Goal: Task Accomplishment & Management: Use online tool/utility

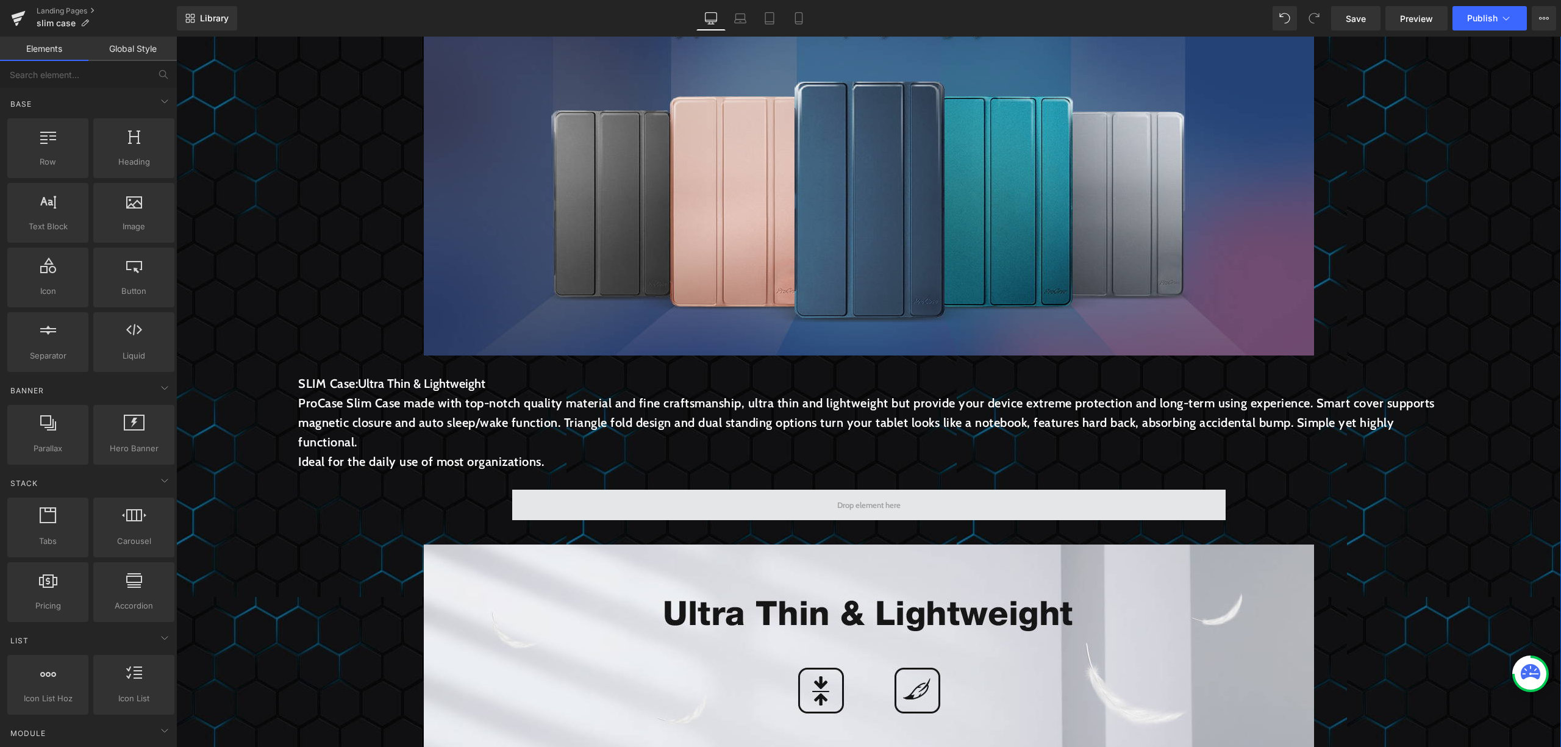
click at [833, 513] on span at bounding box center [869, 505] width 72 height 16
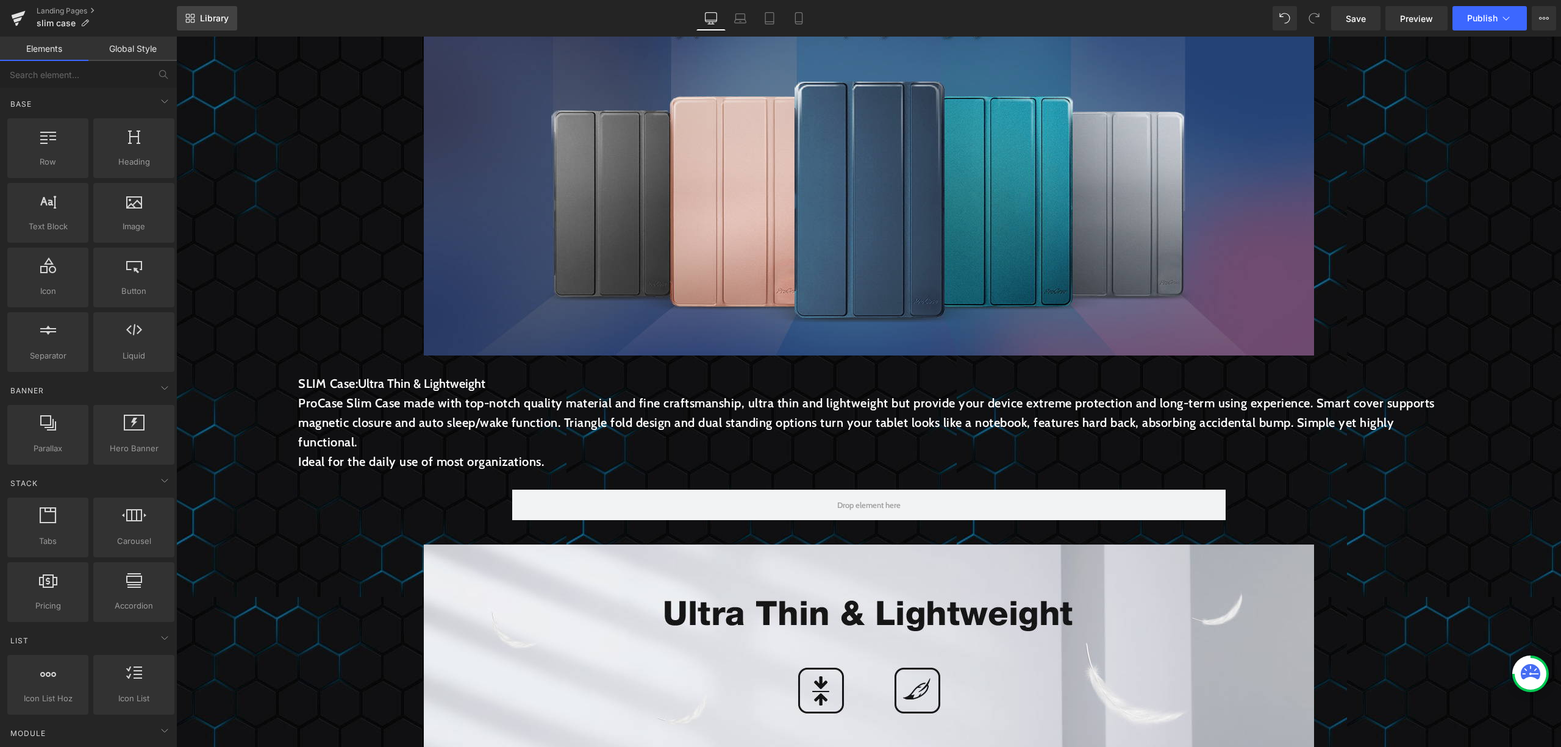
click at [213, 9] on link "Library" at bounding box center [207, 18] width 60 height 24
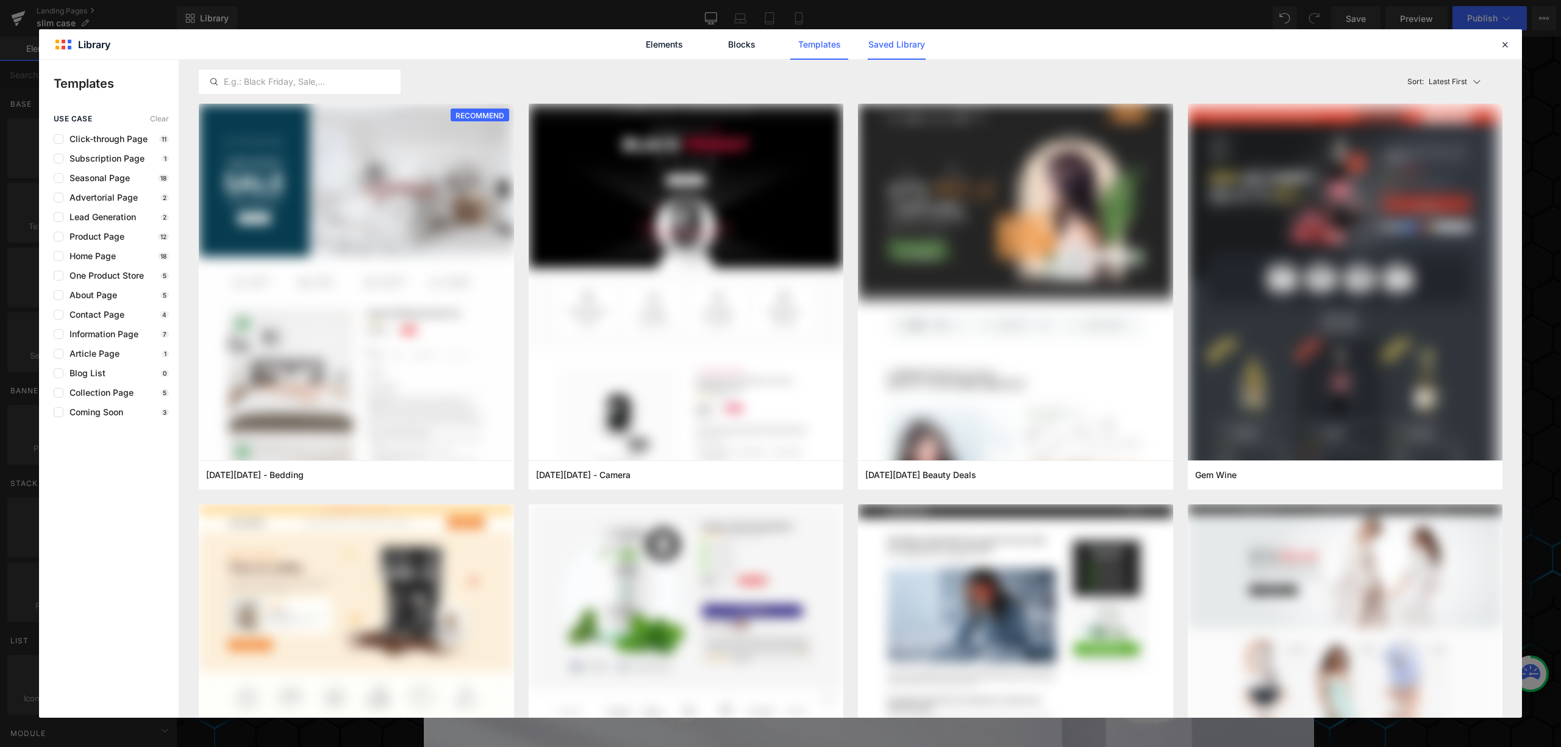
click at [903, 51] on link "Saved Library" at bounding box center [897, 44] width 58 height 30
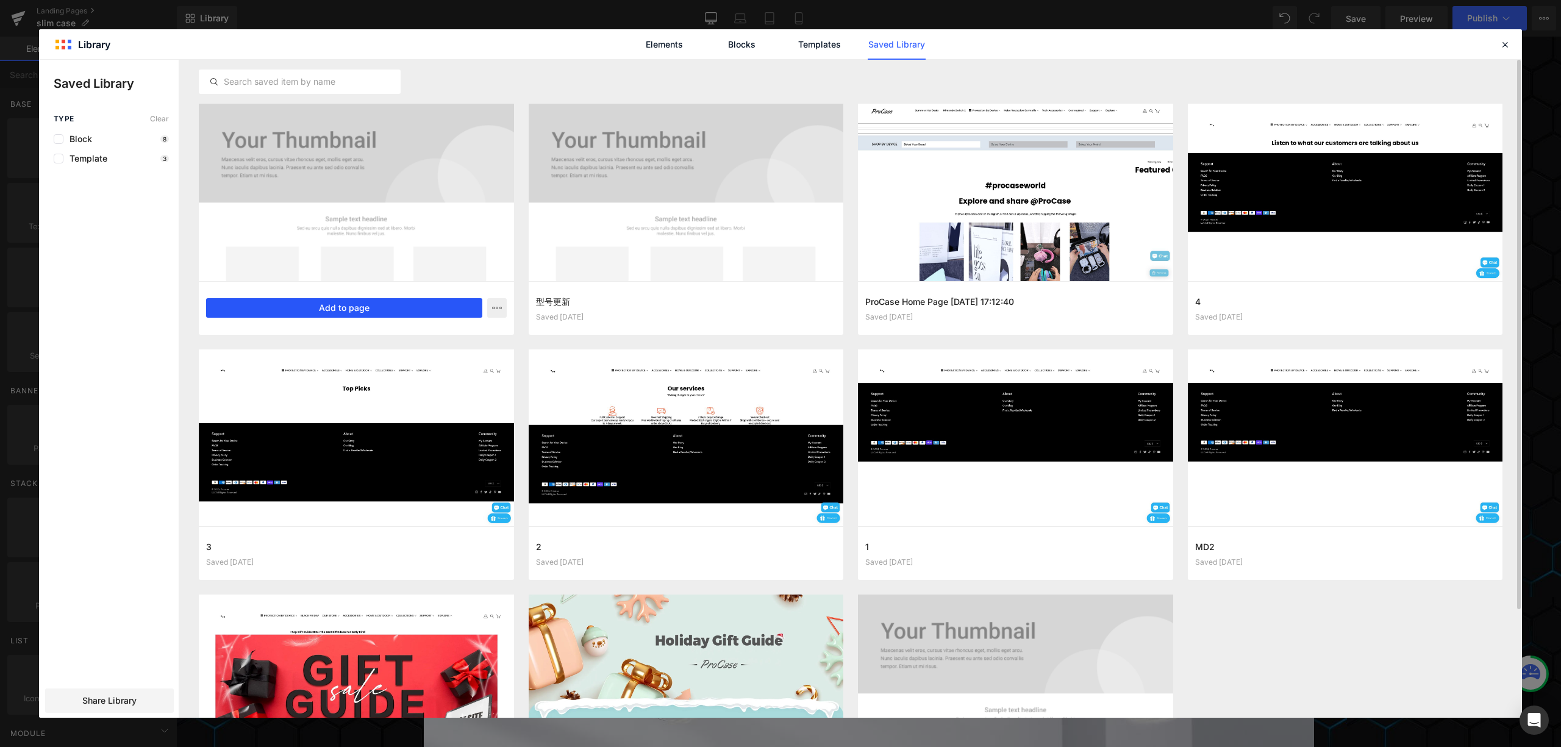
click at [359, 314] on button "Add to page" at bounding box center [344, 308] width 276 height 20
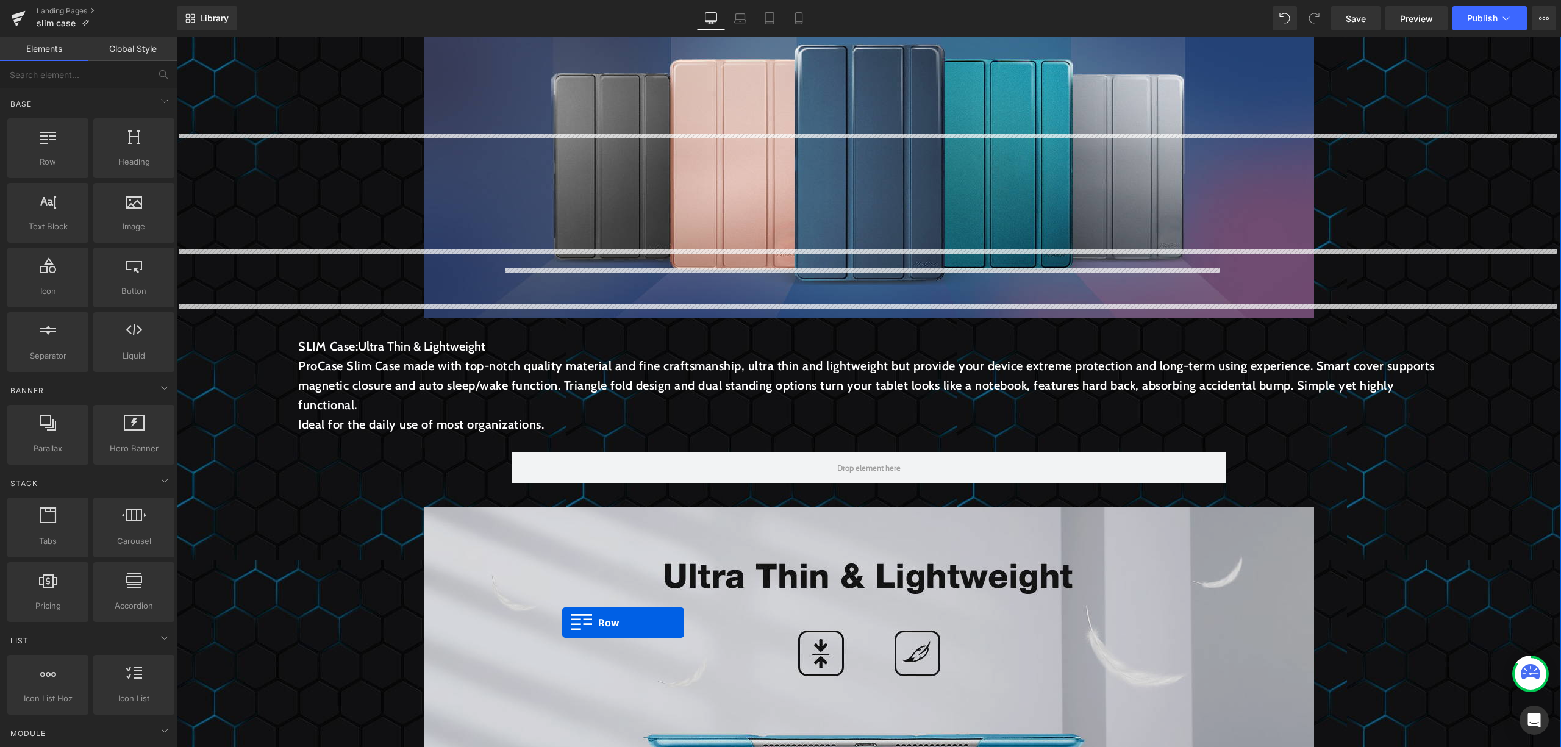
scroll to position [150, 0]
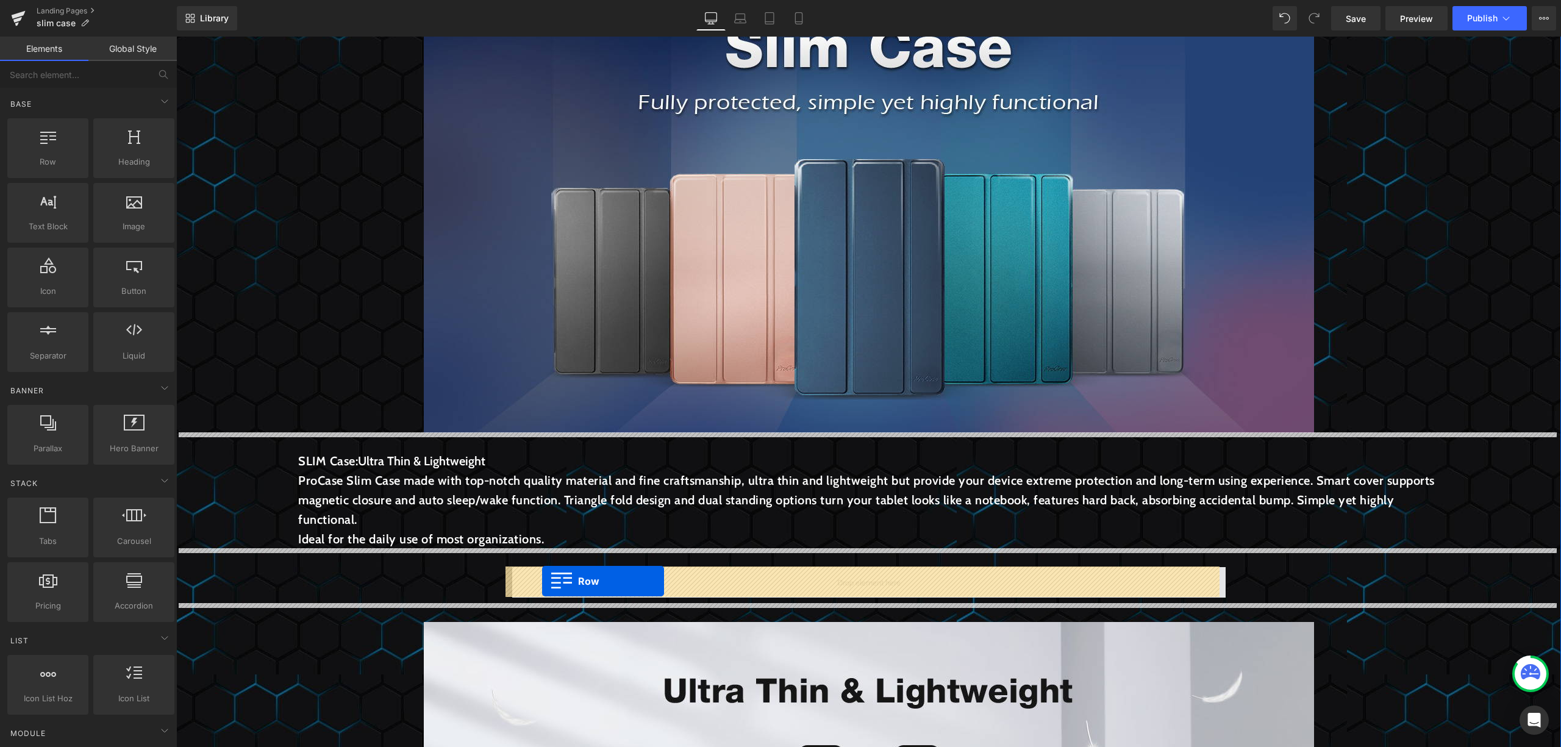
drag, startPoint x: 507, startPoint y: 216, endPoint x: 542, endPoint y: 577, distance: 362.7
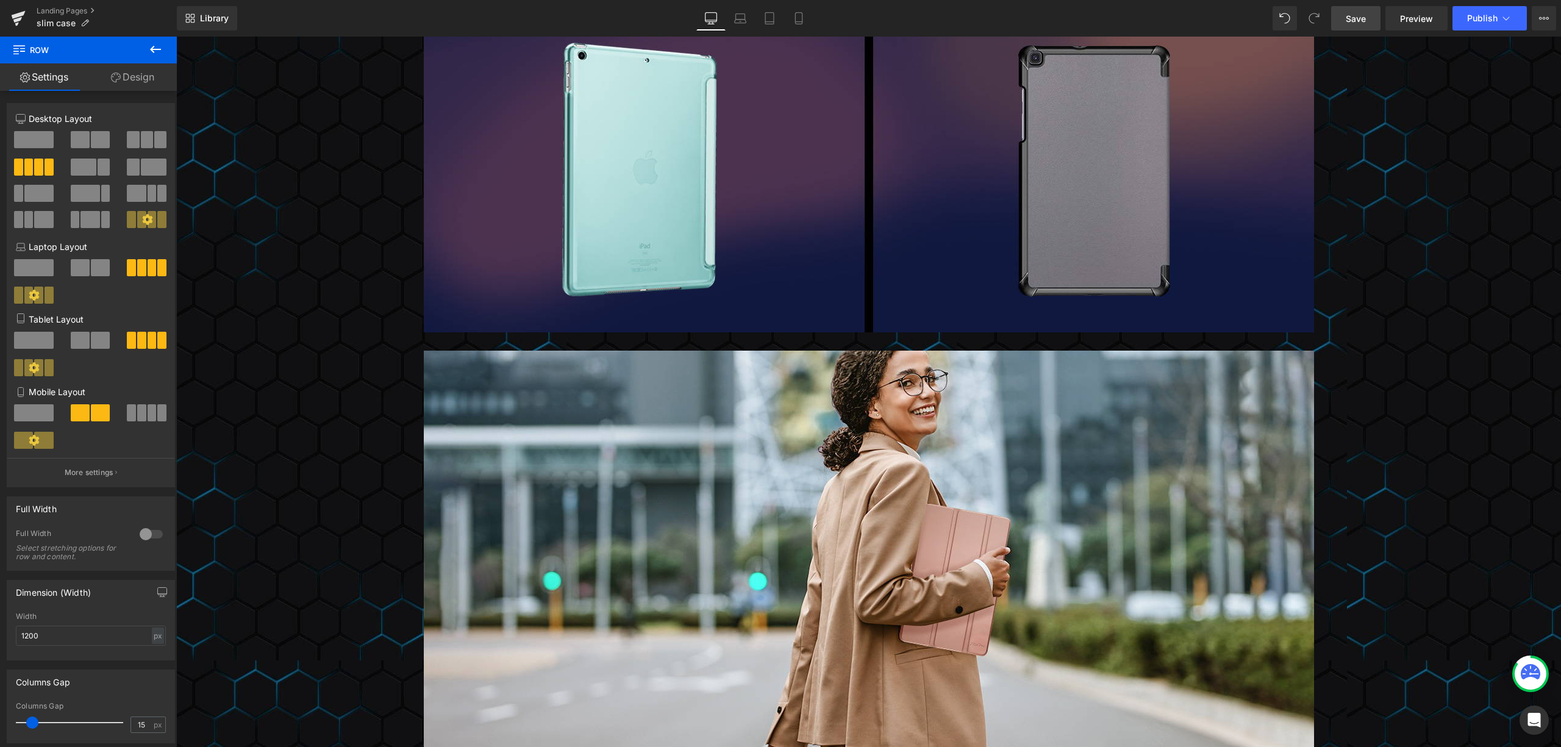
scroll to position [3141, 0]
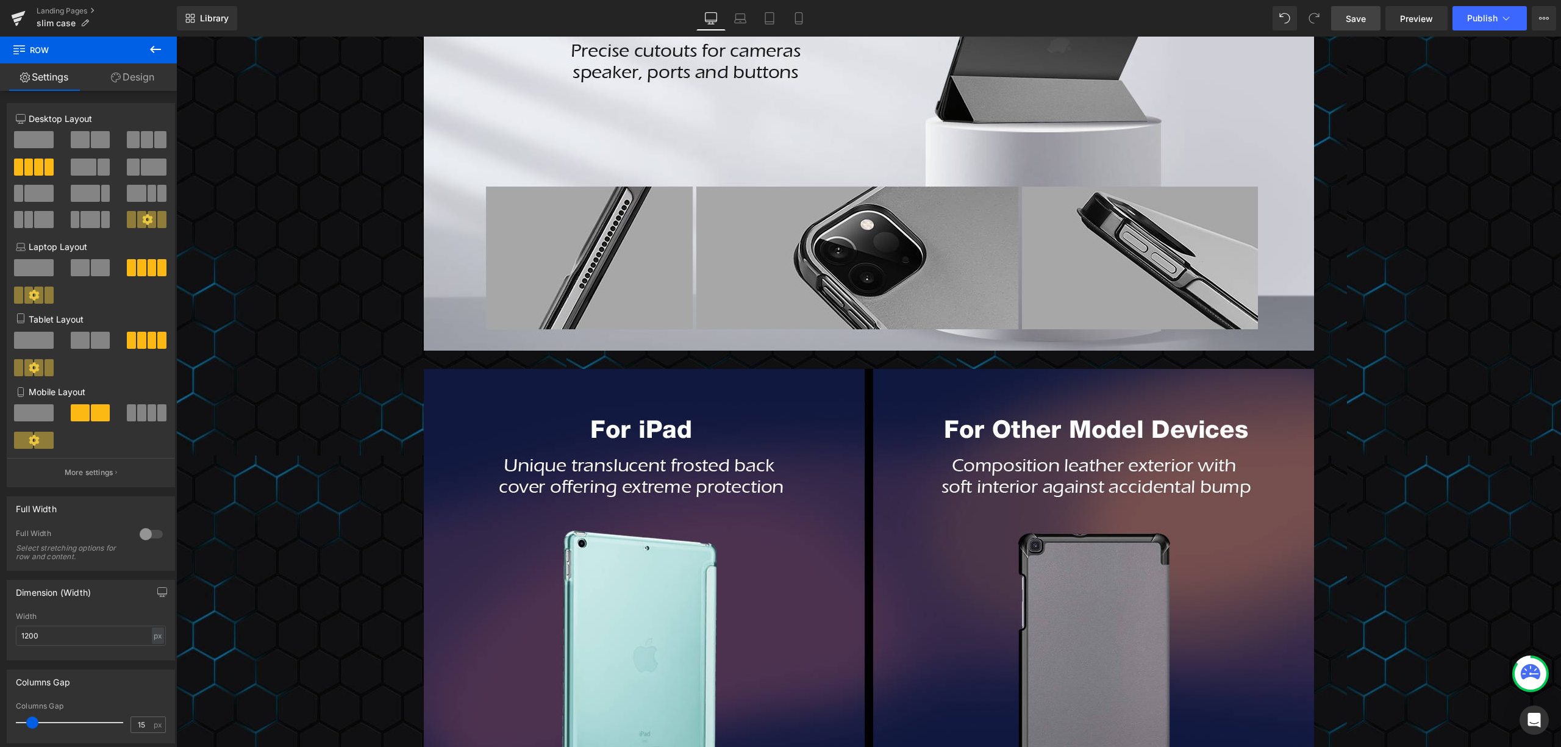
click at [1357, 26] on link "Save" at bounding box center [1355, 18] width 49 height 24
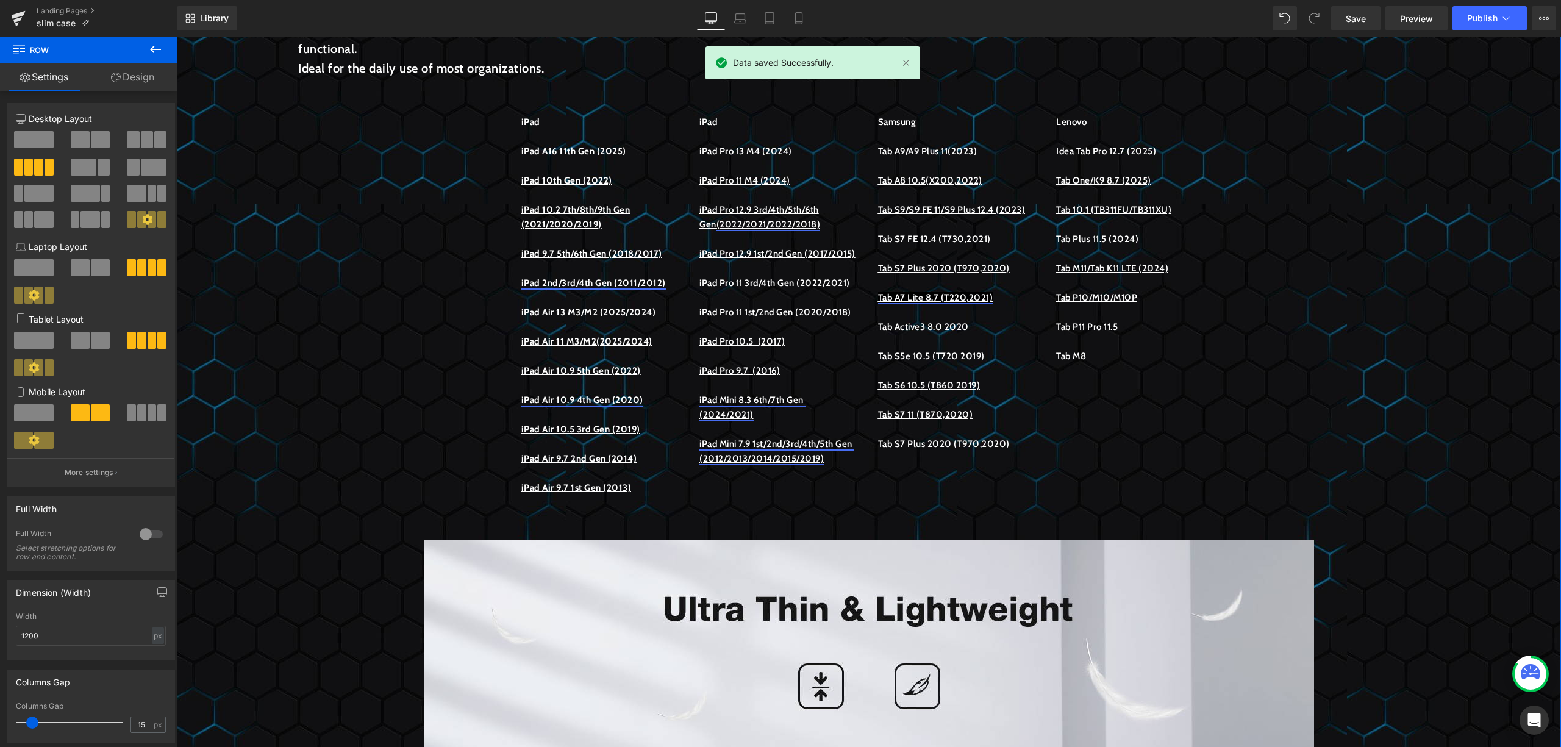
scroll to position [457, 0]
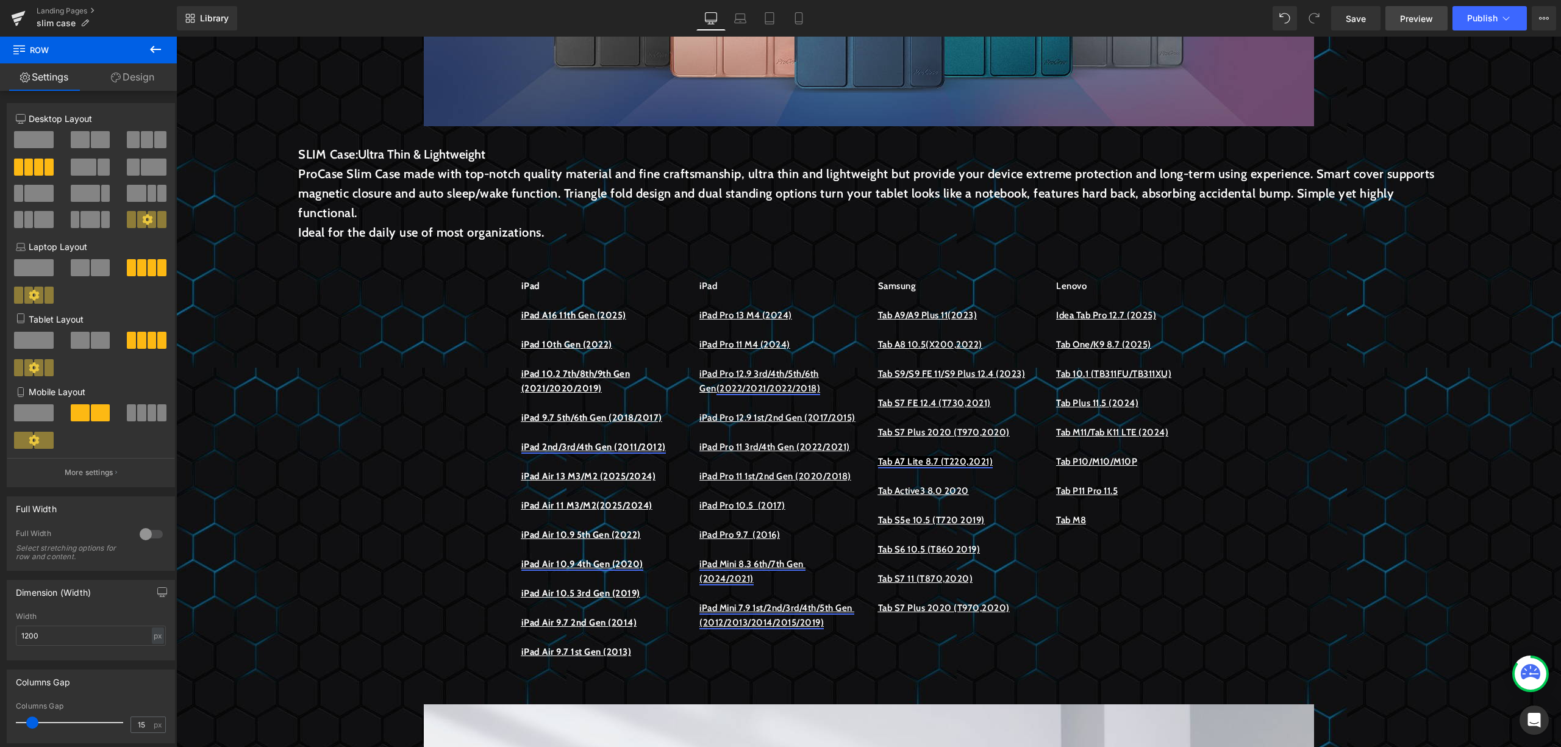
click at [1430, 16] on span "Preview" at bounding box center [1416, 18] width 33 height 13
click at [1485, 13] on span "Publish" at bounding box center [1482, 18] width 30 height 10
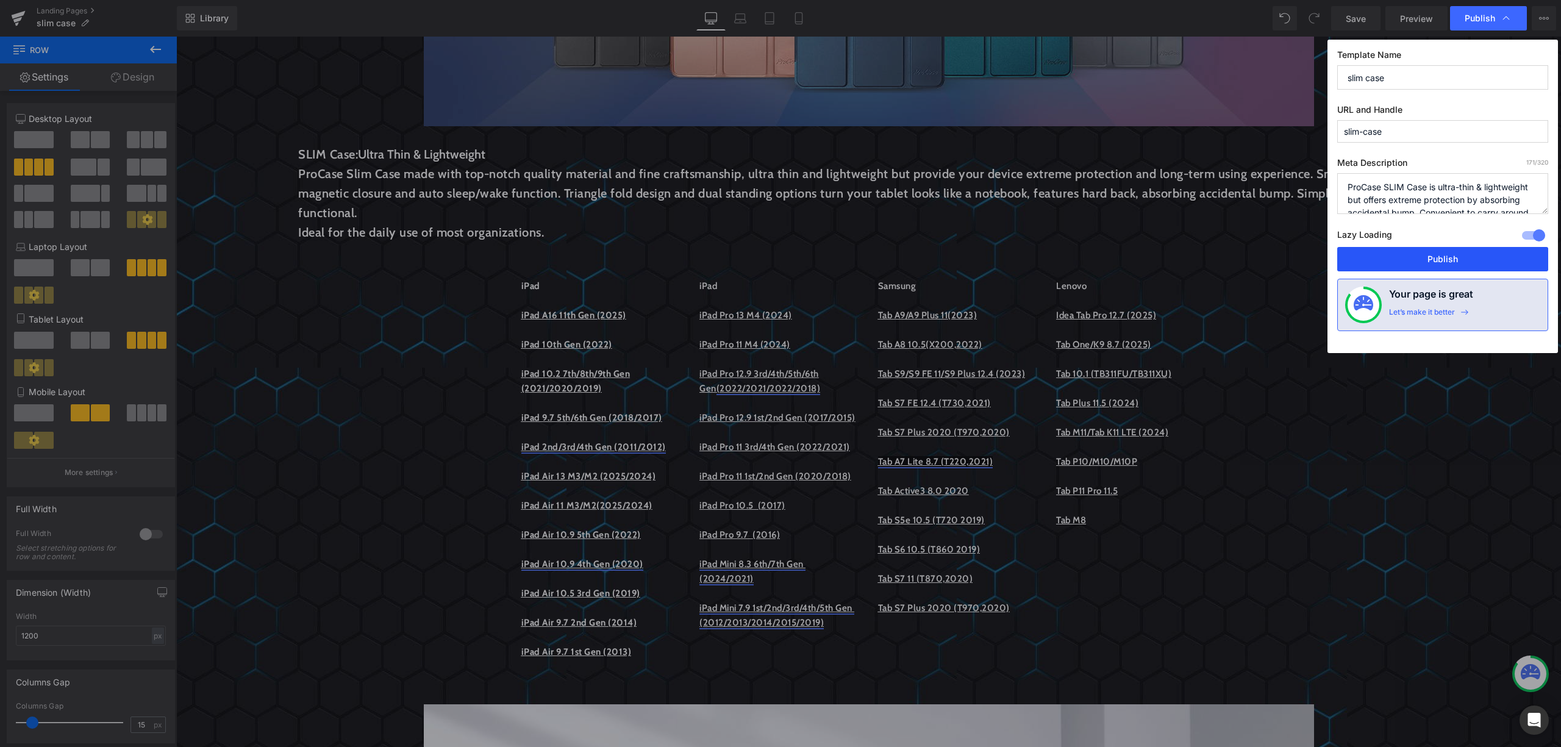
click at [1507, 260] on button "Publish" at bounding box center [1443, 259] width 211 height 24
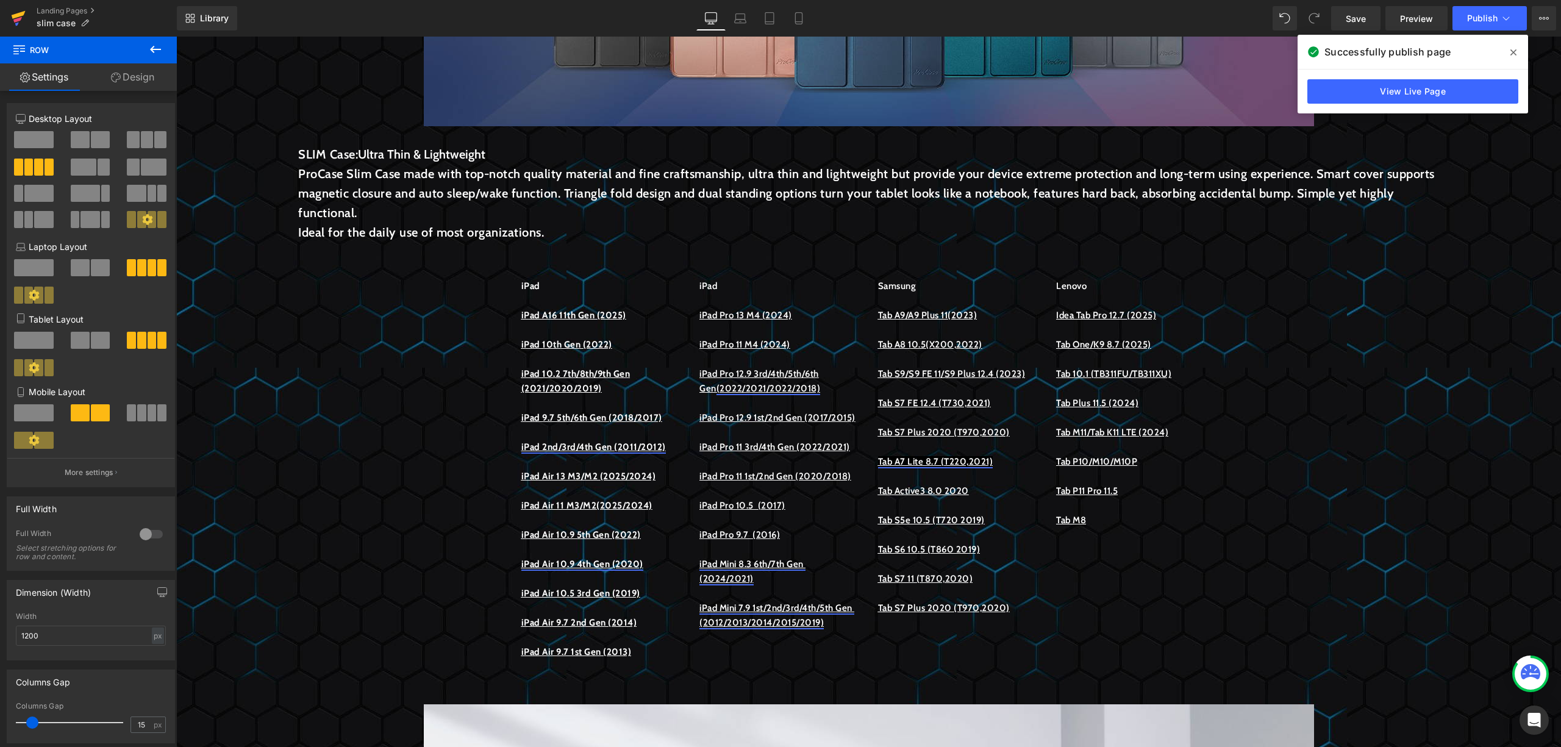
click at [20, 17] on icon at bounding box center [18, 18] width 15 height 30
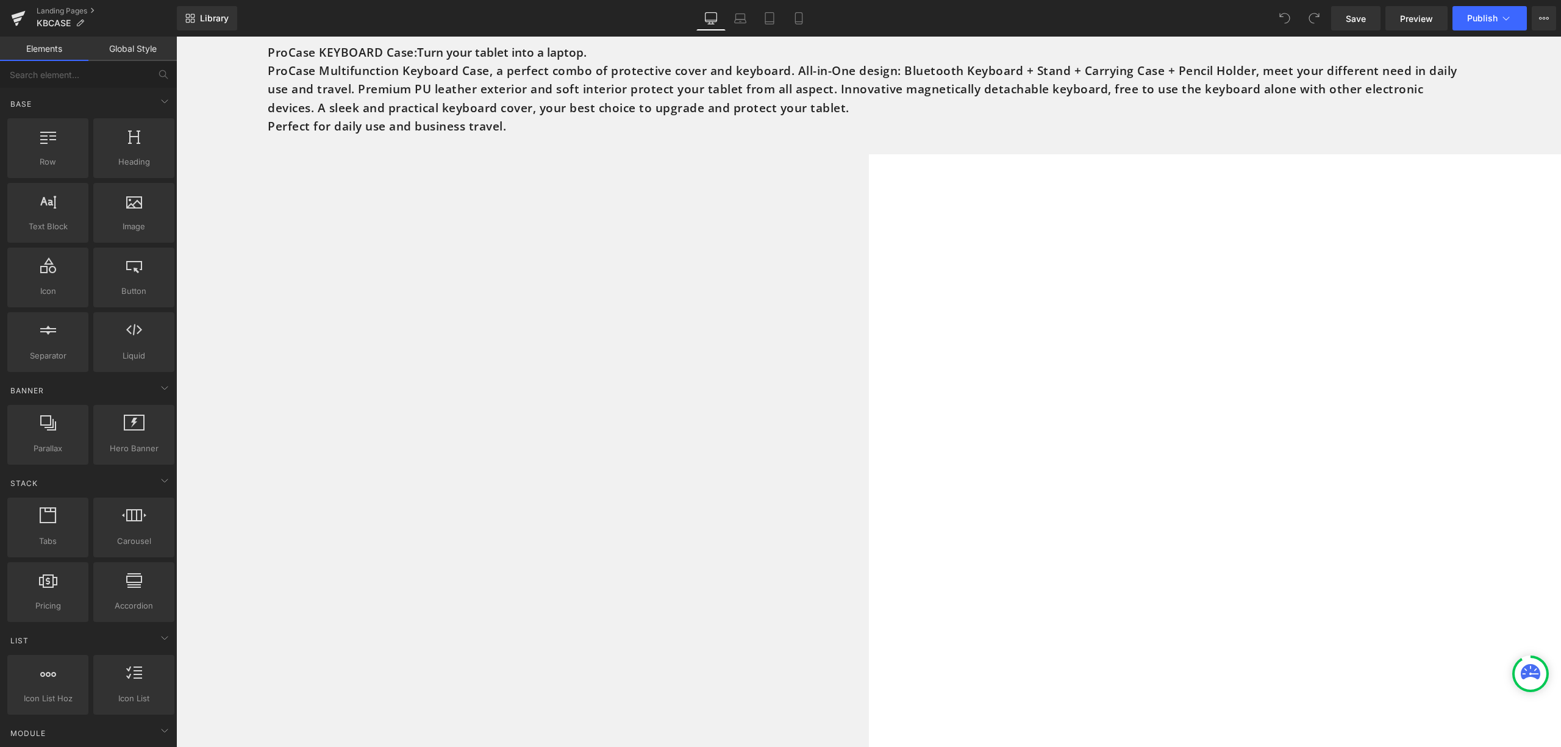
scroll to position [5774, 0]
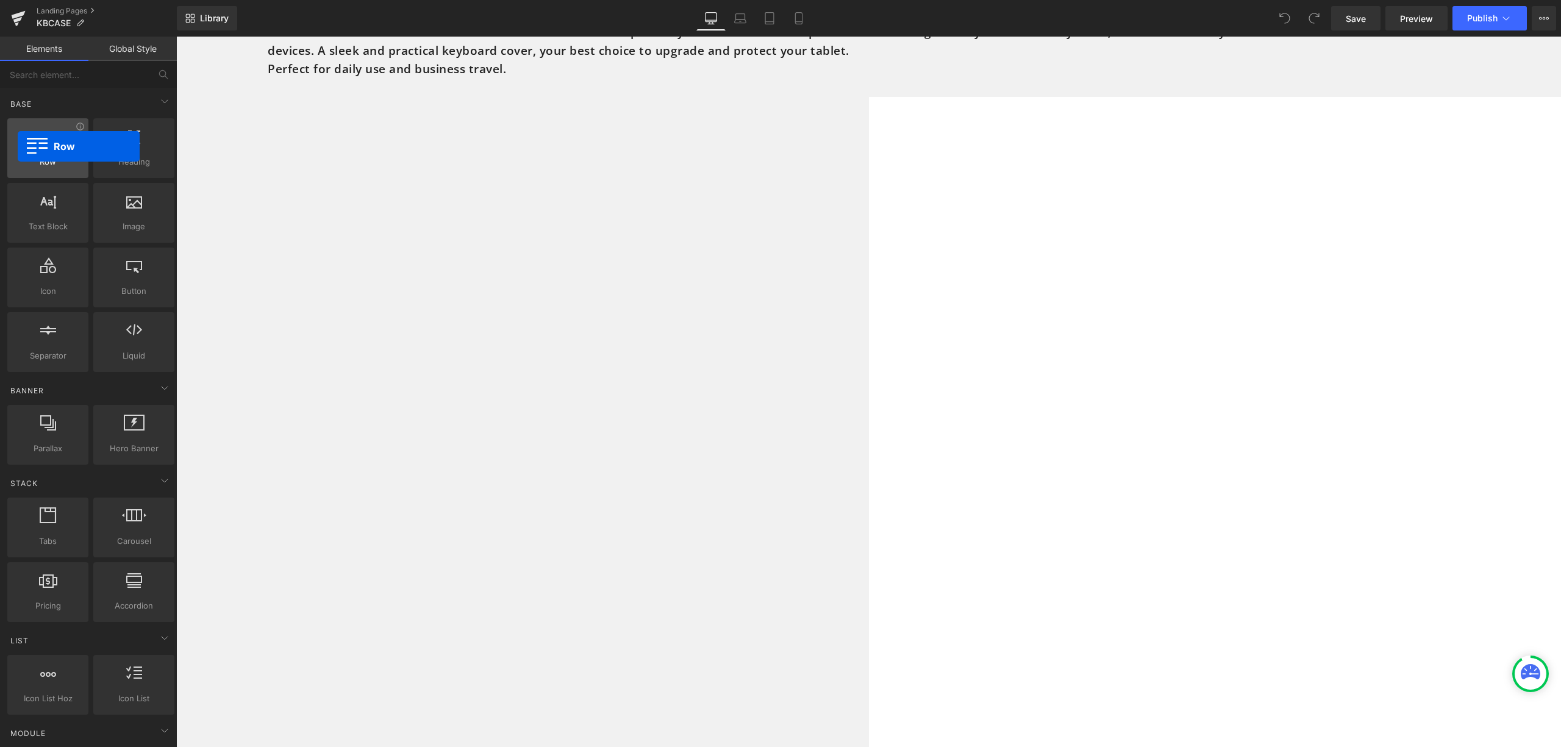
drag, startPoint x: 22, startPoint y: 159, endPoint x: 16, endPoint y: 154, distance: 7.8
click at [16, 156] on span "Row" at bounding box center [48, 162] width 74 height 13
click at [229, 21] on link "Library" at bounding box center [207, 18] width 60 height 24
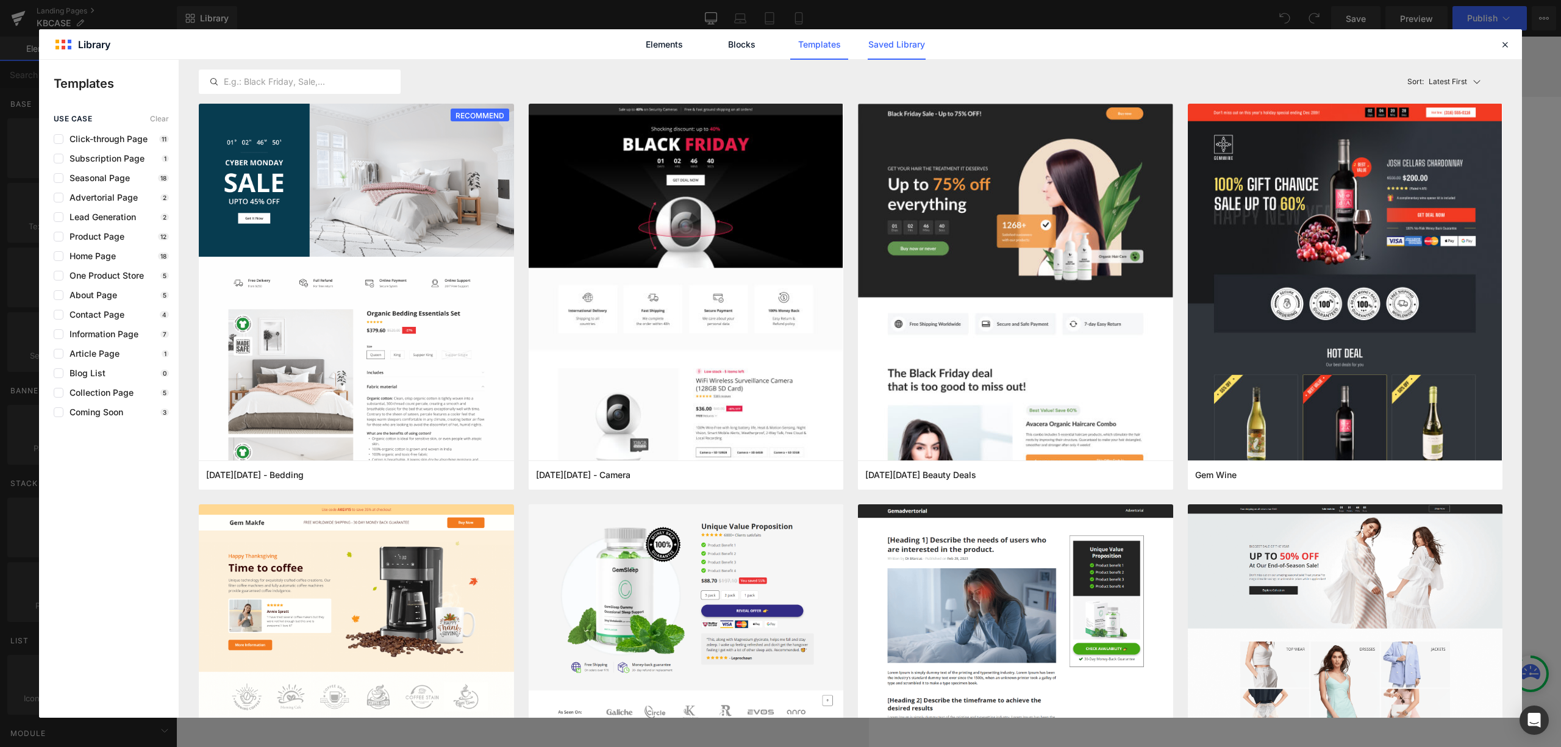
click at [922, 45] on link "Saved Library" at bounding box center [897, 44] width 58 height 30
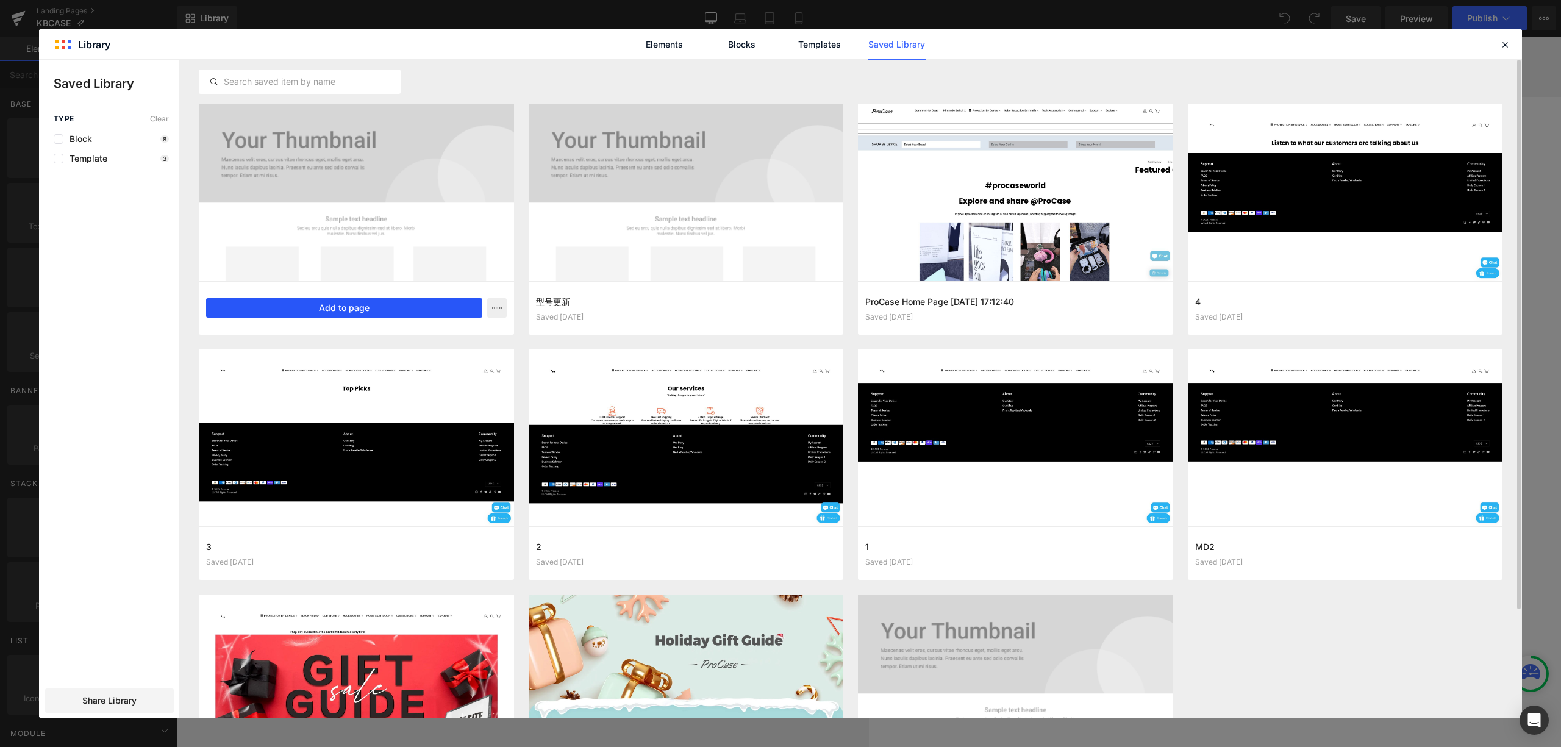
click at [445, 310] on button "Add to page" at bounding box center [344, 308] width 276 height 20
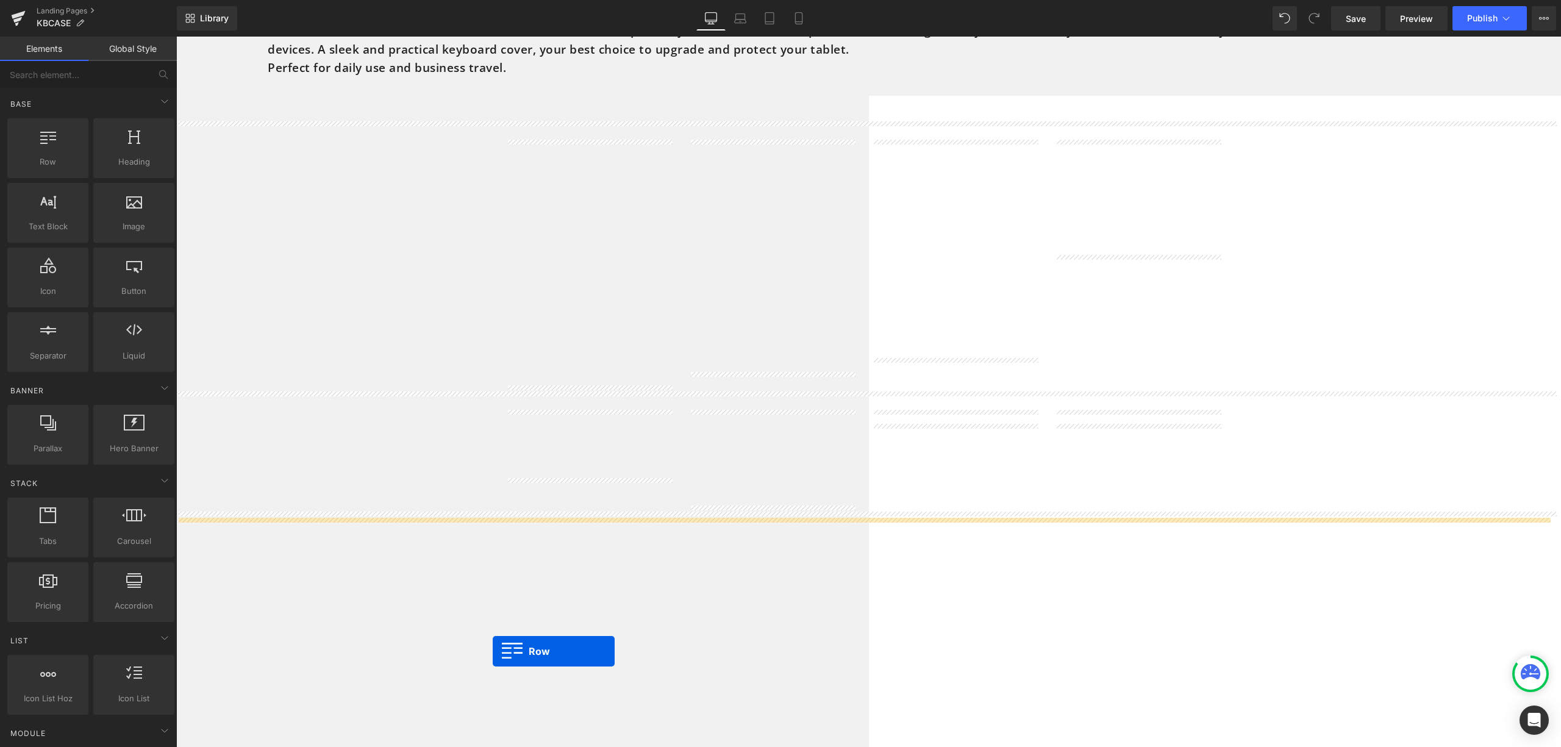
scroll to position [5778, 0]
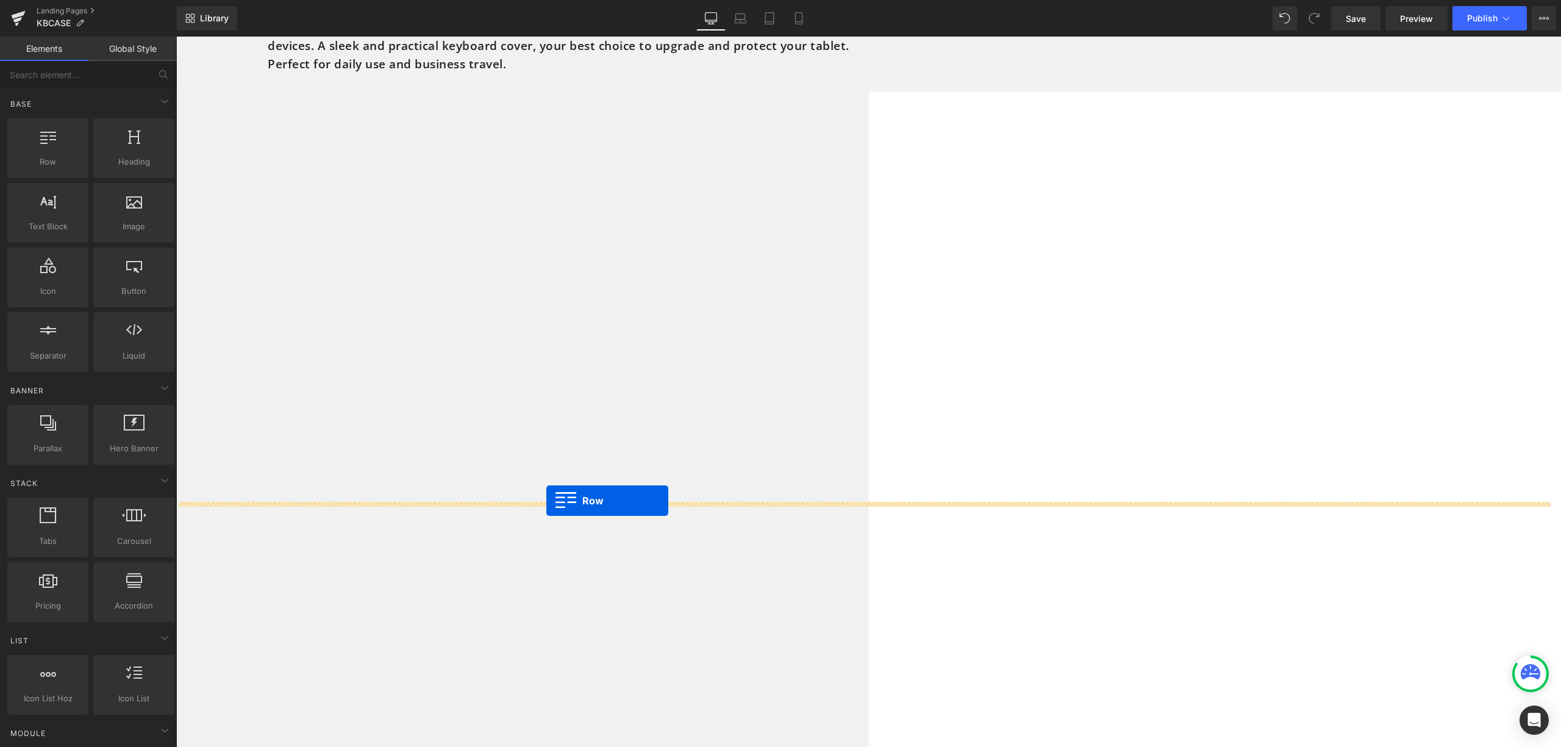
drag, startPoint x: 532, startPoint y: 220, endPoint x: 546, endPoint y: 501, distance: 280.9
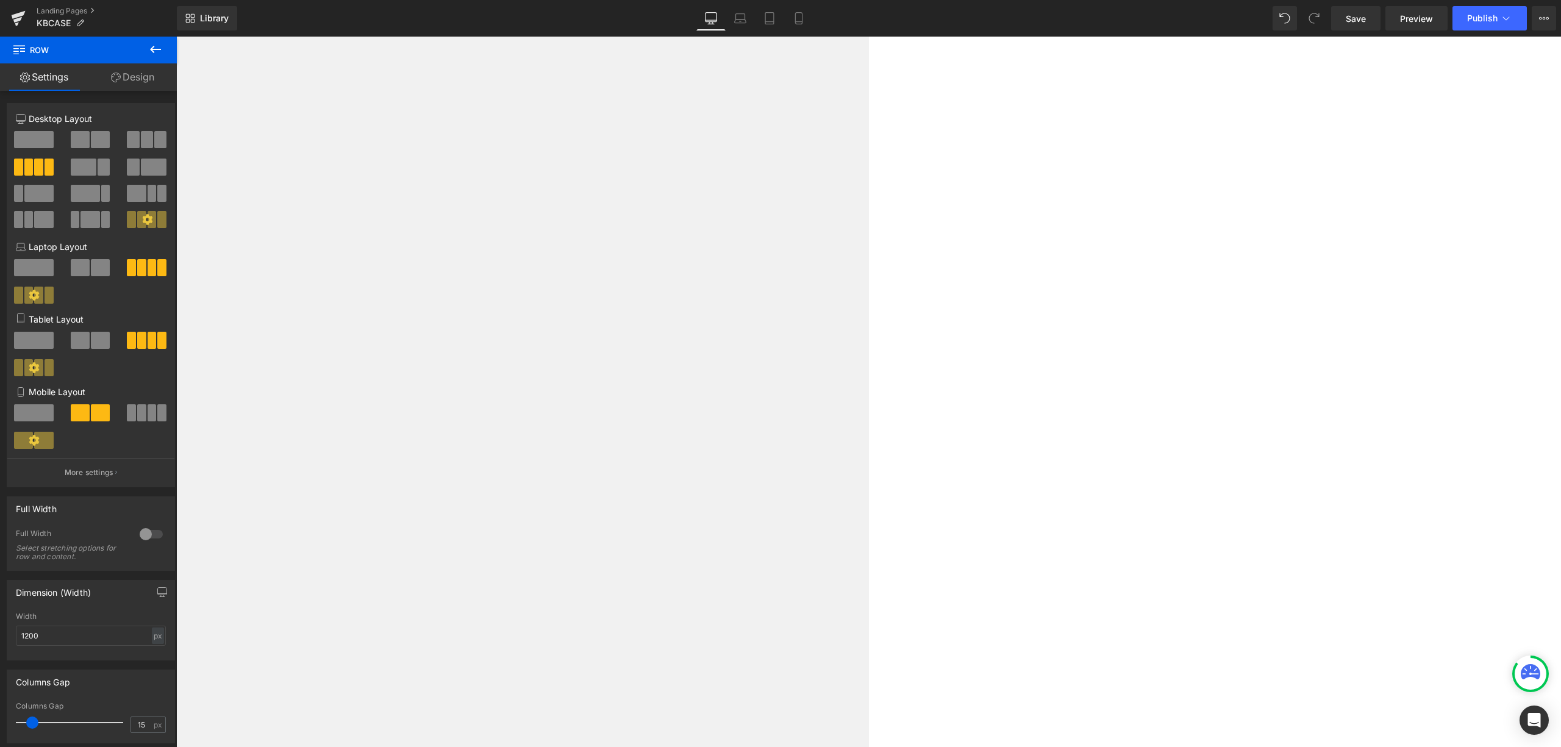
scroll to position [5941, 0]
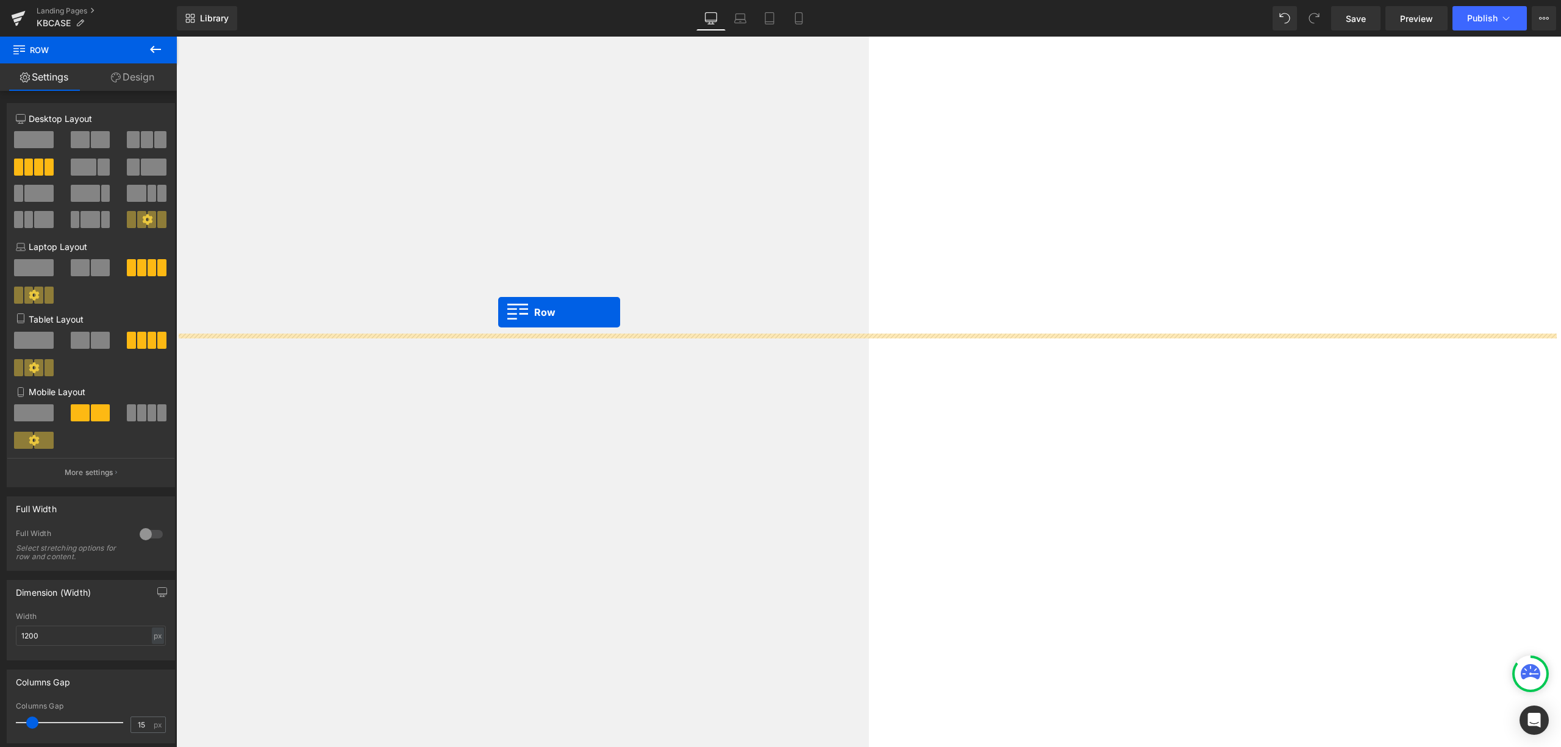
drag, startPoint x: 501, startPoint y: 349, endPoint x: 498, endPoint y: 312, distance: 36.7
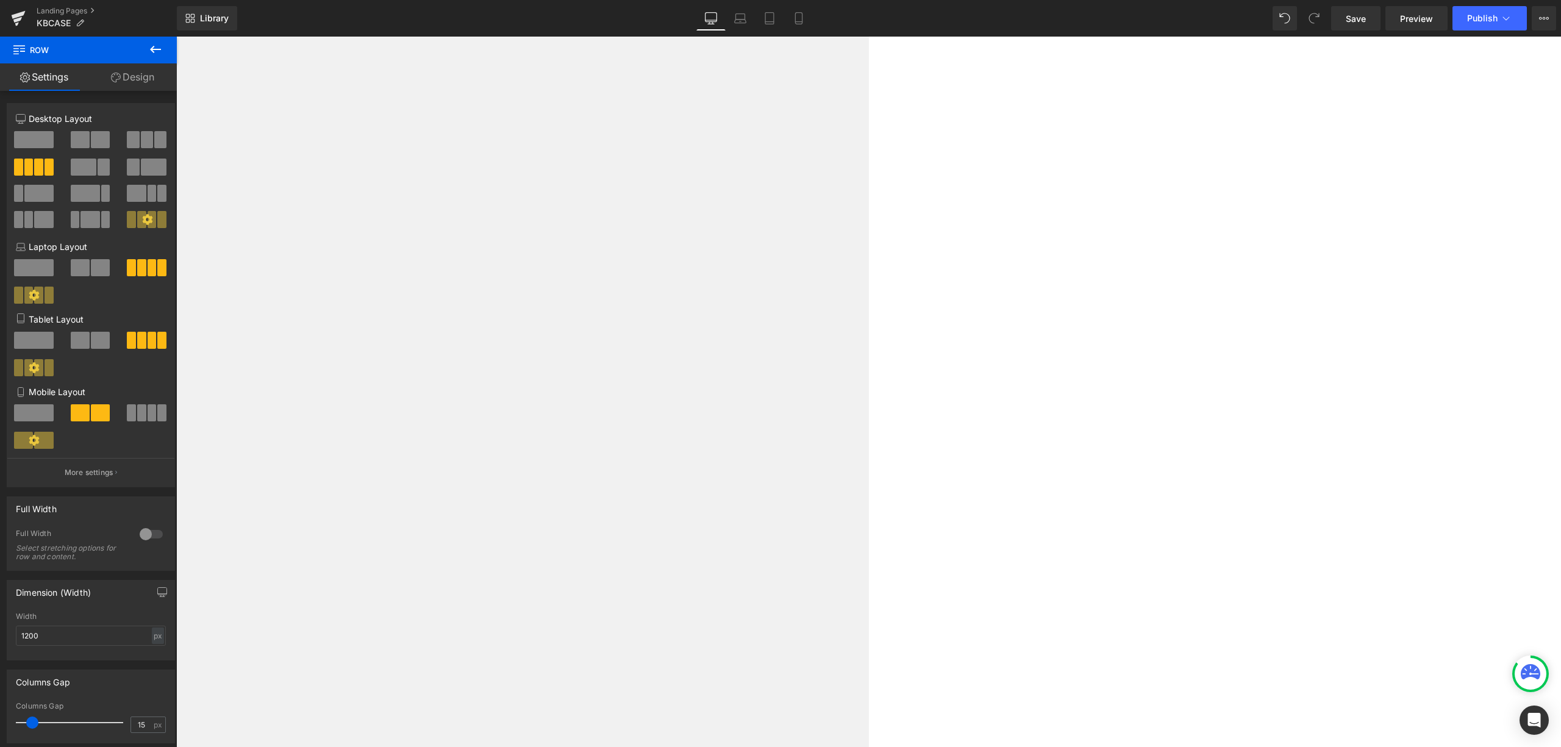
scroll to position [5860, 0]
click at [176, 37] on span "Text Block" at bounding box center [176, 37] width 0 height 0
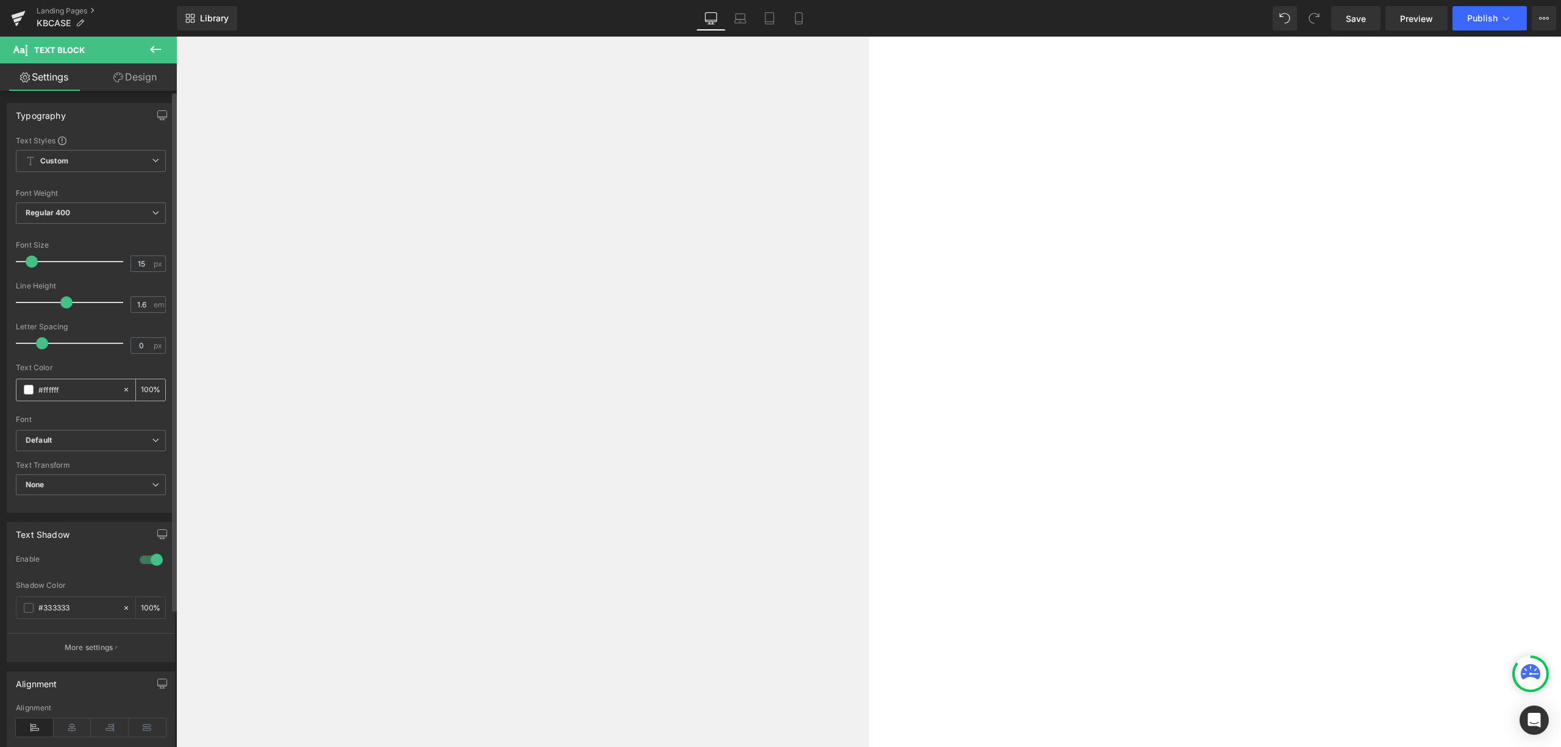
click at [122, 389] on icon at bounding box center [126, 389] width 9 height 9
type input "none"
type input "0"
click at [28, 389] on span at bounding box center [29, 390] width 10 height 10
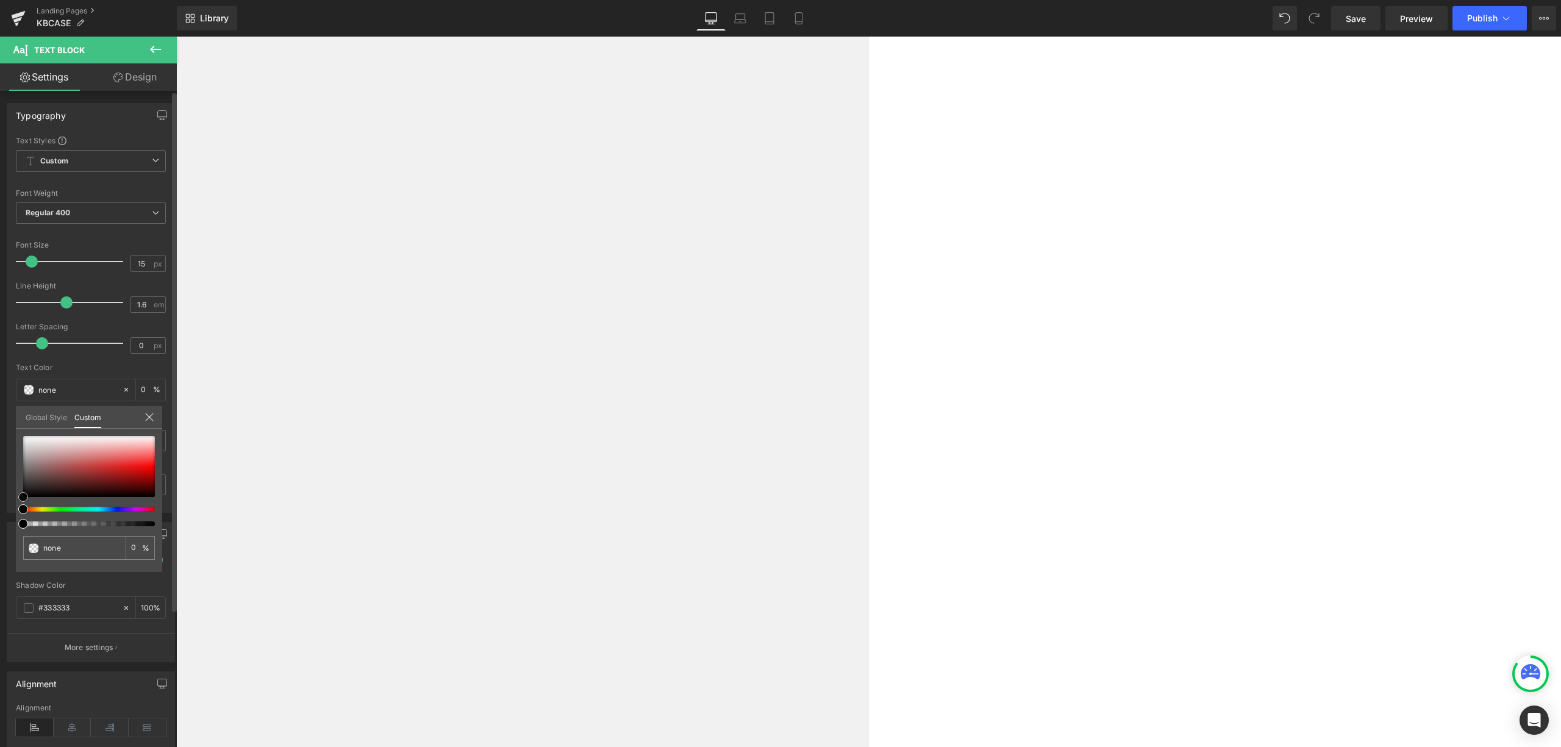
type input "#191919"
type input "100"
type input "#191919"
type input "100"
click at [23, 491] on div at bounding box center [89, 466] width 132 height 61
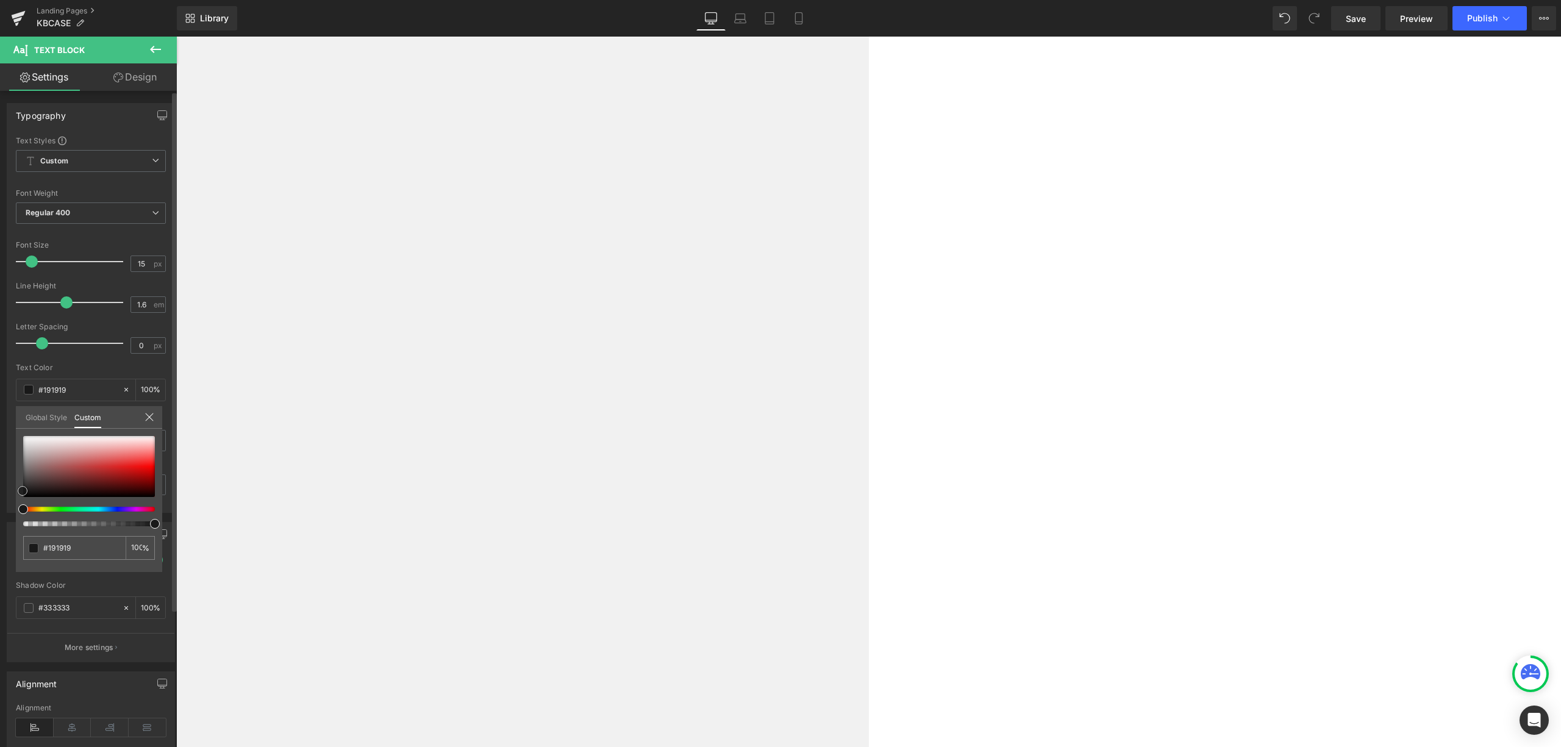
type input "#111111"
type input "#000000"
drag, startPoint x: 23, startPoint y: 492, endPoint x: 21, endPoint y: 506, distance: 14.8
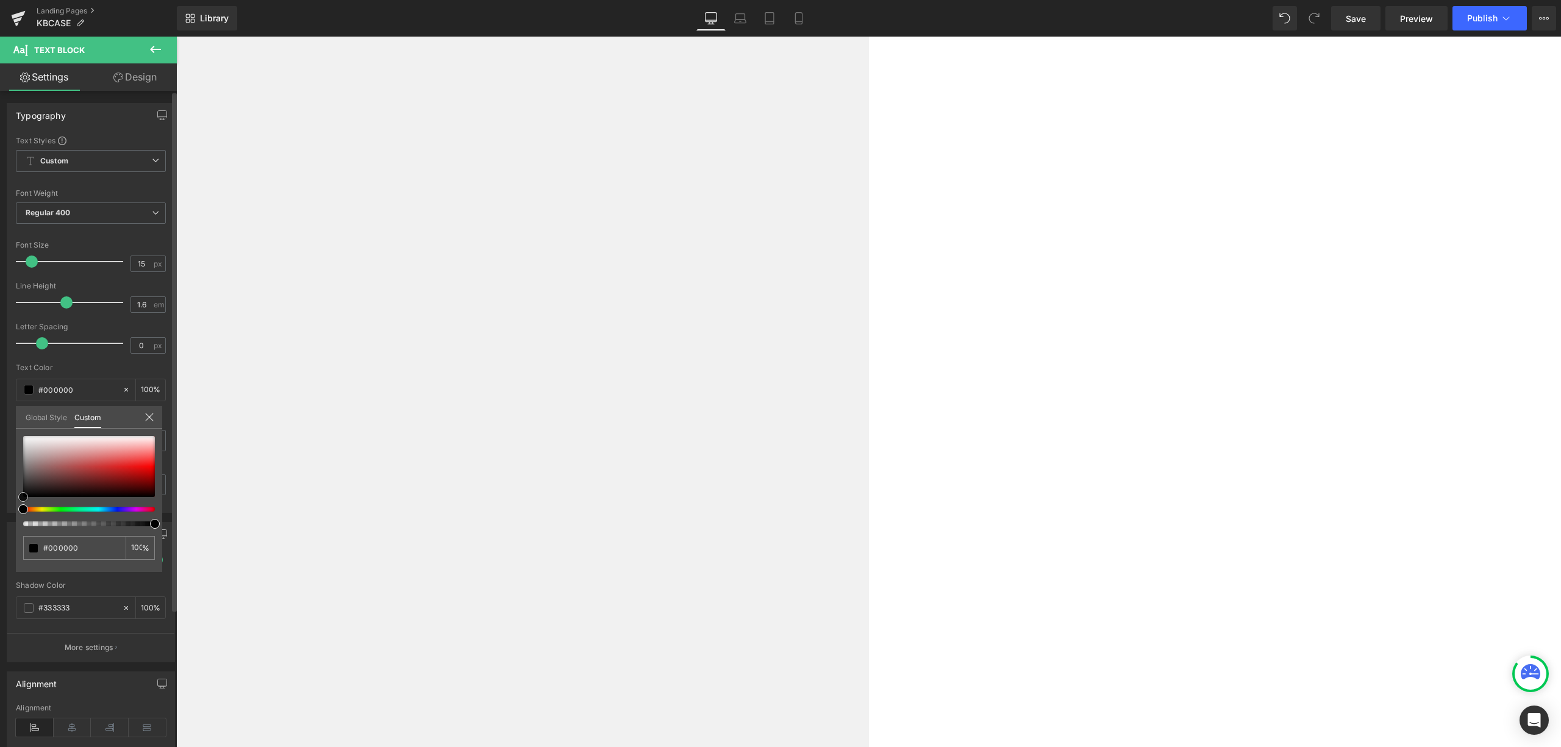
click at [23, 506] on div at bounding box center [89, 481] width 132 height 90
click at [152, 420] on icon at bounding box center [150, 417] width 10 height 10
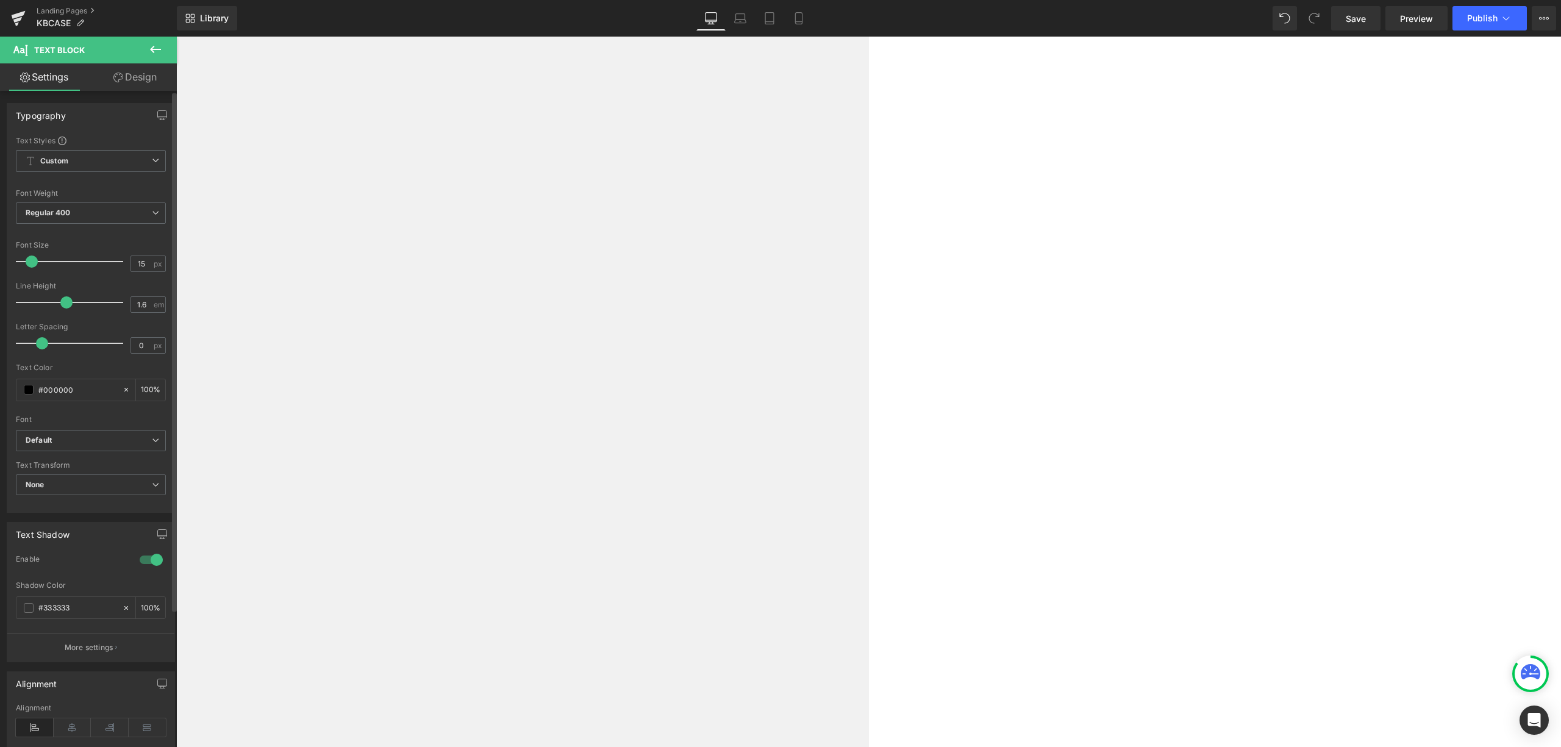
scroll to position [5941, 0]
click at [176, 37] on span "Text Block" at bounding box center [176, 37] width 0 height 0
drag, startPoint x: 32, startPoint y: 262, endPoint x: 30, endPoint y: 279, distance: 17.2
click at [30, 279] on div "Font Size 13 px" at bounding box center [91, 261] width 150 height 41
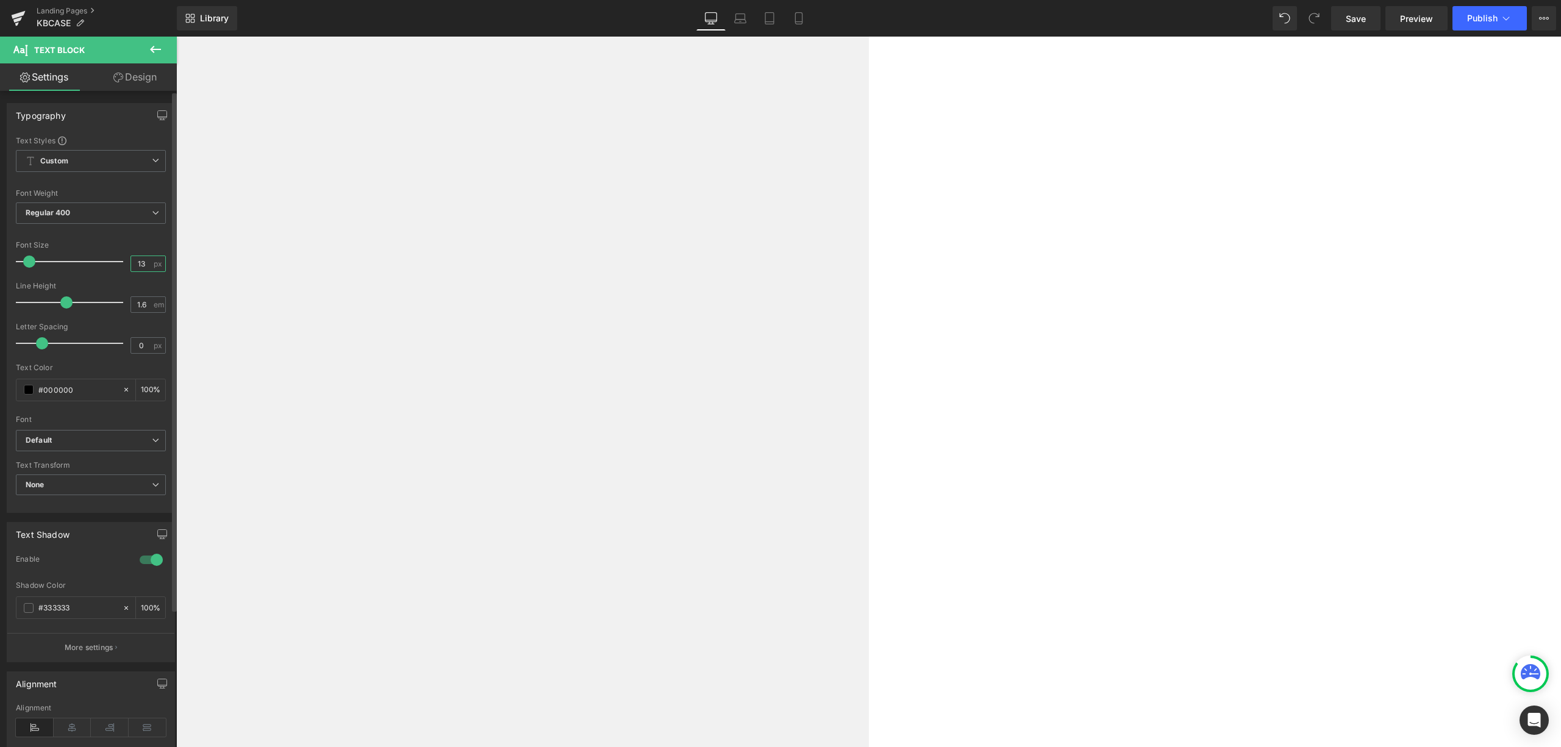
click at [137, 257] on input "13" at bounding box center [141, 263] width 21 height 15
type input "14"
click at [176, 37] on span "Text Block" at bounding box center [176, 37] width 0 height 0
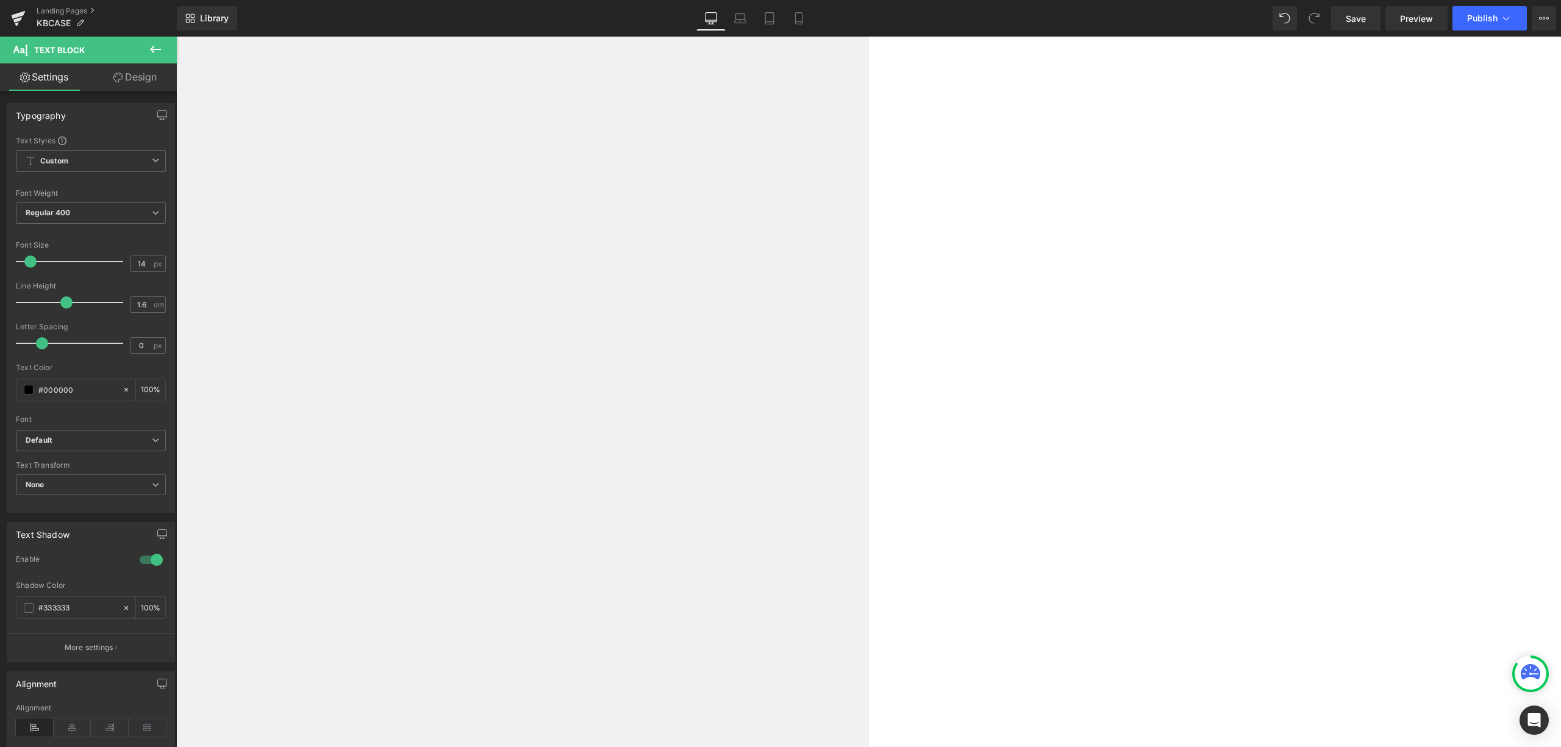
drag, startPoint x: 639, startPoint y: 615, endPoint x: 483, endPoint y: 240, distance: 406.3
click at [84, 218] on span "Regular 400" at bounding box center [91, 212] width 150 height 21
click at [79, 267] on li "Light 300" at bounding box center [91, 271] width 151 height 18
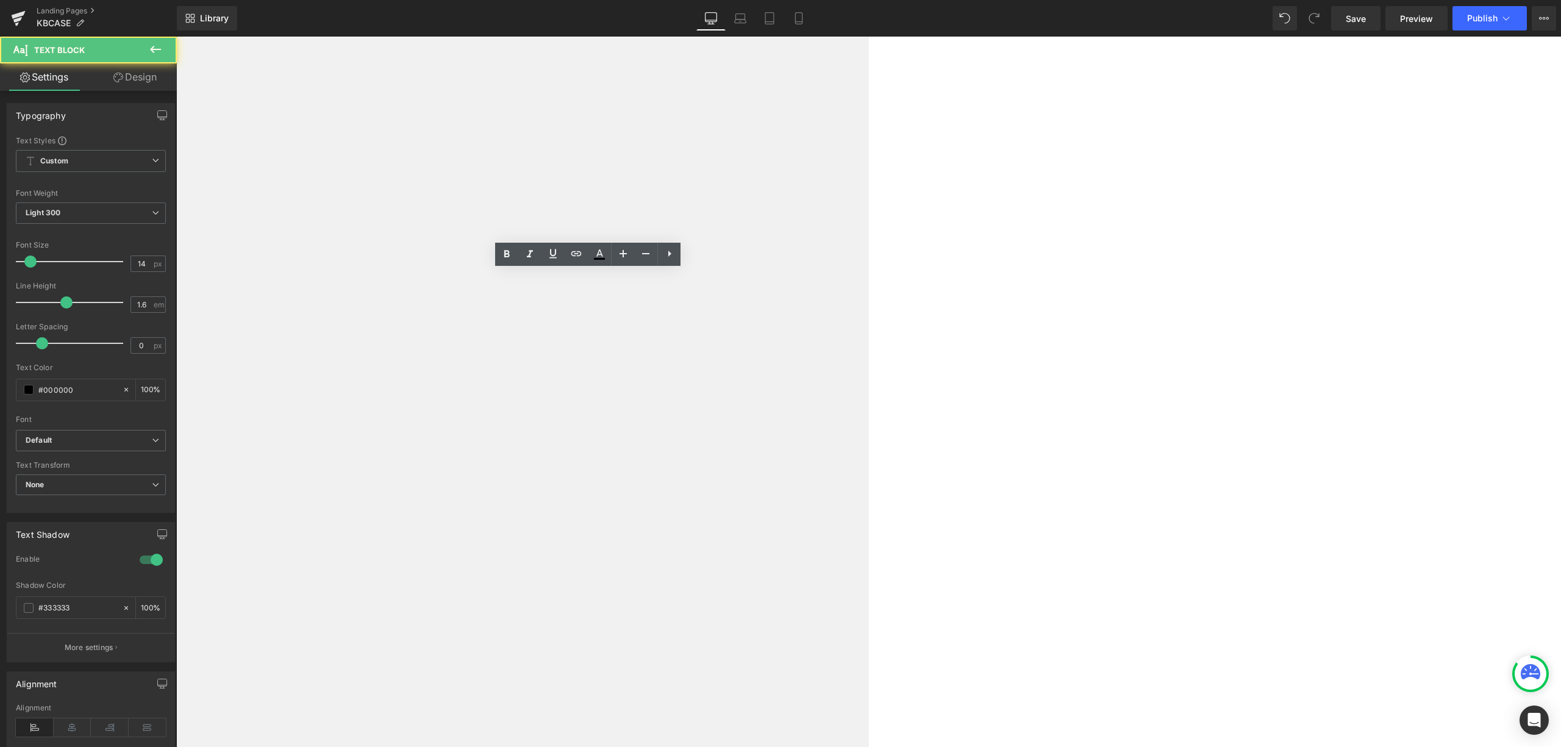
drag, startPoint x: 636, startPoint y: 626, endPoint x: 506, endPoint y: 279, distance: 370.4
click at [506, 257] on icon at bounding box center [507, 254] width 15 height 15
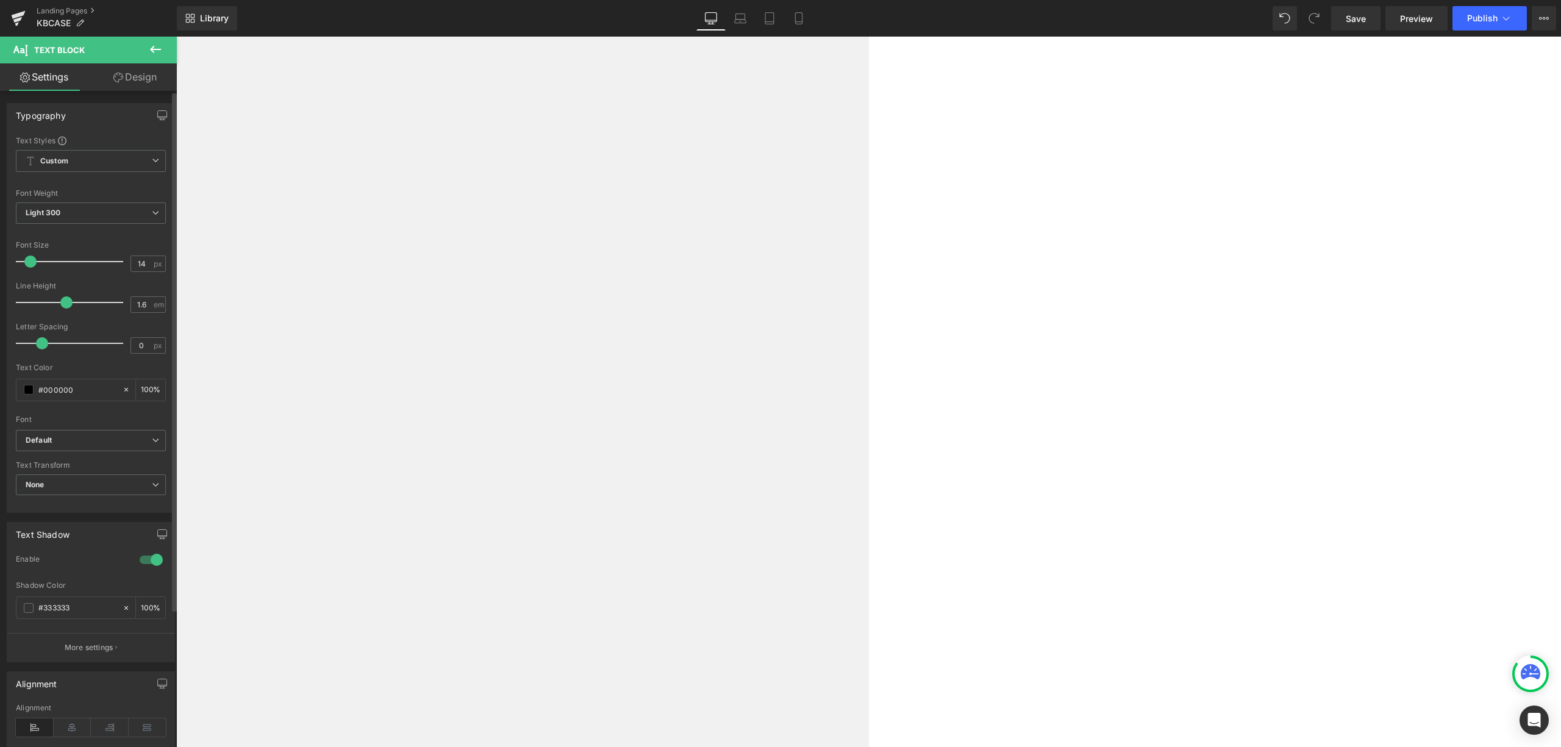
click at [88, 201] on div "Font Weight Light 300 Thin 100 Semi Thin 200 Light 300 Regular 400 Medium 500 S…" at bounding box center [91, 213] width 150 height 49
click at [91, 208] on span "Light 300" at bounding box center [91, 212] width 150 height 21
click at [96, 281] on li "Regular 400" at bounding box center [91, 289] width 151 height 18
drag, startPoint x: 759, startPoint y: 274, endPoint x: 740, endPoint y: 282, distance: 19.7
click at [176, 37] on span "Text Block" at bounding box center [176, 37] width 0 height 0
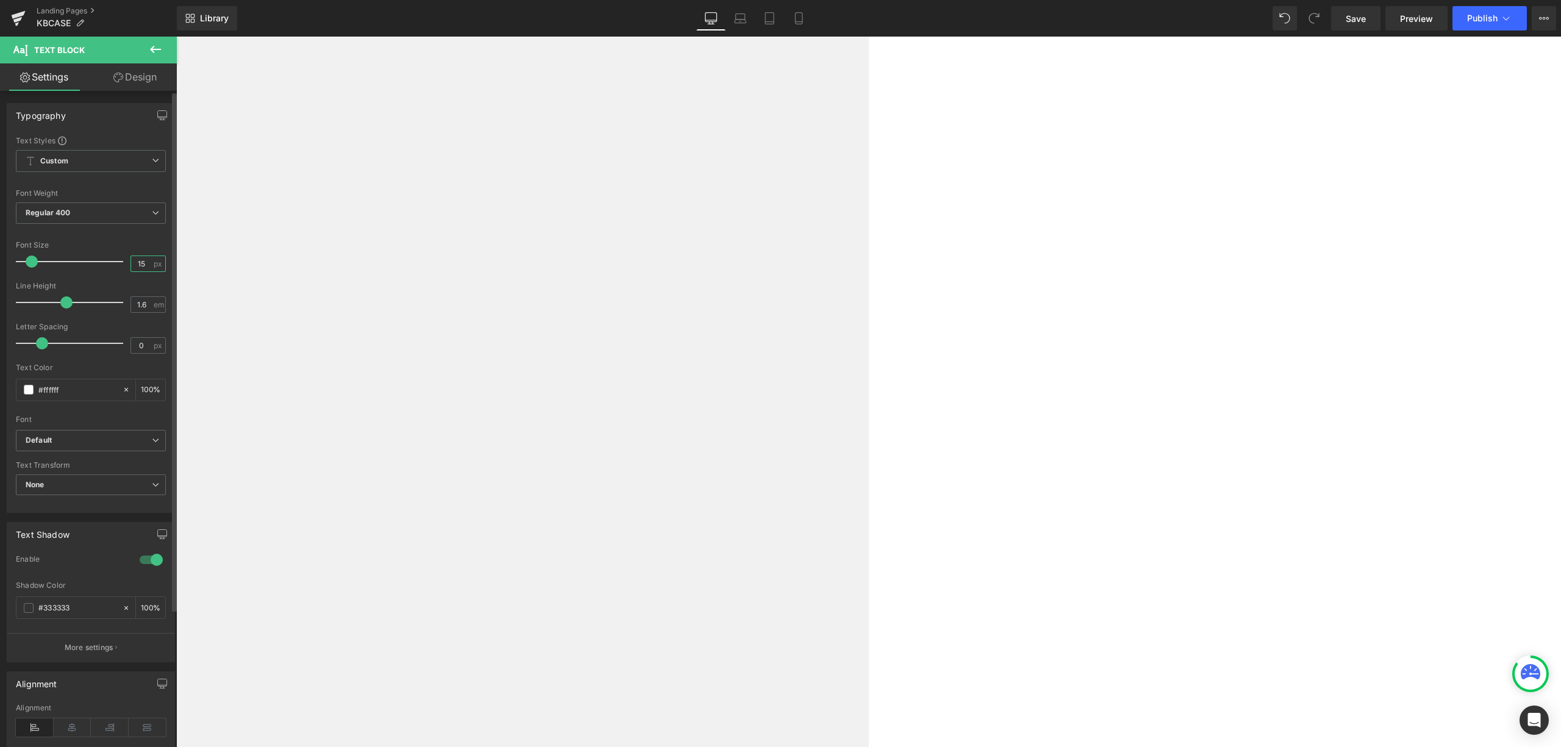
click at [145, 262] on input "15" at bounding box center [141, 263] width 21 height 15
type input "14"
click at [57, 384] on input "#ffffff" at bounding box center [77, 389] width 78 height 13
click at [25, 395] on div "#ffffff" at bounding box center [69, 389] width 106 height 21
click at [27, 392] on span at bounding box center [29, 390] width 10 height 10
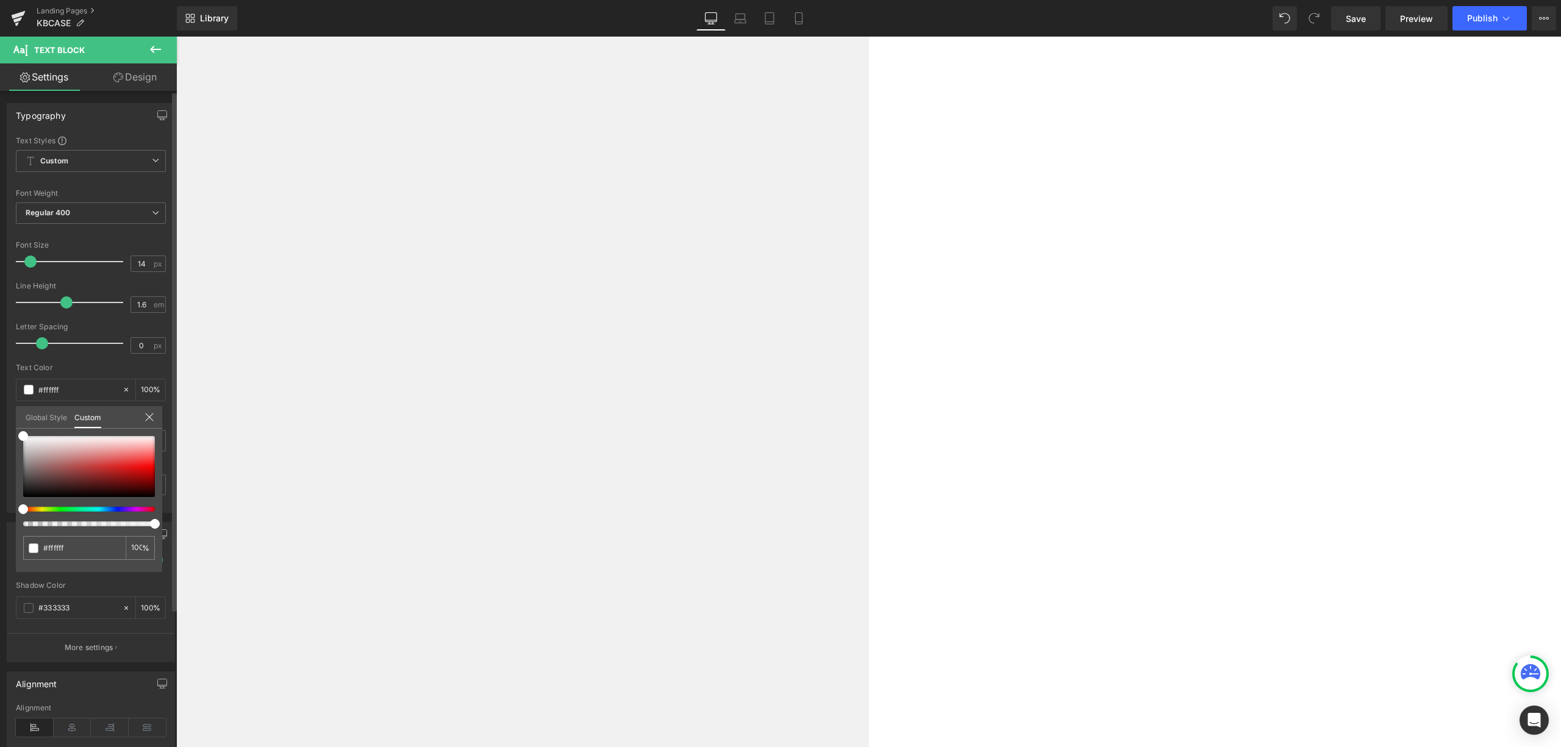
click at [26, 435] on div "#ffffff 100 %" at bounding box center [89, 436] width 146 height 15
type input "#f2f2f2"
type input "#666666"
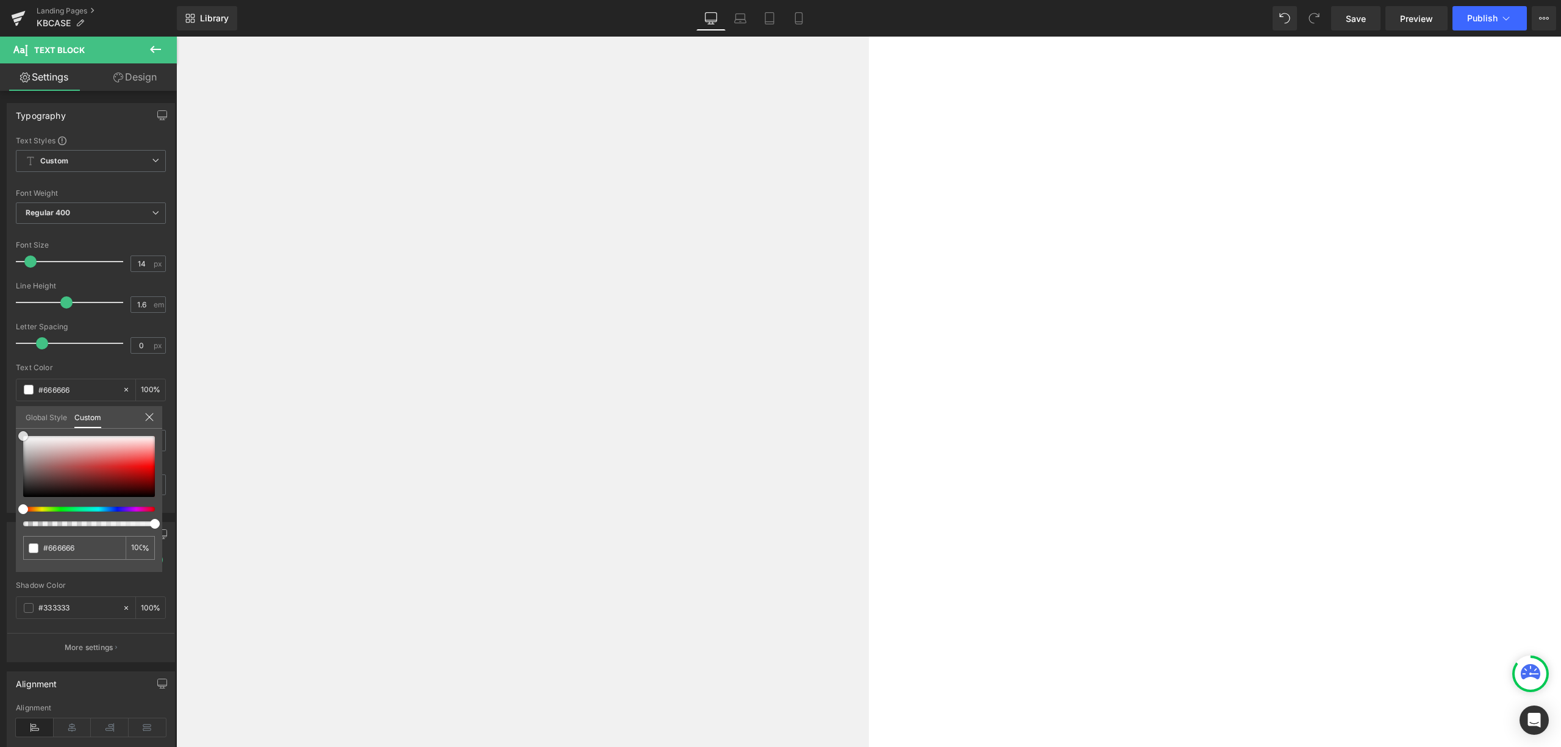
type input "#000000"
drag, startPoint x: 26, startPoint y: 435, endPoint x: -5, endPoint y: 528, distance: 98.2
click at [0, 528] on html "Text Block You are previewing how the will restyle your page. You can not edit …" at bounding box center [780, 373] width 1561 height 747
click at [149, 420] on icon at bounding box center [150, 417] width 10 height 10
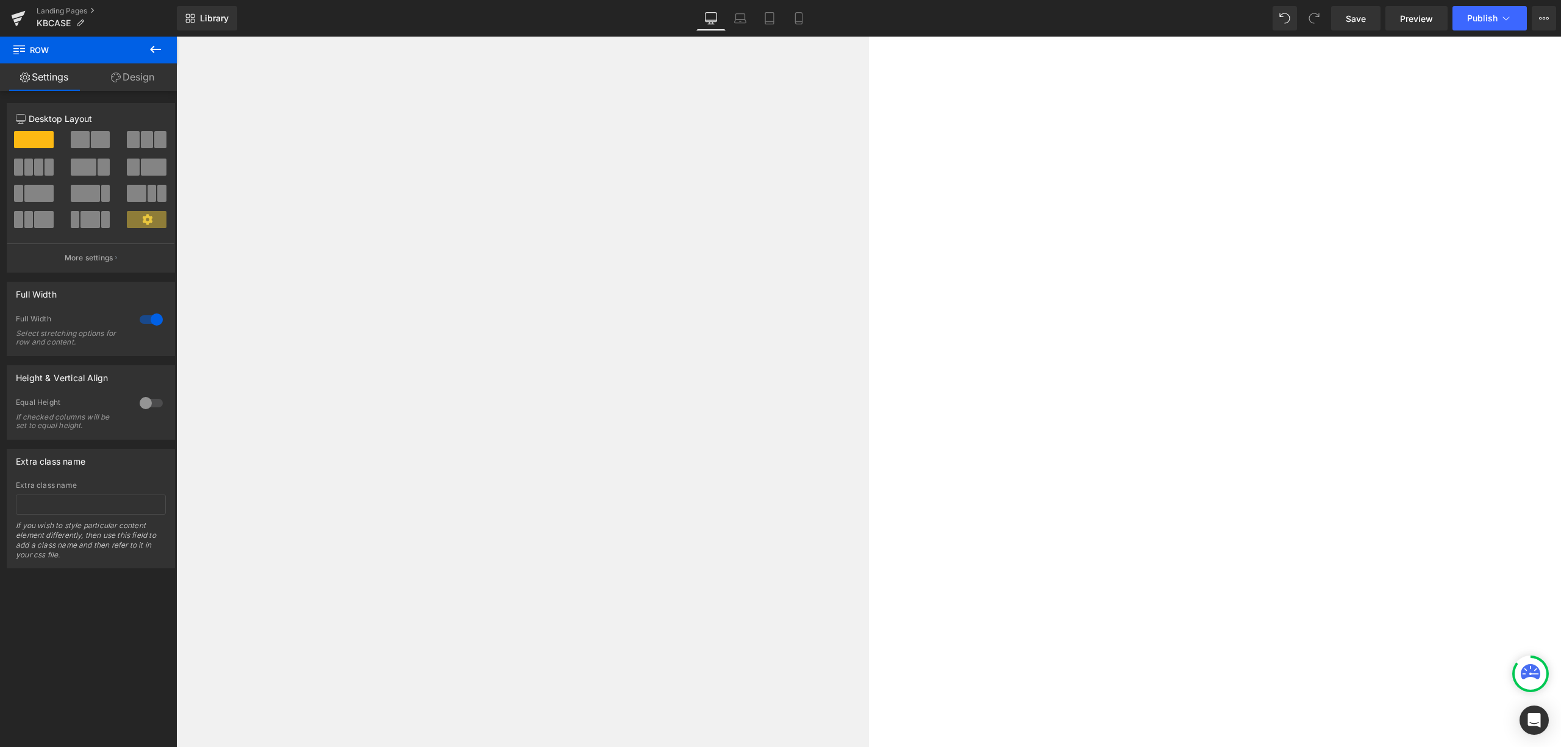
click at [176, 37] on span "Text Block" at bounding box center [176, 37] width 0 height 0
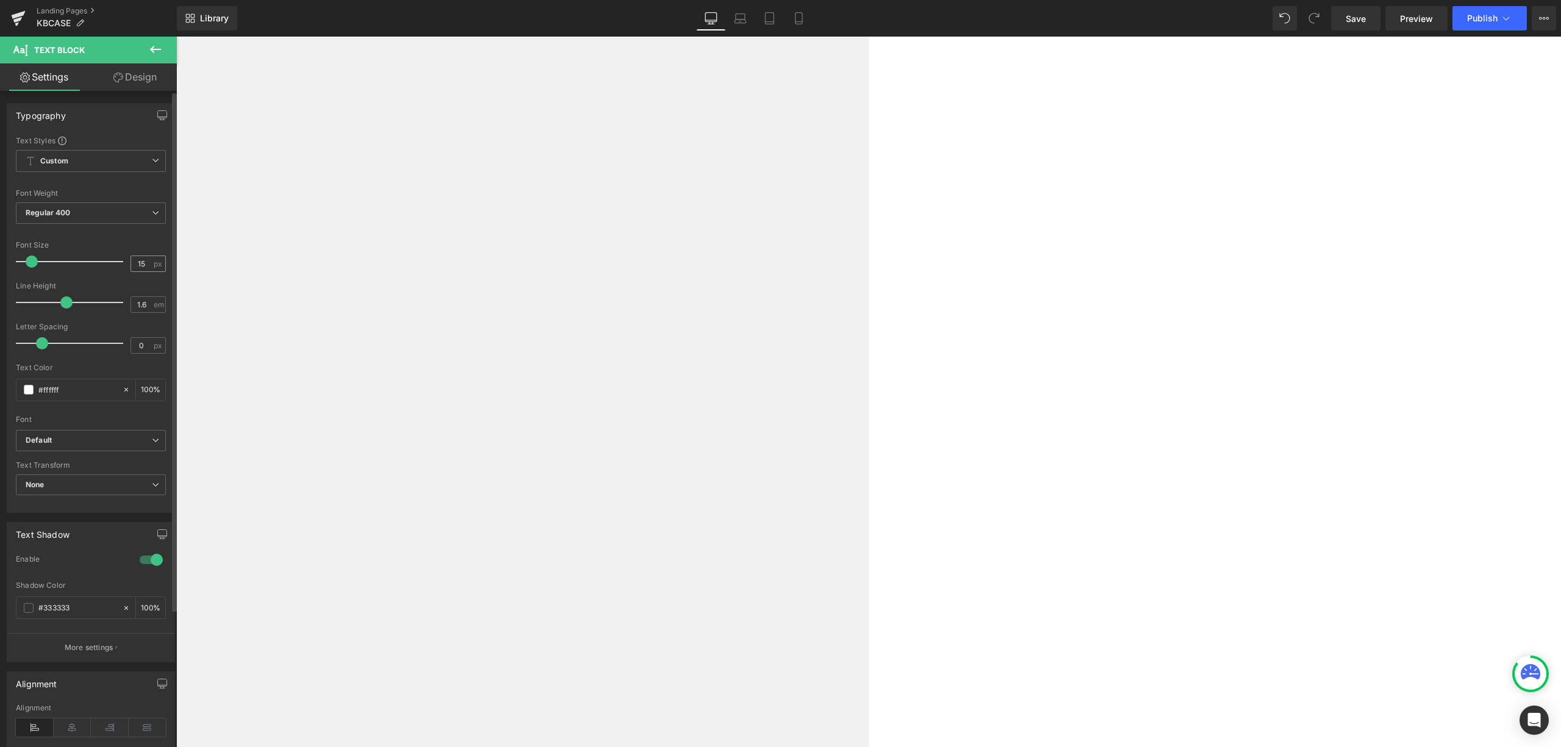
click at [149, 263] on div "15 px" at bounding box center [148, 264] width 35 height 16
click at [146, 263] on input "15" at bounding box center [141, 263] width 21 height 15
type input "14"
click at [22, 610] on div "#333333" at bounding box center [69, 607] width 106 height 21
click at [24, 609] on span at bounding box center [29, 608] width 10 height 10
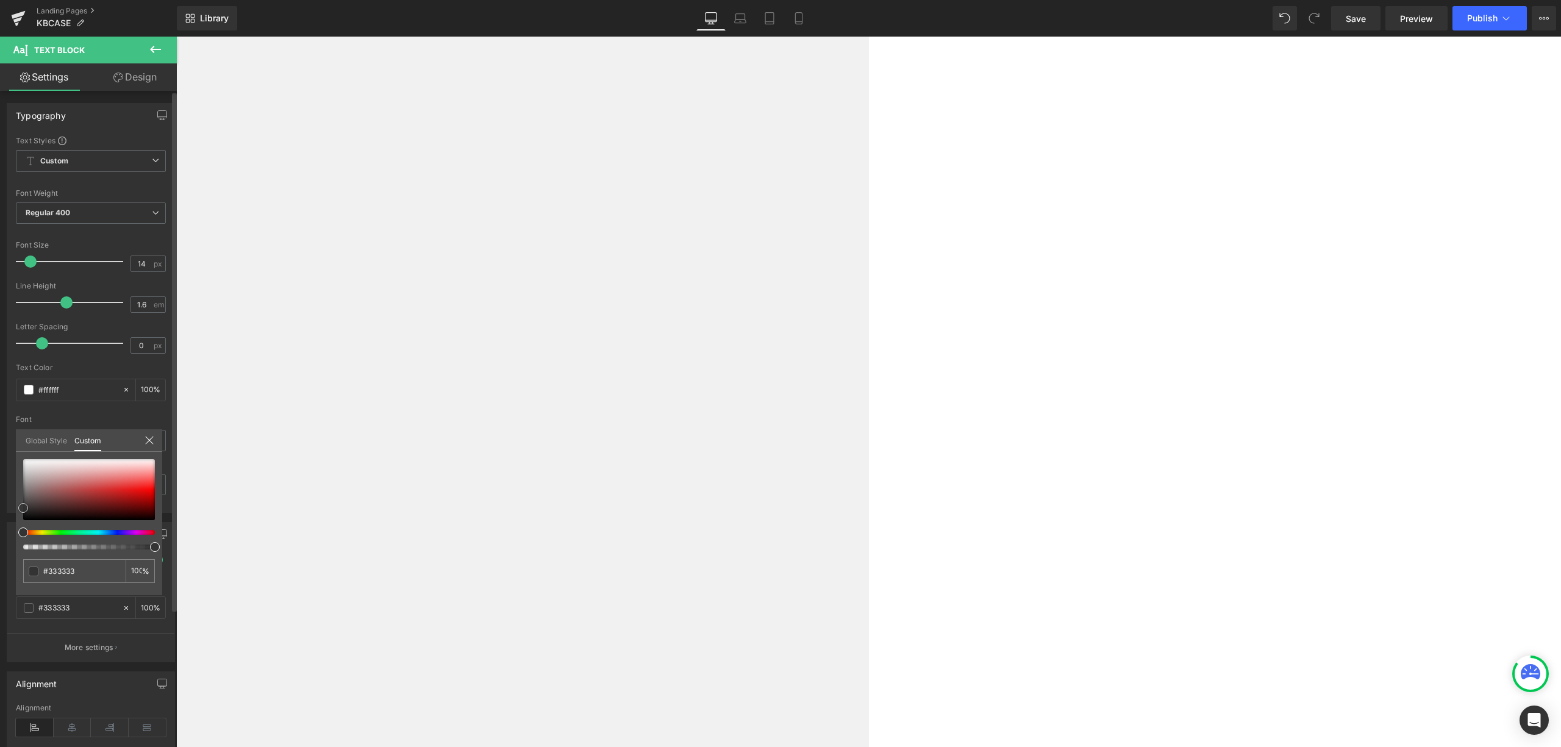
type input "#2b2b2b"
type input "#1e1e1e"
type input "#020202"
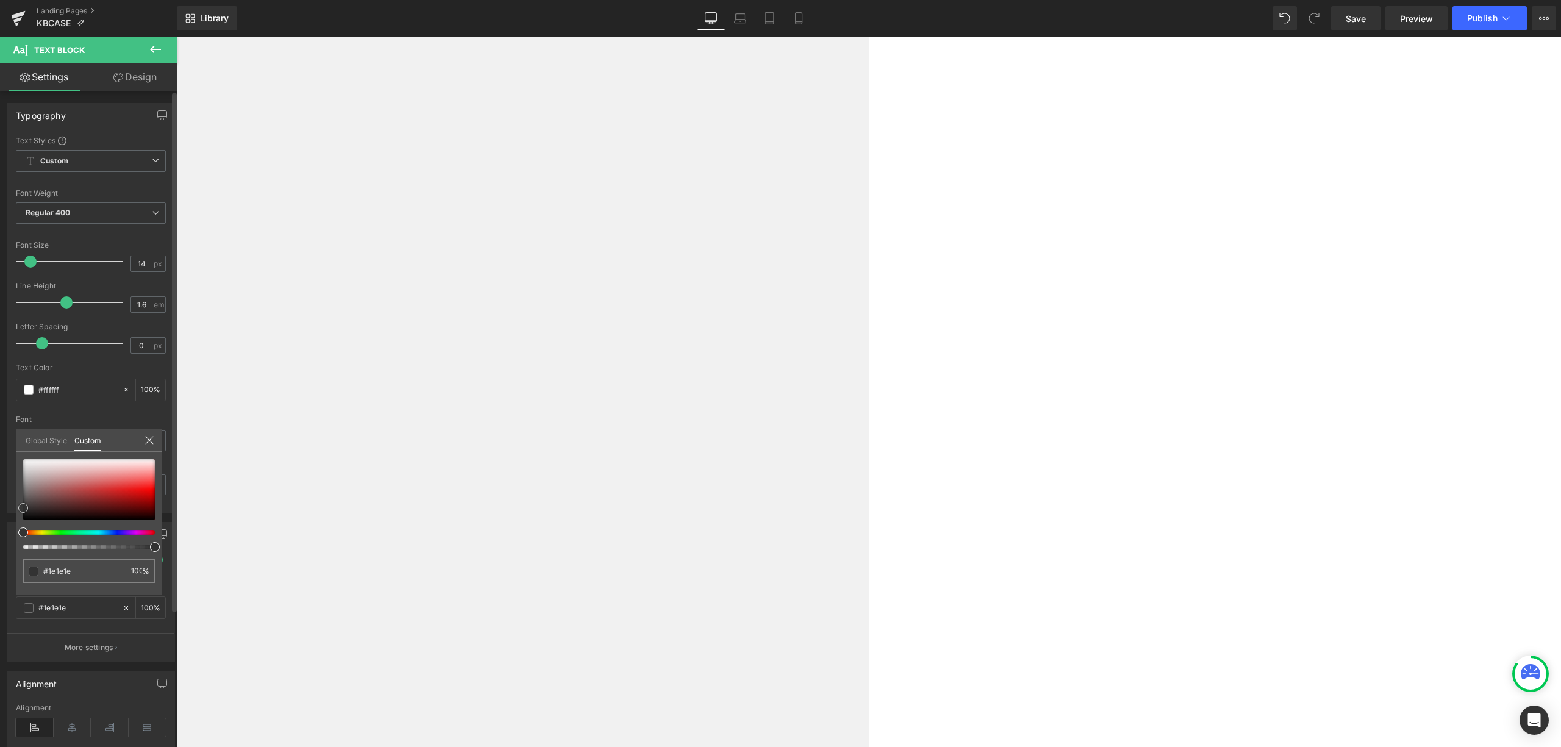
type input "#020202"
type input "#000000"
drag, startPoint x: 22, startPoint y: 508, endPoint x: 22, endPoint y: 523, distance: 14.6
click at [22, 523] on span at bounding box center [23, 520] width 10 height 10
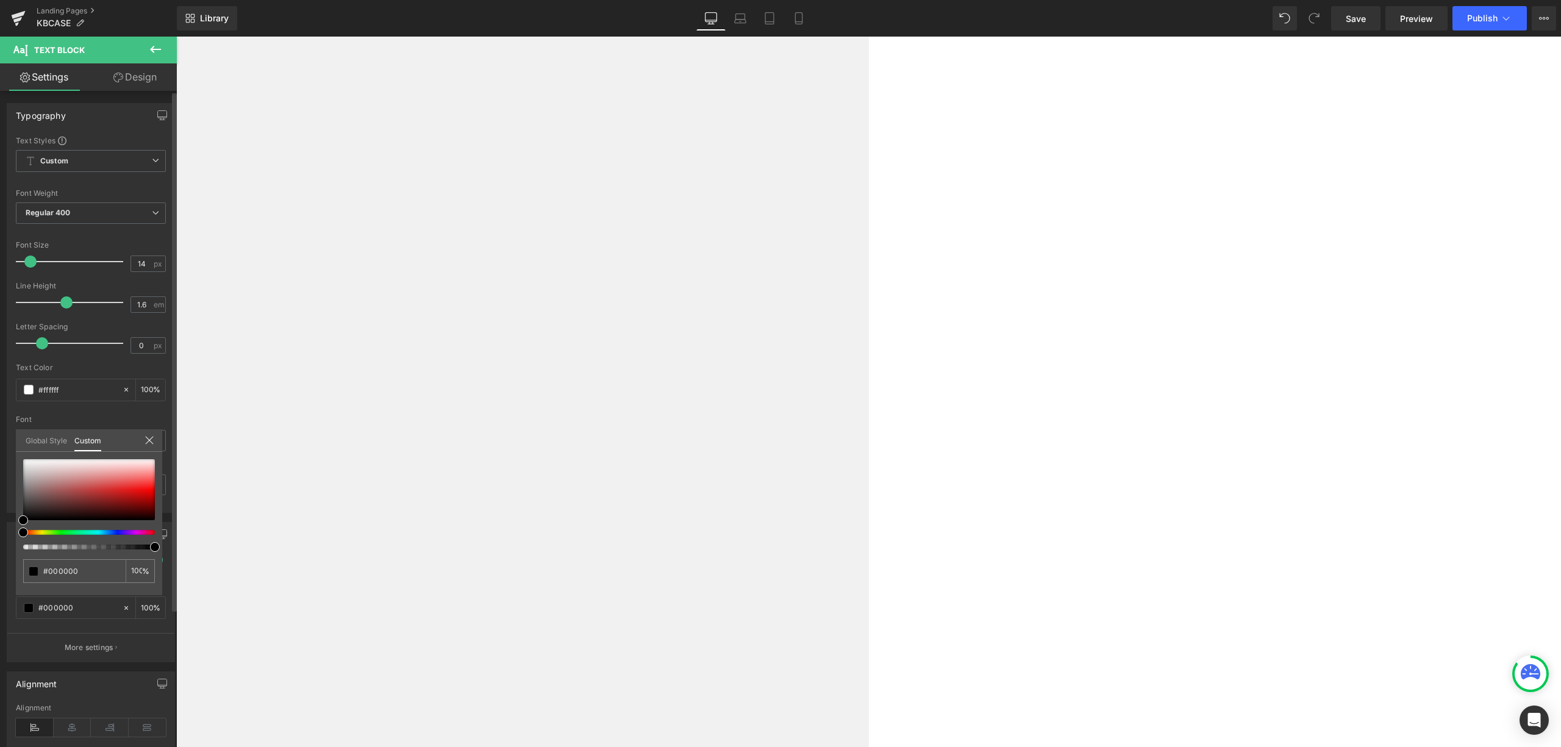
click at [152, 445] on icon at bounding box center [150, 440] width 10 height 10
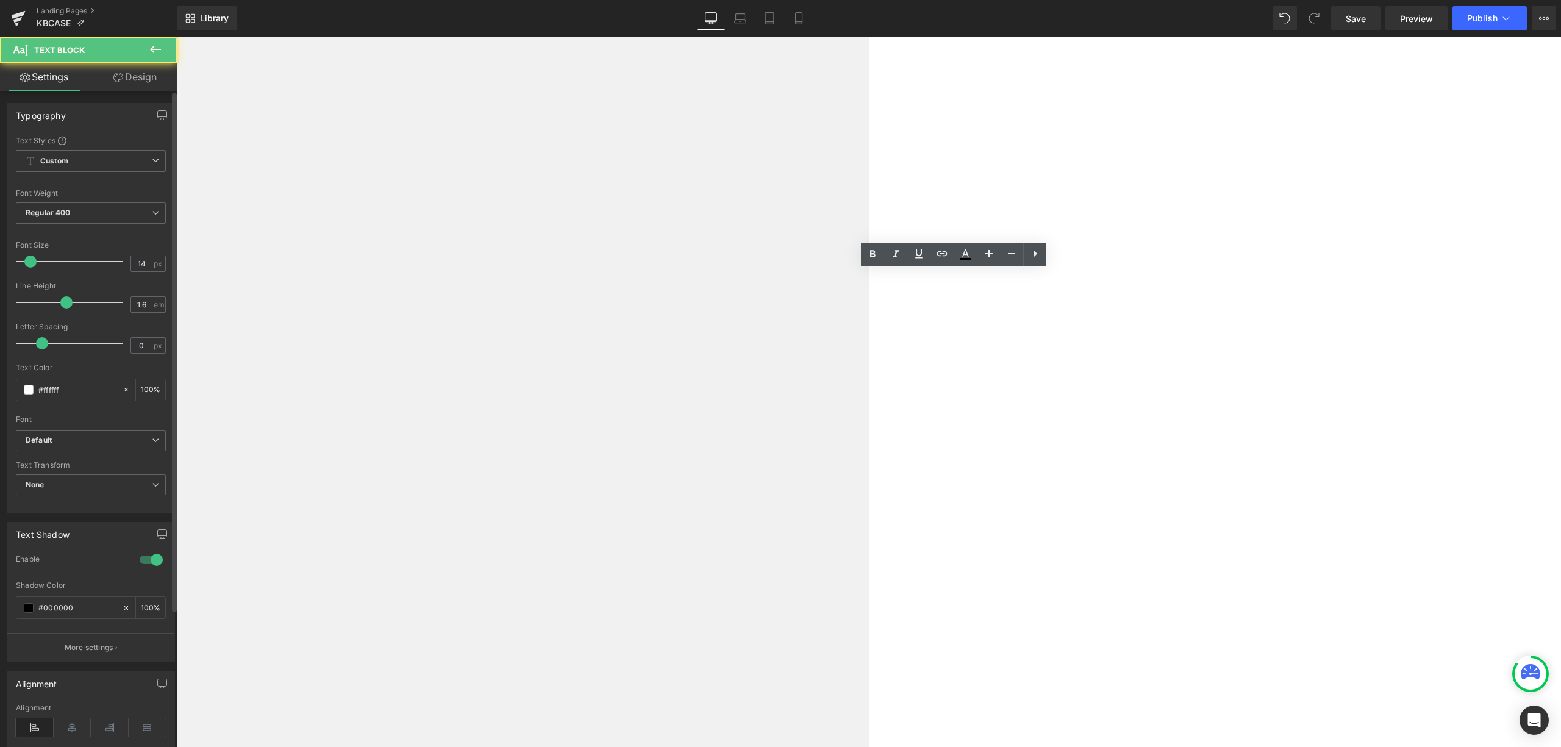
drag, startPoint x: 1038, startPoint y: 642, endPoint x: 873, endPoint y: 276, distance: 400.7
click at [879, 260] on icon at bounding box center [872, 254] width 15 height 15
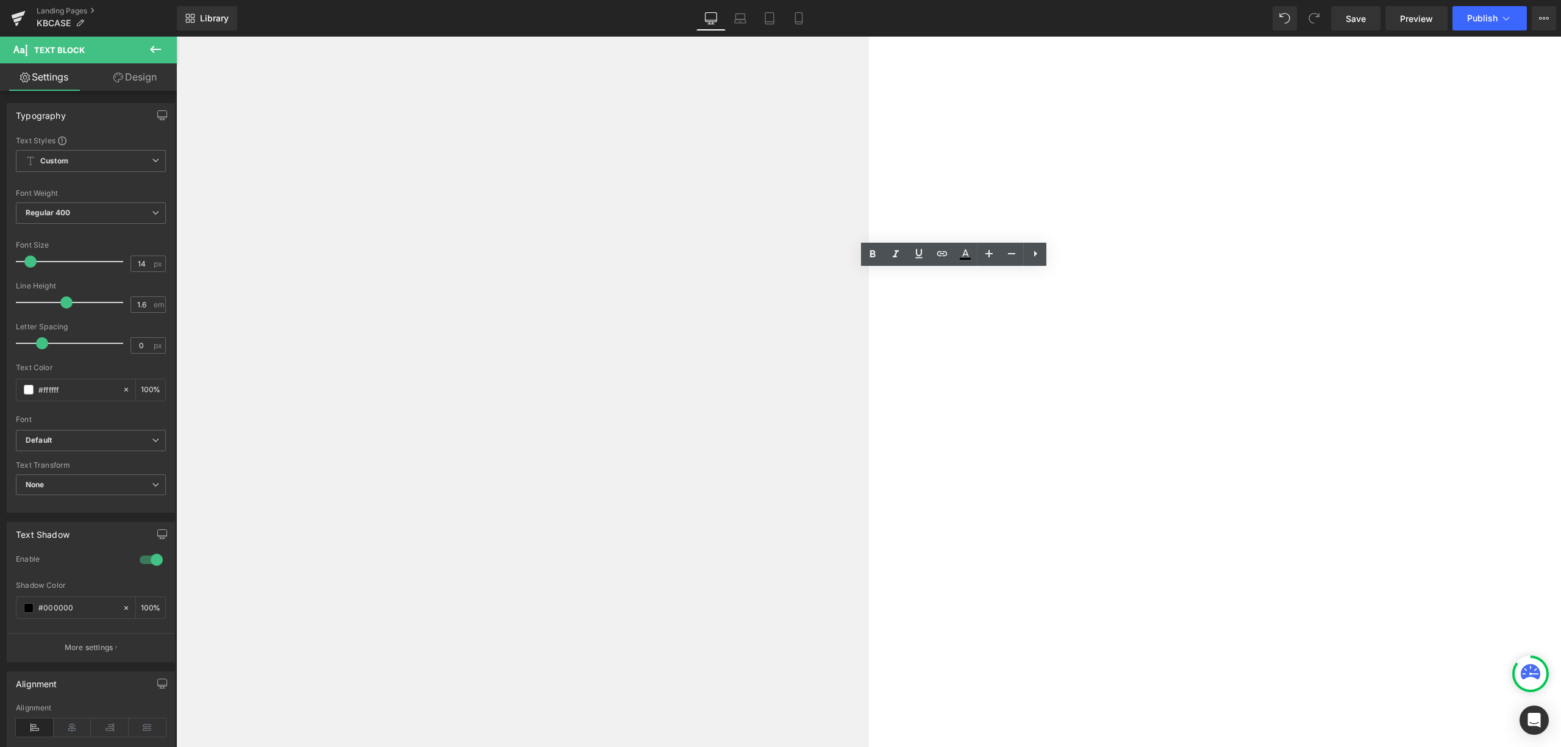
drag, startPoint x: 1010, startPoint y: 481, endPoint x: 872, endPoint y: 476, distance: 138.0
click at [883, 259] on link at bounding box center [872, 254] width 23 height 23
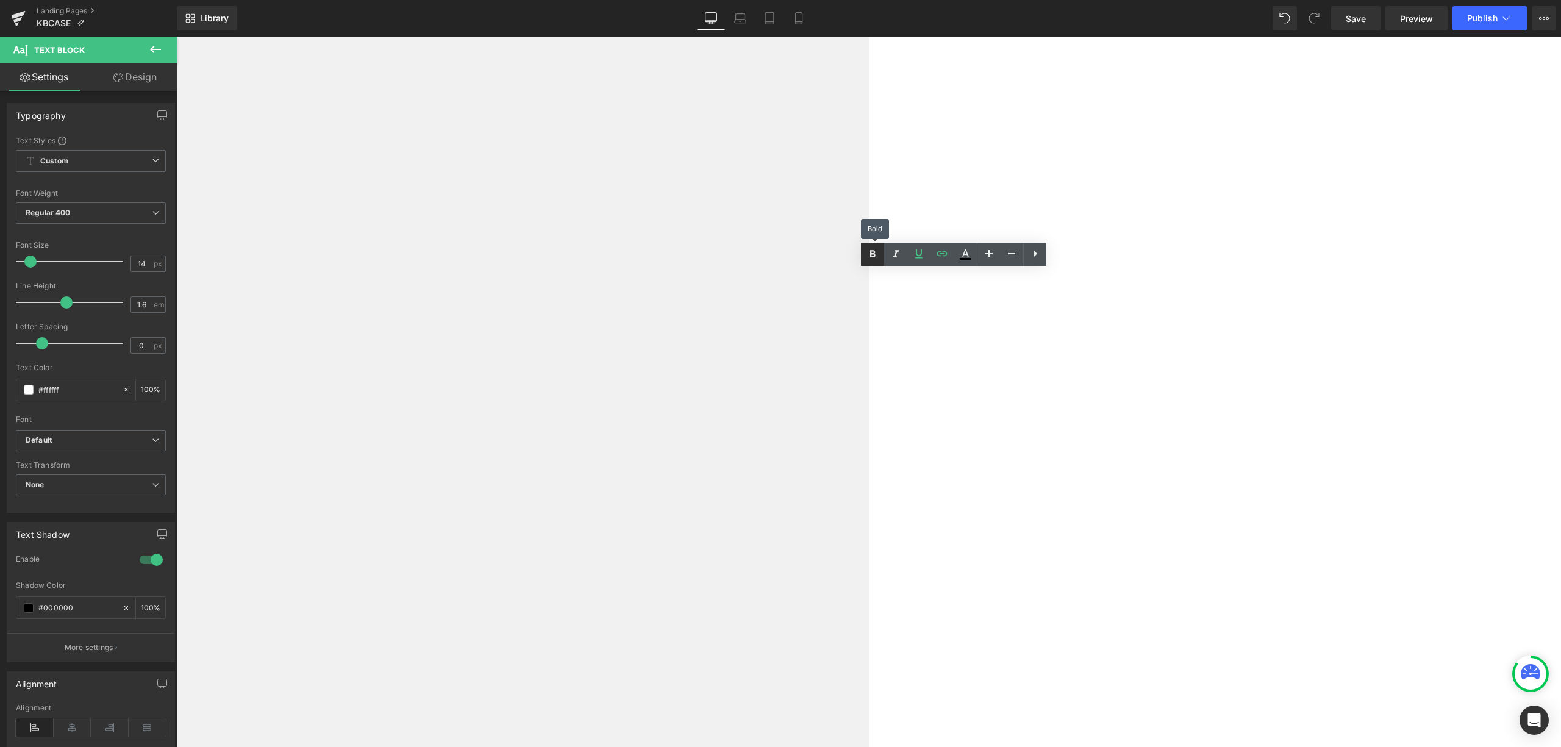
click at [881, 259] on link at bounding box center [872, 254] width 23 height 23
click at [33, 606] on span at bounding box center [29, 608] width 10 height 10
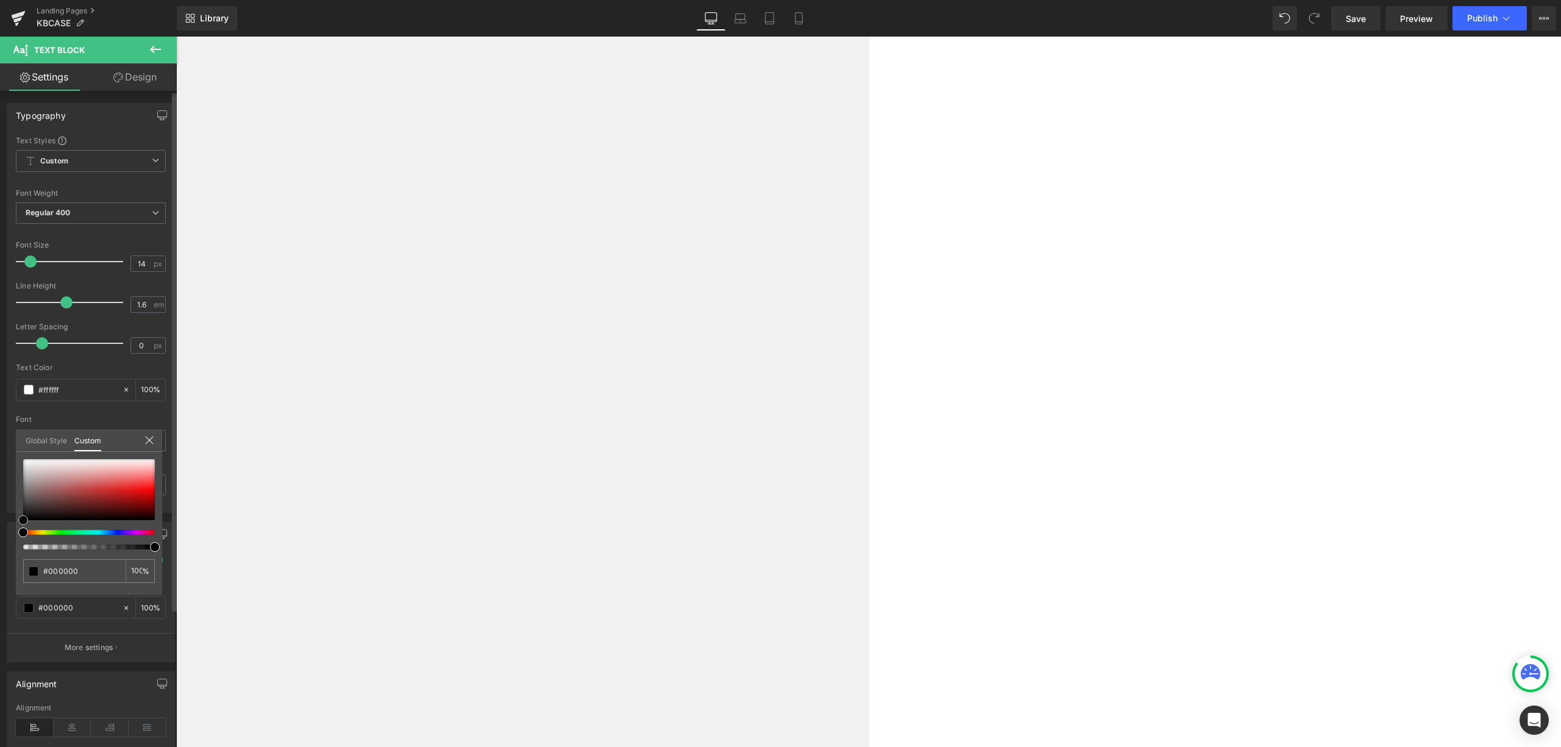
type input "#050505"
type input "#4e4a4a"
type input "#ffffff"
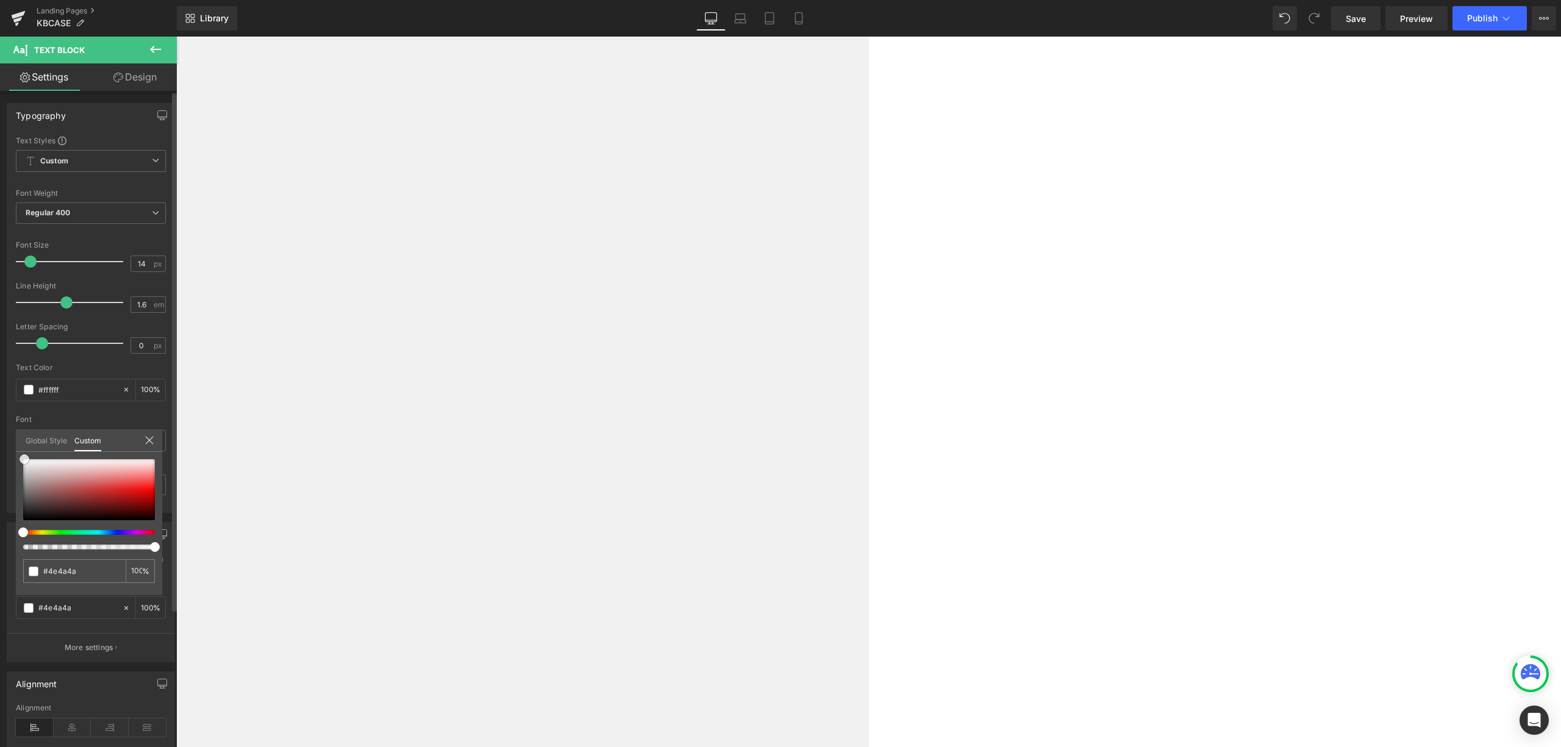
type input "#ffffff"
drag, startPoint x: 23, startPoint y: 520, endPoint x: 26, endPoint y: 410, distance: 109.8
click at [26, 513] on div "Text Shadow 1 Enable rgba(255, 255, 255, 1) Shadow Color #ffffff 100 % More set…" at bounding box center [91, 587] width 182 height 149
click at [159, 444] on div "Global Style Custom" at bounding box center [89, 440] width 146 height 23
click at [157, 444] on div "Global Style Custom" at bounding box center [89, 440] width 146 height 23
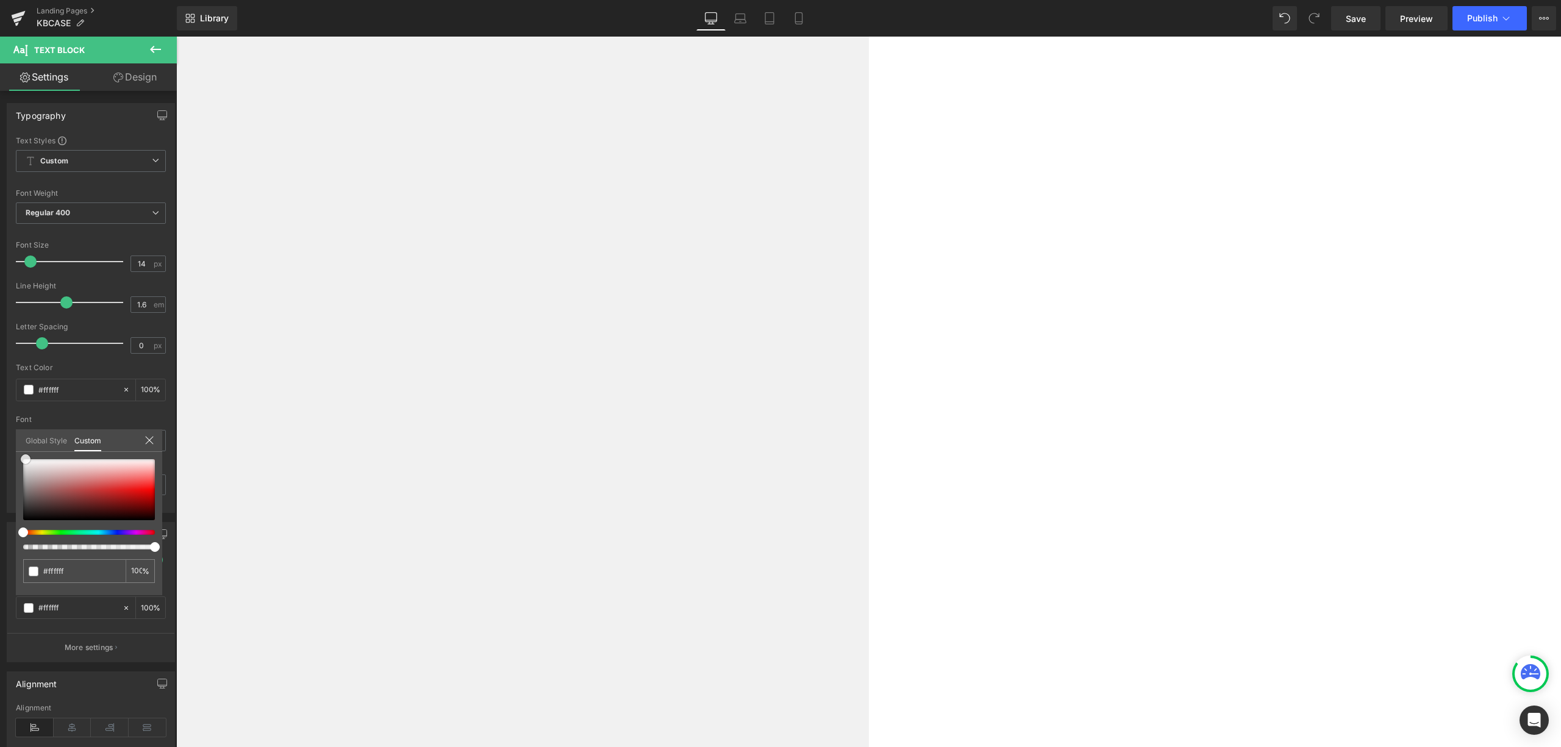
type input "#efefef"
type input "#adadad"
type input "#515151"
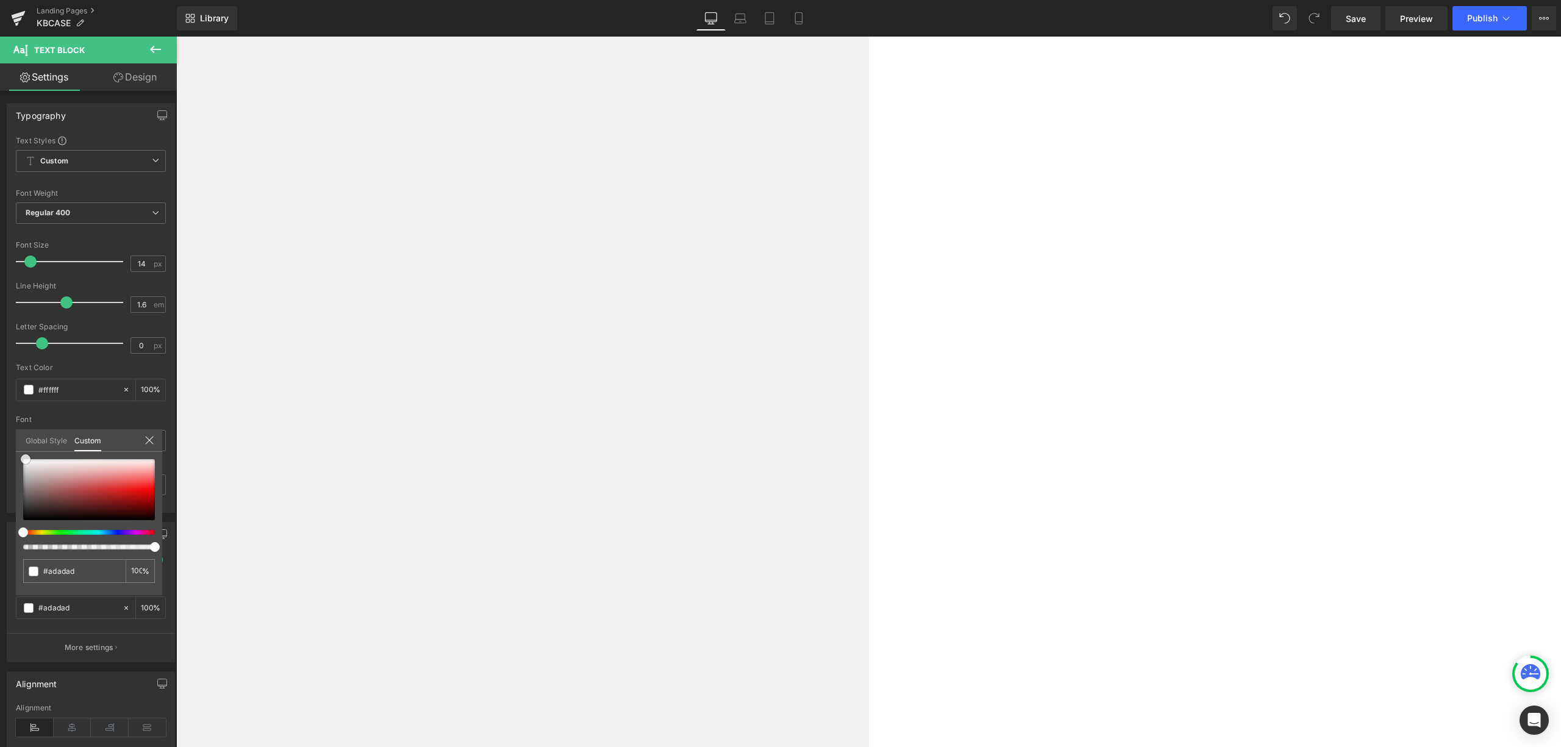
type input "#515151"
type input "#000000"
drag, startPoint x: 25, startPoint y: 457, endPoint x: -7, endPoint y: 553, distance: 100.5
click at [0, 553] on html "Text Block You are previewing how the will restyle your page. You can not edit …" at bounding box center [780, 373] width 1561 height 747
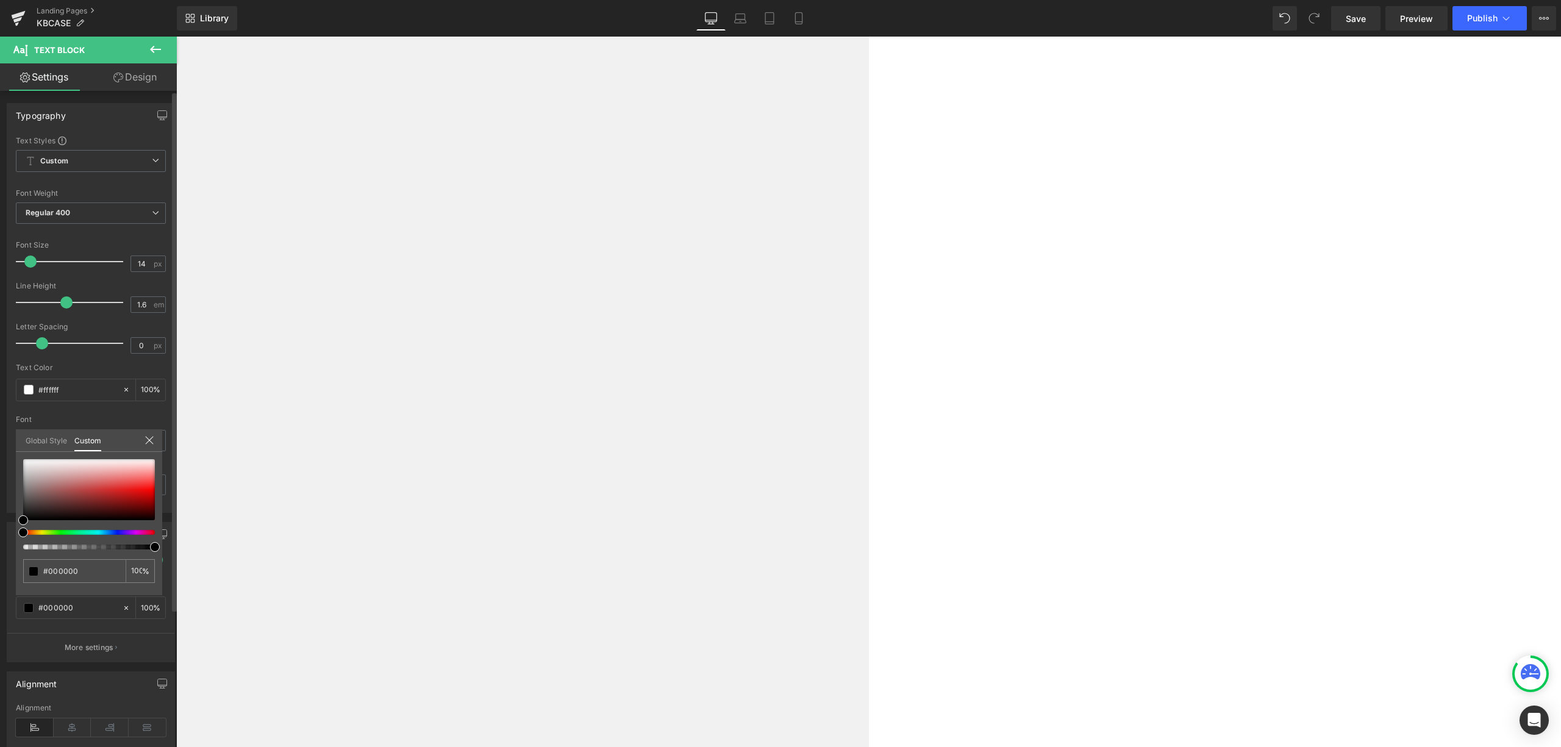
click at [149, 430] on div "Global Style Custom" at bounding box center [89, 440] width 146 height 23
drag, startPoint x: 149, startPoint y: 437, endPoint x: 160, endPoint y: 435, distance: 10.7
click at [149, 438] on icon at bounding box center [150, 440] width 10 height 10
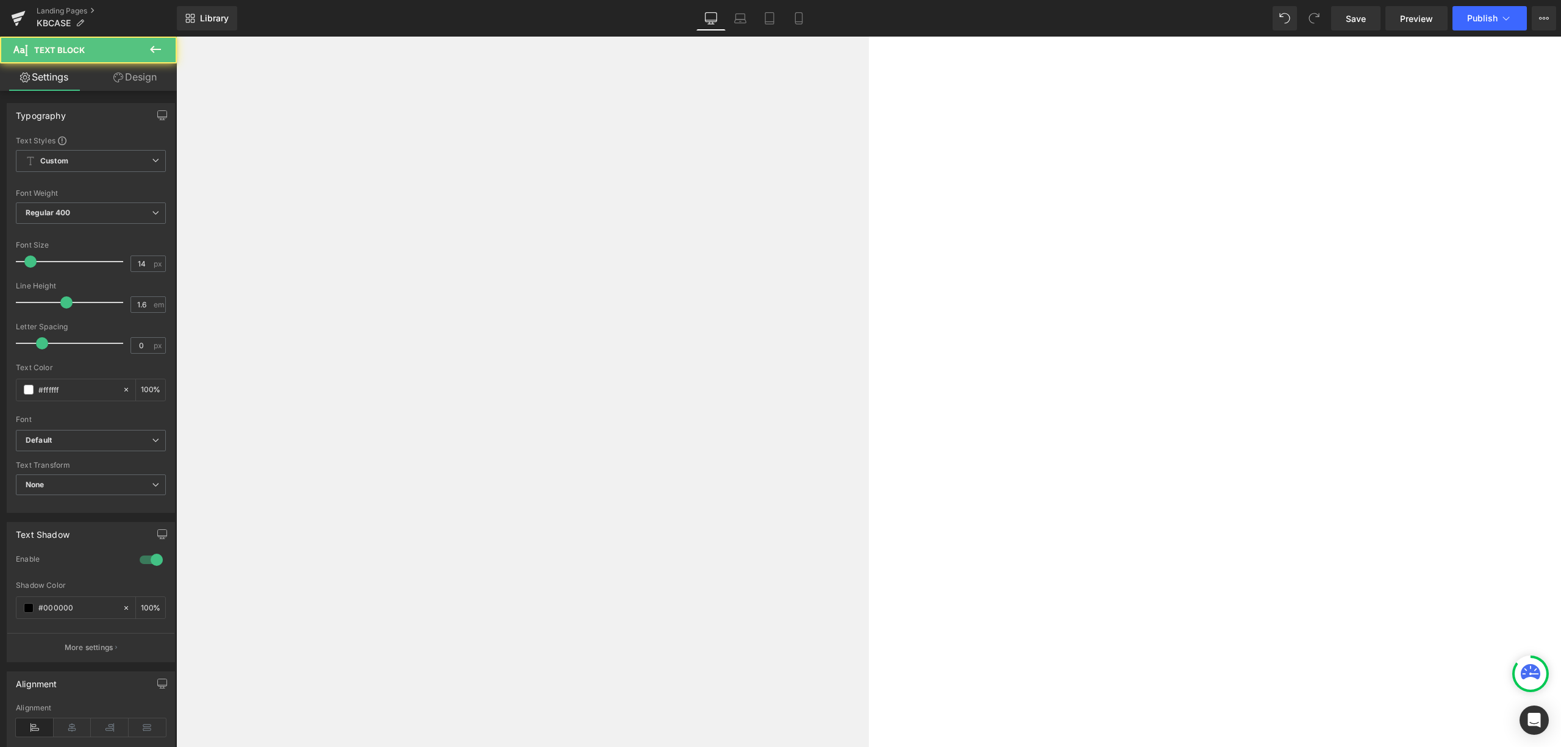
drag, startPoint x: 1015, startPoint y: 481, endPoint x: 871, endPoint y: 476, distance: 144.0
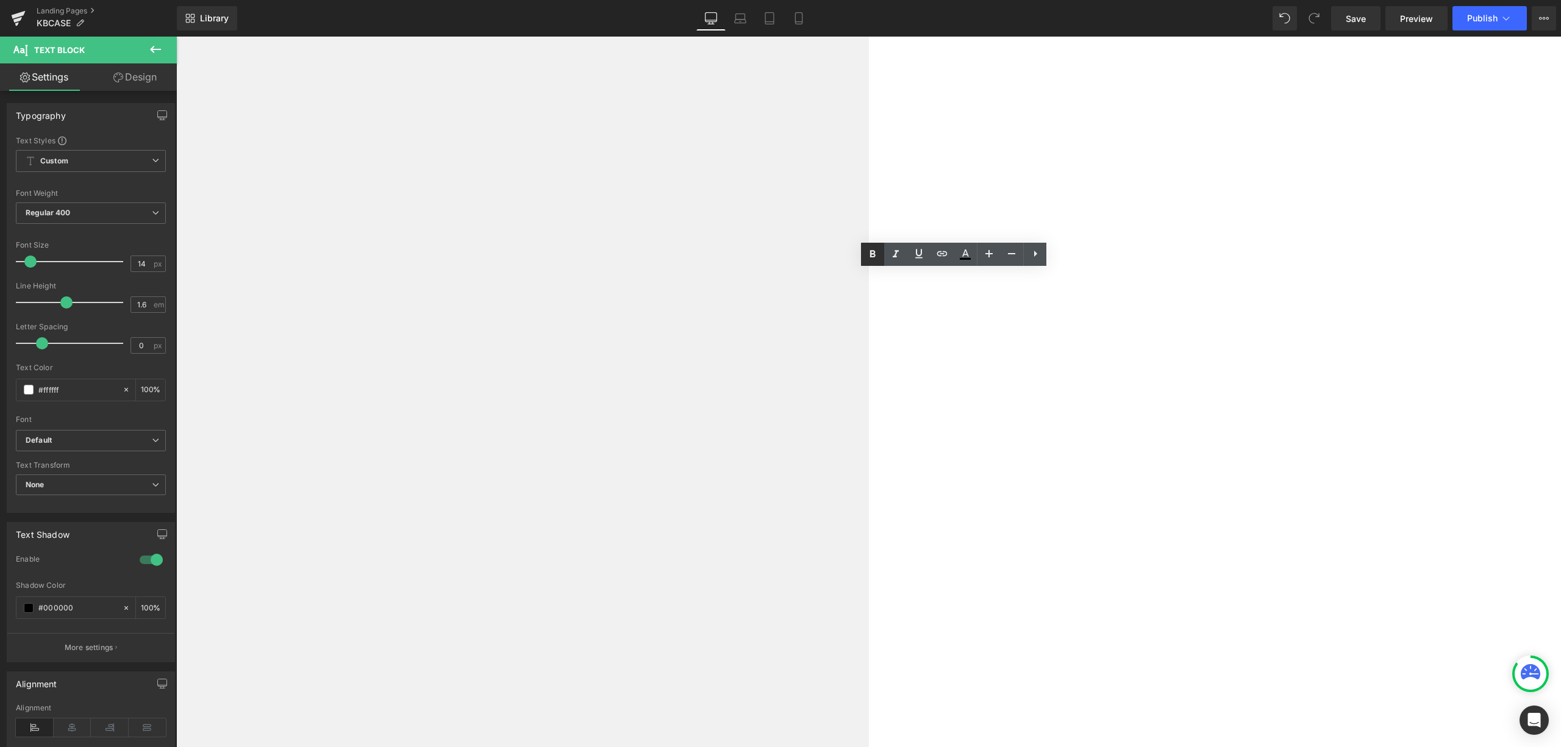
click at [869, 257] on icon at bounding box center [872, 254] width 15 height 15
click at [925, 259] on icon at bounding box center [919, 253] width 15 height 15
drag, startPoint x: 1012, startPoint y: 486, endPoint x: 867, endPoint y: 476, distance: 146.1
click at [927, 249] on link at bounding box center [919, 254] width 23 height 23
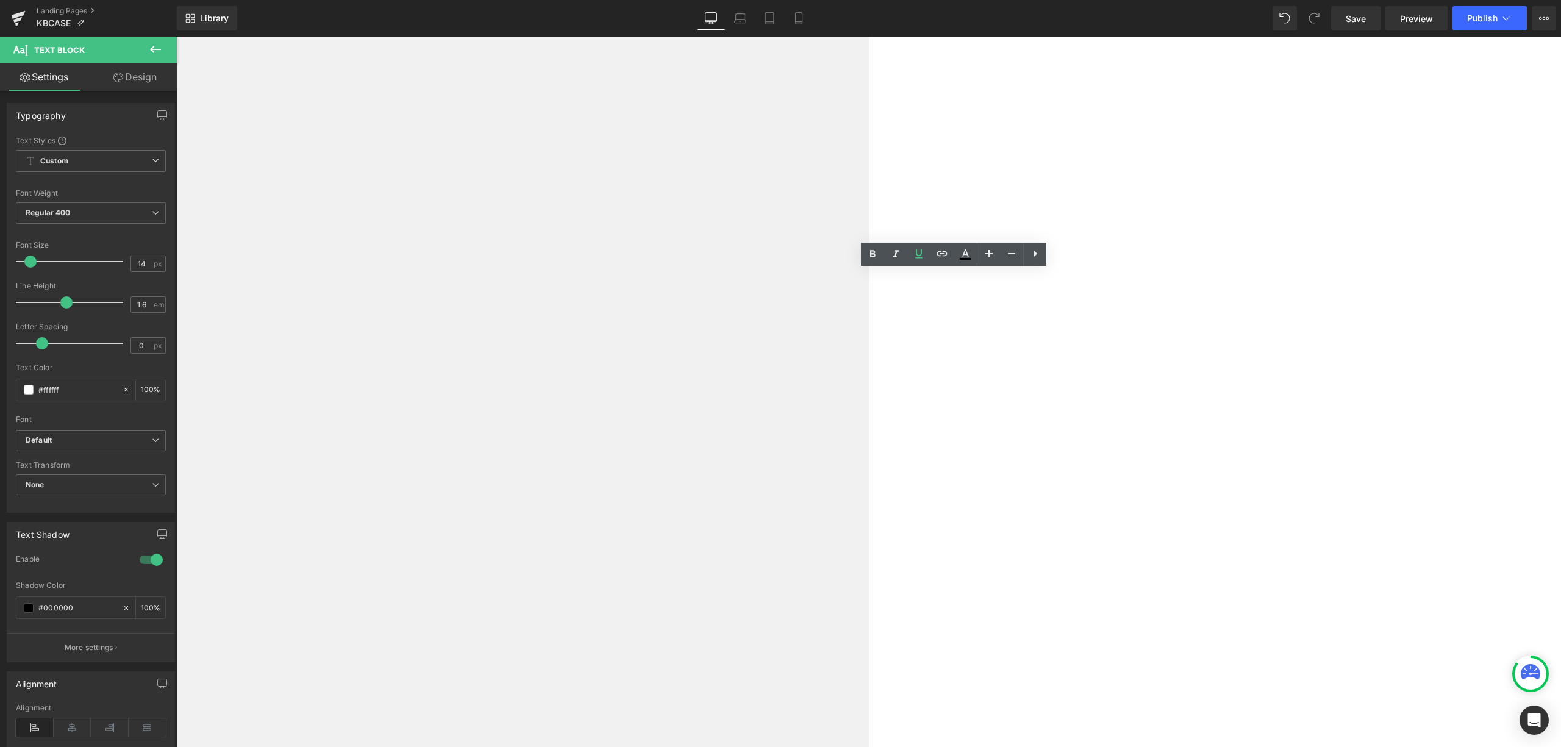
click at [994, 537] on span "Edit" at bounding box center [989, 534] width 14 height 10
drag, startPoint x: 798, startPoint y: 540, endPoint x: 986, endPoint y: 527, distance: 187.7
click at [986, 527] on div "https://procase.com/collections/tab-a7-lite-8-7-2021" at bounding box center [914, 538] width 244 height 30
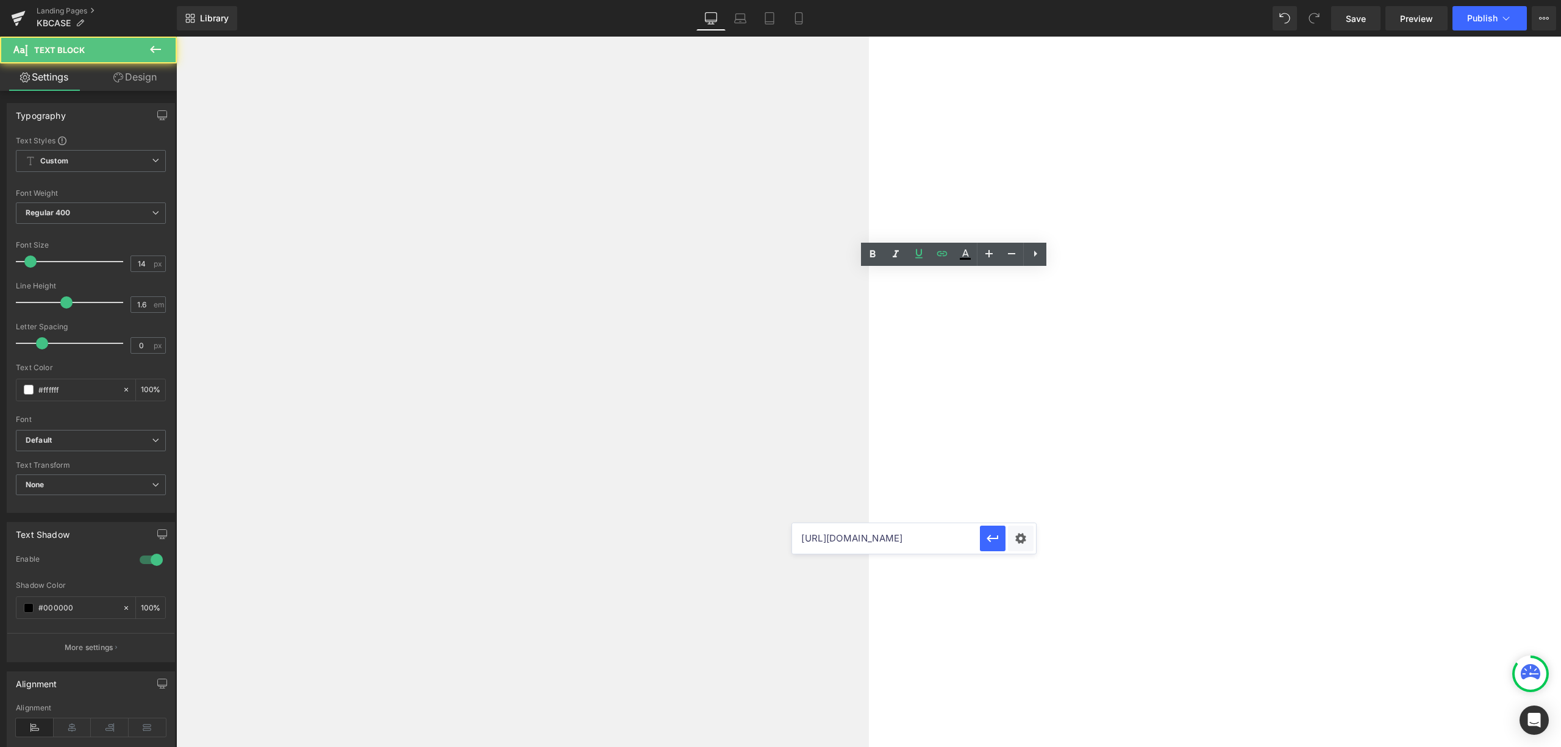
scroll to position [0, 0]
drag, startPoint x: 1010, startPoint y: 479, endPoint x: 874, endPoint y: 484, distance: 136.1
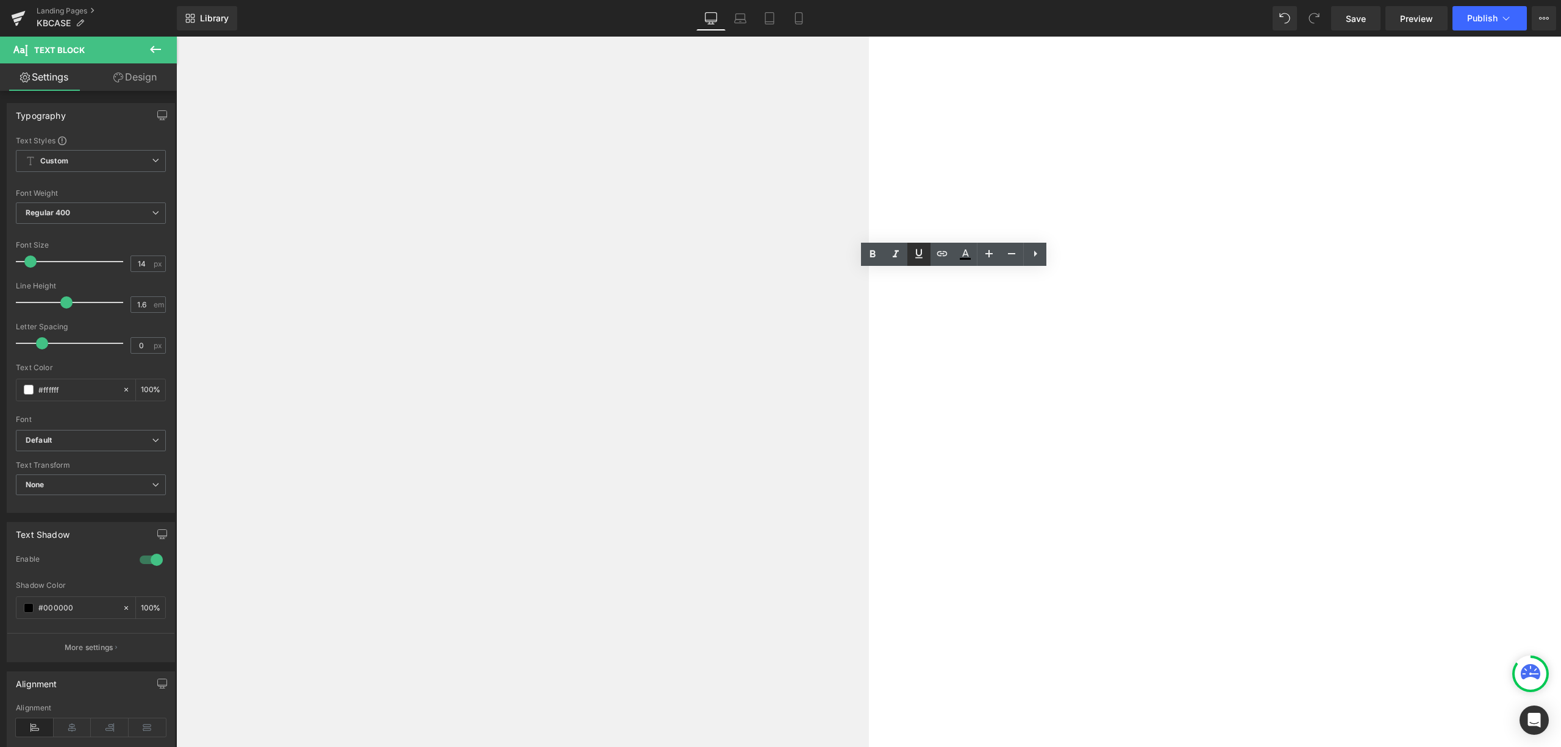
click at [919, 262] on link at bounding box center [919, 254] width 23 height 23
click at [918, 246] on icon at bounding box center [919, 253] width 15 height 15
click at [950, 260] on link at bounding box center [942, 254] width 23 height 23
click at [959, 495] on input "text" at bounding box center [961, 491] width 188 height 30
paste input "https://procase.com/collections/tab-a7-lite-8-7-2021"
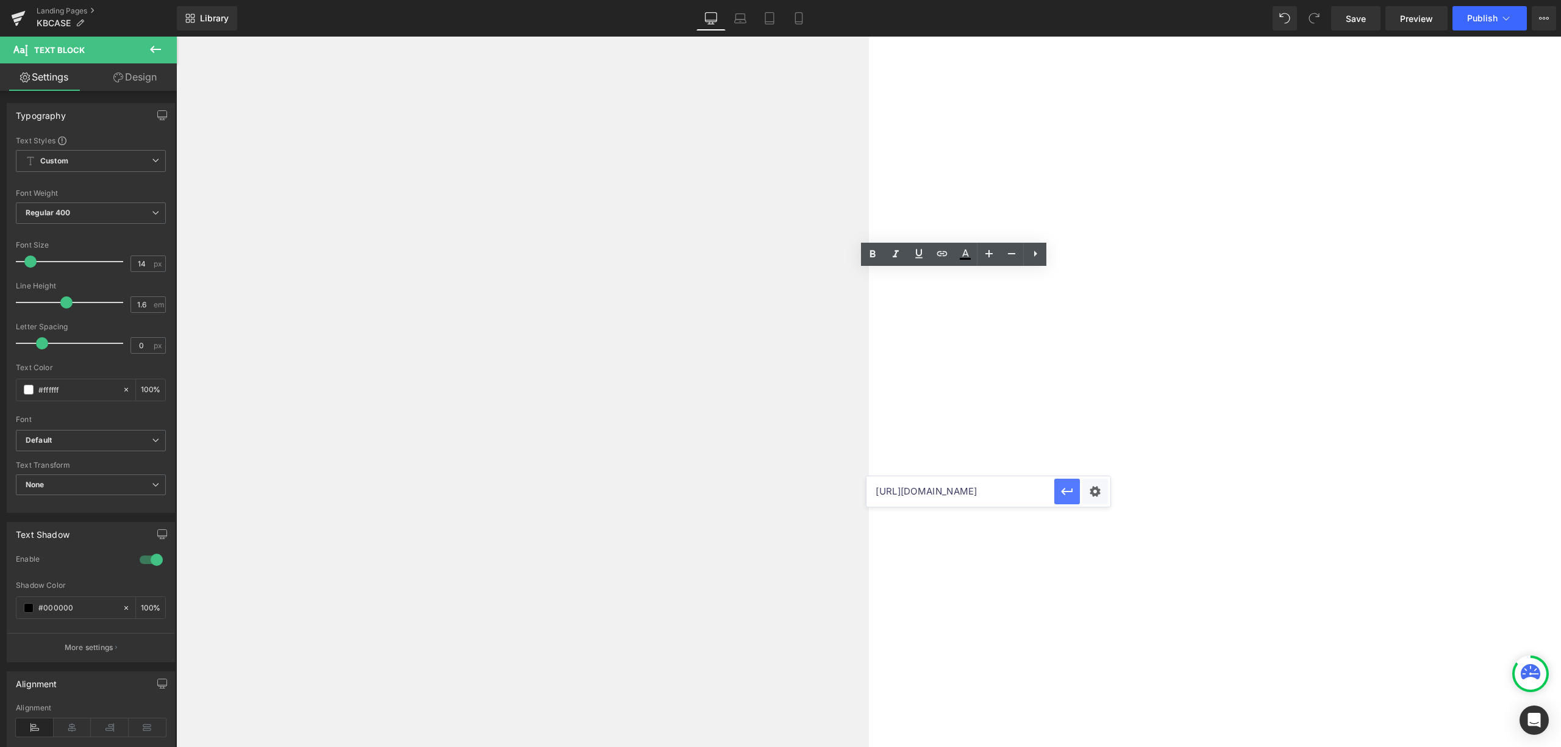
scroll to position [0, 69]
type input "https://procase.com/collections/tab-a7-lite-8-7-2021"
click at [1066, 488] on icon "button" at bounding box center [1067, 491] width 15 height 15
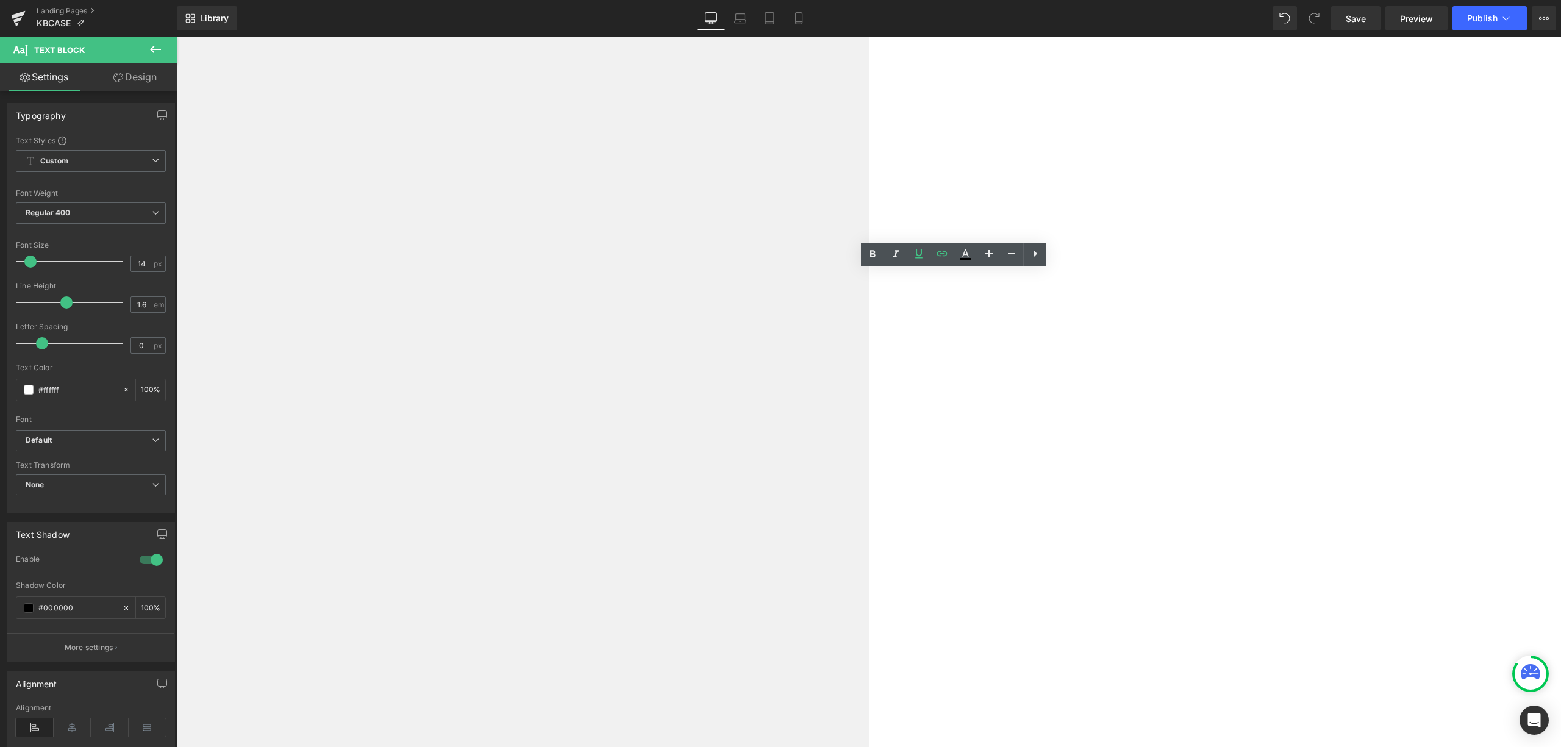
drag, startPoint x: 1016, startPoint y: 517, endPoint x: 870, endPoint y: 507, distance: 146.7
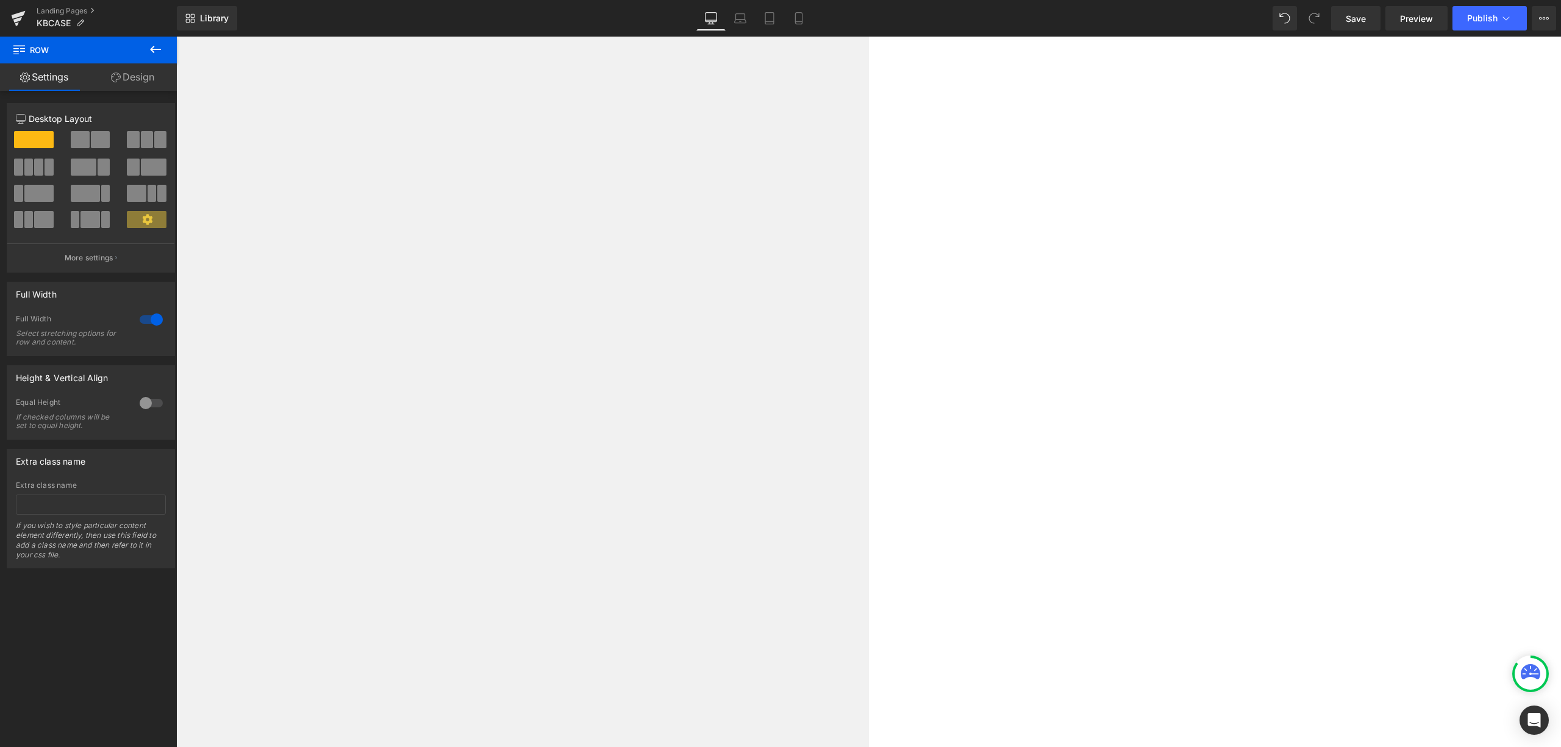
click at [176, 37] on span "Text Block" at bounding box center [176, 37] width 0 height 0
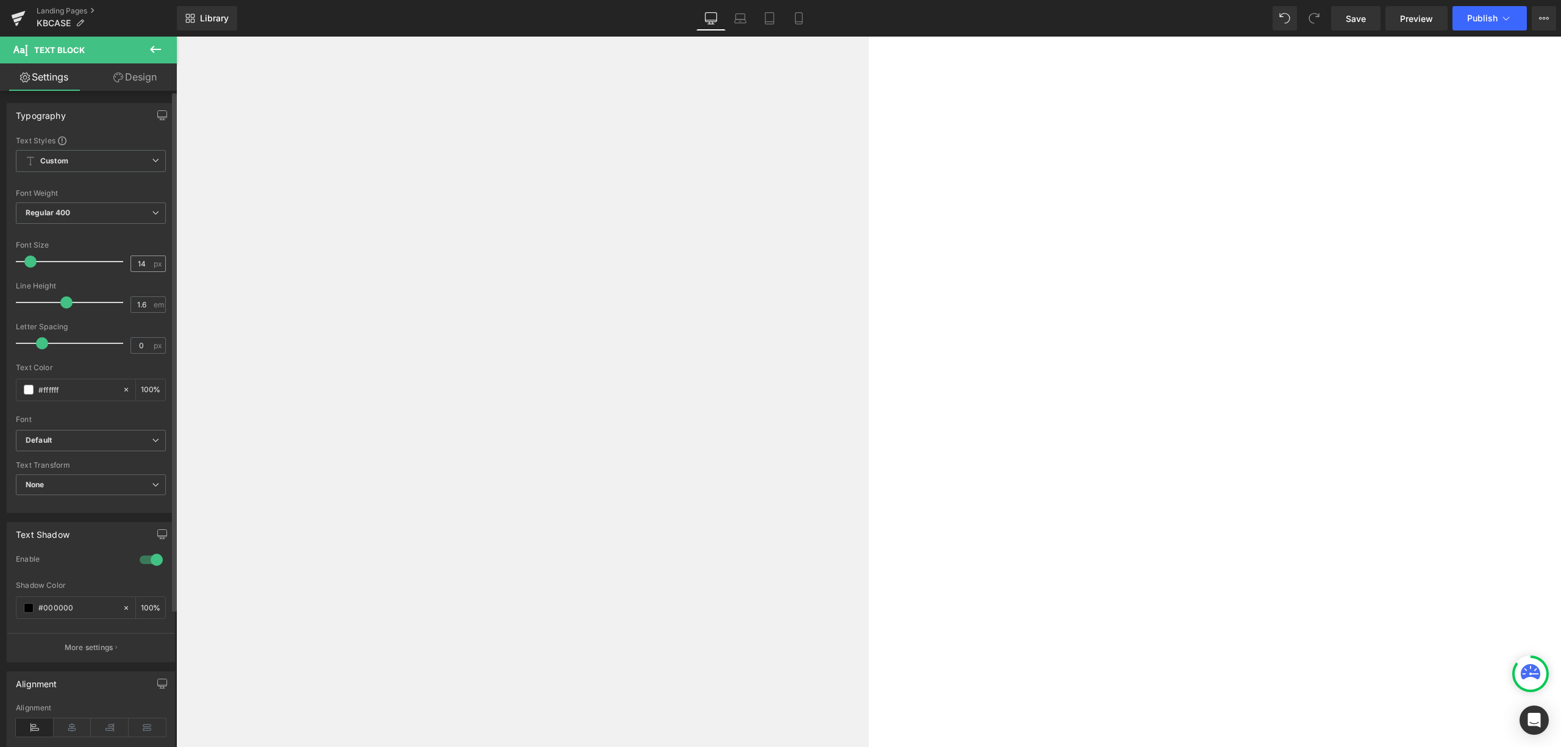
click at [150, 261] on div "14 px" at bounding box center [148, 264] width 35 height 16
click at [140, 261] on input "14" at bounding box center [141, 263] width 21 height 15
type input "6"
type input "13"
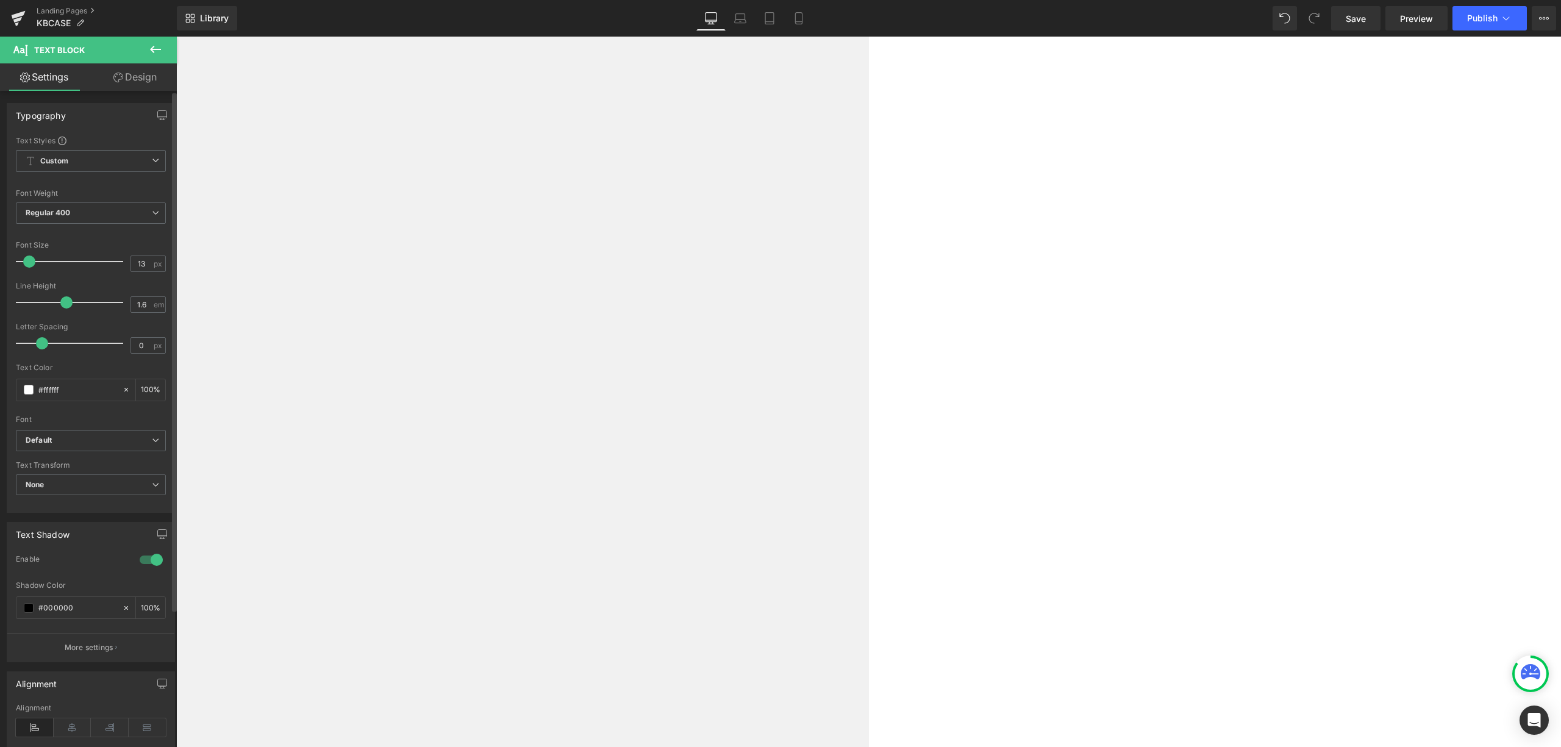
click at [123, 284] on div "Line Height" at bounding box center [91, 286] width 150 height 9
click at [176, 37] on span "Text Block" at bounding box center [176, 37] width 0 height 0
click at [154, 264] on div "13 px" at bounding box center [148, 264] width 35 height 16
click at [149, 259] on div "13 px" at bounding box center [148, 264] width 35 height 16
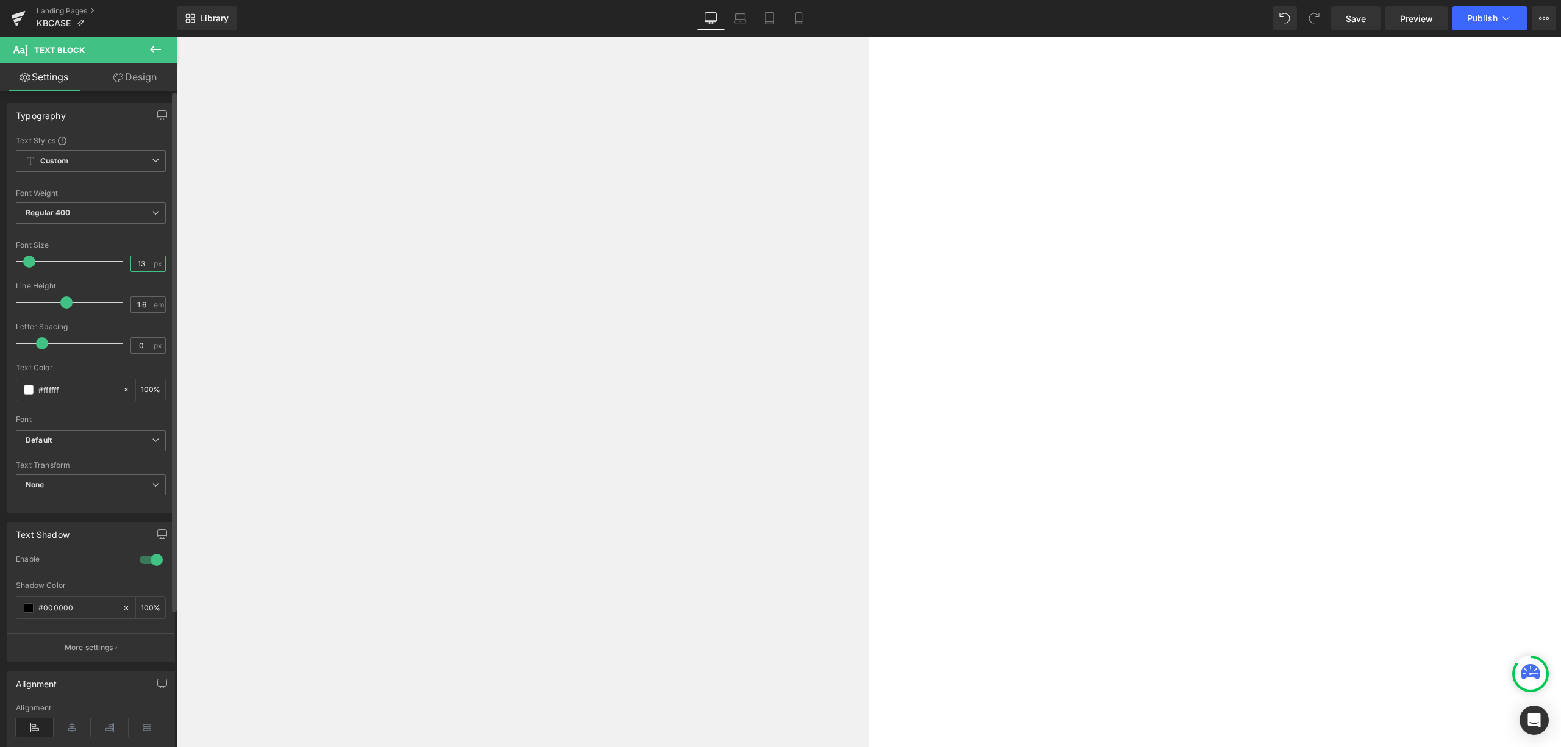
drag, startPoint x: 143, startPoint y: 270, endPoint x: 127, endPoint y: 276, distance: 16.4
click at [127, 276] on div "Font Size 13 px" at bounding box center [91, 261] width 150 height 41
type input "14"
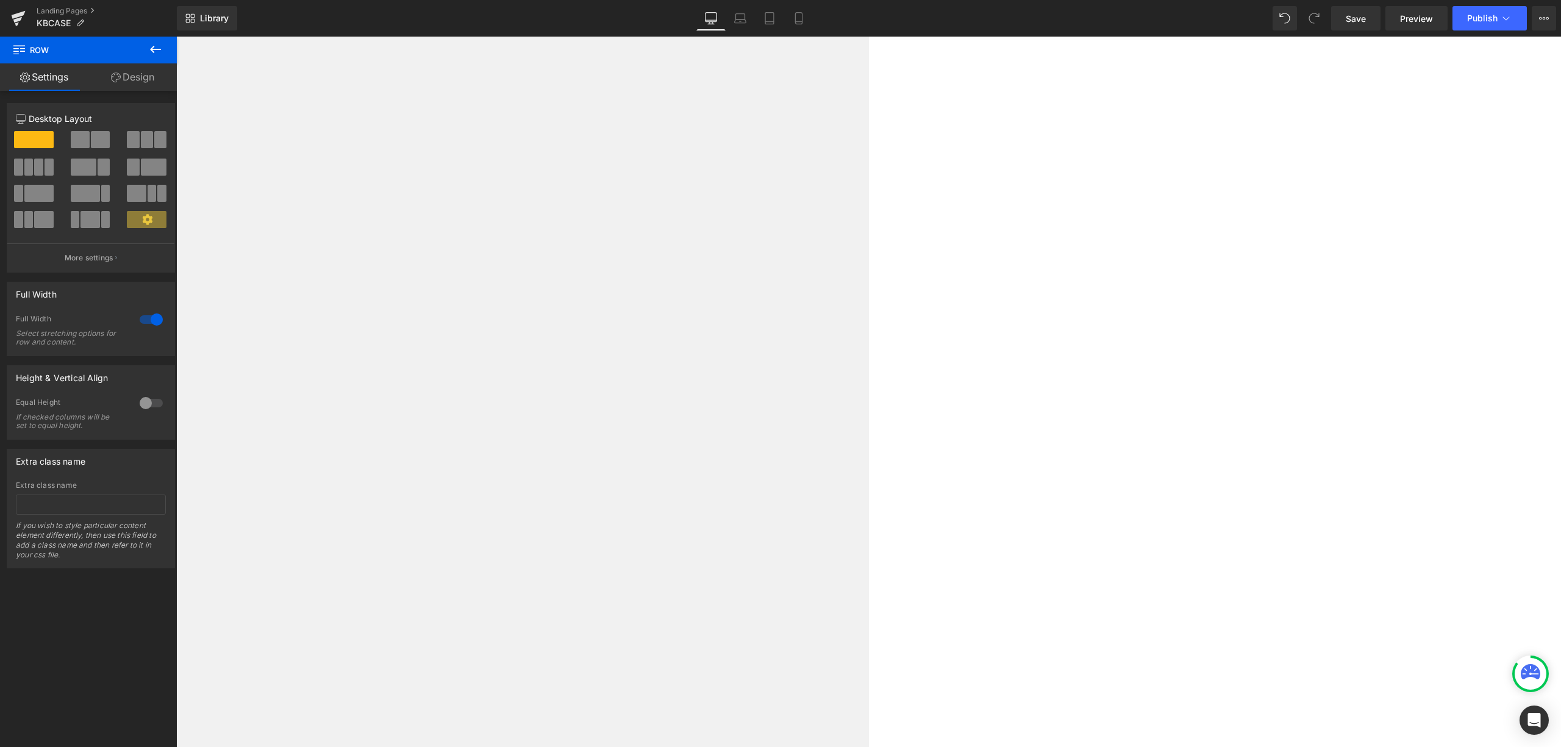
click at [176, 37] on span "Text Block" at bounding box center [176, 37] width 0 height 0
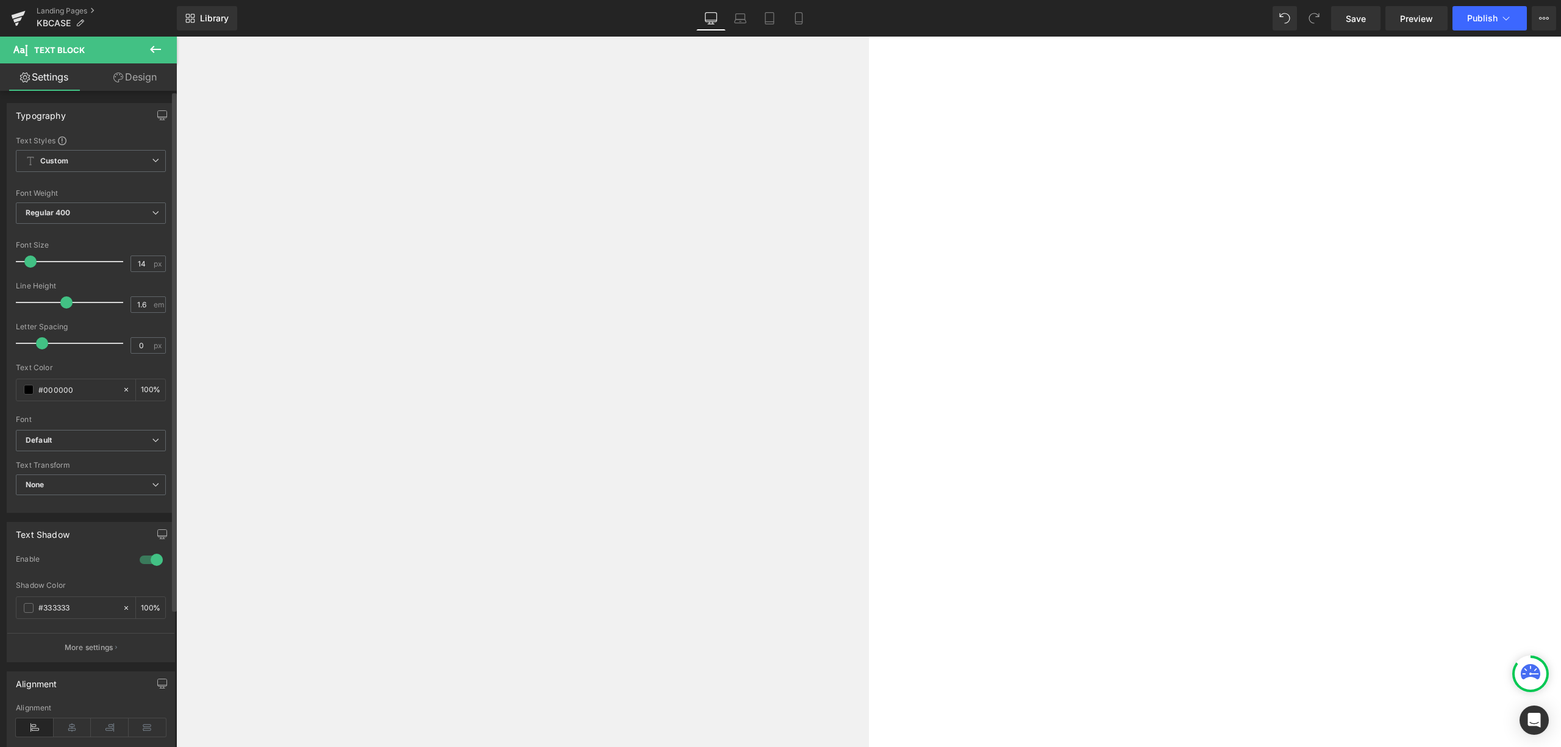
click at [149, 559] on div at bounding box center [151, 560] width 29 height 20
click at [150, 562] on div at bounding box center [151, 560] width 29 height 20
click at [176, 37] on span "Text Block" at bounding box center [176, 37] width 0 height 0
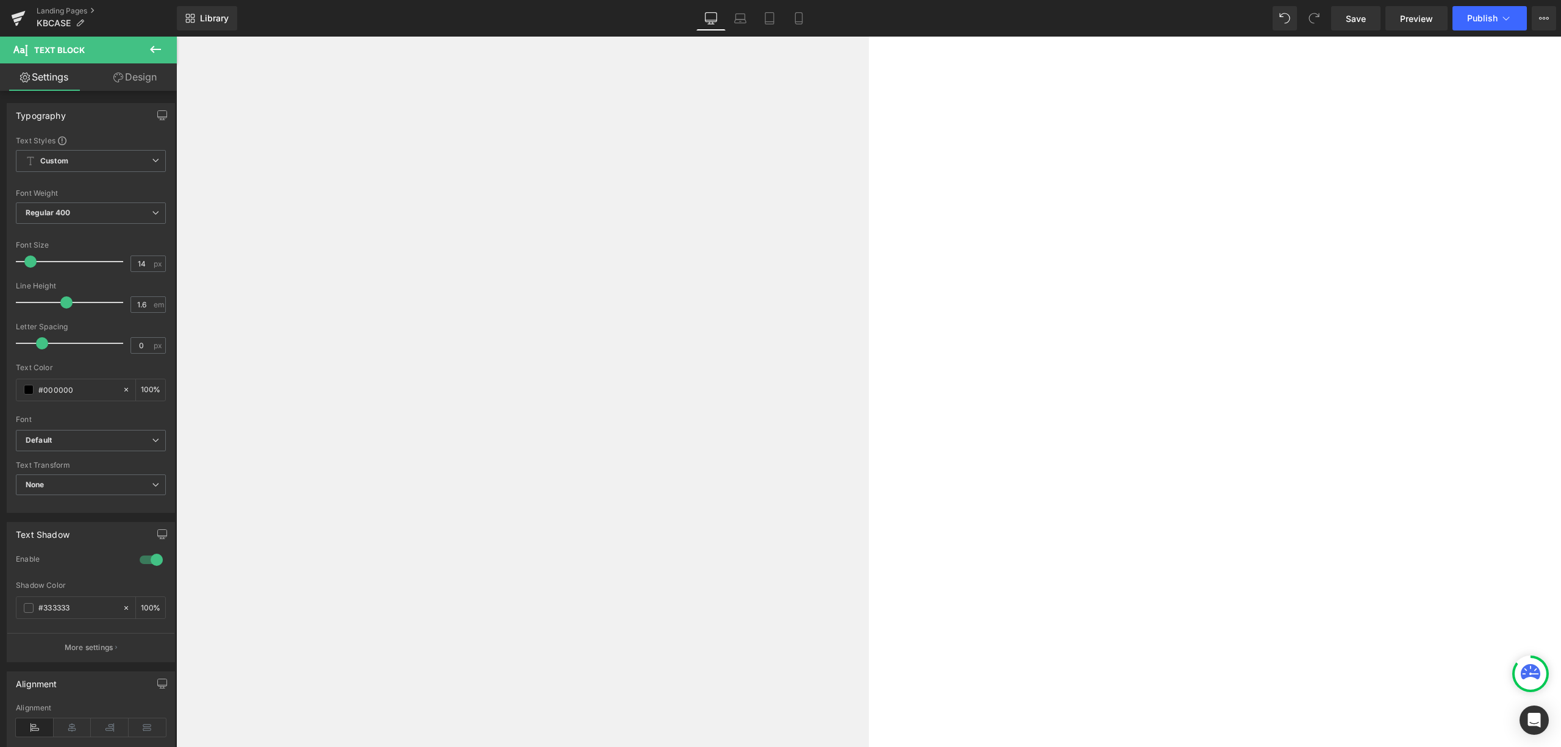
click at [176, 37] on span "Text Block" at bounding box center [176, 37] width 0 height 0
click at [79, 394] on input "#ffffff" at bounding box center [77, 389] width 78 height 13
click at [30, 393] on span at bounding box center [29, 390] width 10 height 10
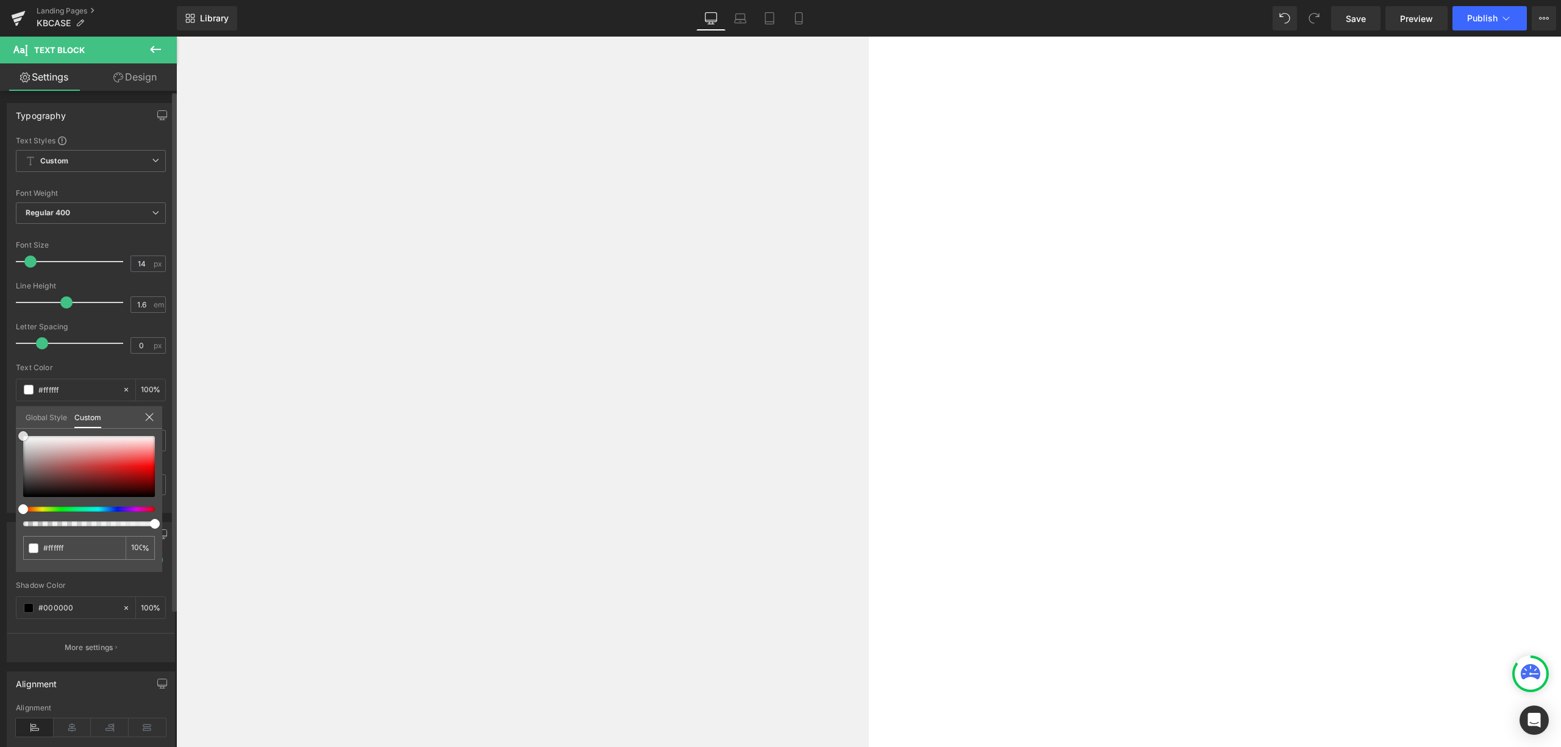
type input "#f7f7f7"
type input "#bababa"
type input "#606060"
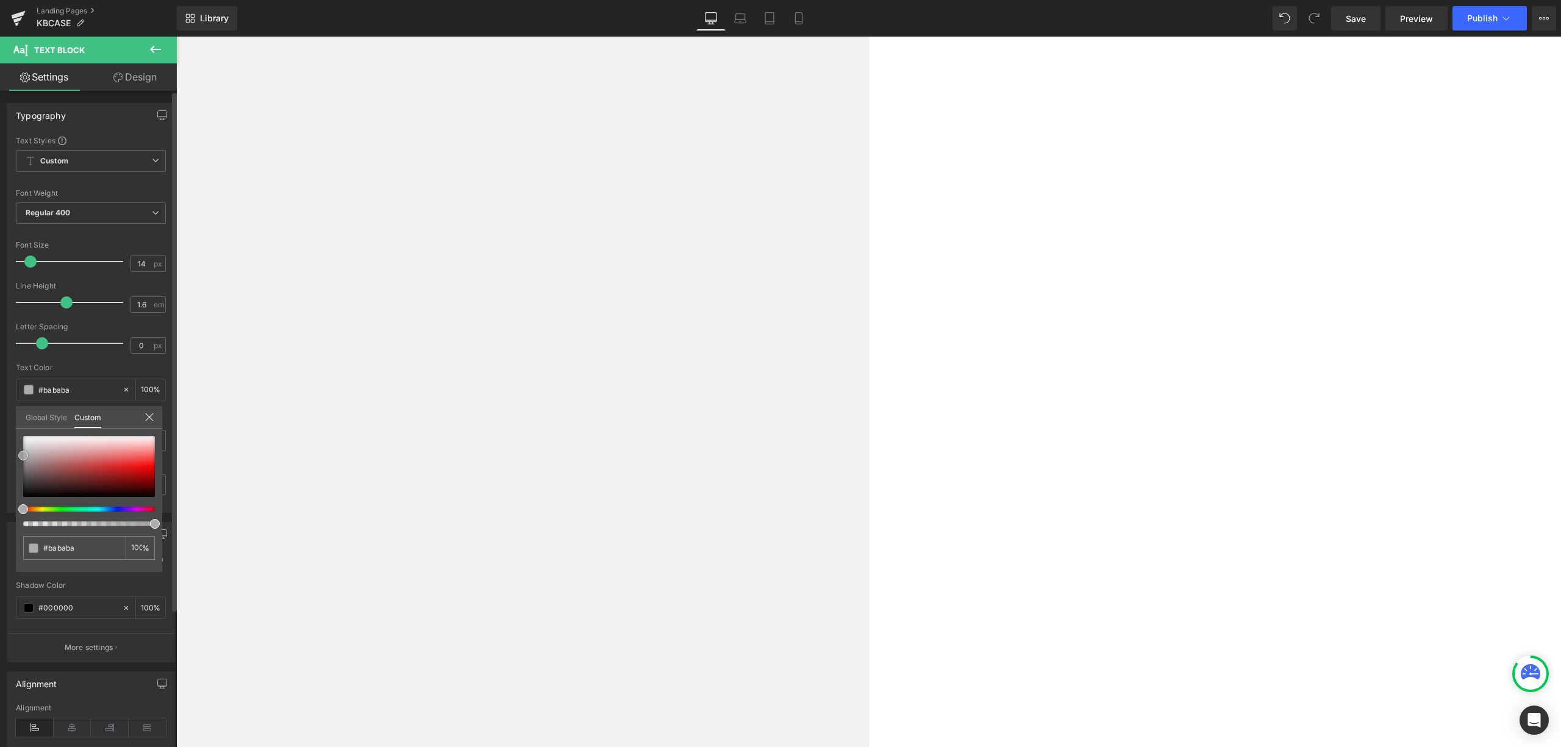
type input "#606060"
type input "#282828"
type input "#020202"
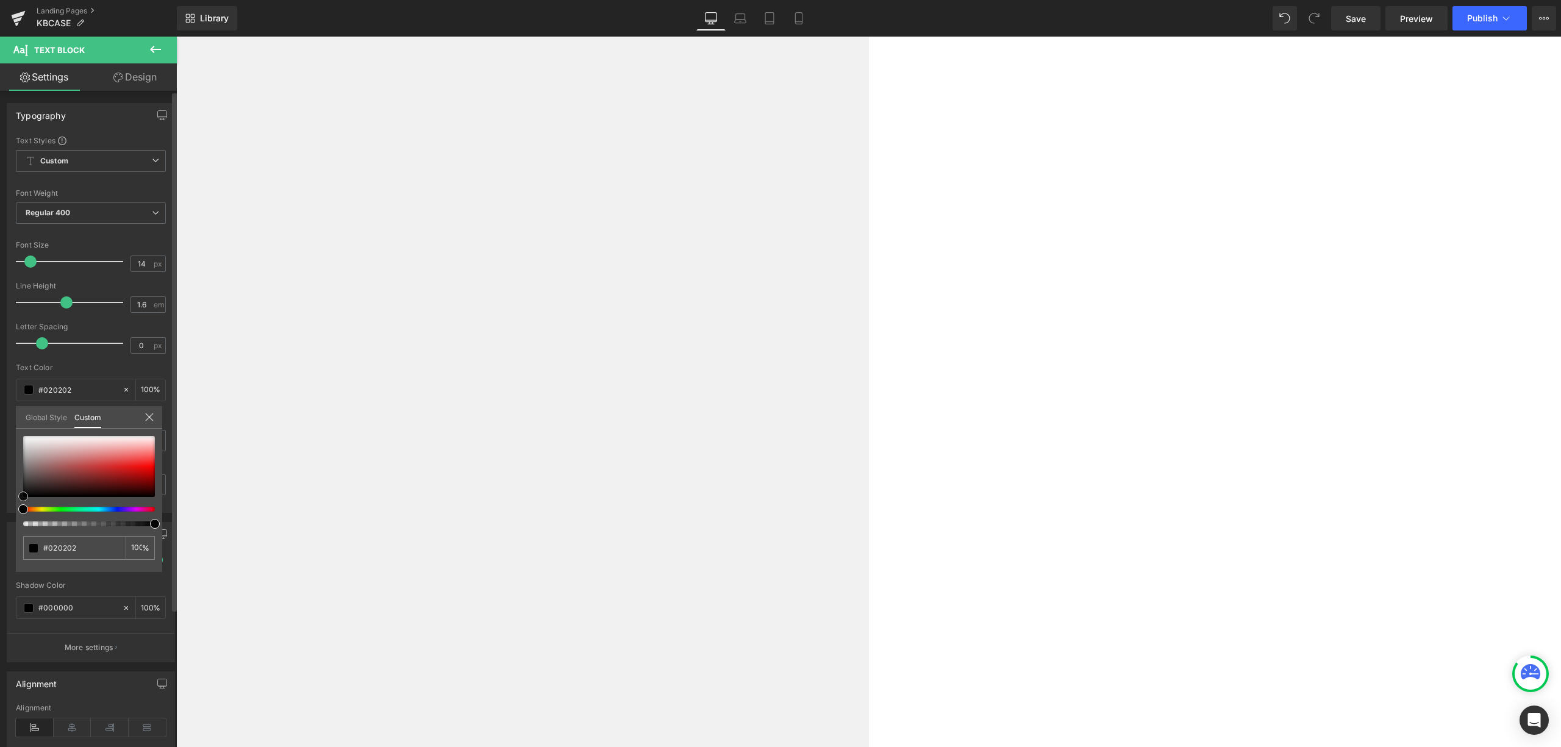
type input "#000000"
drag, startPoint x: 24, startPoint y: 433, endPoint x: 20, endPoint y: 501, distance: 68.5
click at [16, 500] on div "#000000 100 %" at bounding box center [89, 504] width 146 height 136
click at [151, 418] on icon at bounding box center [149, 417] width 8 height 8
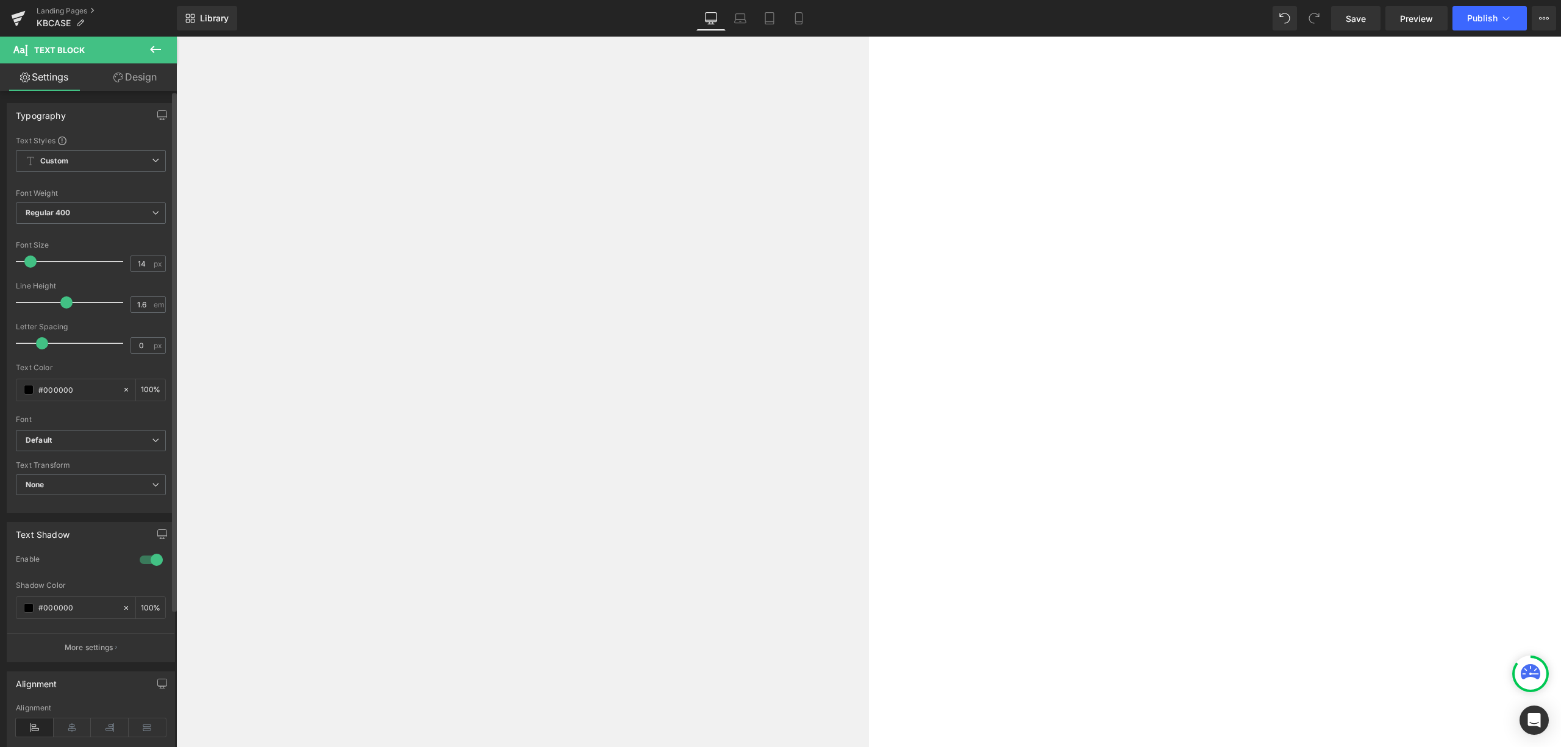
click at [151, 418] on div "Font" at bounding box center [91, 419] width 150 height 9
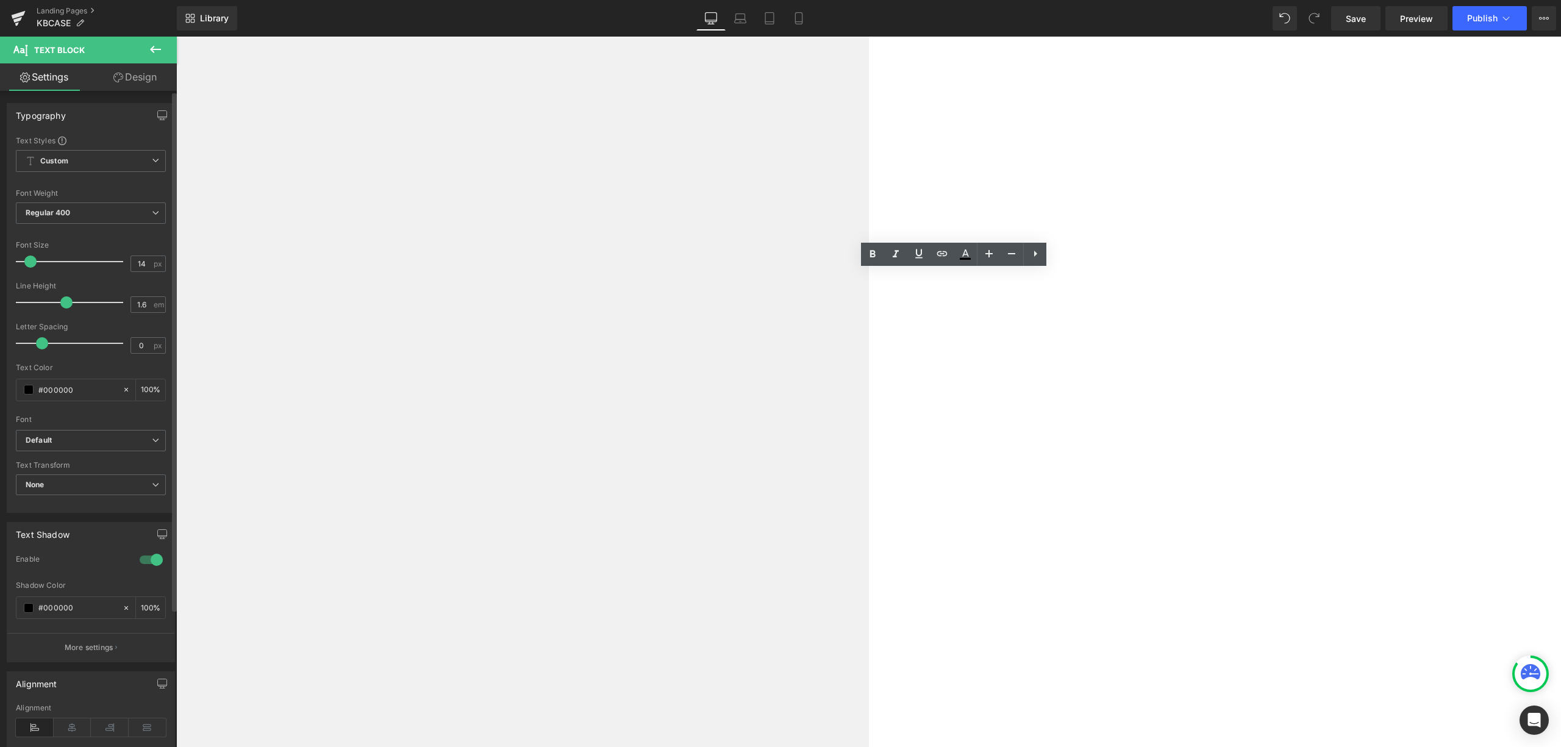
drag, startPoint x: 873, startPoint y: 279, endPoint x: 991, endPoint y: 645, distance: 383.8
click at [1009, 255] on icon at bounding box center [1012, 253] width 15 height 15
click at [1009, 256] on icon at bounding box center [1012, 253] width 15 height 15
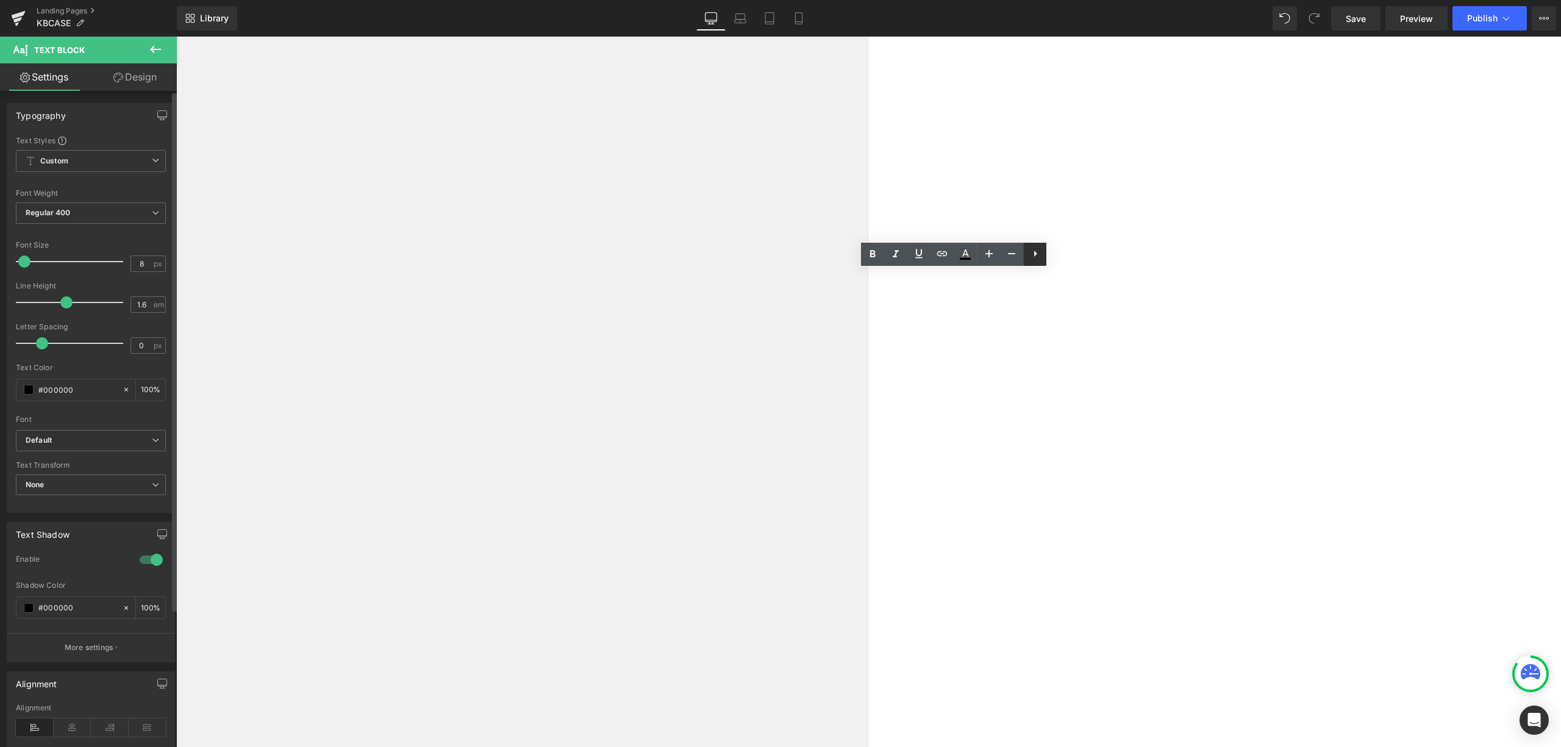
click at [1035, 257] on icon at bounding box center [1035, 253] width 15 height 15
click at [969, 259] on icon at bounding box center [966, 253] width 15 height 15
click at [979, 253] on link at bounding box center [988, 254] width 23 height 23
type input "8"
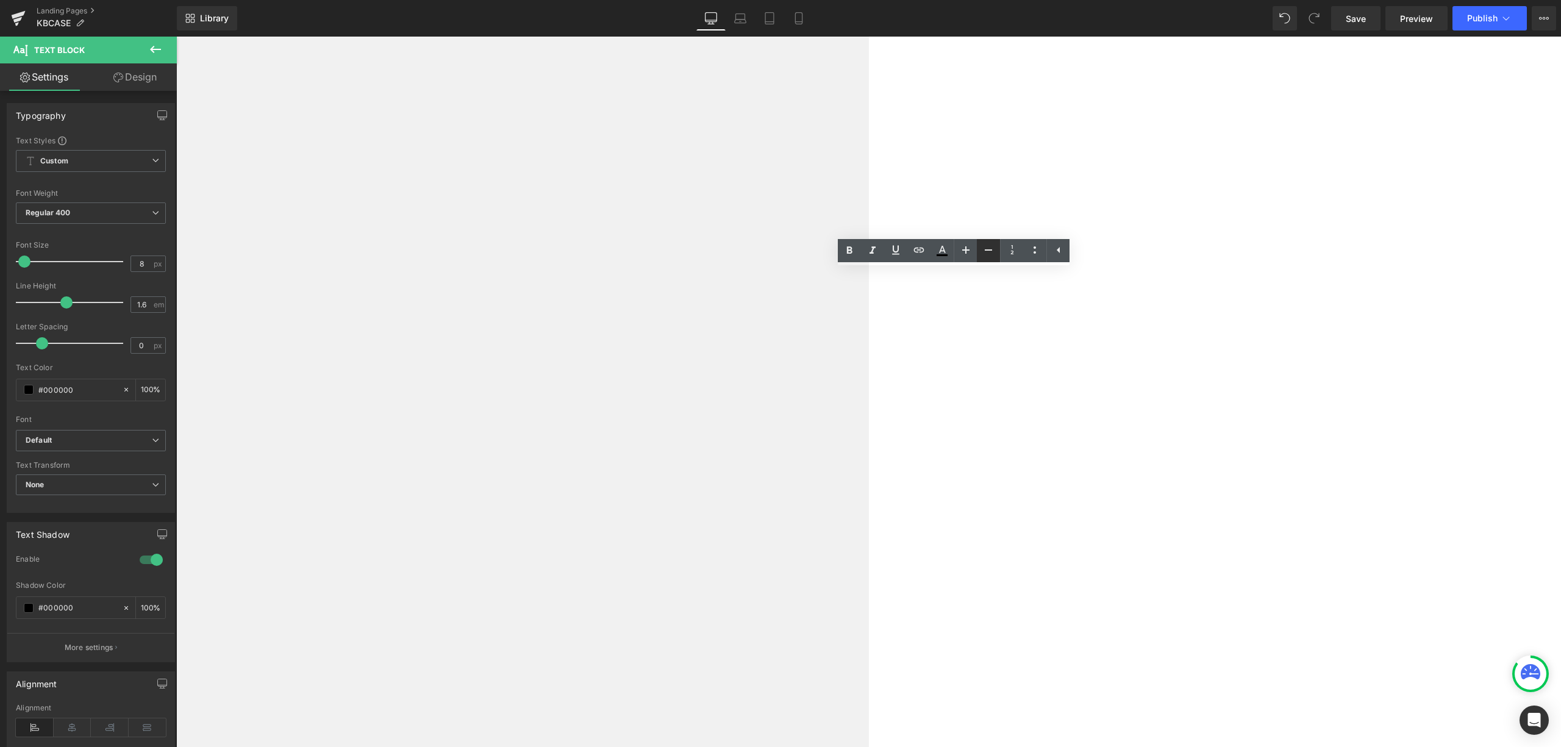
click at [994, 250] on icon at bounding box center [988, 250] width 15 height 15
click at [971, 256] on icon at bounding box center [966, 250] width 15 height 15
drag, startPoint x: 872, startPoint y: 278, endPoint x: 996, endPoint y: 684, distance: 424.1
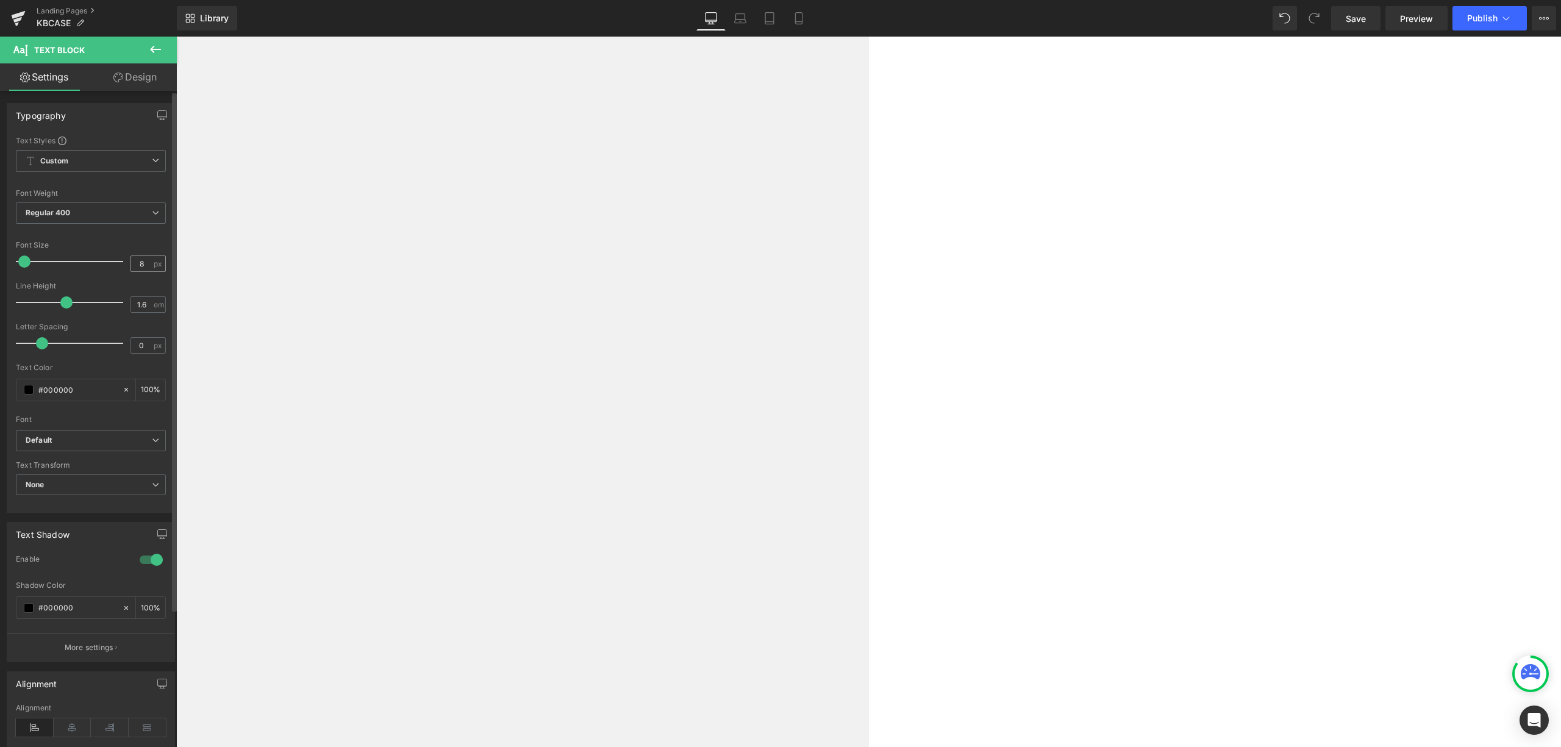
click at [160, 257] on div "8 px" at bounding box center [148, 264] width 35 height 16
click at [149, 262] on div "8 px" at bounding box center [148, 264] width 35 height 16
drag, startPoint x: 146, startPoint y: 266, endPoint x: 131, endPoint y: 266, distance: 15.9
click at [131, 266] on input "8" at bounding box center [141, 263] width 21 height 15
click at [103, 249] on div at bounding box center [72, 261] width 101 height 24
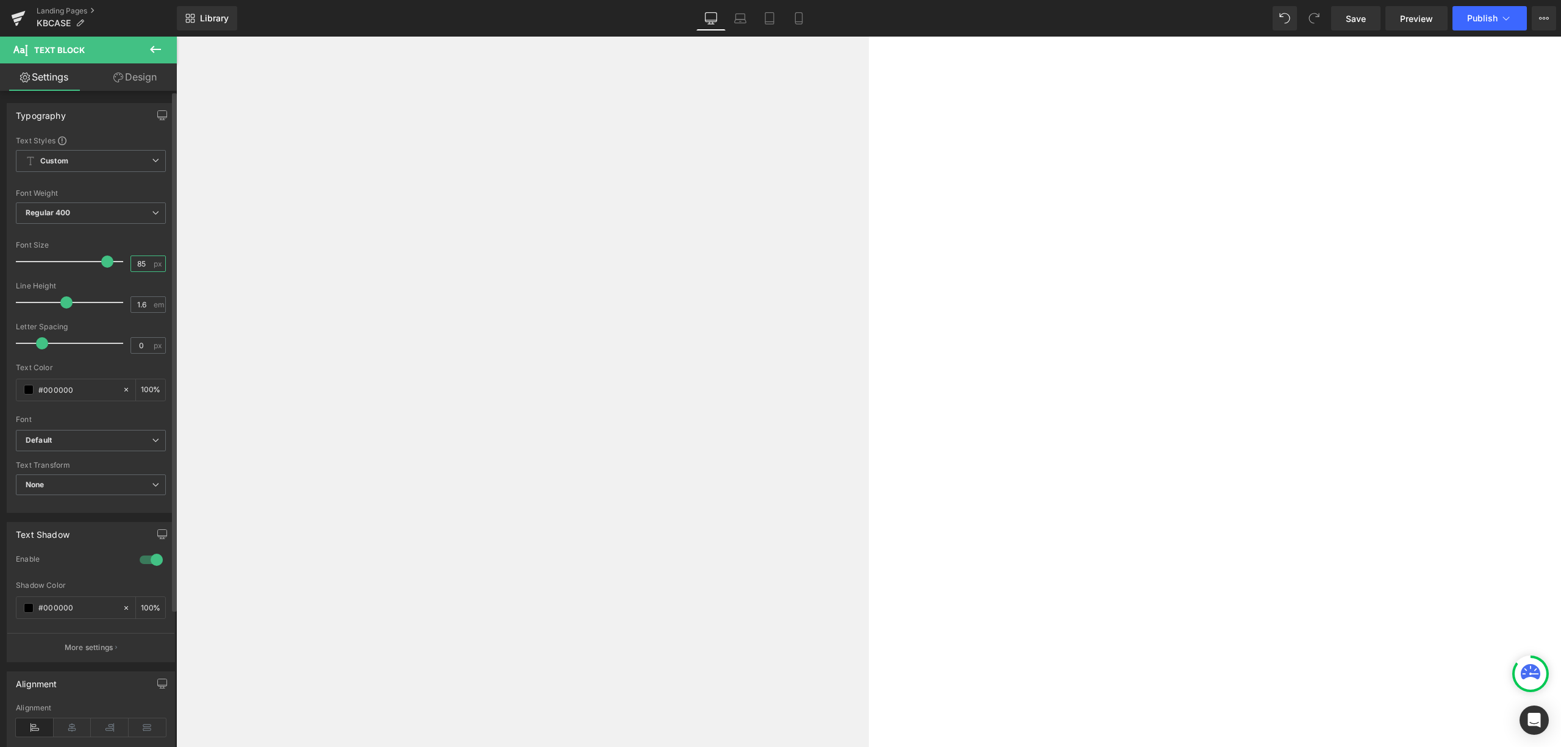
click at [131, 264] on input "85" at bounding box center [141, 263] width 21 height 15
drag, startPoint x: 135, startPoint y: 263, endPoint x: 144, endPoint y: 262, distance: 8.6
click at [144, 262] on input "85" at bounding box center [141, 263] width 21 height 15
type input "8"
type input "13"
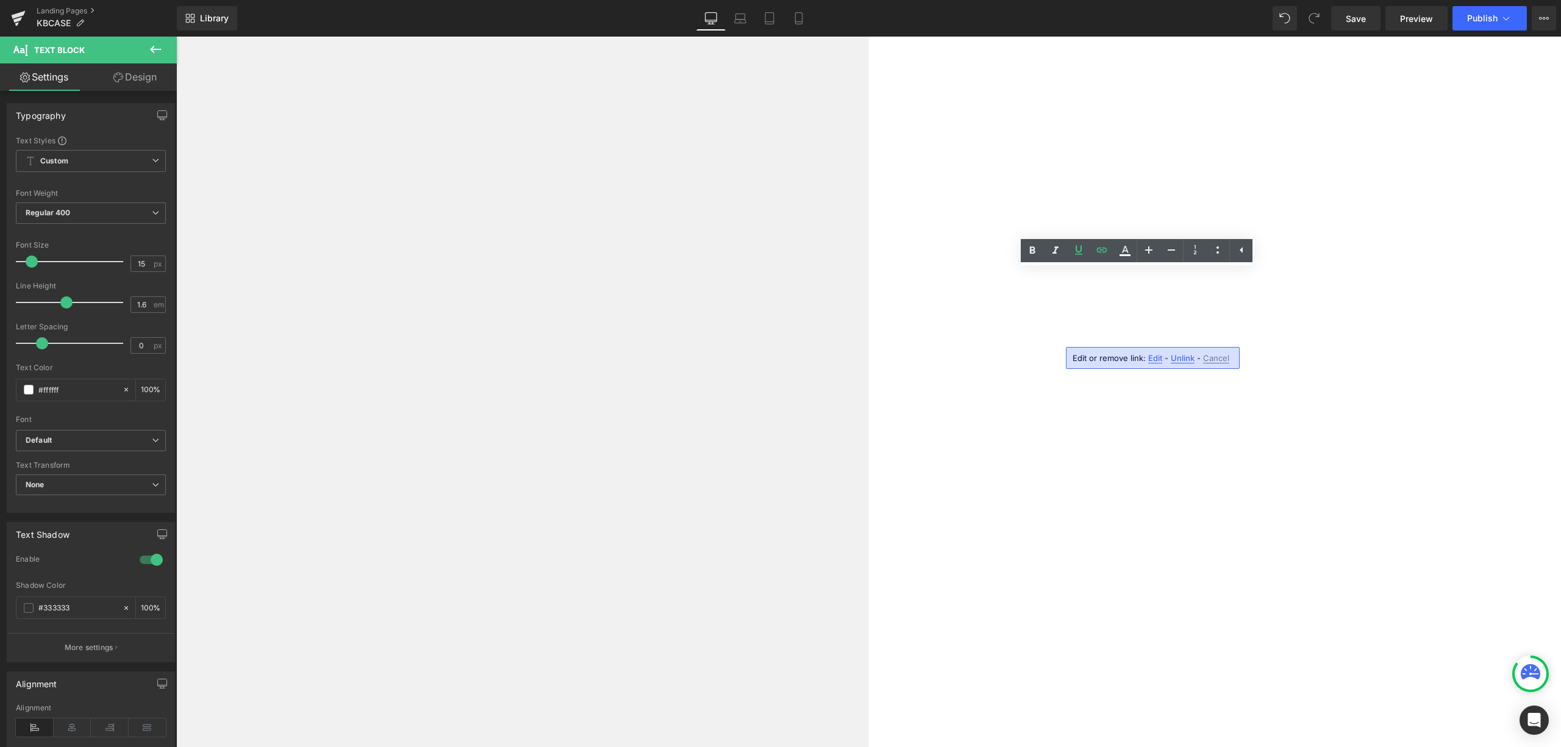
drag, startPoint x: 1053, startPoint y: 281, endPoint x: 1142, endPoint y: 495, distance: 231.9
drag, startPoint x: 1122, startPoint y: 522, endPoint x: 1022, endPoint y: 254, distance: 285.8
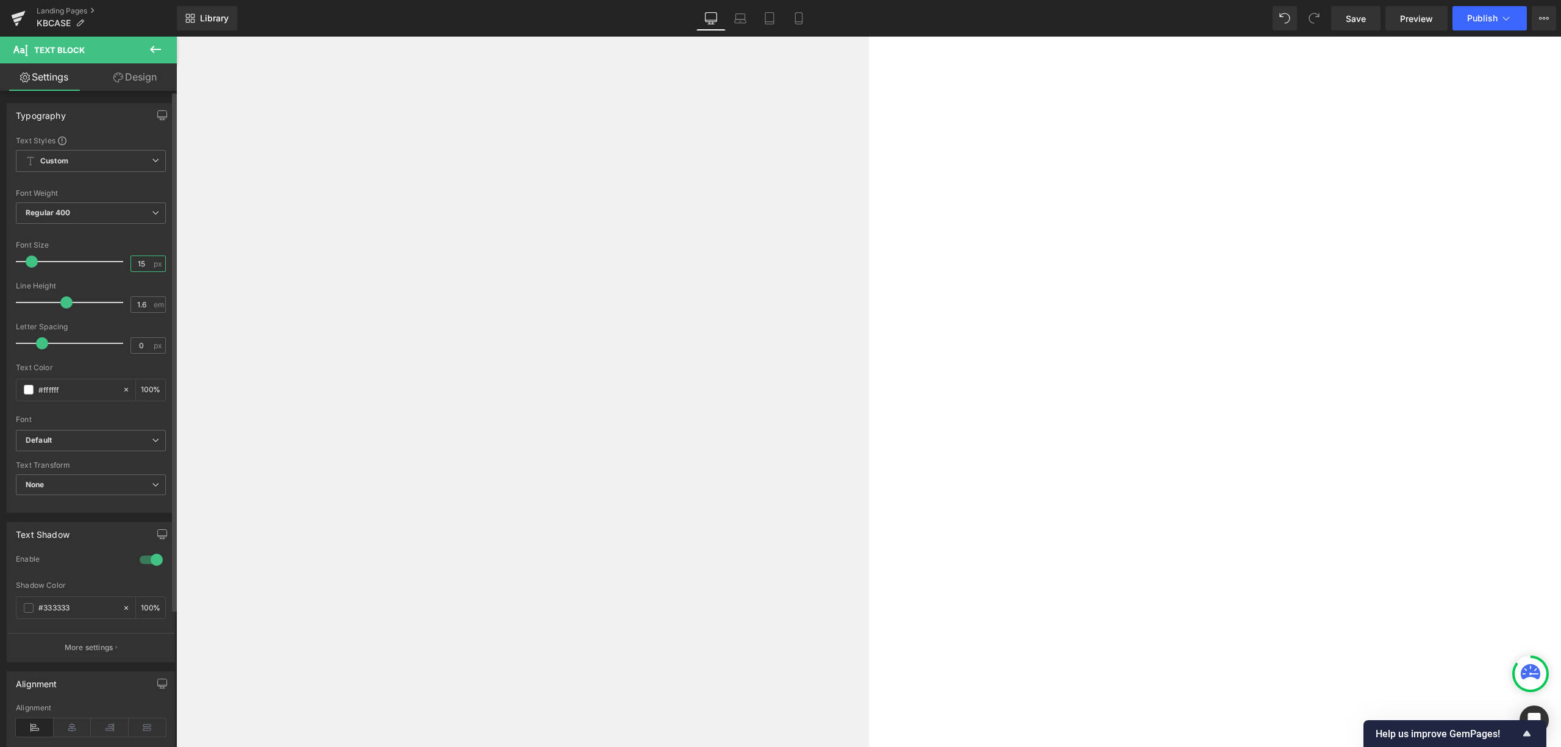
click at [145, 260] on input "15" at bounding box center [141, 263] width 21 height 15
type input "6"
type input "14"
click at [176, 37] on span "Text Block" at bounding box center [176, 37] width 0 height 0
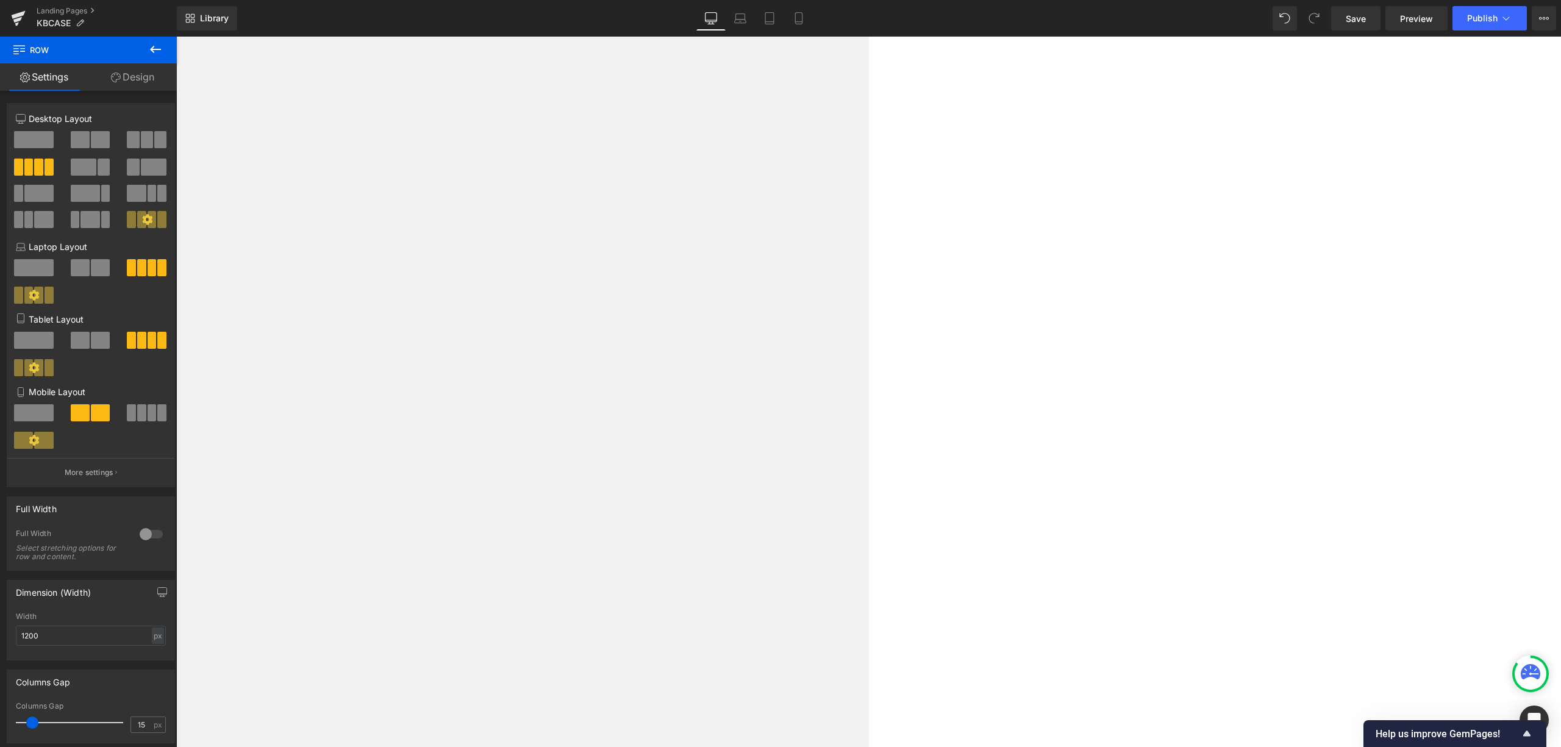
click at [176, 37] on span "Text Block" at bounding box center [176, 37] width 0 height 0
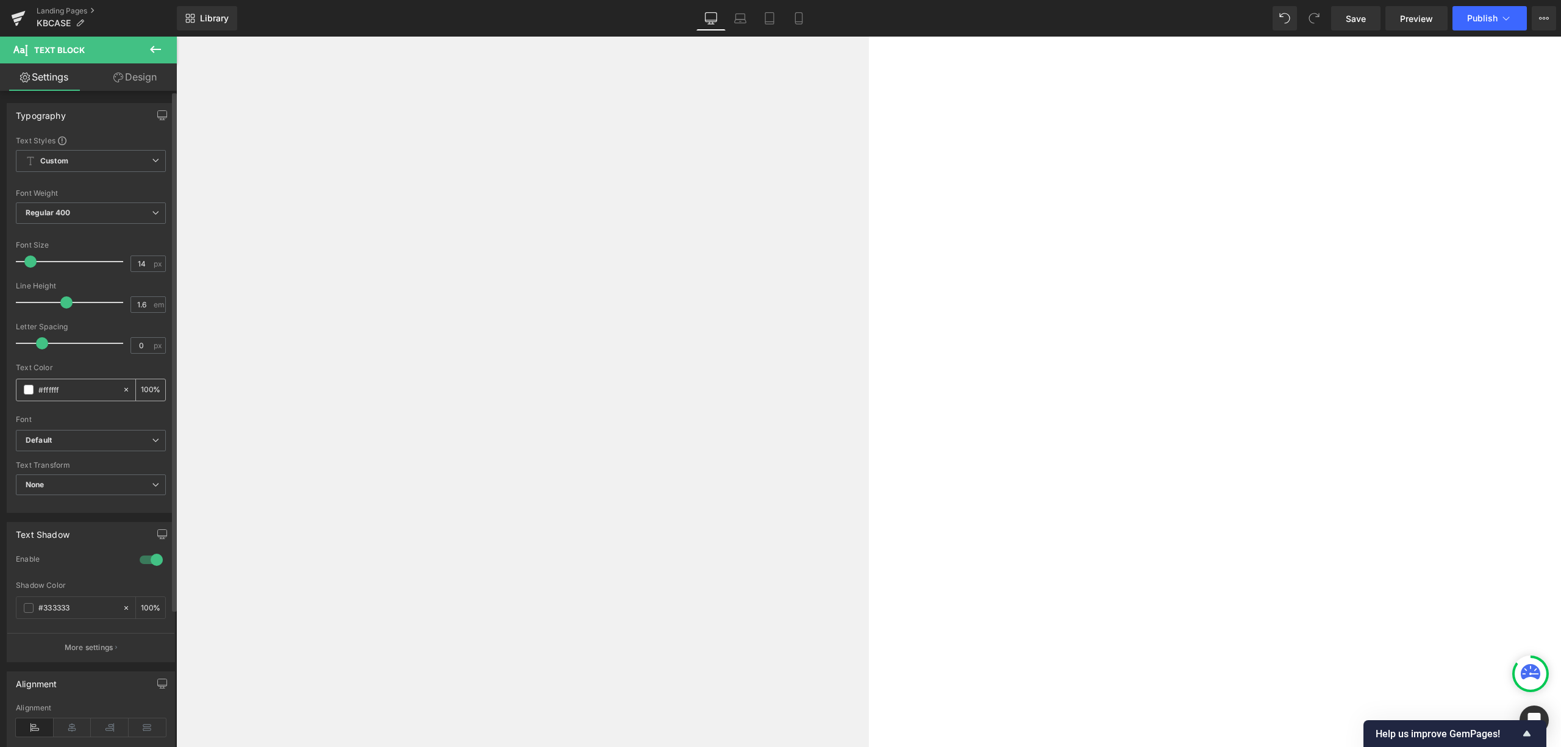
click at [23, 396] on div "#ffffff" at bounding box center [69, 389] width 106 height 21
click at [26, 389] on span at bounding box center [29, 390] width 10 height 10
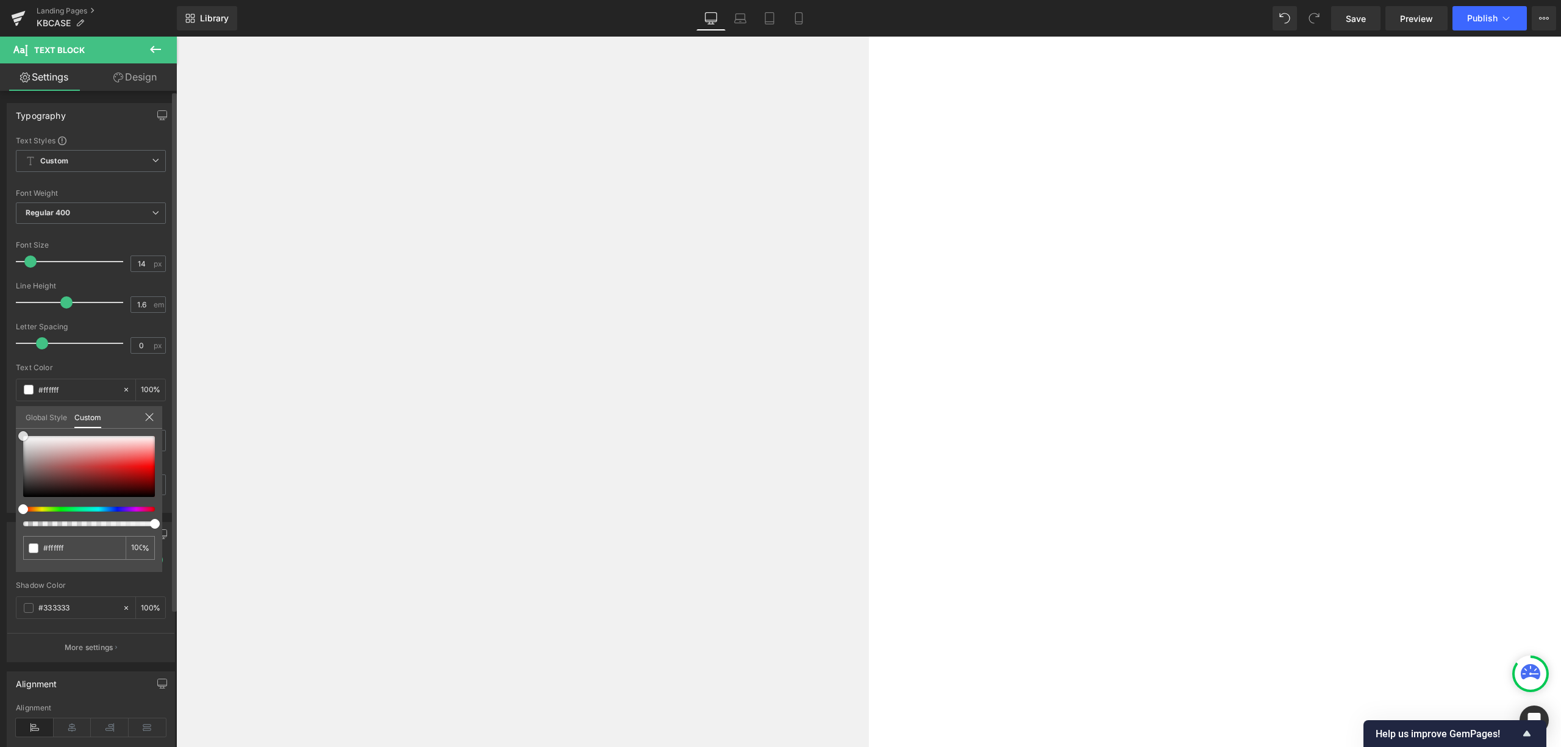
type input "#f7f7f7"
type input "#727272"
type input "#000000"
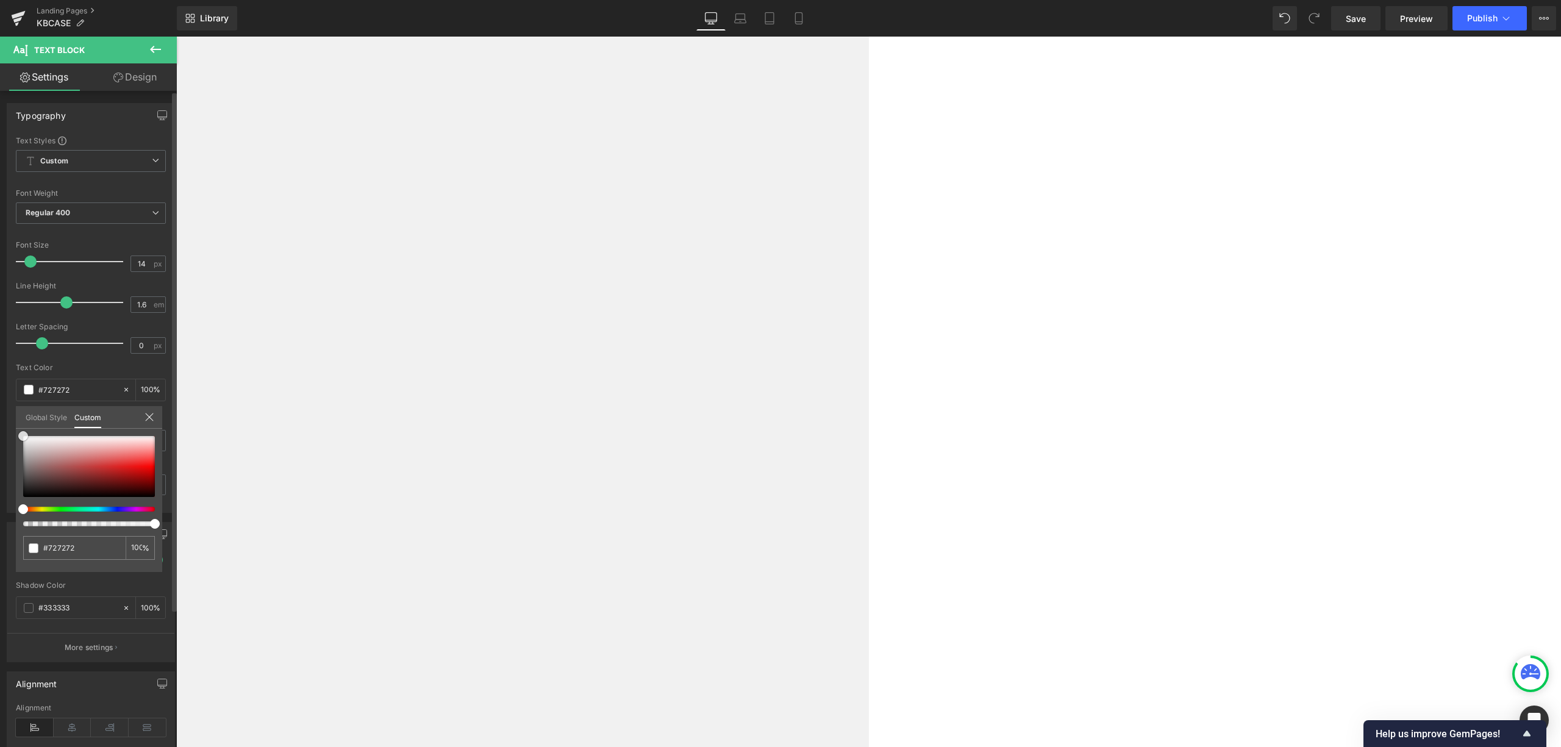
type input "#000000"
drag, startPoint x: 23, startPoint y: 435, endPoint x: 9, endPoint y: 550, distance: 115.6
click at [9, 513] on div "Typography Text Styles Custom Custom Setup Global Style Custom Setup Global Sty…" at bounding box center [91, 303] width 182 height 419
click at [139, 420] on div "Global Style Custom" at bounding box center [89, 417] width 146 height 23
click at [149, 414] on icon at bounding box center [150, 417] width 10 height 10
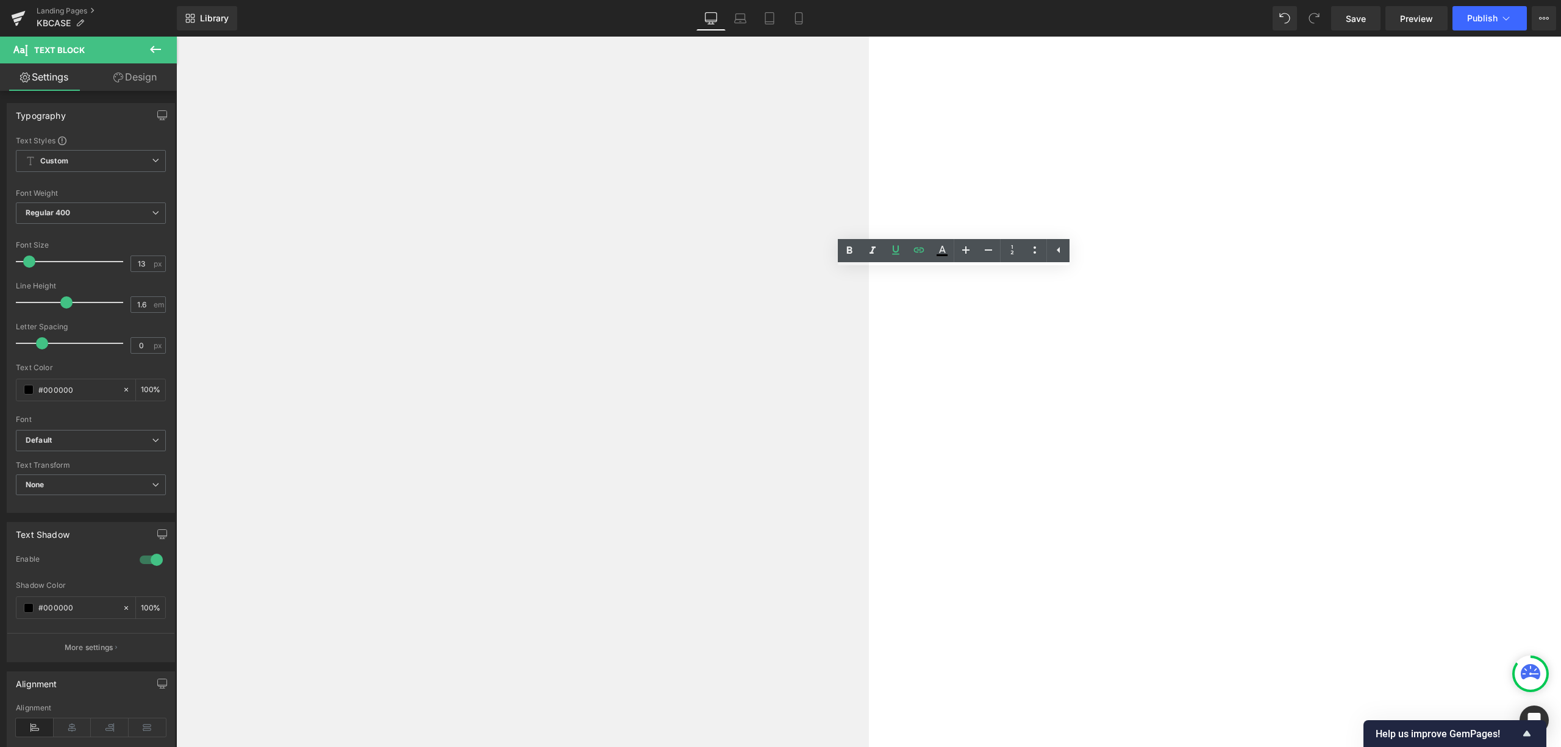
drag, startPoint x: 875, startPoint y: 277, endPoint x: 891, endPoint y: 320, distance: 46.3
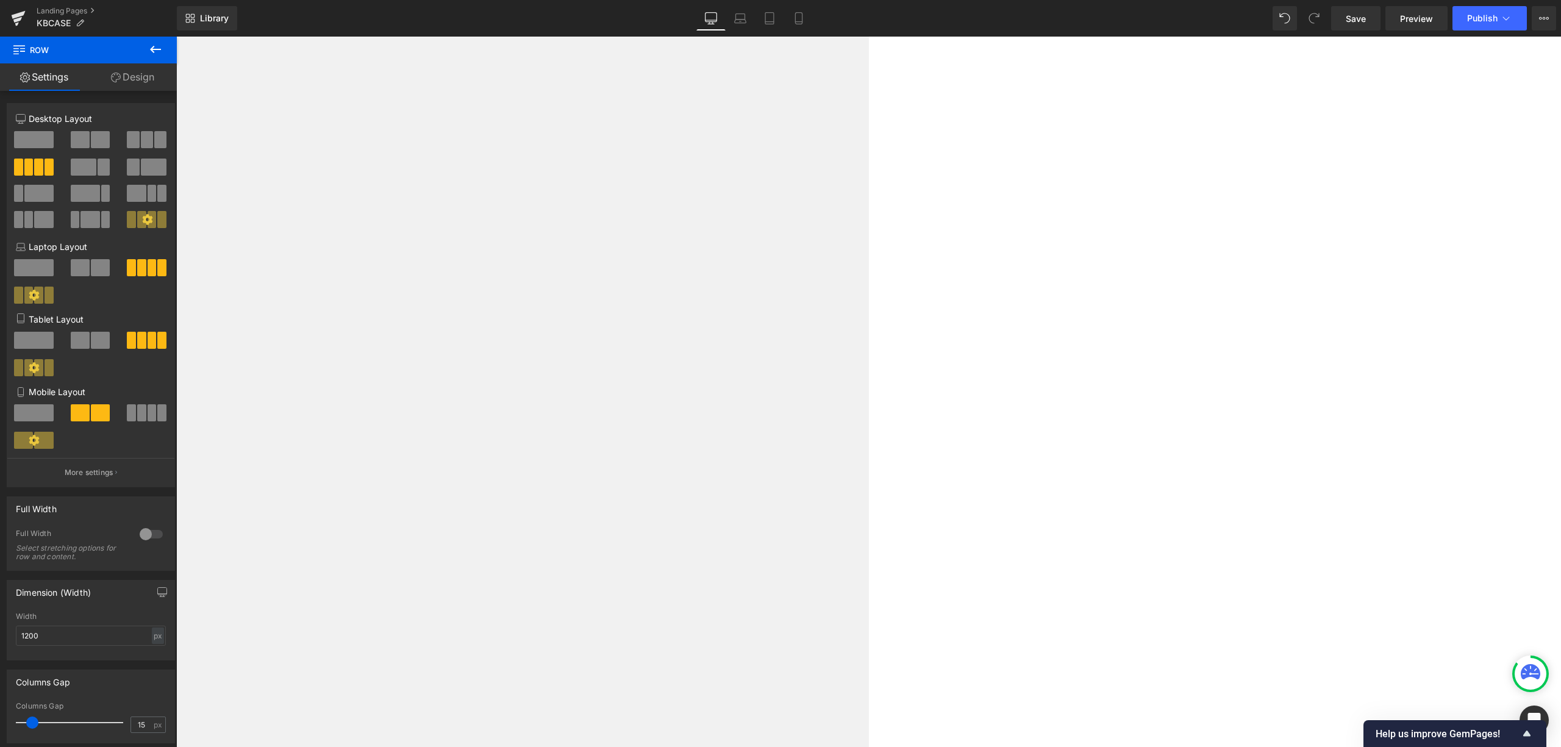
click at [176, 37] on span "Text Block" at bounding box center [176, 37] width 0 height 0
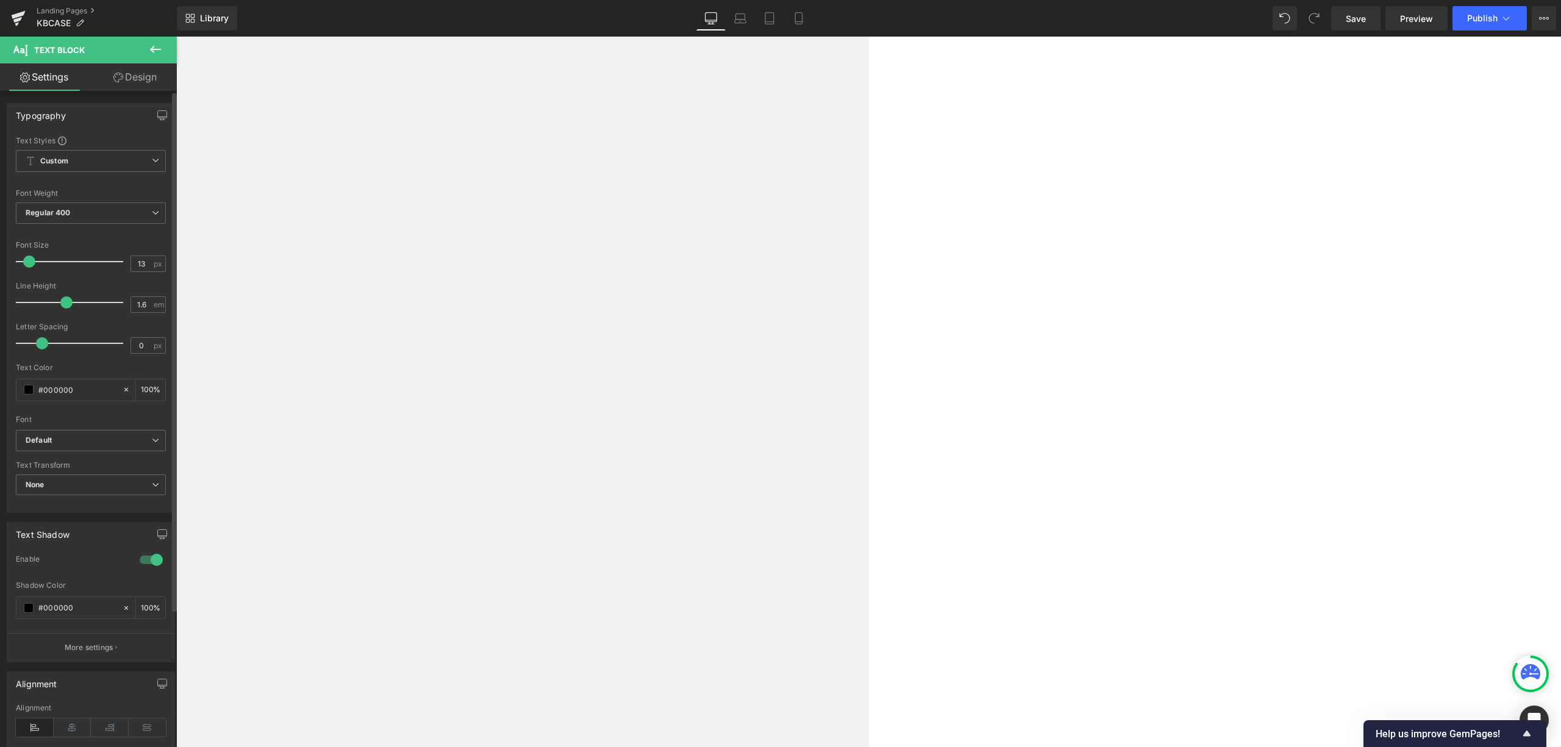
click at [138, 254] on div "Font Size 13 px" at bounding box center [91, 261] width 150 height 41
click at [144, 263] on input "13" at bounding box center [141, 263] width 21 height 15
type input "14"
click at [145, 279] on div at bounding box center [91, 278] width 150 height 8
click at [142, 304] on input "1.6" at bounding box center [141, 304] width 21 height 15
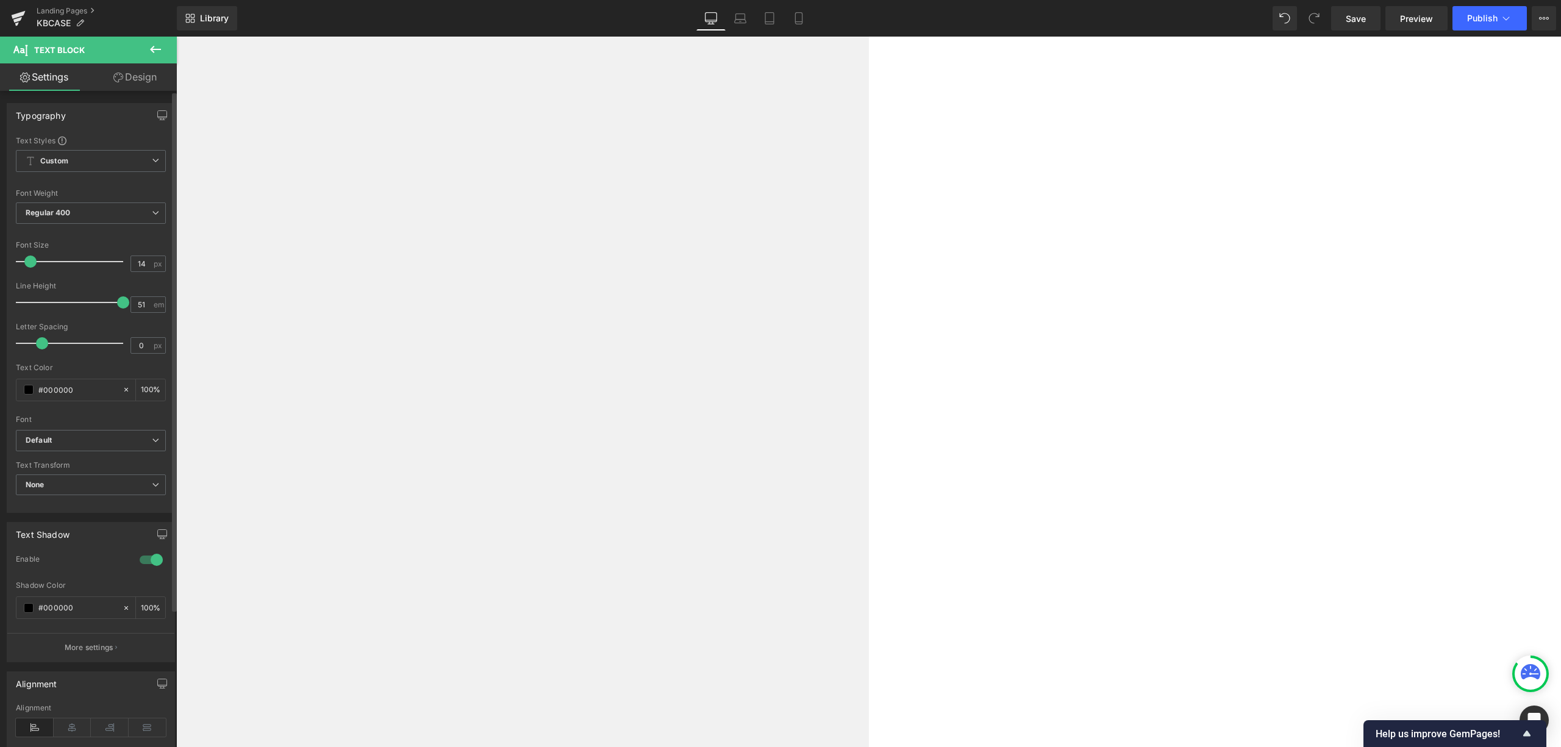
click at [163, 281] on div "Text Styles Custom Custom Setup Global Style Custom Setup Global Style Thin 100…" at bounding box center [90, 323] width 167 height 377
drag, startPoint x: 149, startPoint y: 299, endPoint x: 125, endPoint y: 306, distance: 25.5
click at [131, 306] on div "51 em" at bounding box center [148, 304] width 35 height 16
click at [143, 309] on input "51" at bounding box center [141, 304] width 21 height 15
type input "5"
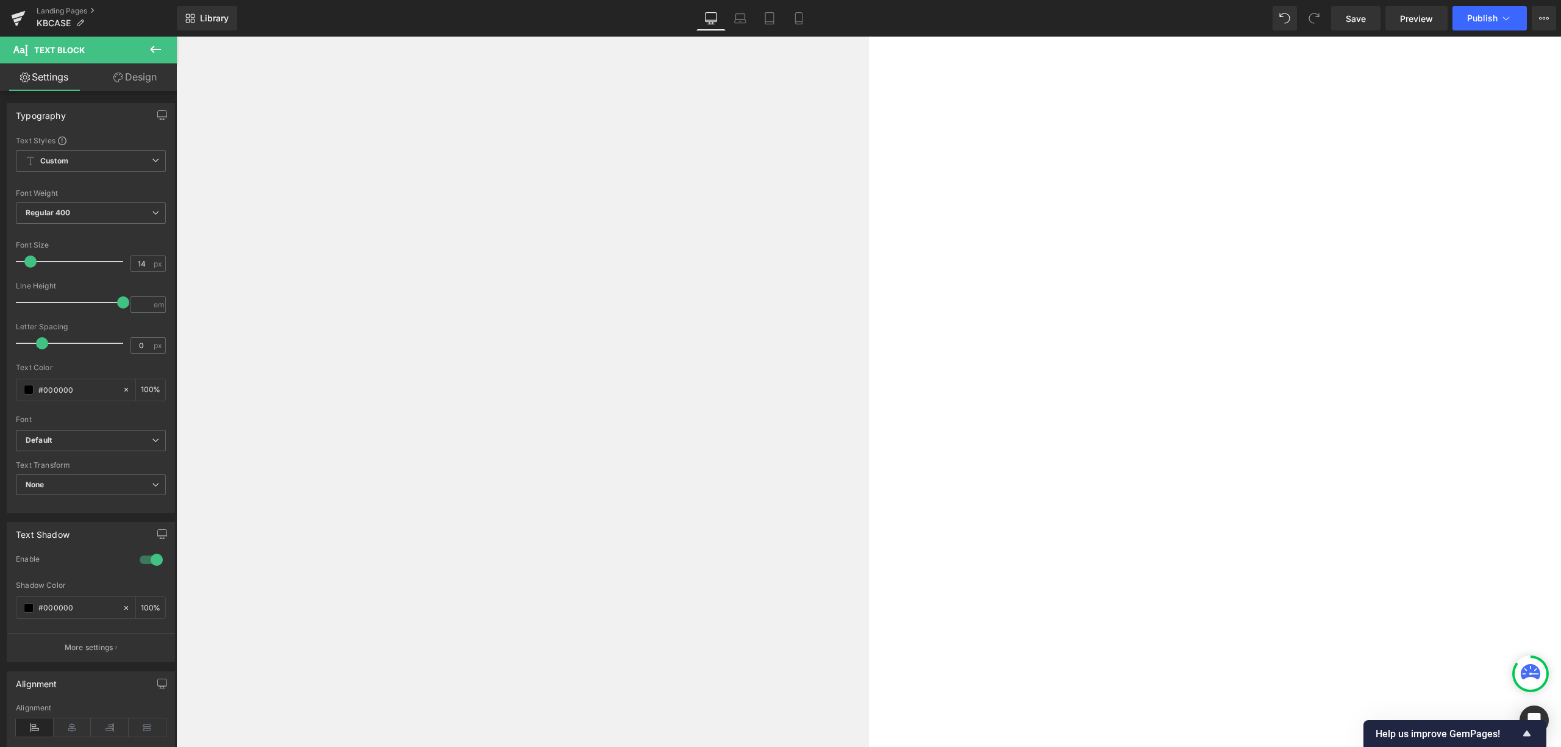
click at [176, 37] on span "Text Block" at bounding box center [176, 37] width 0 height 0
click at [168, 306] on div "Text Styles Custom Custom Setup Global Style Custom Setup Global Style Thin 100…" at bounding box center [90, 323] width 167 height 377
click at [135, 310] on input "51" at bounding box center [141, 304] width 21 height 15
type input "1.6"
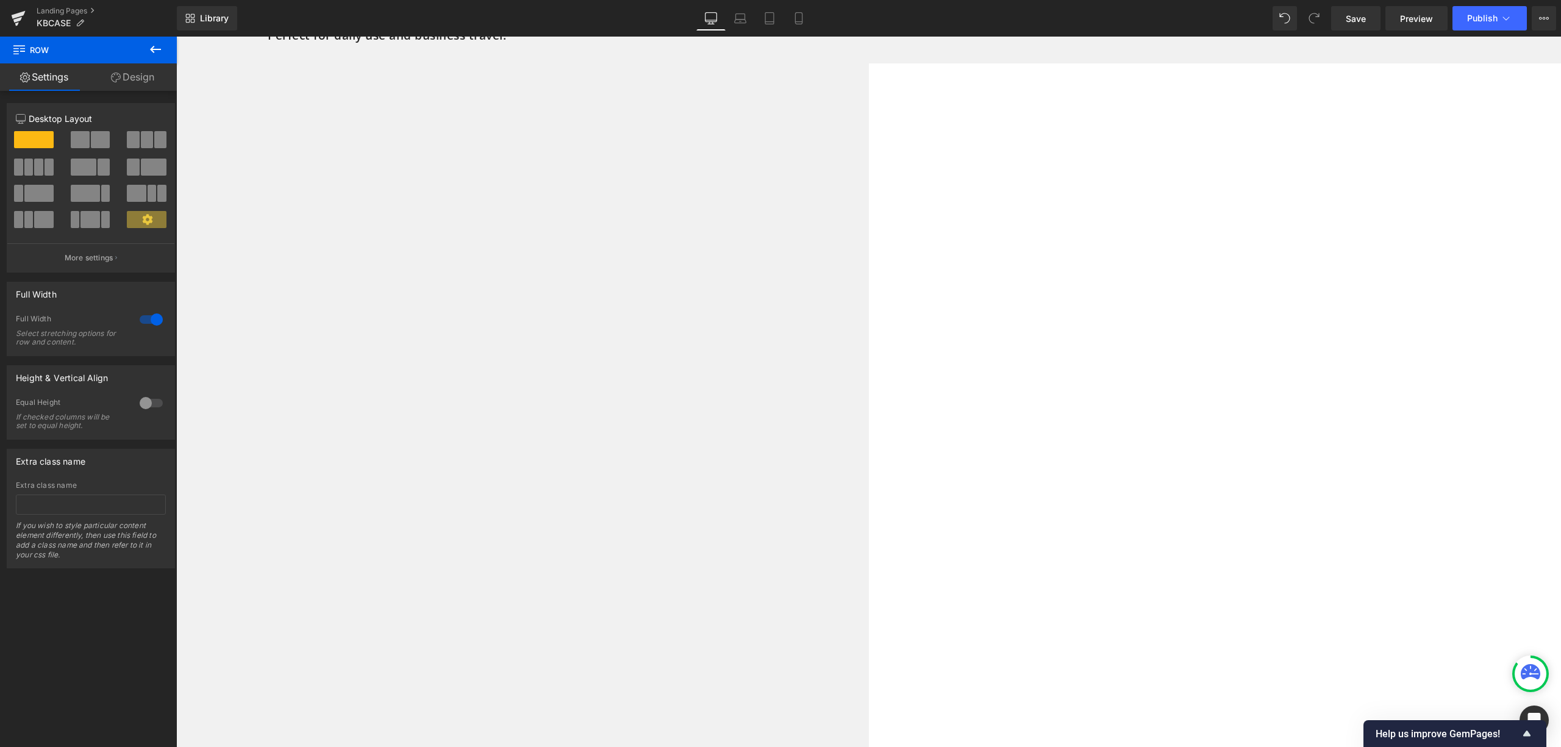
scroll to position [5778, 0]
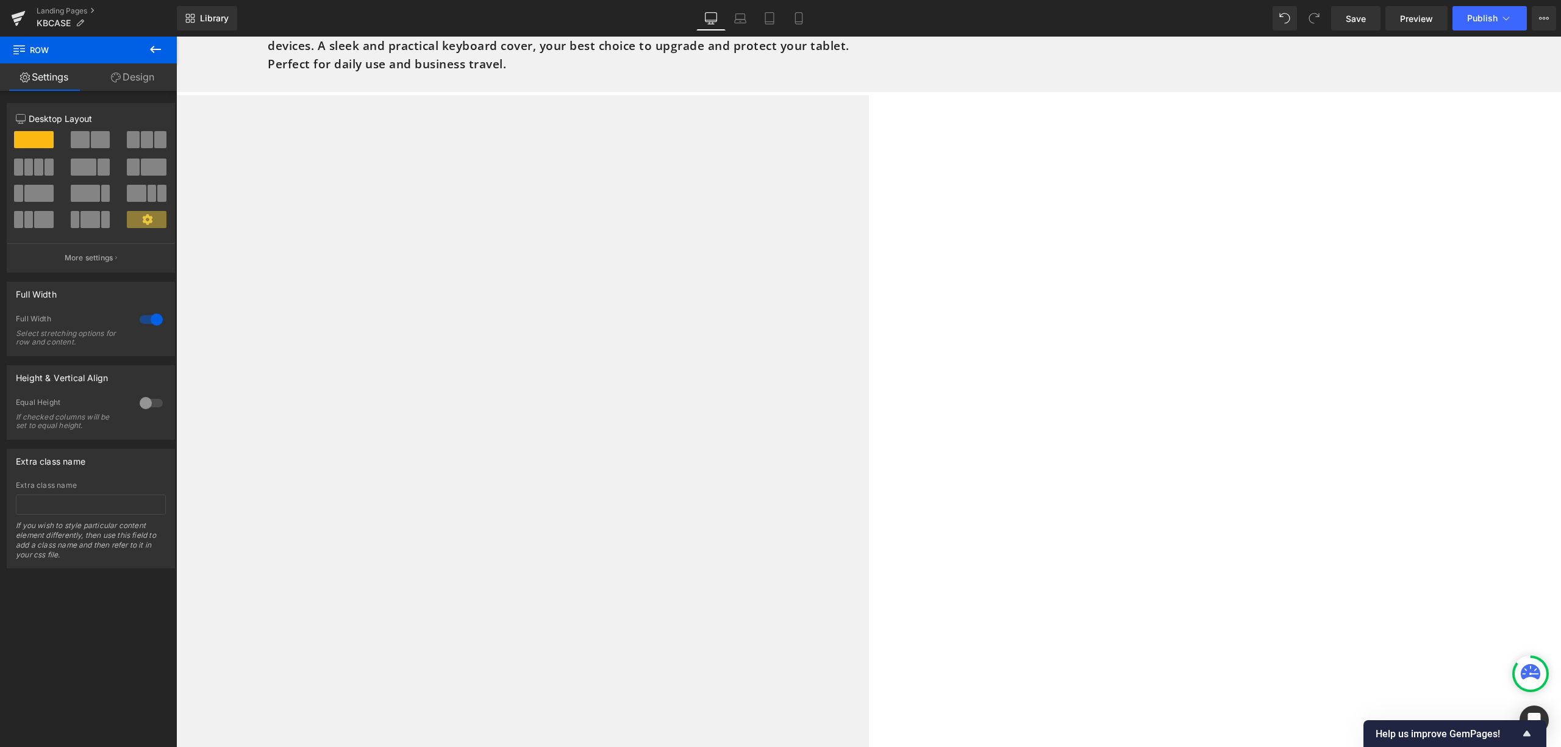
click at [176, 37] on icon at bounding box center [176, 37] width 0 height 0
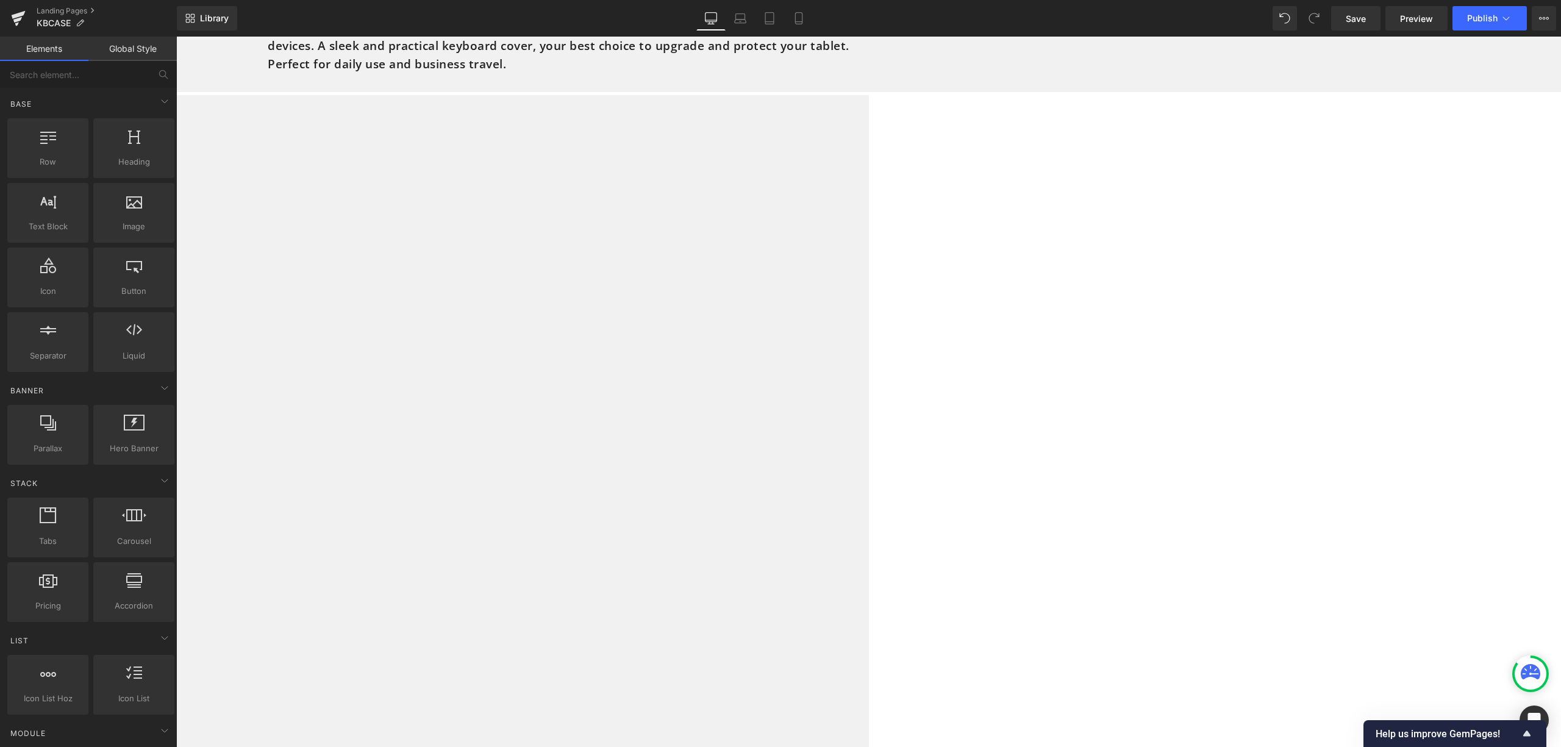
click at [176, 37] on link at bounding box center [176, 37] width 0 height 0
click at [869, 204] on div "iPad iPad A16 11th Gen (2025) iPad 10th Gen (2022) iPad 10.2 7th/8th/9th Gen (2…" at bounding box center [176, 758] width 1385 height 1327
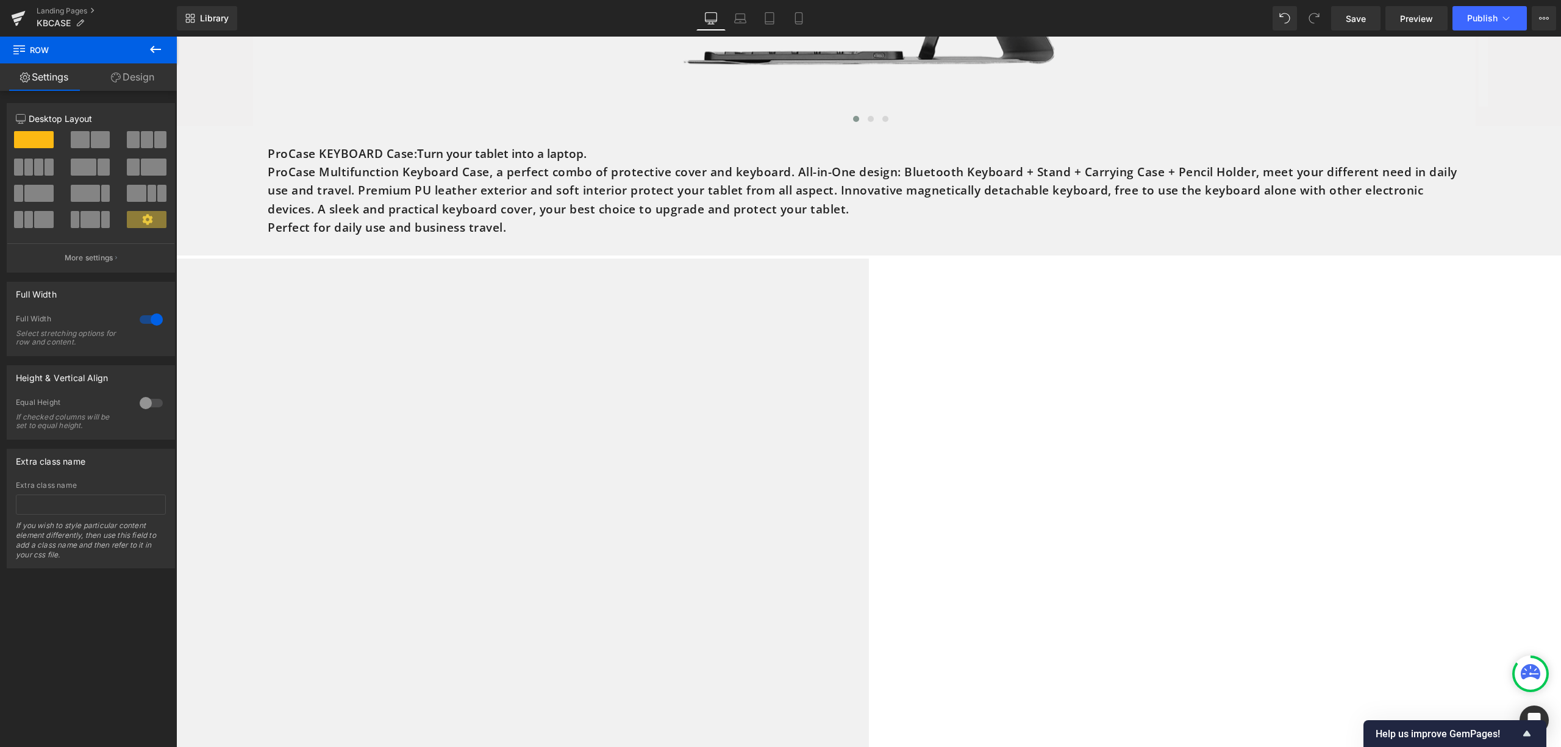
scroll to position [5616, 0]
click at [1365, 27] on link "Save" at bounding box center [1355, 18] width 49 height 24
click at [1433, 12] on span "Preview" at bounding box center [1416, 18] width 33 height 13
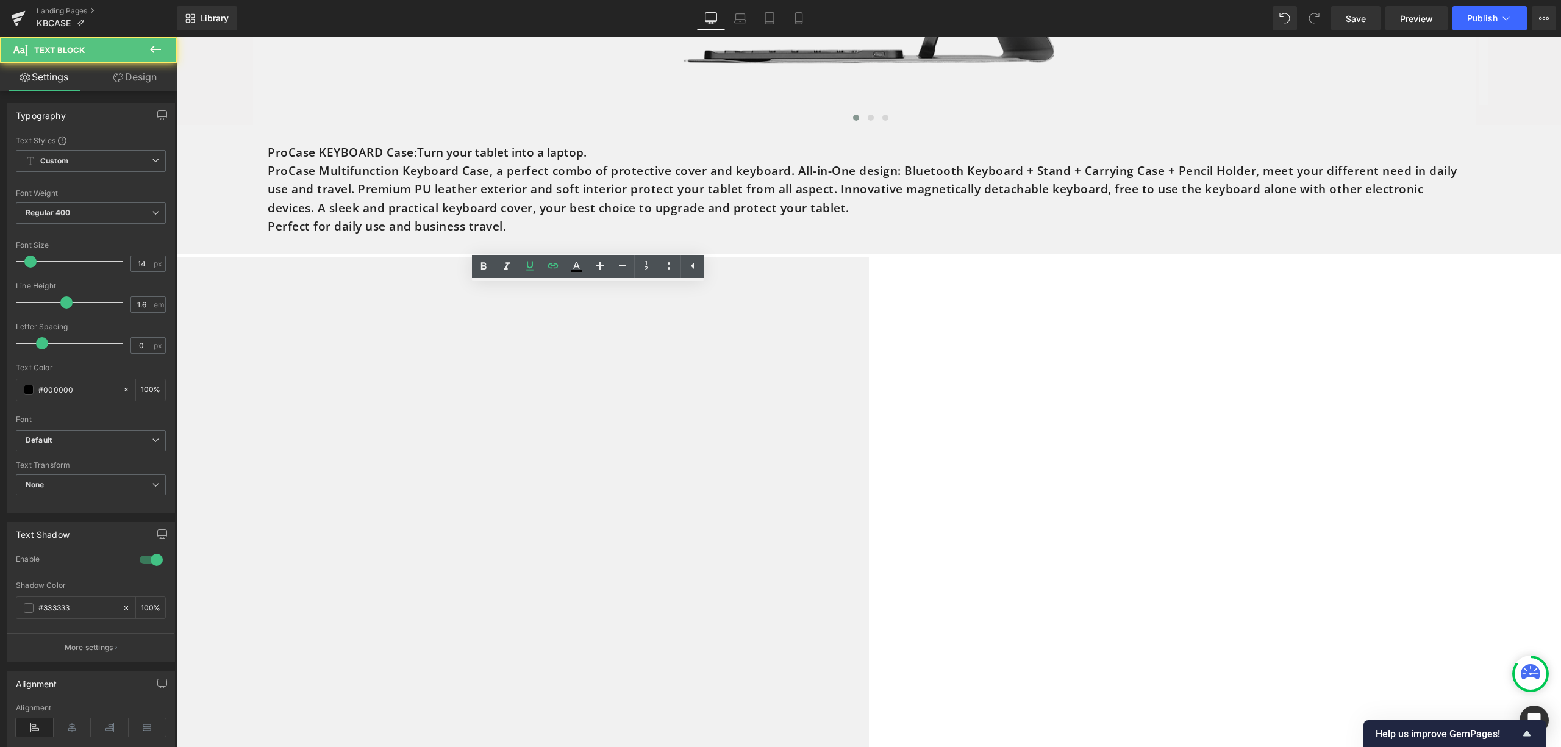
click at [618, 335] on div "Edit or remove link: Edit - Unlink - Cancel" at bounding box center [605, 343] width 174 height 22
click at [628, 342] on span "Unlink" at bounding box center [635, 343] width 24 height 10
drag, startPoint x: 623, startPoint y: 320, endPoint x: 505, endPoint y: 326, distance: 117.9
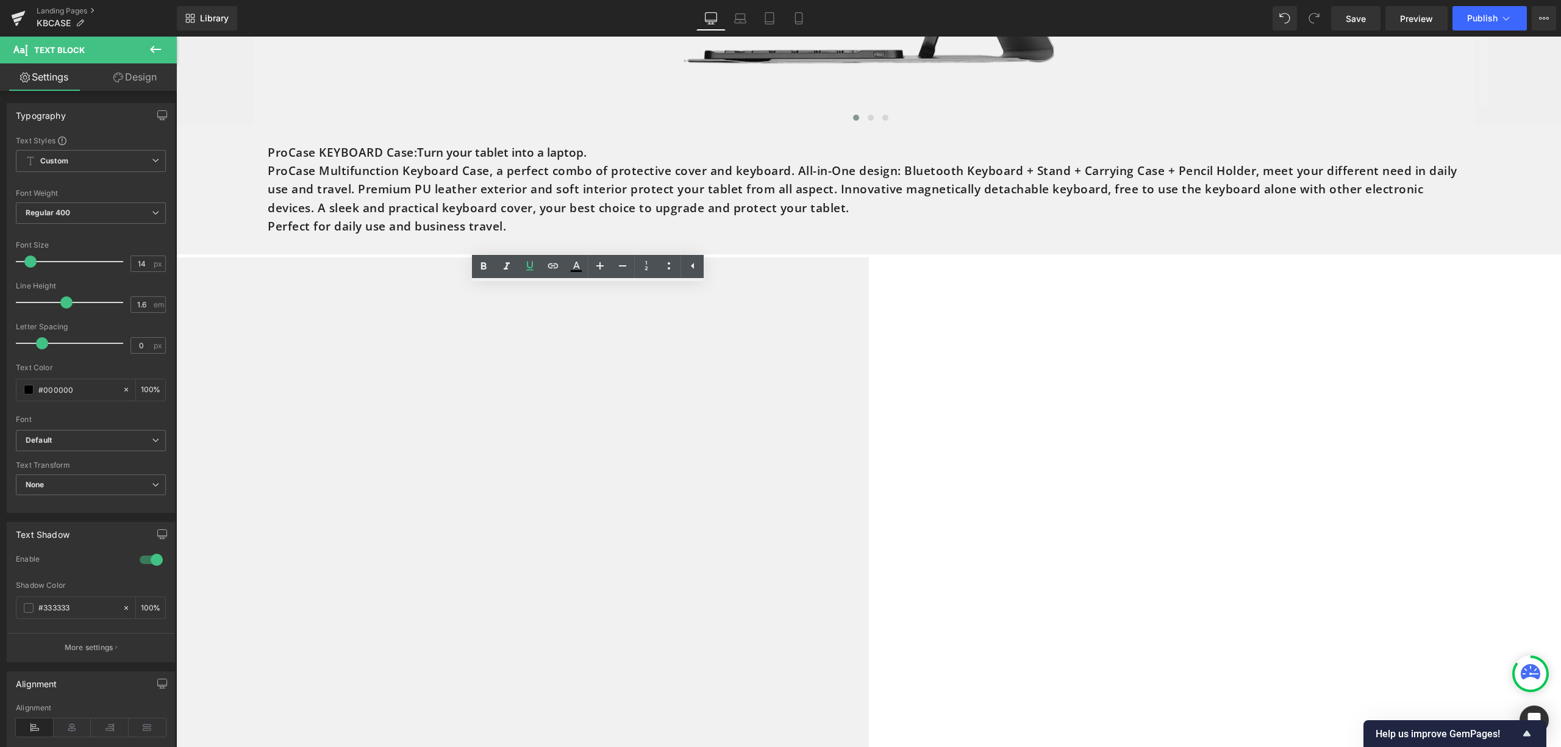
click at [550, 268] on icon at bounding box center [553, 265] width 10 height 5
click at [609, 330] on input "text" at bounding box center [595, 333] width 188 height 30
paste input "https://procase.com/collections/ipad-10-9-10th-cases"
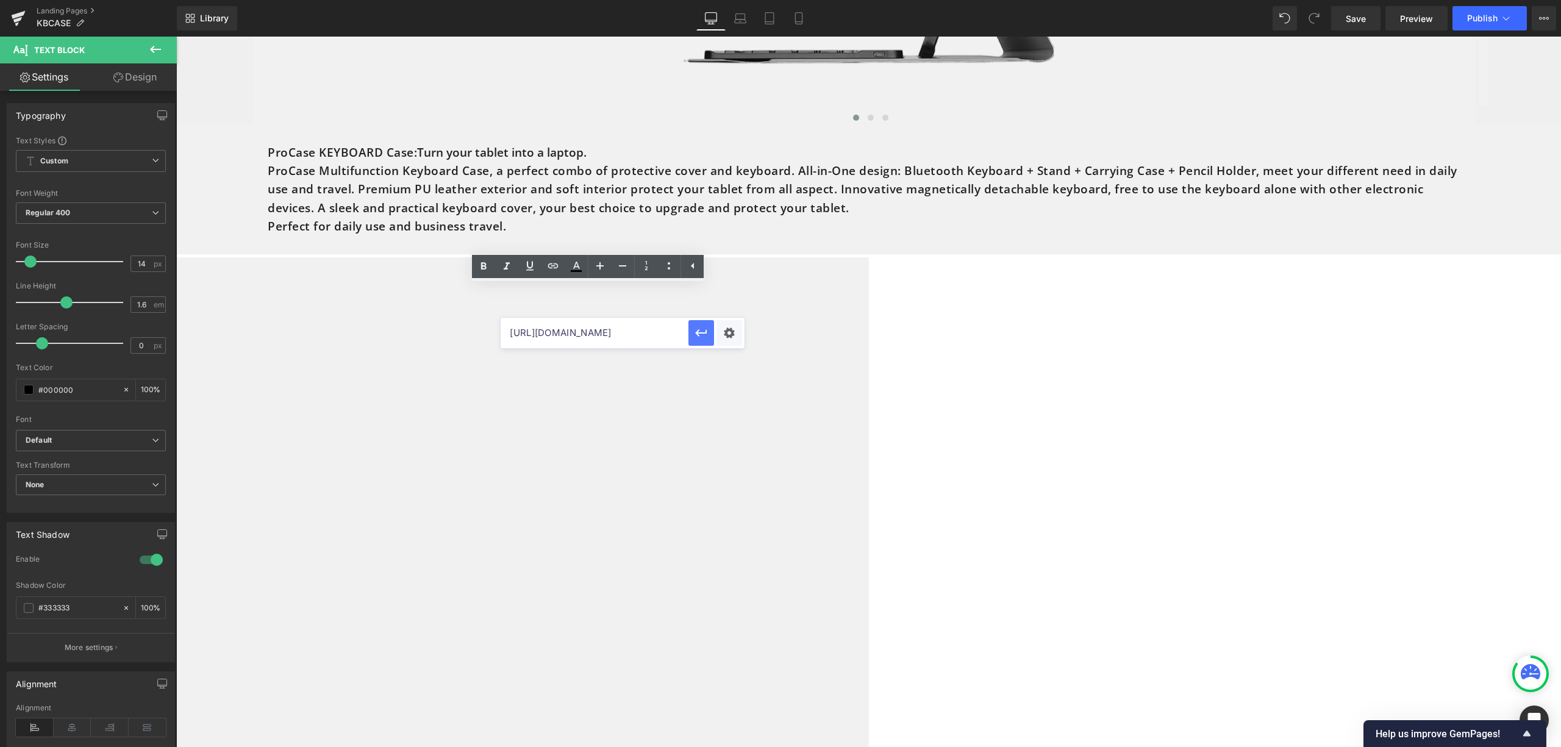
type input "https://procase.com/collections/ipad-10-9-10th-cases"
click at [698, 332] on icon "button" at bounding box center [702, 333] width 12 height 7
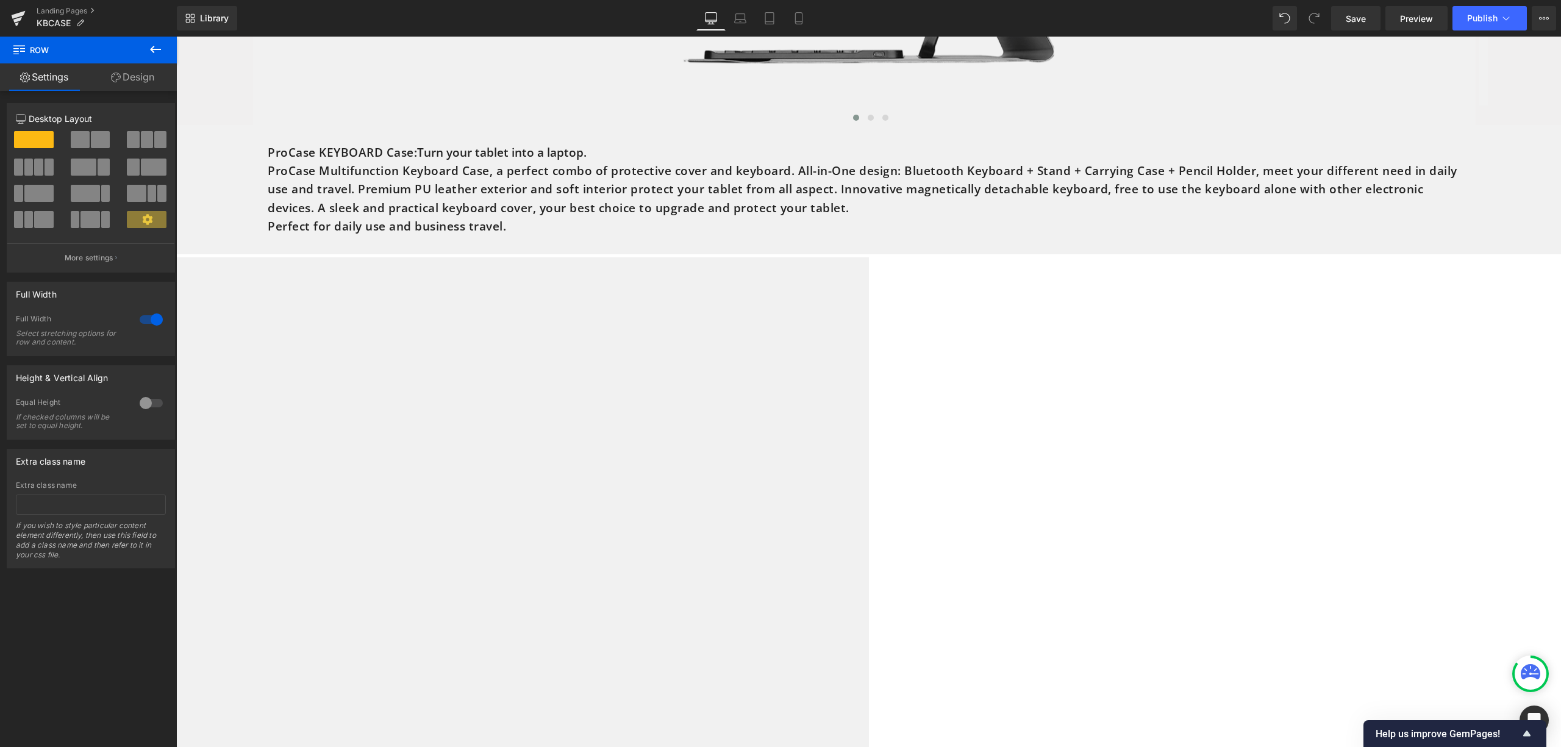
click at [176, 37] on span "Text Block" at bounding box center [176, 37] width 0 height 0
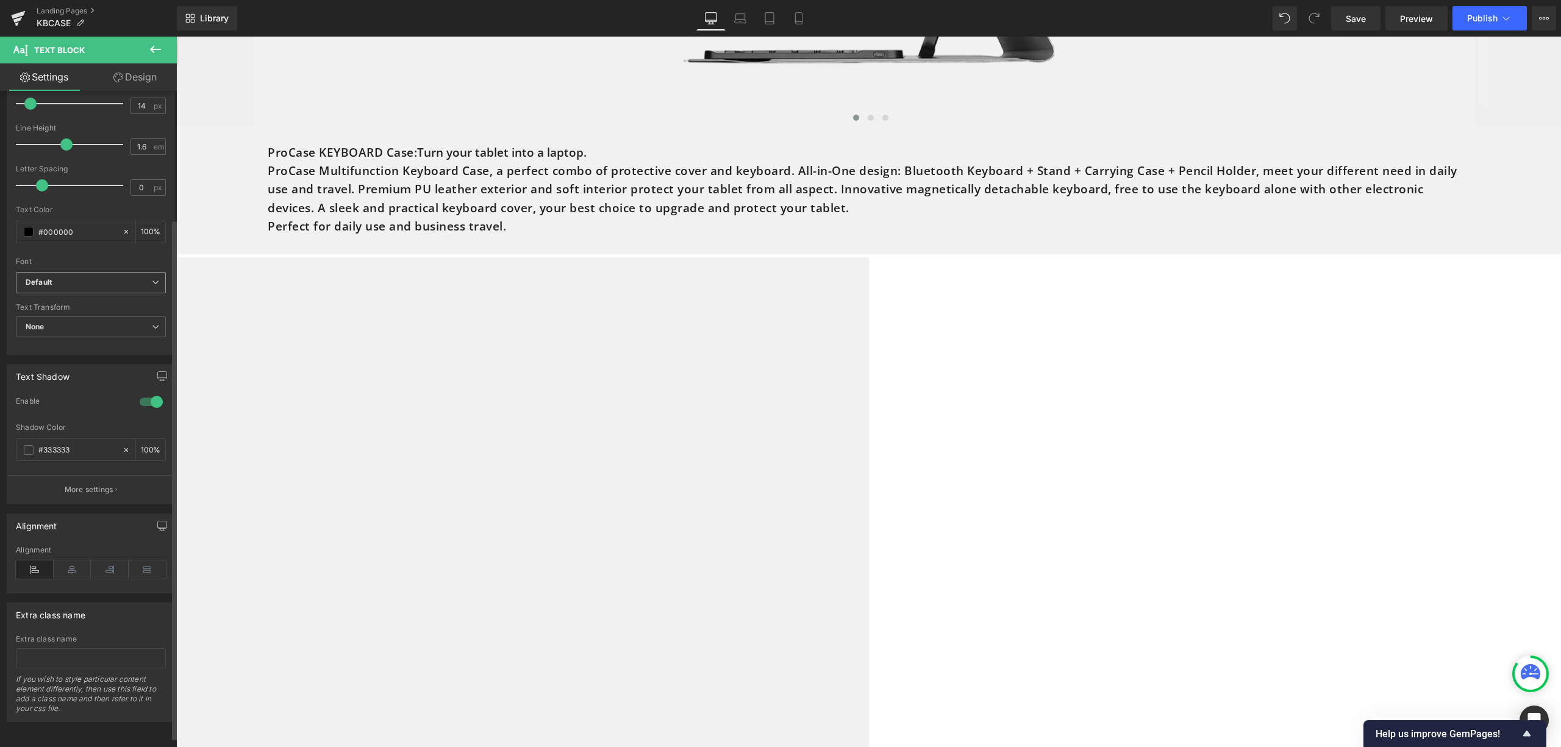
scroll to position [162, 0]
click at [150, 399] on div at bounding box center [151, 402] width 29 height 20
click at [176, 37] on span "Text Block" at bounding box center [176, 37] width 0 height 0
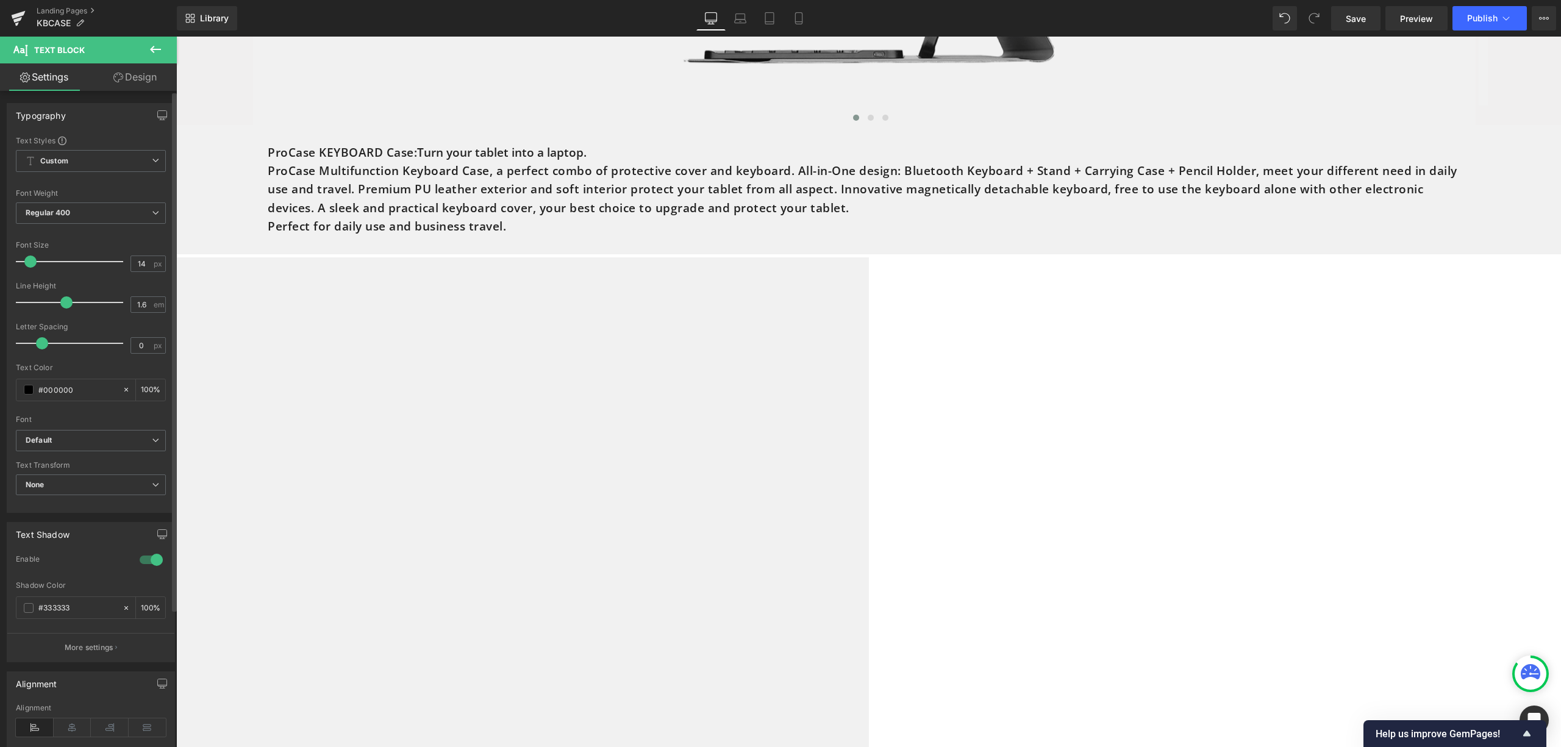
click at [144, 567] on div at bounding box center [151, 560] width 29 height 20
click at [176, 37] on span "Text Block" at bounding box center [176, 37] width 0 height 0
click at [137, 566] on div at bounding box center [151, 560] width 29 height 20
click at [176, 37] on span "Text Block" at bounding box center [176, 37] width 0 height 0
click at [139, 564] on div at bounding box center [151, 560] width 29 height 20
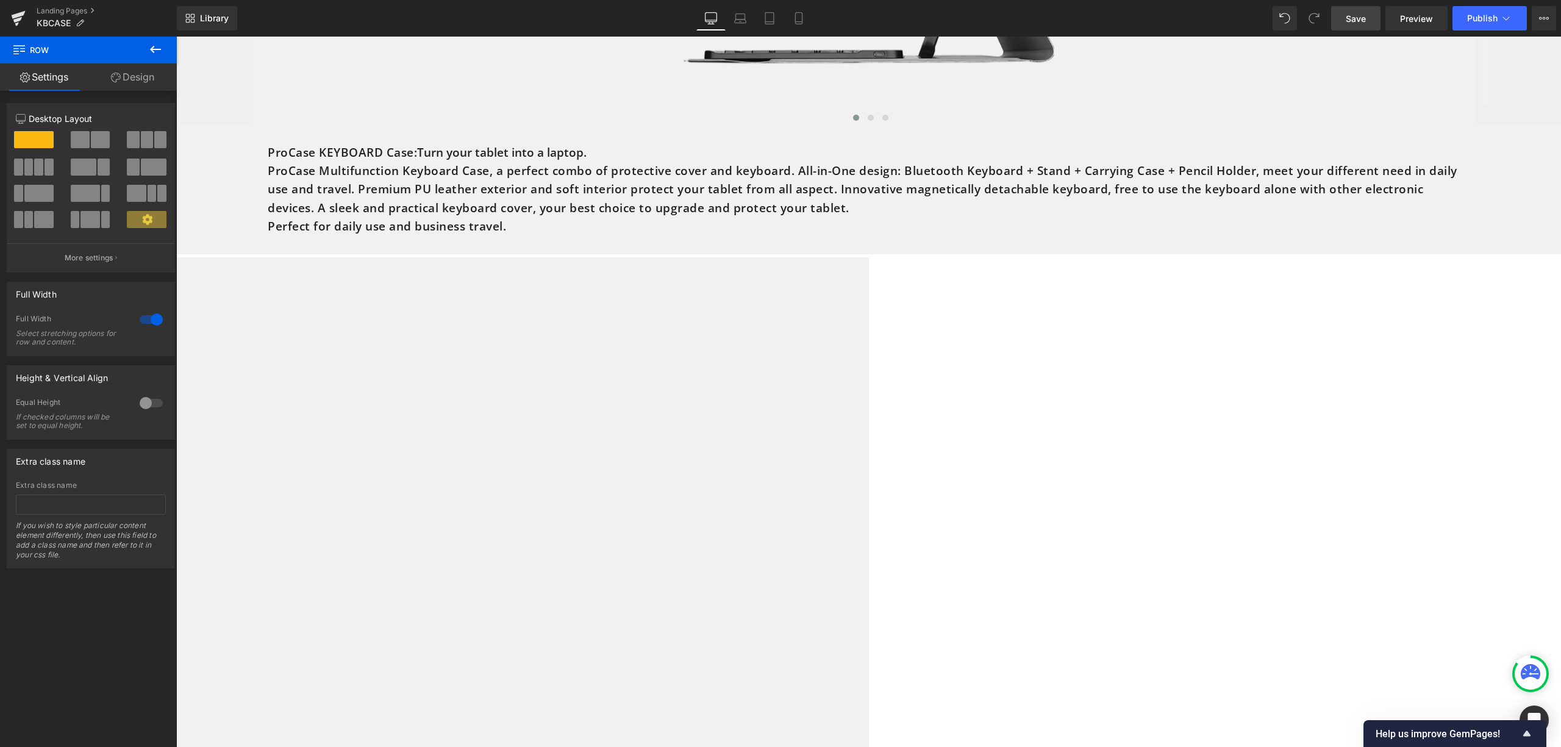
click at [1338, 16] on link "Save" at bounding box center [1355, 18] width 49 height 24
click at [1443, 13] on link "Preview" at bounding box center [1417, 18] width 62 height 24
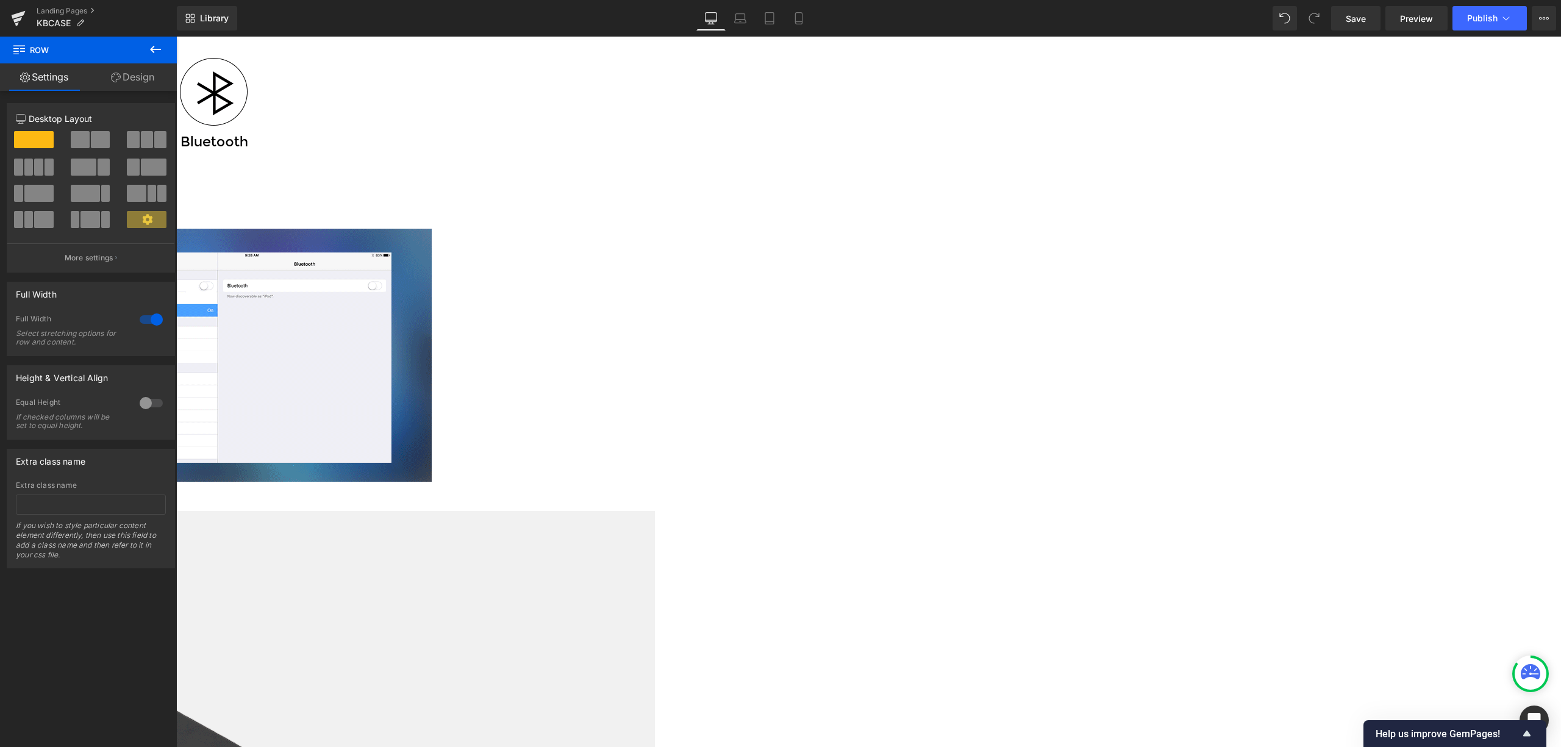
scroll to position [1138, 0]
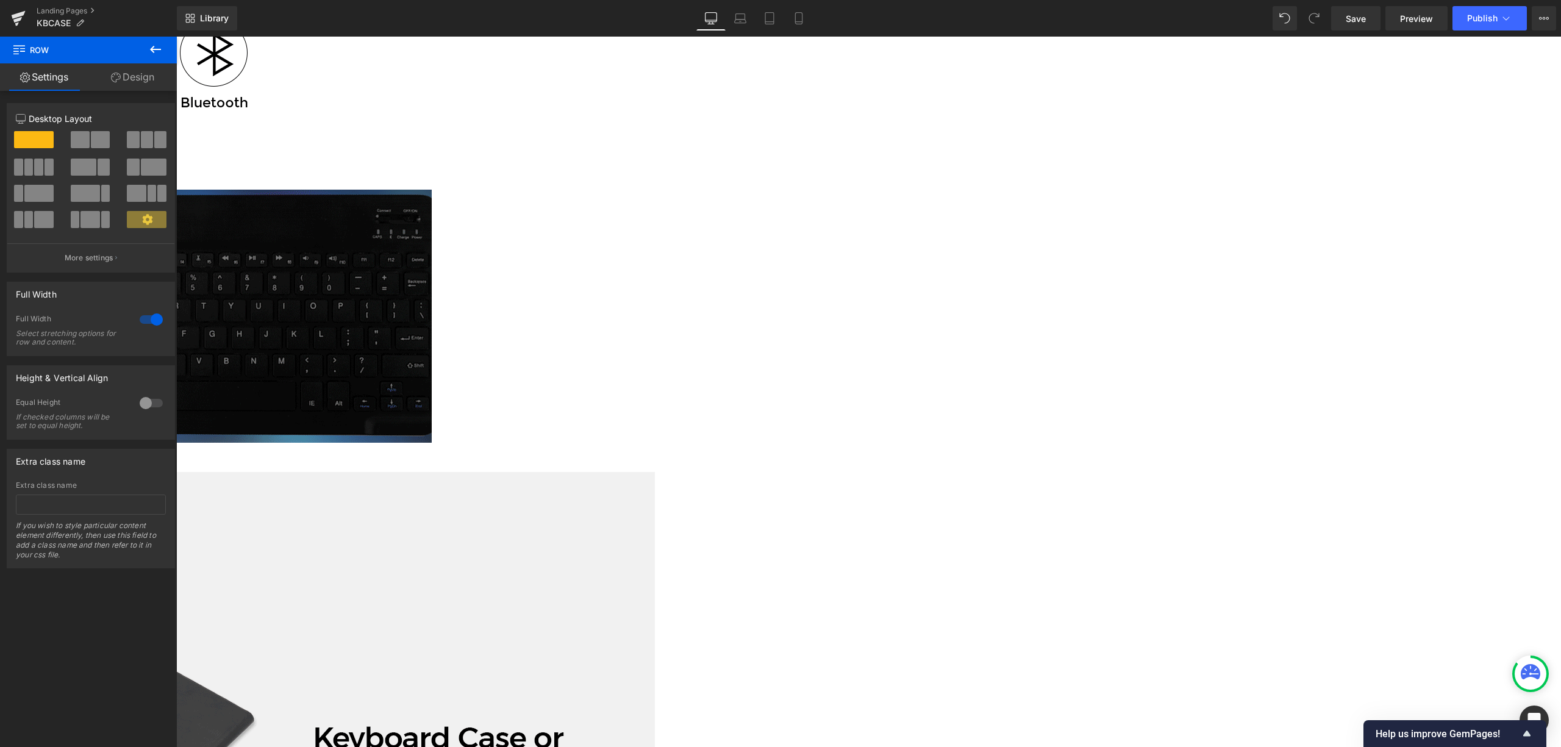
click at [869, 340] on div at bounding box center [176, 162] width 1385 height 619
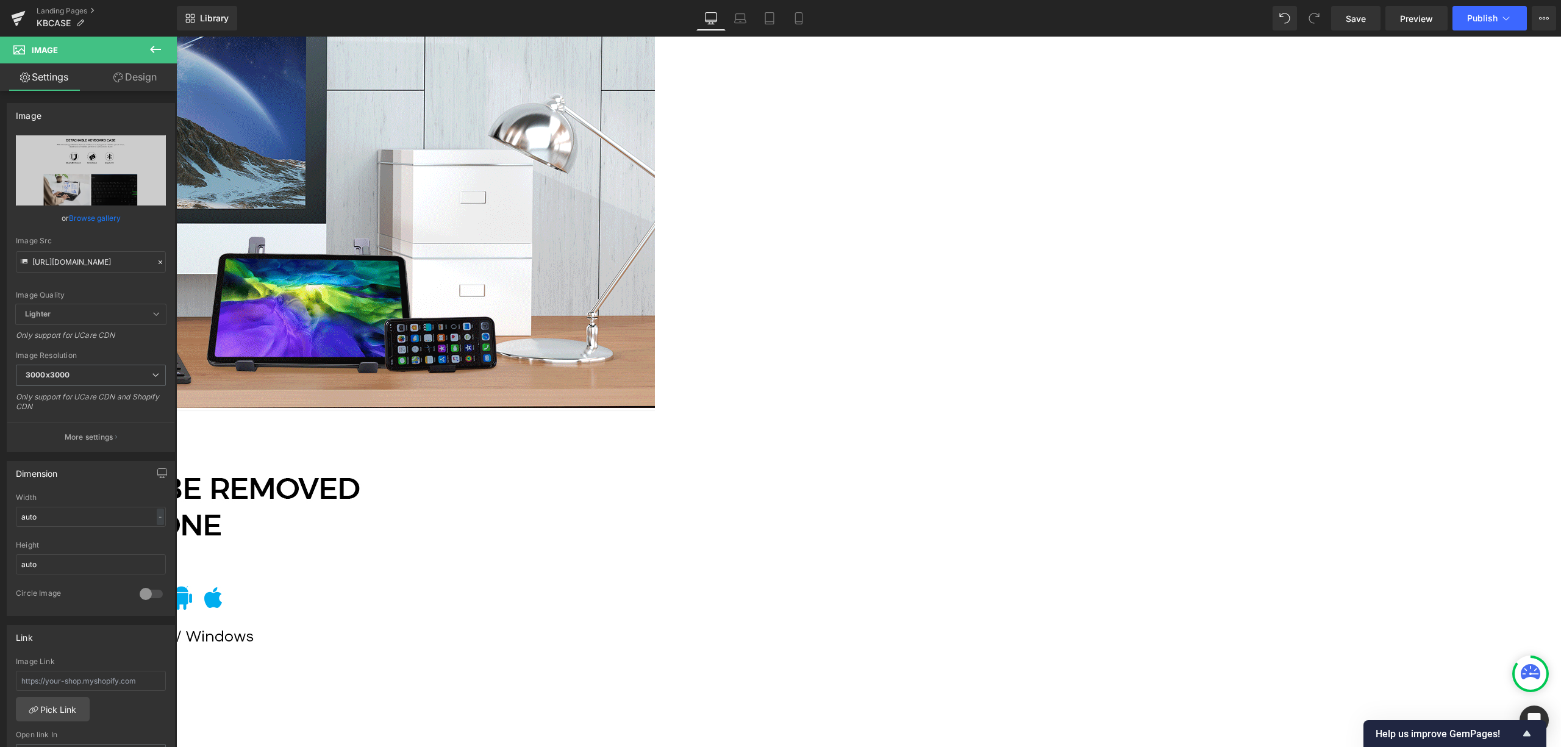
scroll to position [1870, 0]
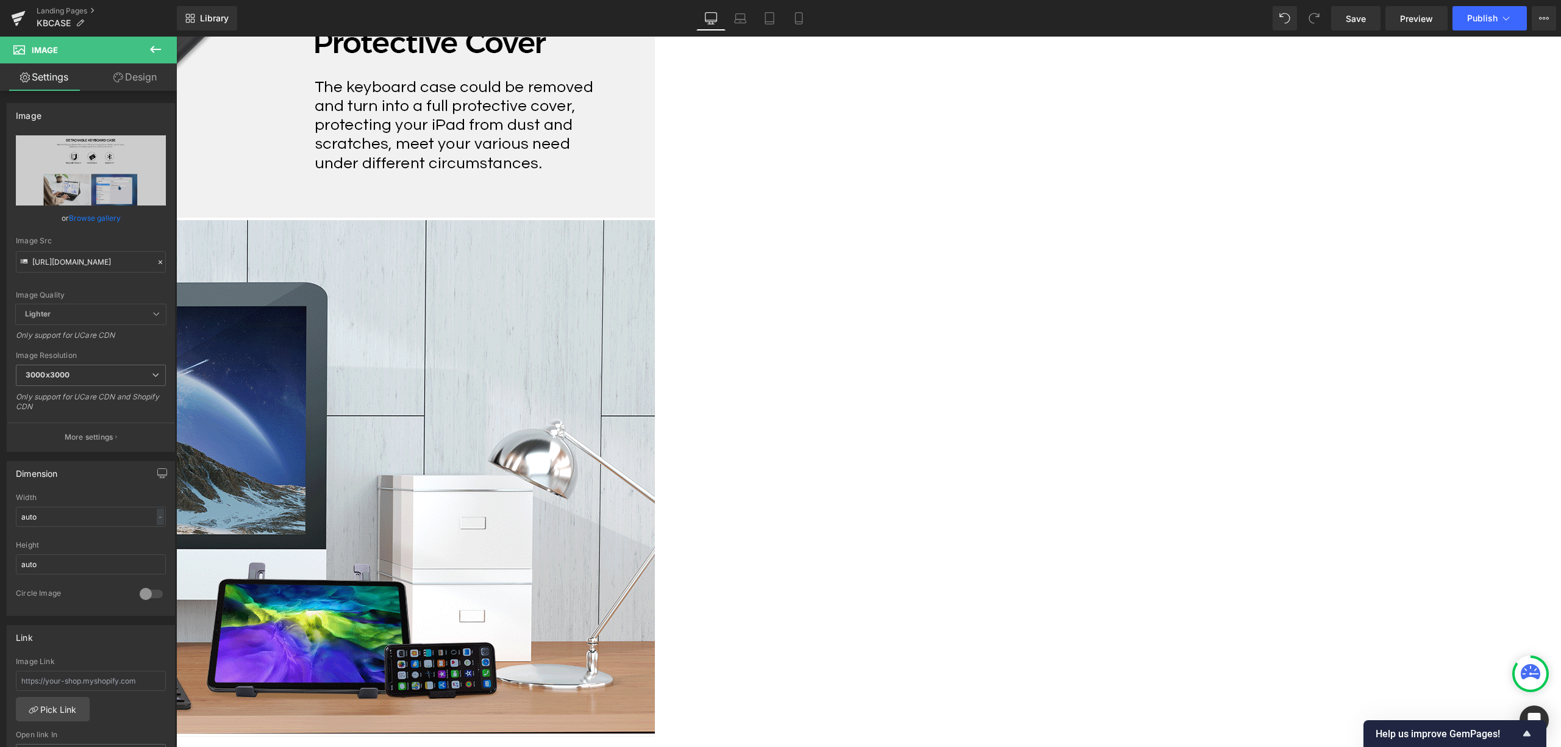
click at [655, 348] on img at bounding box center [69, 477] width 1171 height 514
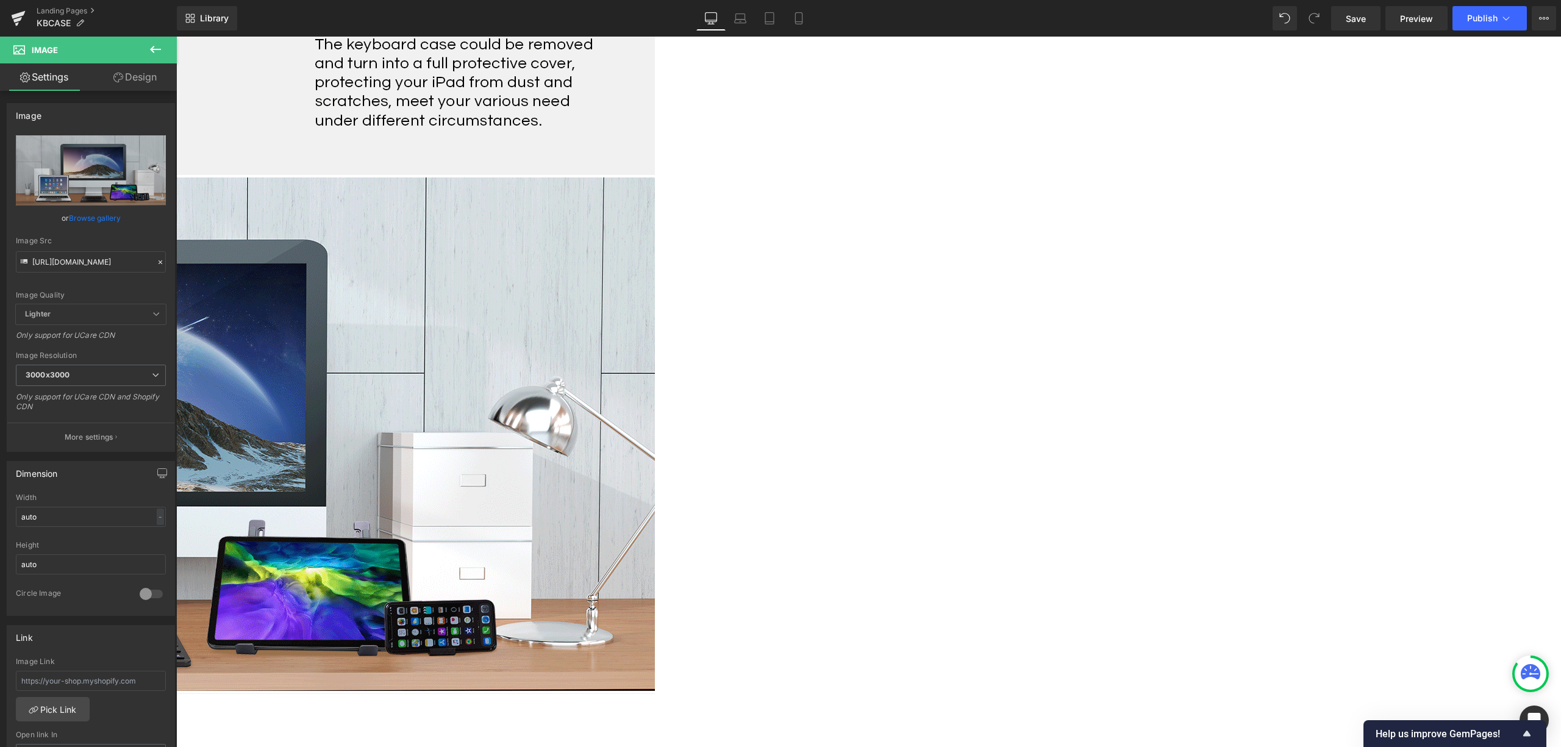
scroll to position [1952, 0]
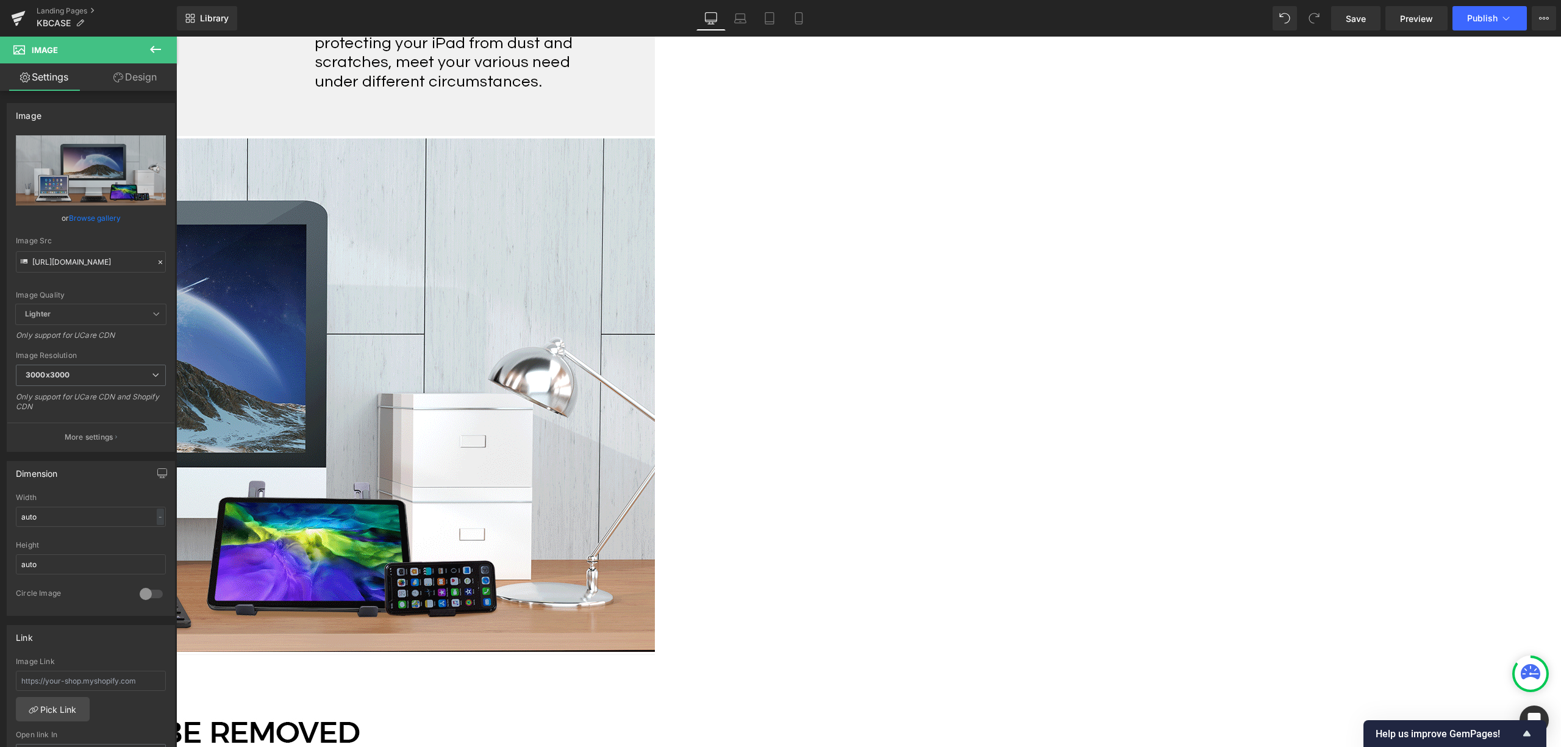
click at [145, 54] on button at bounding box center [155, 50] width 43 height 27
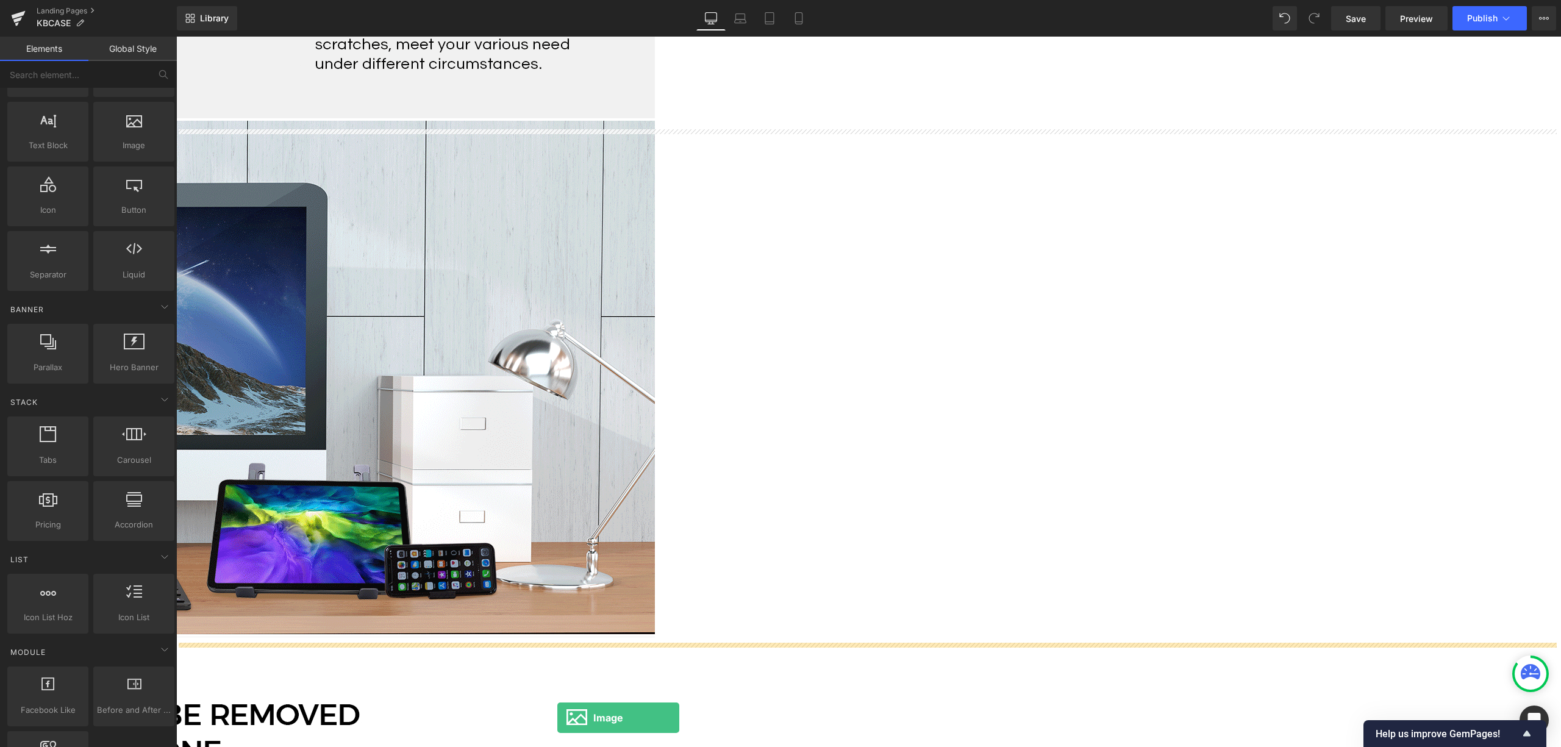
scroll to position [1987, 0]
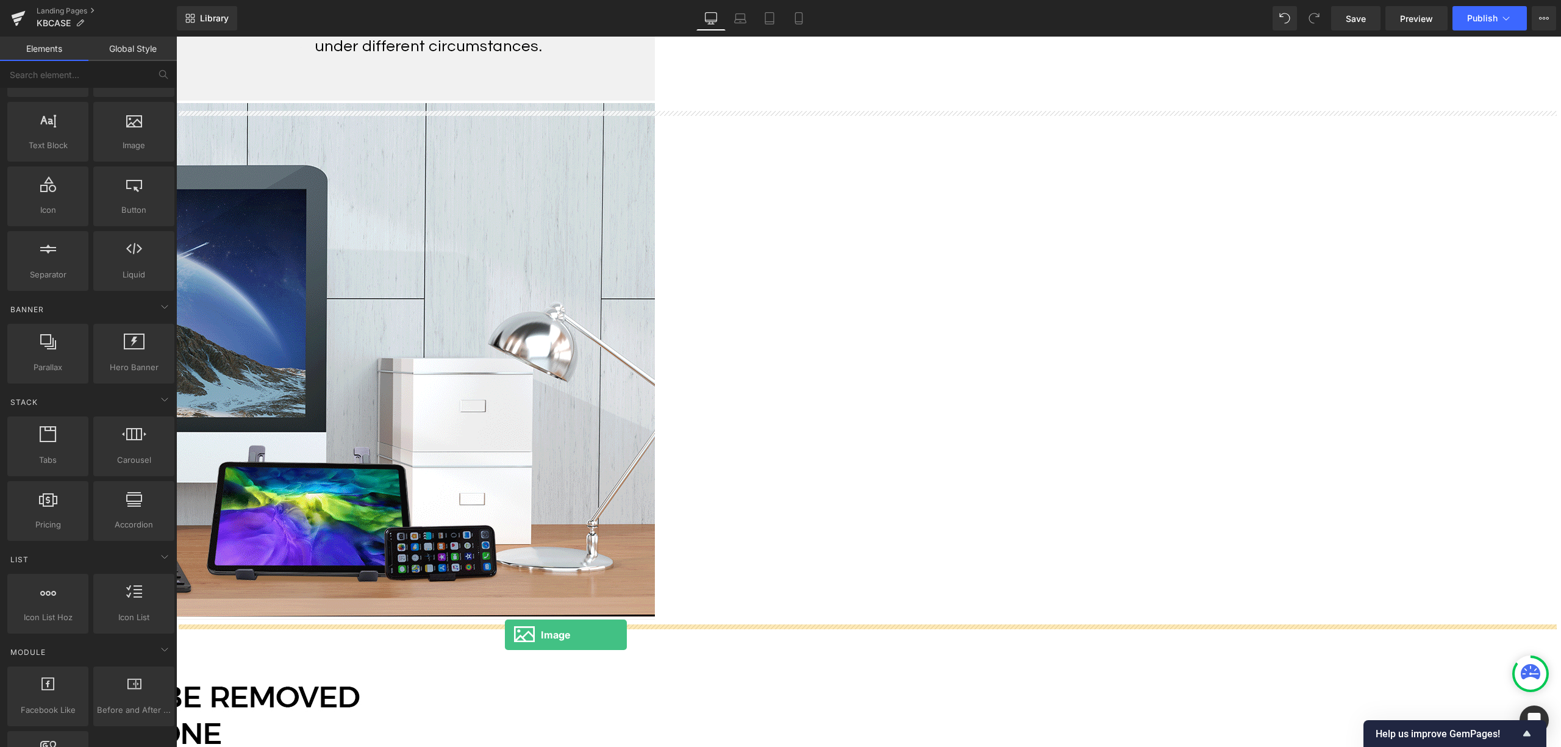
drag, startPoint x: 332, startPoint y: 174, endPoint x: 505, endPoint y: 635, distance: 491.8
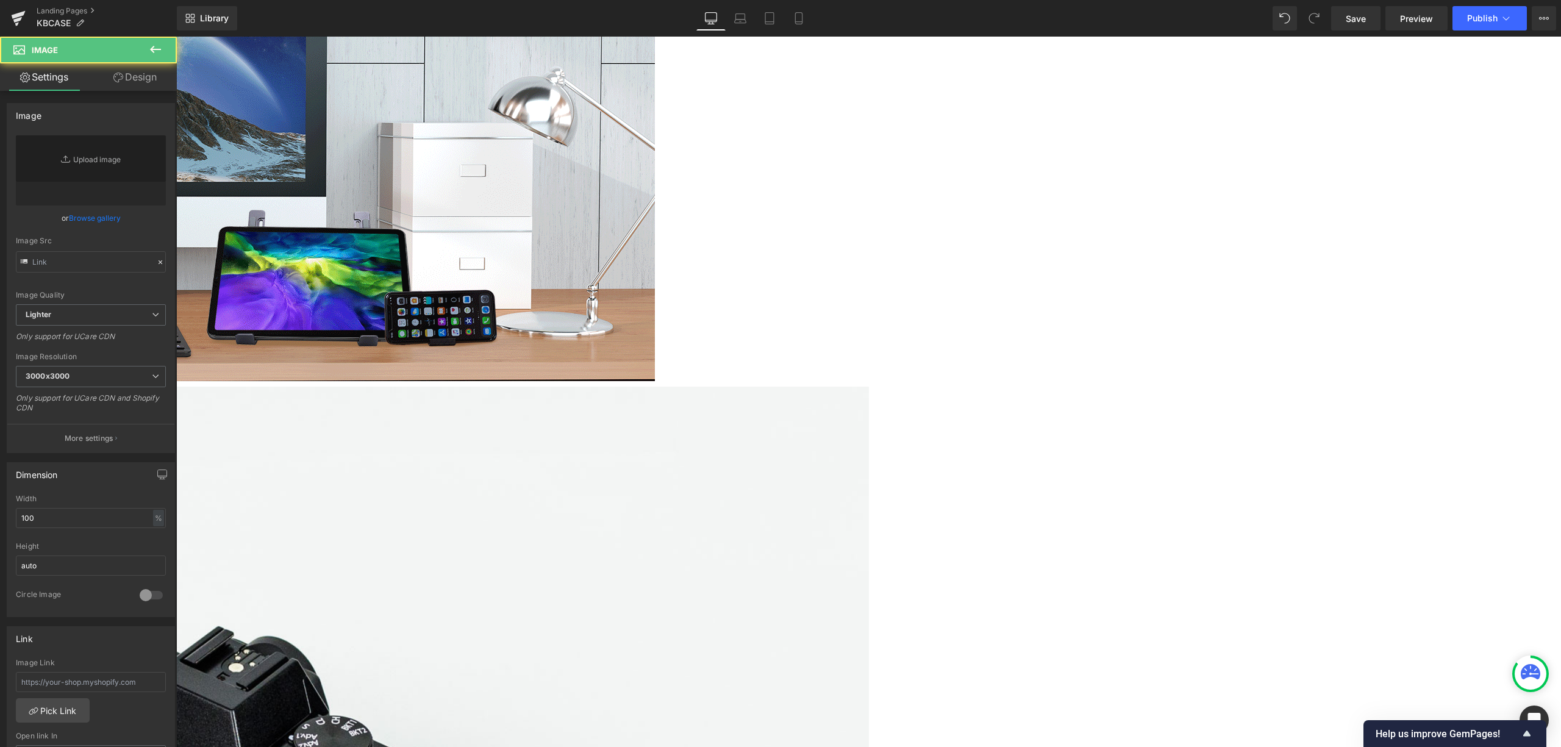
type input "//d1um8515vdn9kb.cloudfront.net/images/parallax.jpg"
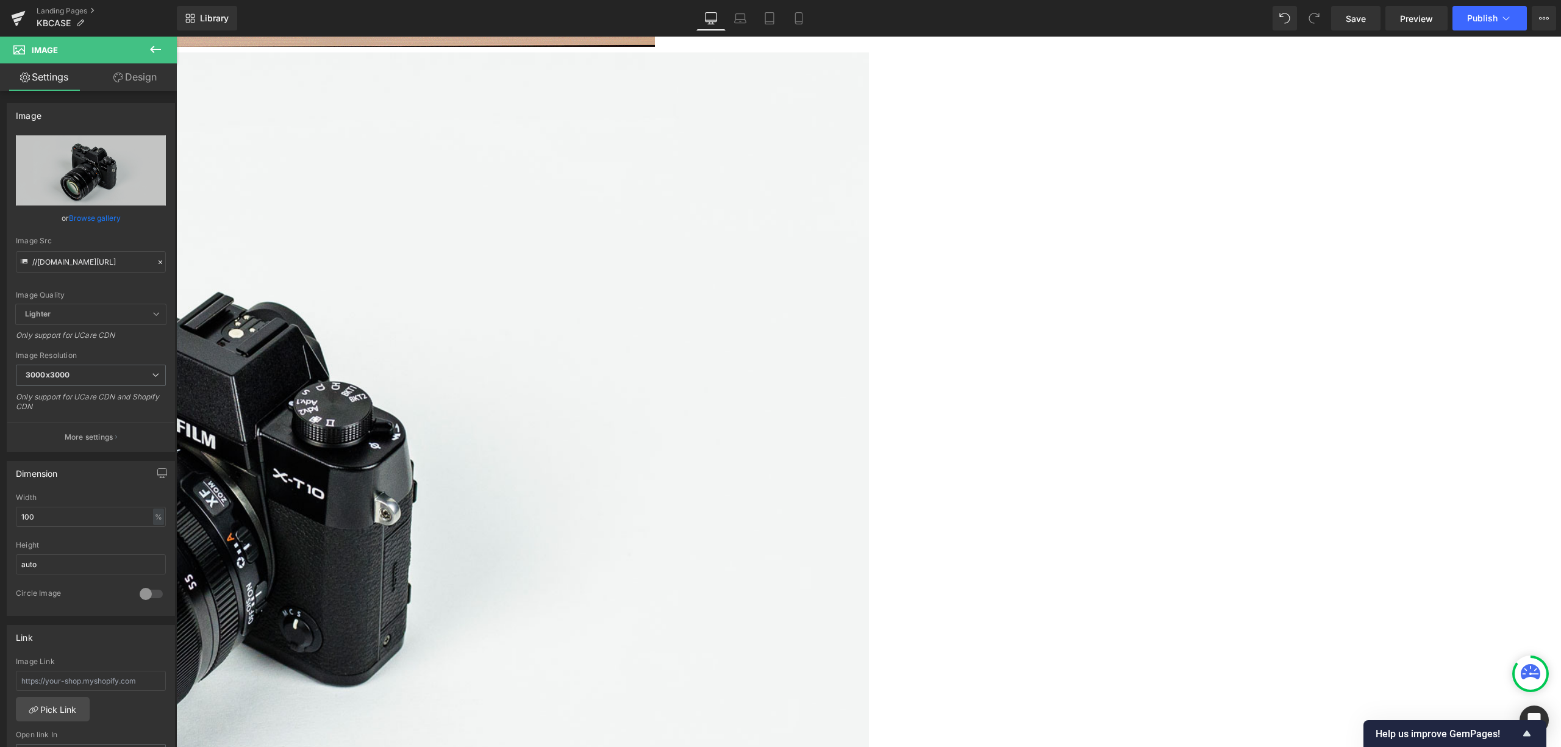
click at [869, 393] on img at bounding box center [176, 511] width 1385 height 918
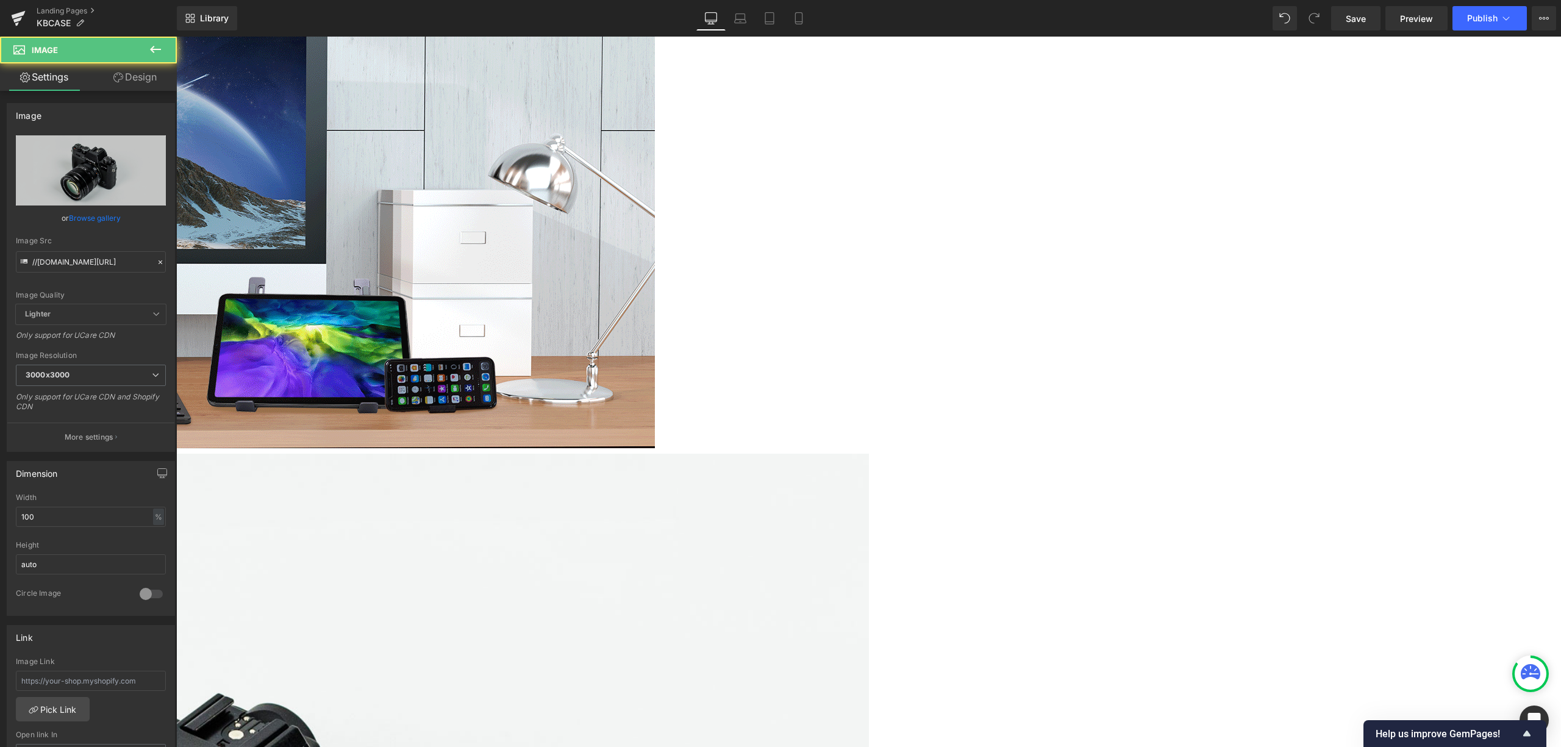
scroll to position [2150, 0]
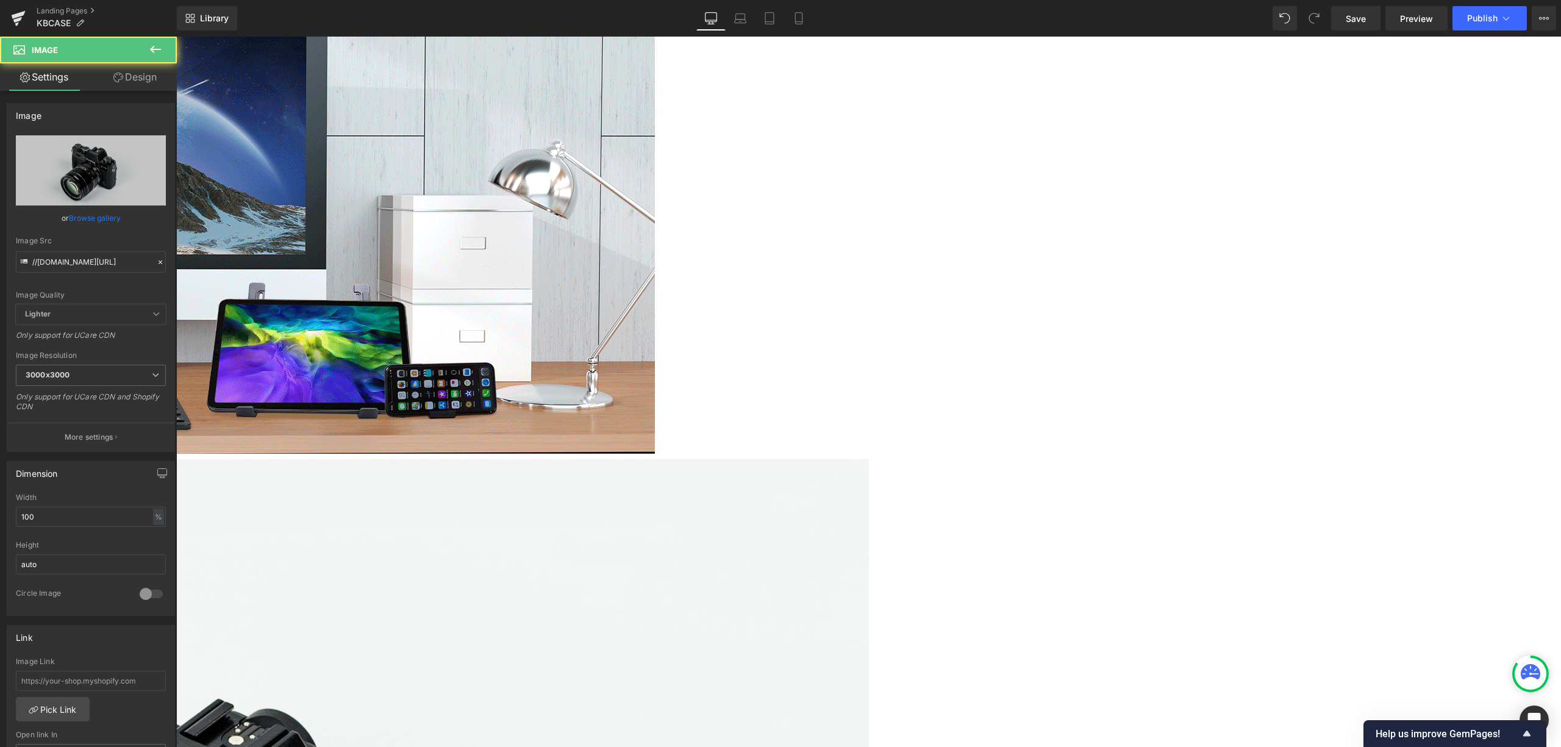
click at [655, 274] on img at bounding box center [69, 197] width 1171 height 514
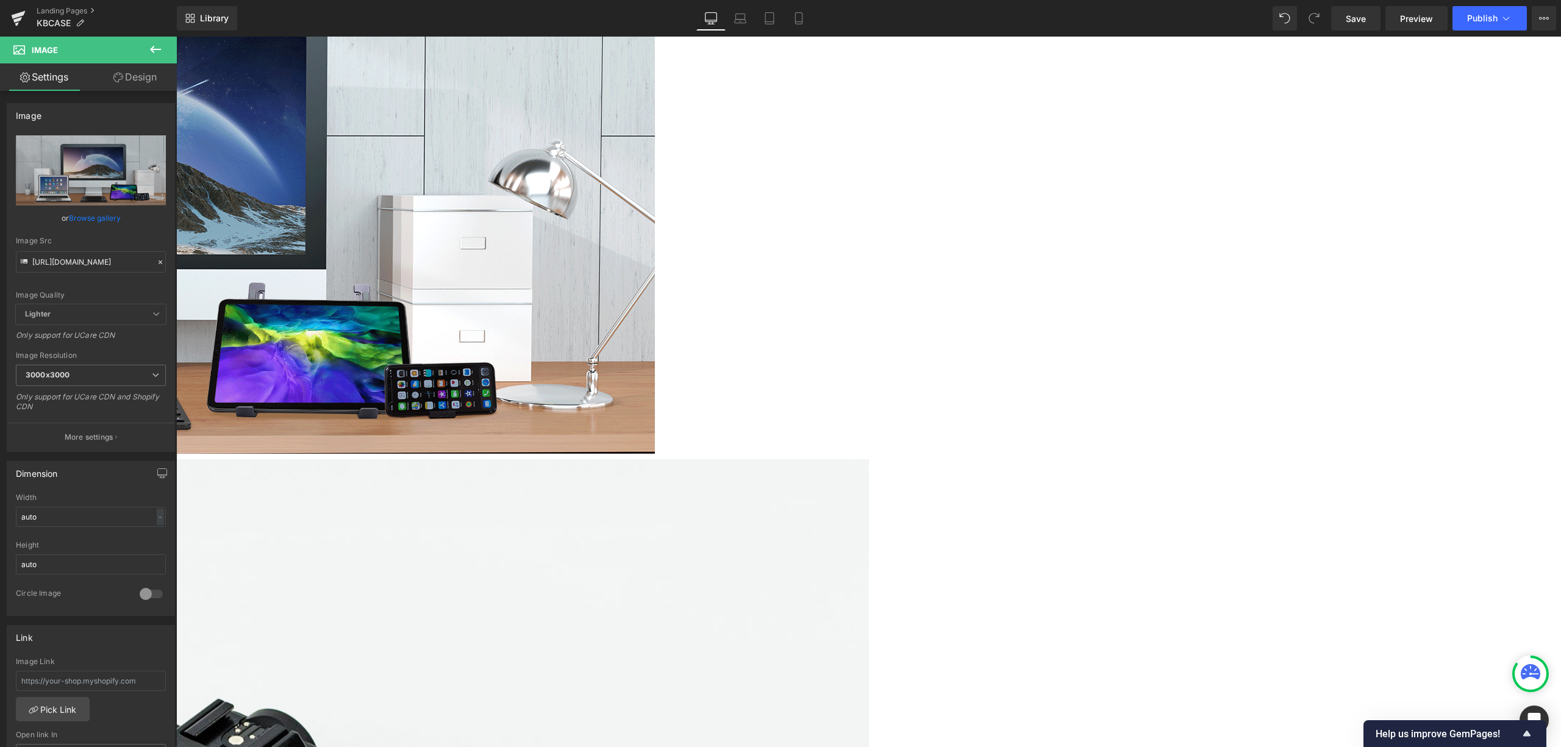
click at [655, 276] on img at bounding box center [69, 197] width 1171 height 514
click at [148, 514] on div "100 % % px" at bounding box center [91, 517] width 150 height 20
click at [95, 167] on icon "Replace Image" at bounding box center [91, 170] width 98 height 15
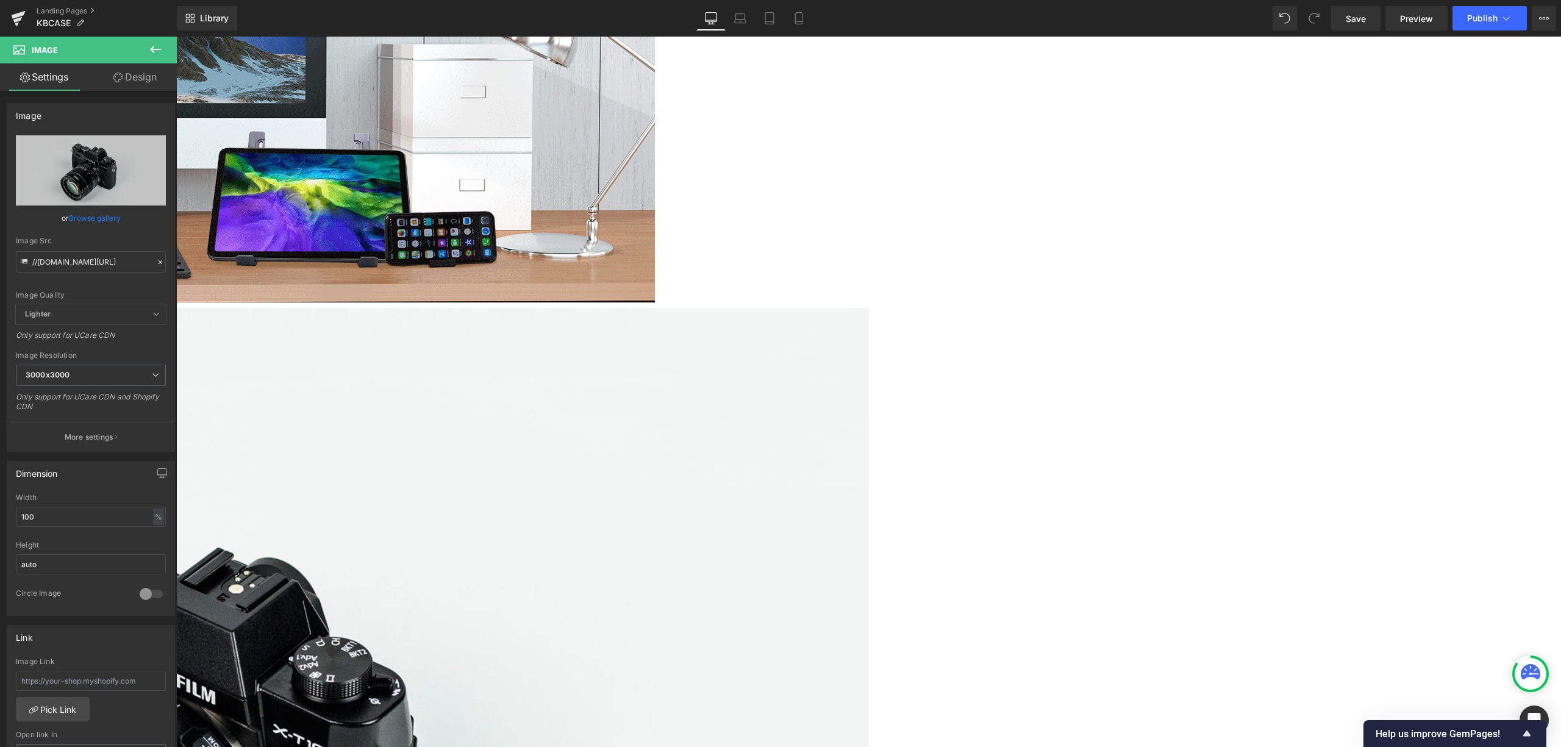
scroll to position [2521, 0]
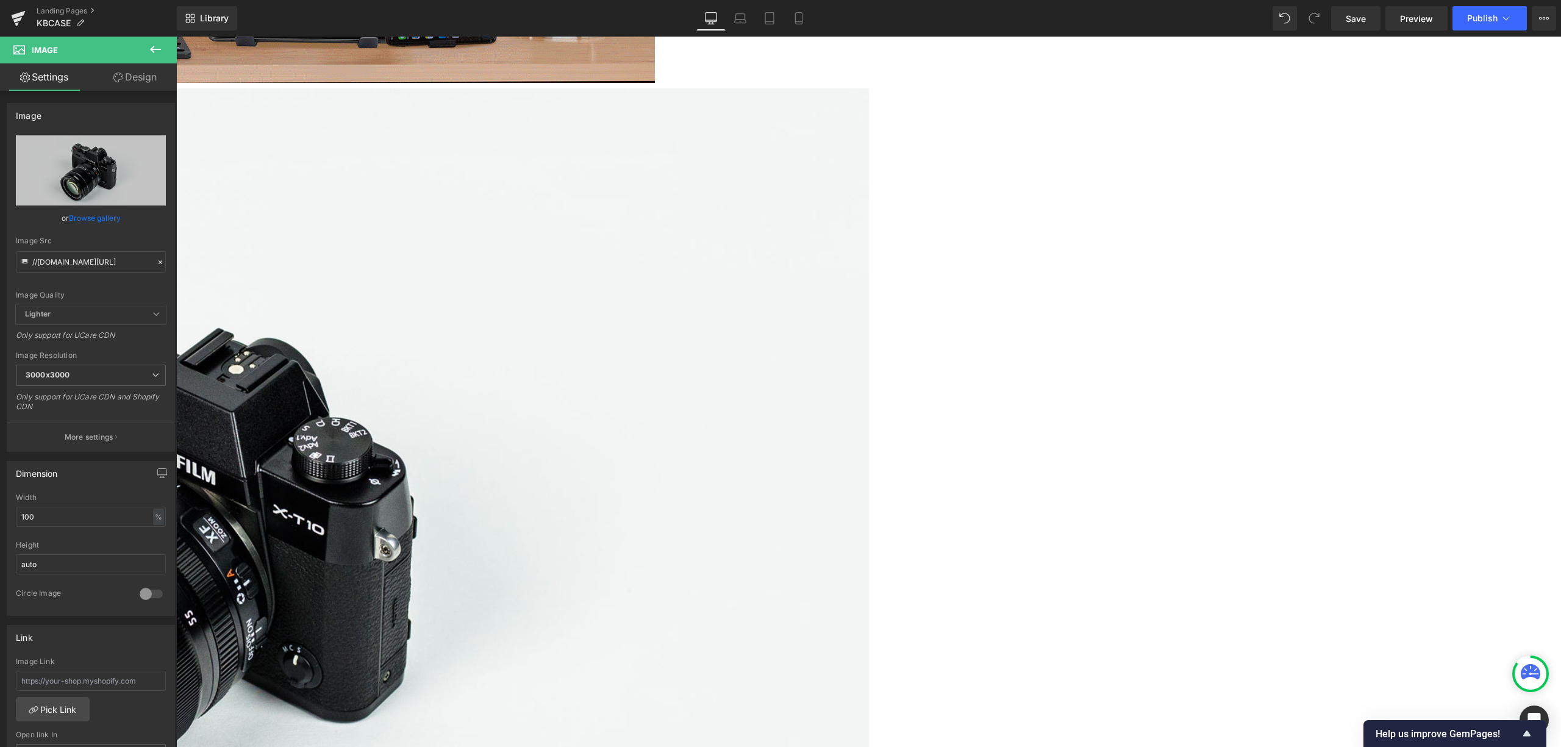
click at [869, 263] on img at bounding box center [176, 547] width 1385 height 918
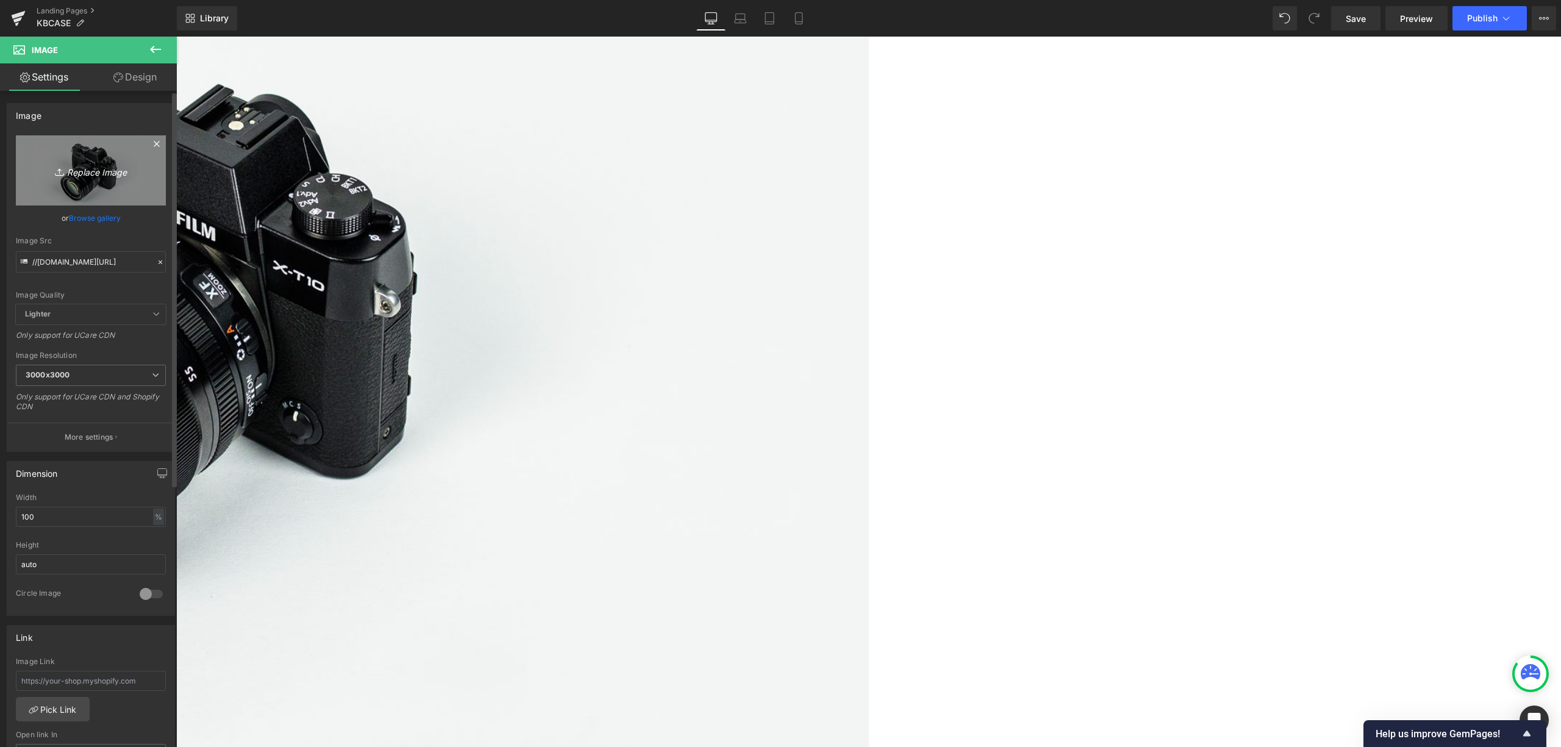
click at [88, 184] on link "Replace Image" at bounding box center [91, 170] width 150 height 70
type input "C:\fakepath\keyboard case_2048_Banner.png"
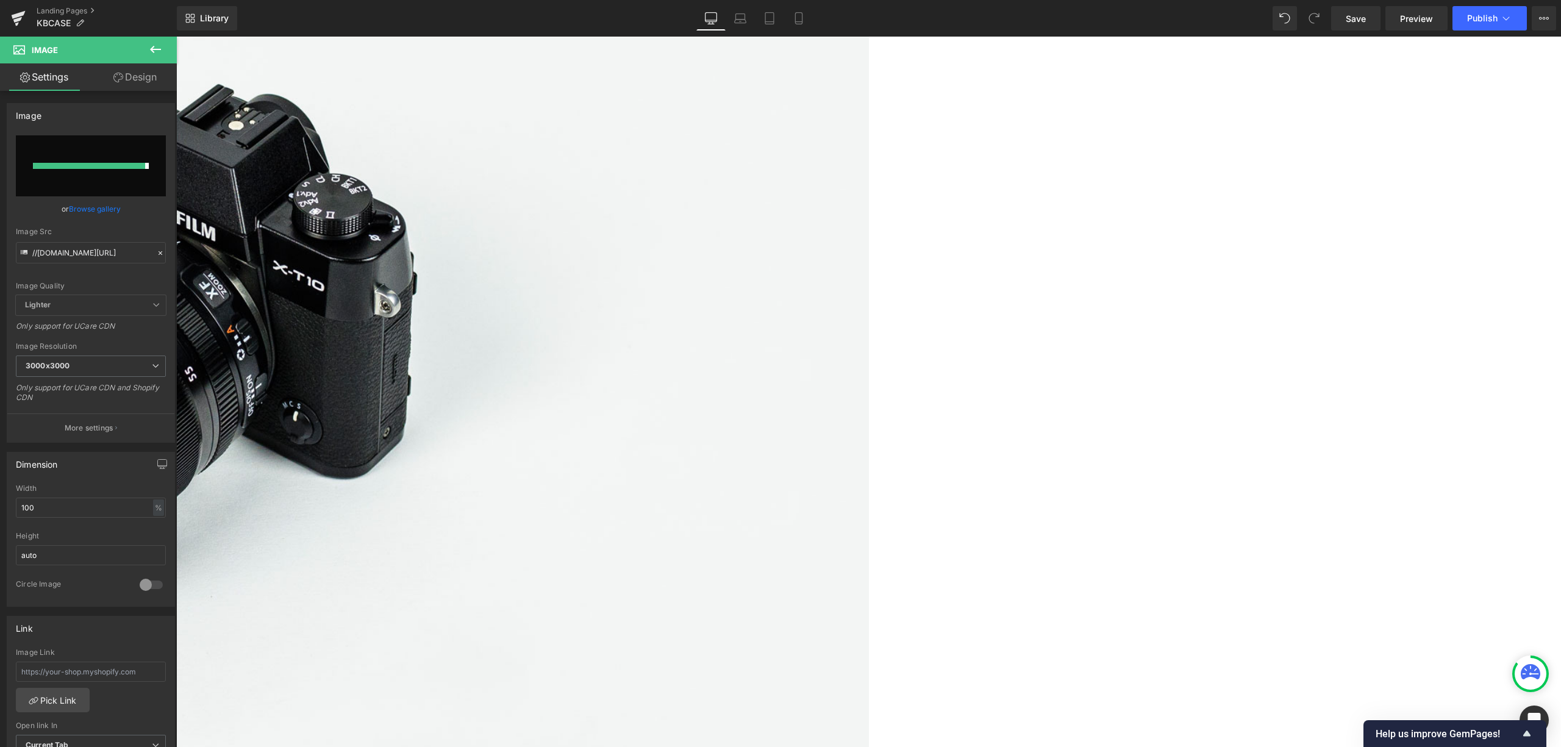
type input "https://ucarecdn.com/7a869e57-b9ee-4fe7-b7a5-259e30db6d75/-/format/auto/-/previ…"
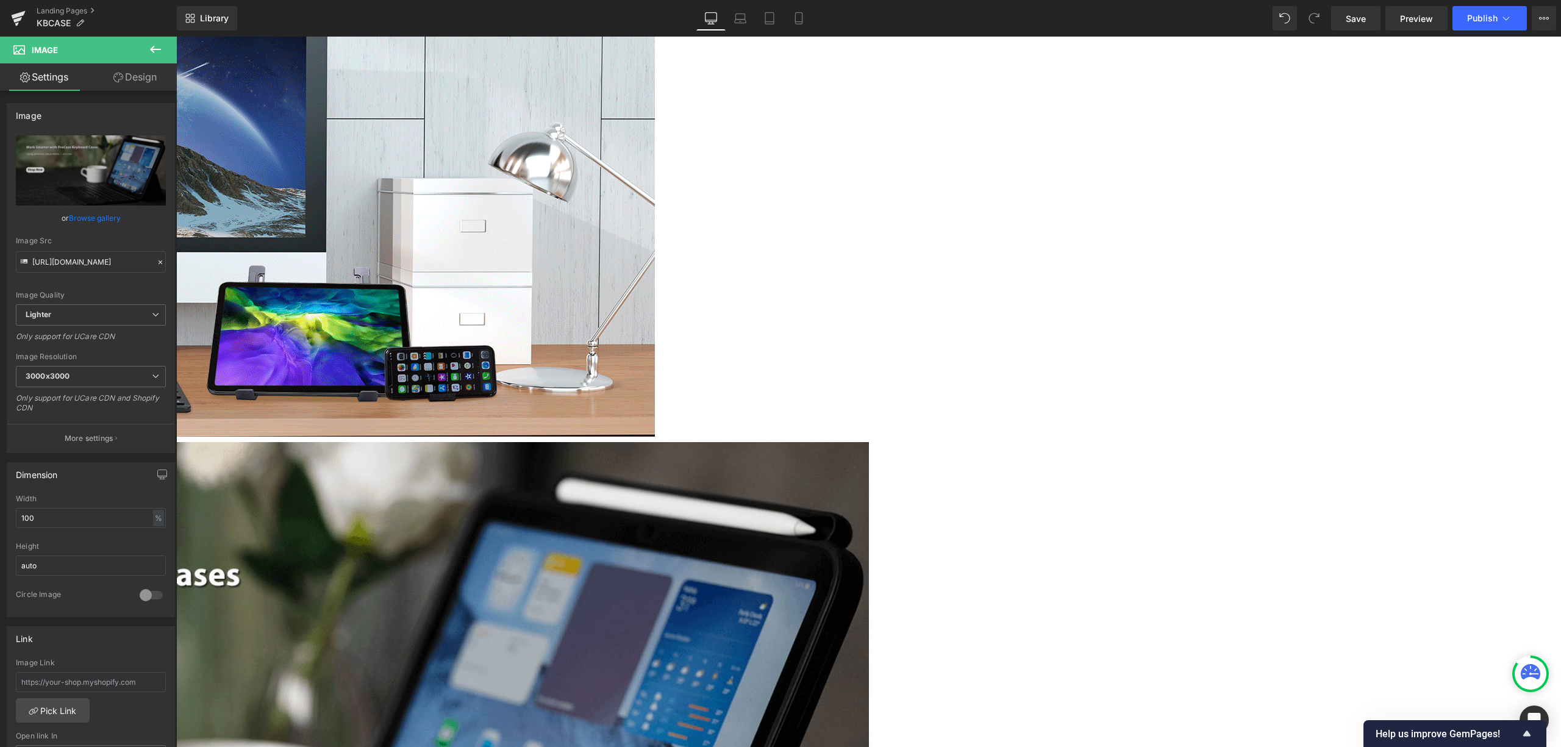
scroll to position [2114, 0]
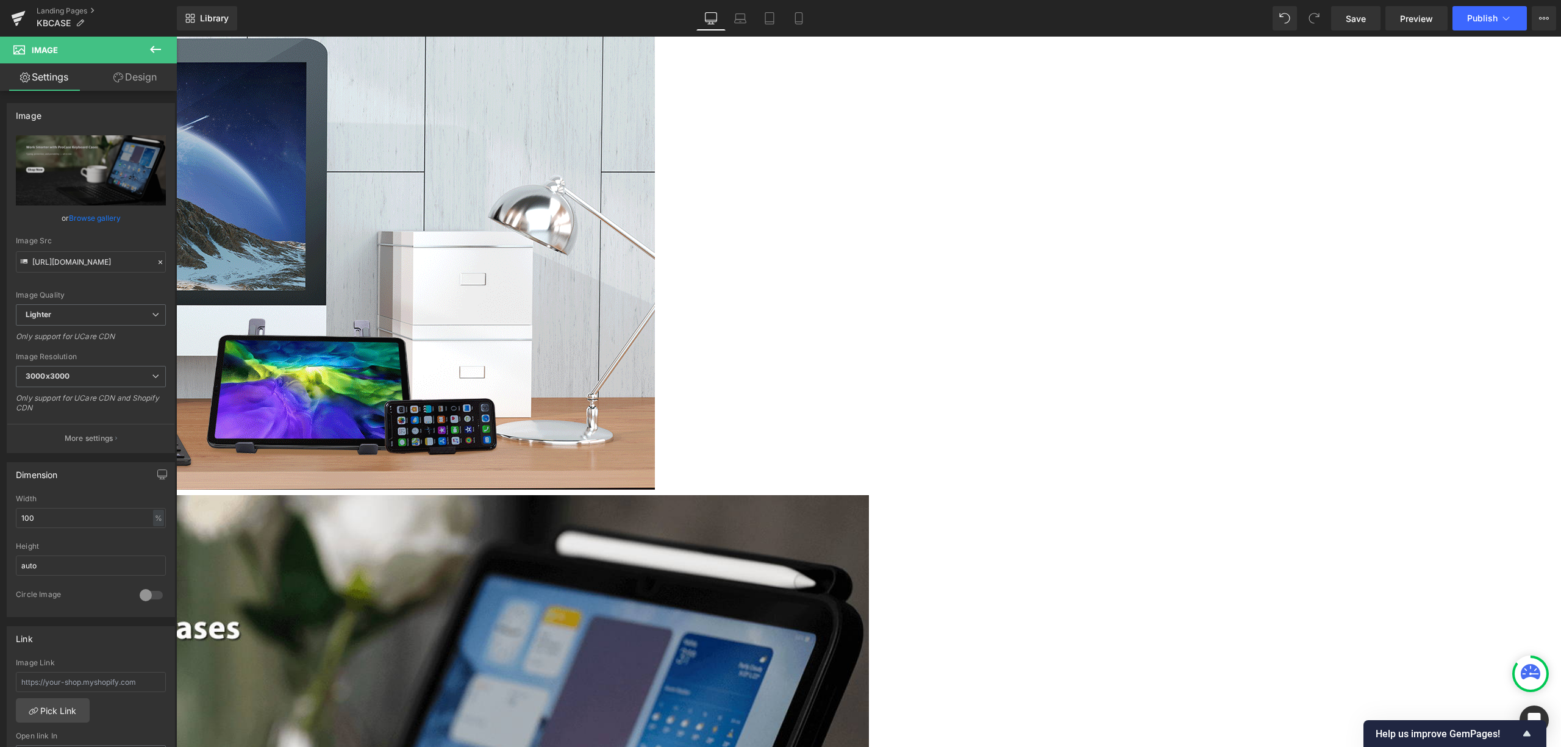
drag, startPoint x: 74, startPoint y: 509, endPoint x: -15, endPoint y: 525, distance: 90.5
click at [0, 525] on html "Image You are previewing how the will restyle your page. You can not edit Eleme…" at bounding box center [780, 373] width 1561 height 747
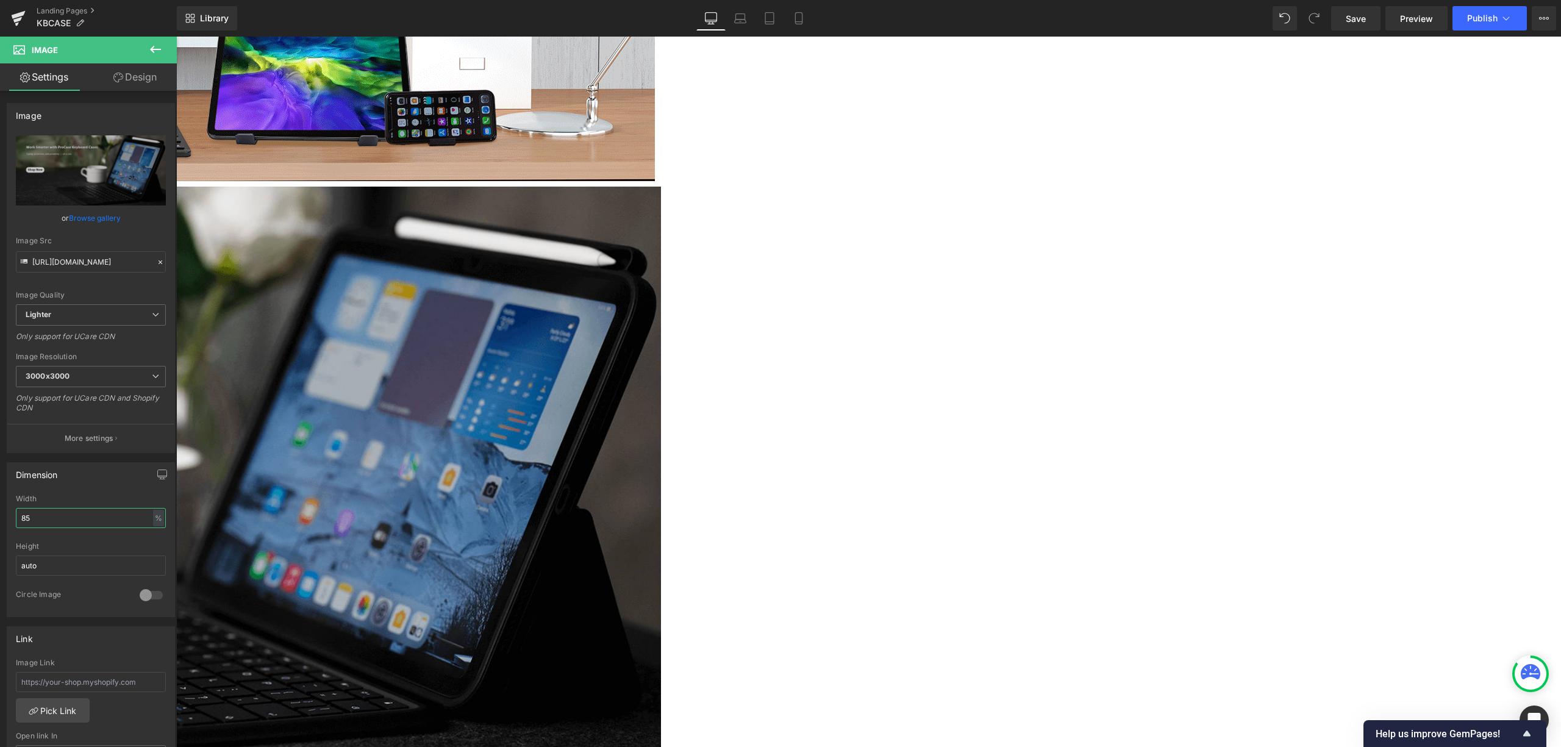
scroll to position [2521, 0]
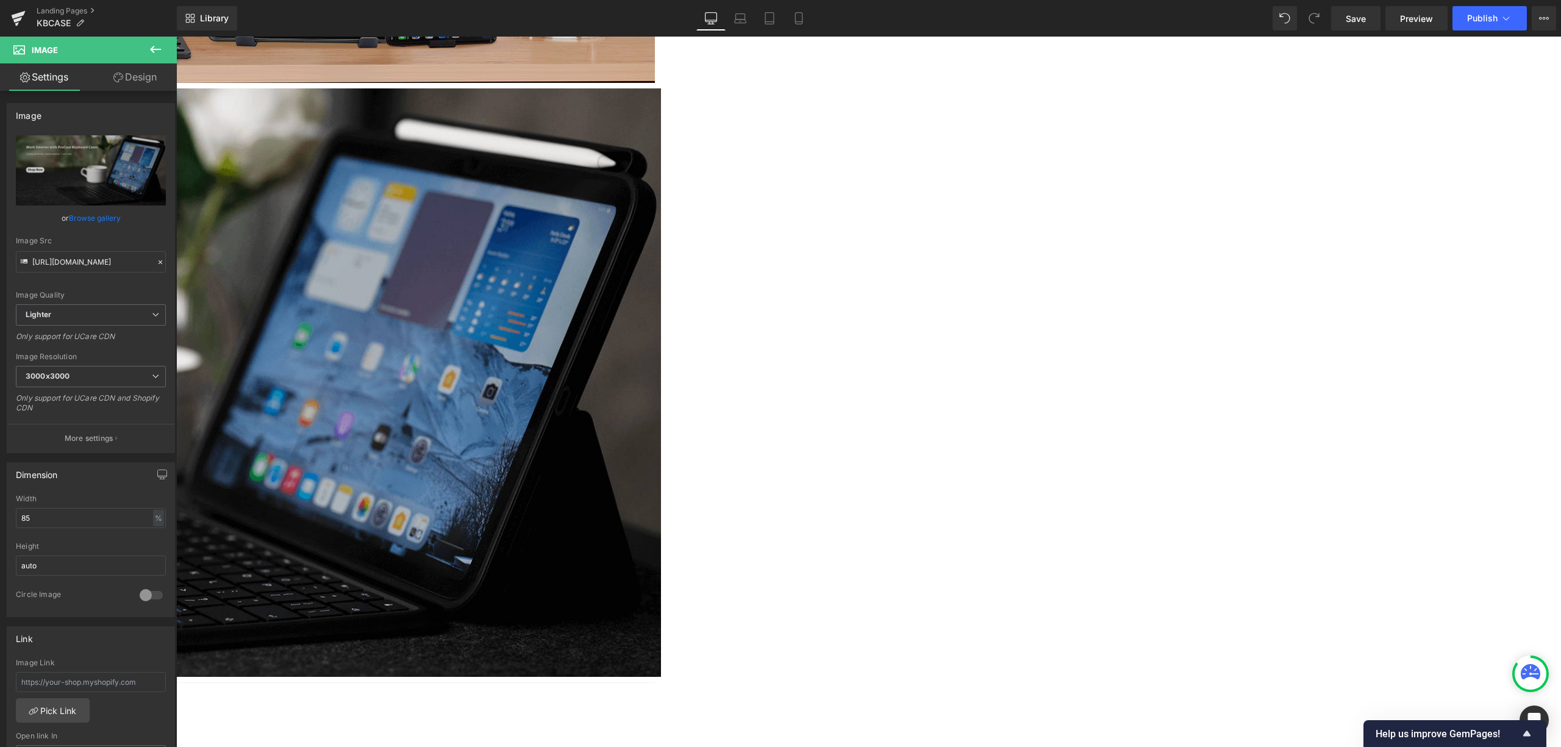
click at [869, 186] on div at bounding box center [176, 383] width 1385 height 591
click at [869, 101] on div at bounding box center [176, 383] width 1385 height 591
click at [149, 598] on div at bounding box center [151, 596] width 29 height 20
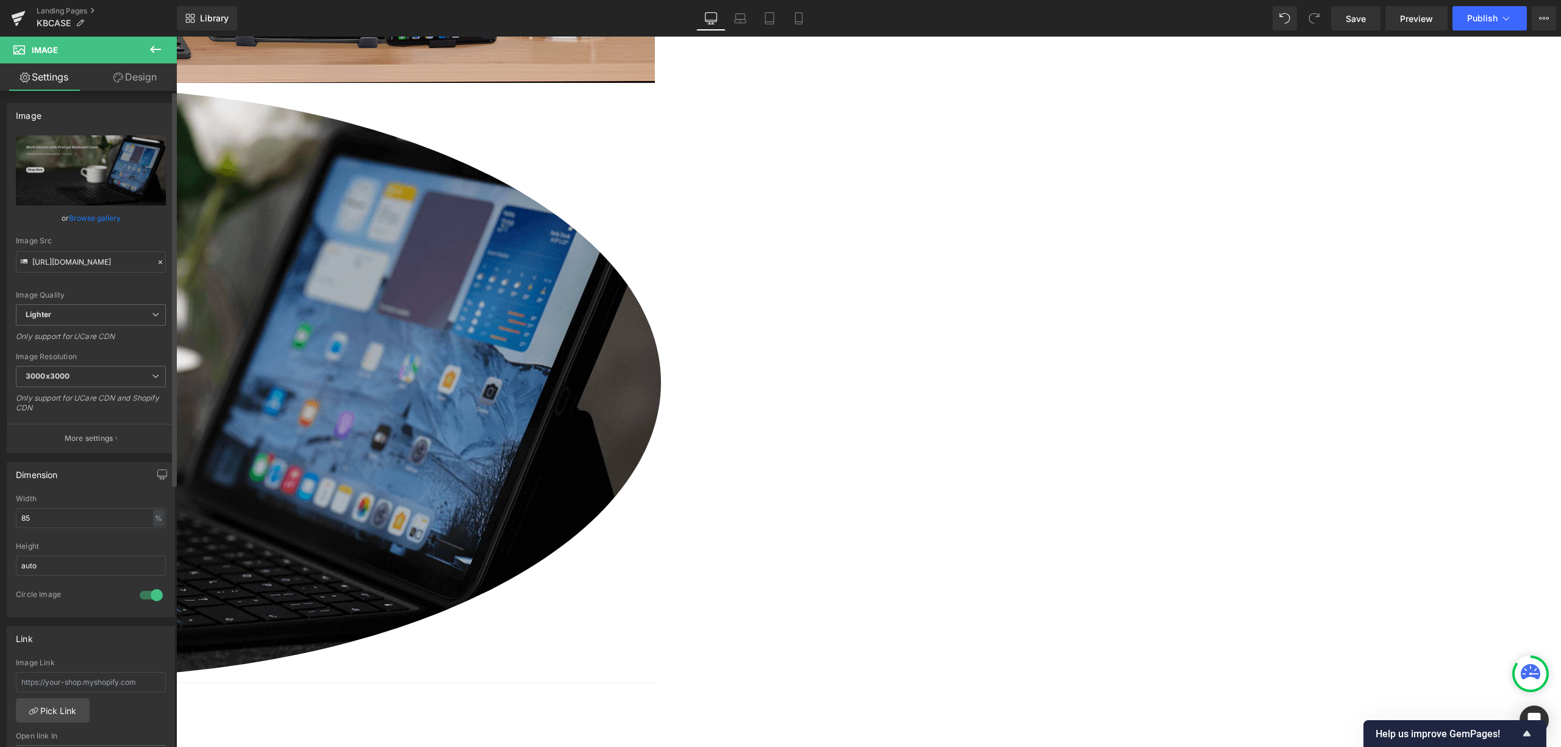
click at [149, 598] on div at bounding box center [151, 596] width 29 height 20
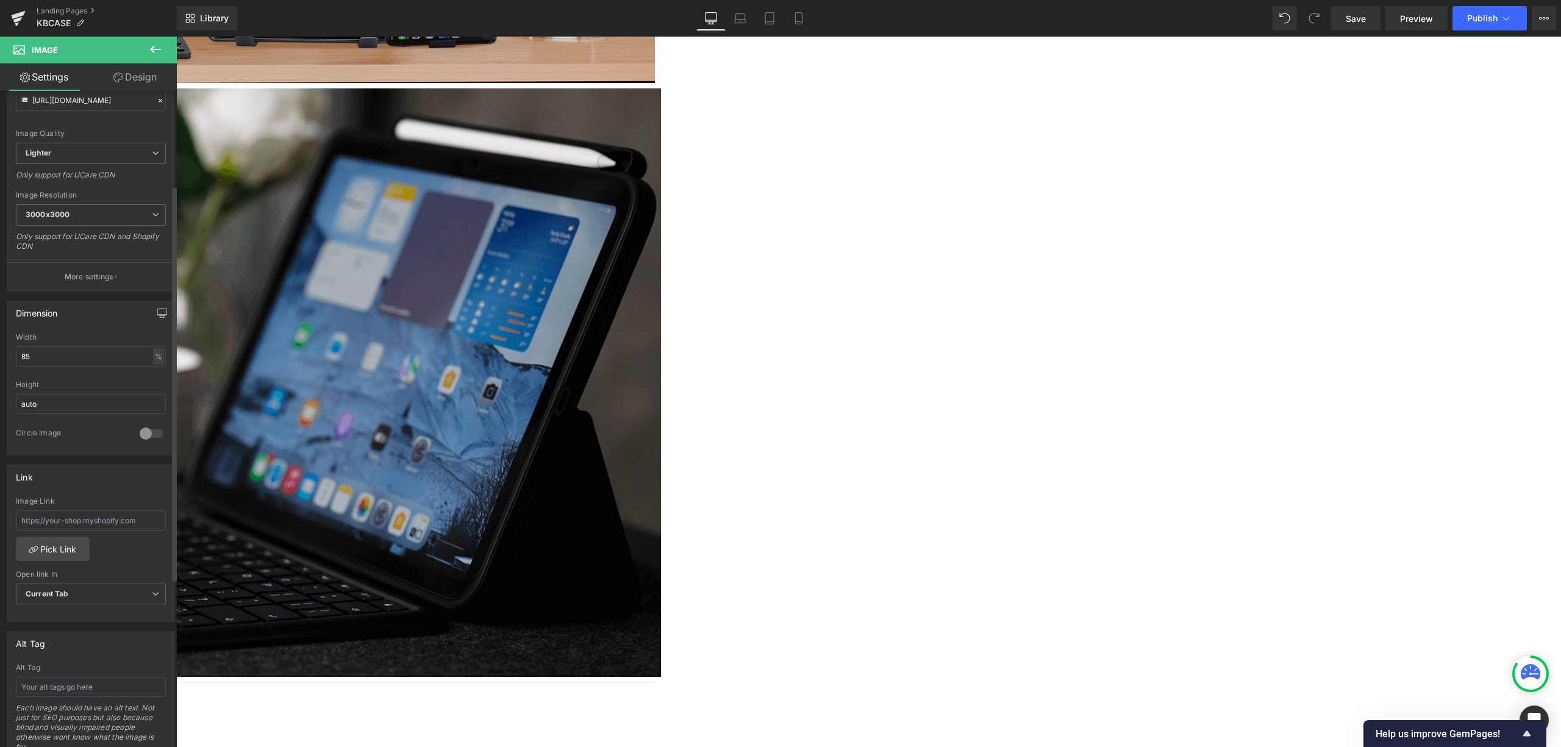
scroll to position [162, 0]
click at [109, 349] on input "85" at bounding box center [91, 356] width 150 height 20
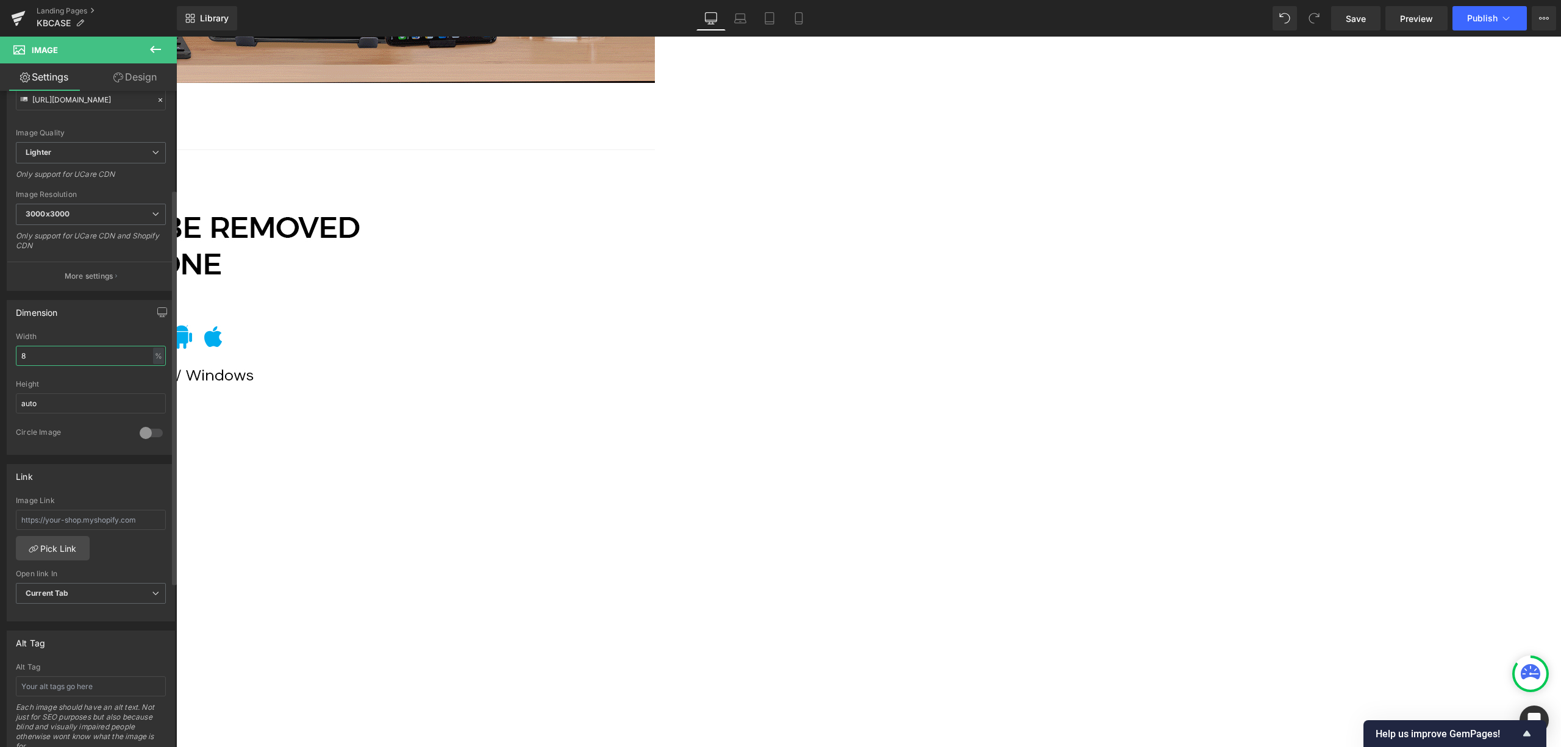
type input "85"
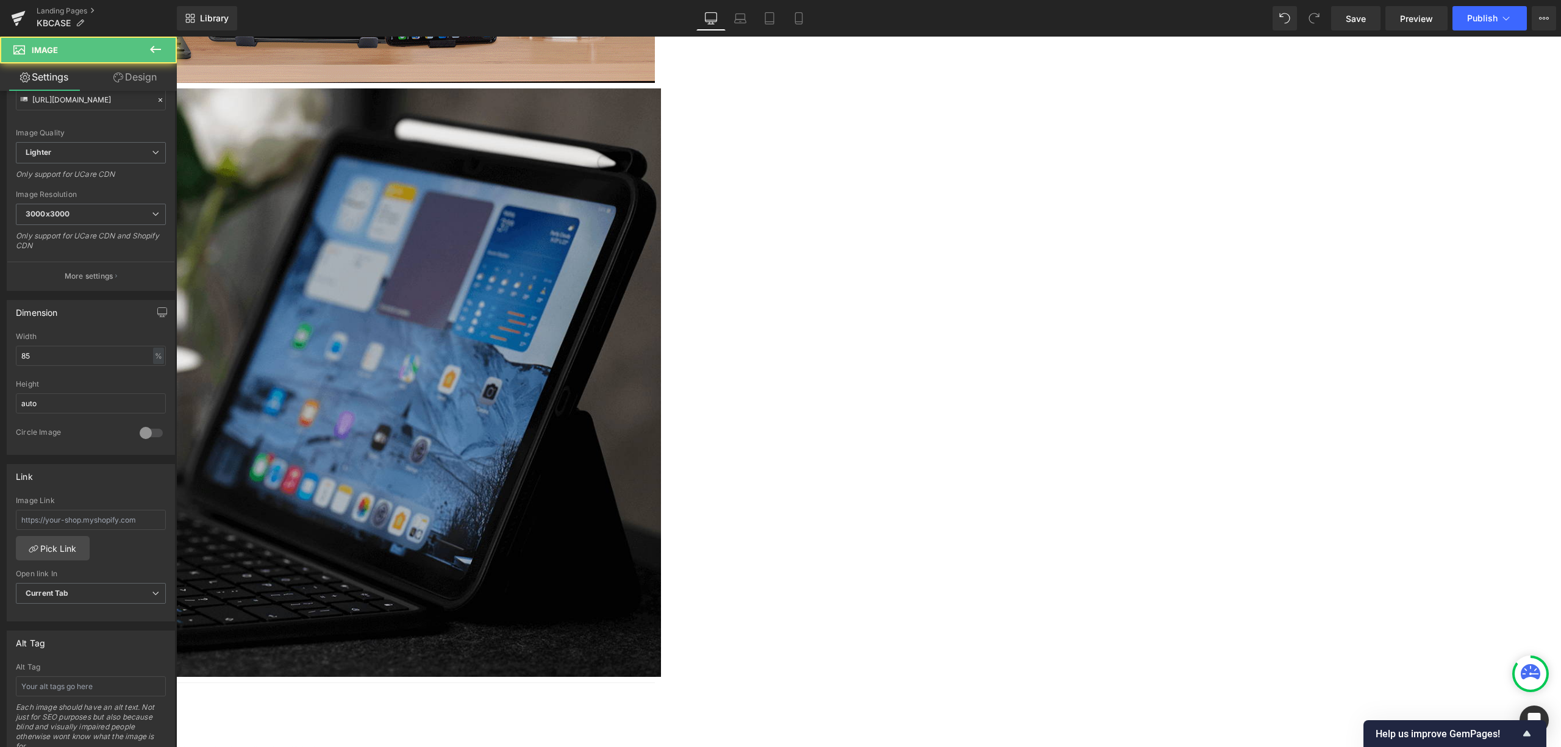
click at [243, 101] on div at bounding box center [176, 383] width 1385 height 591
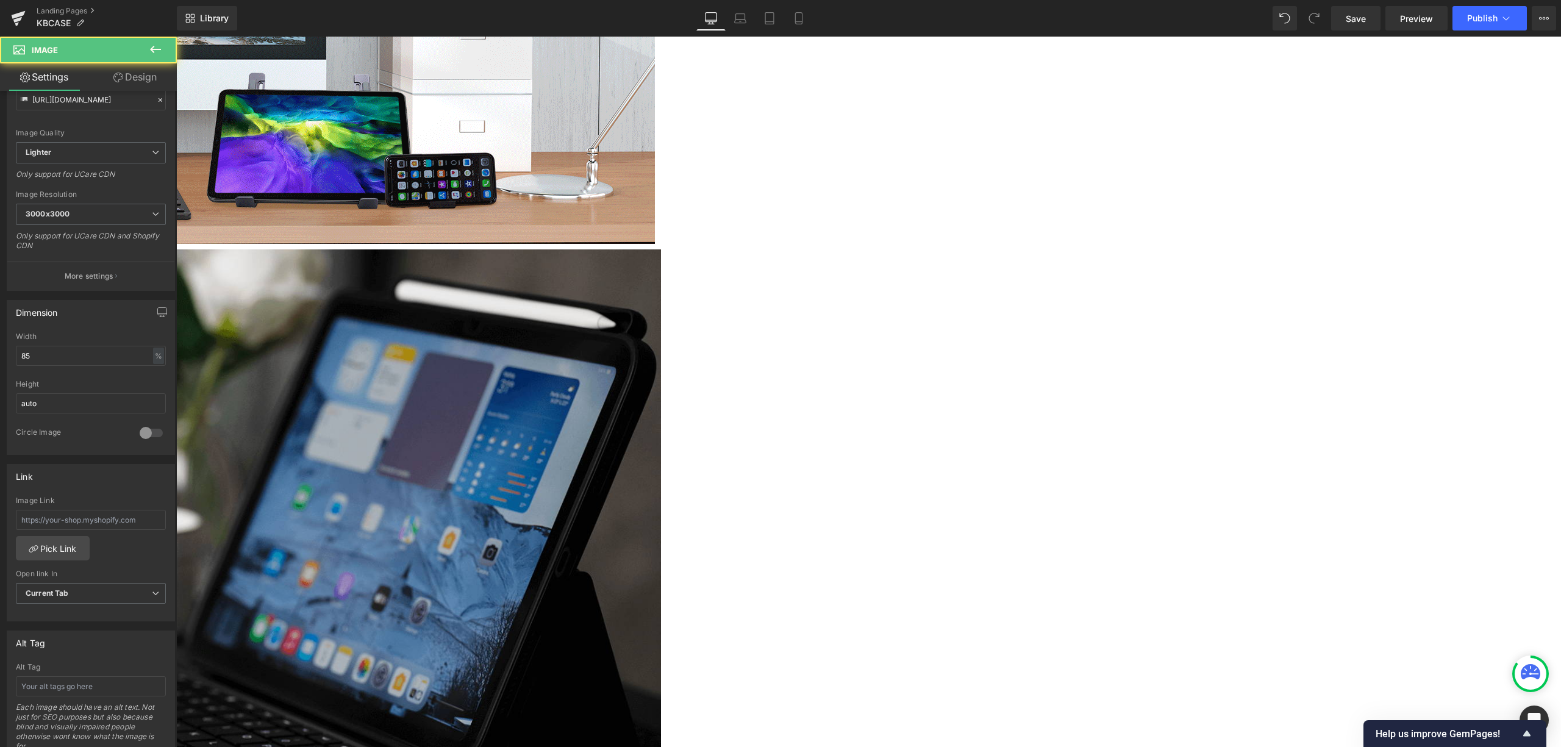
scroll to position [2277, 0]
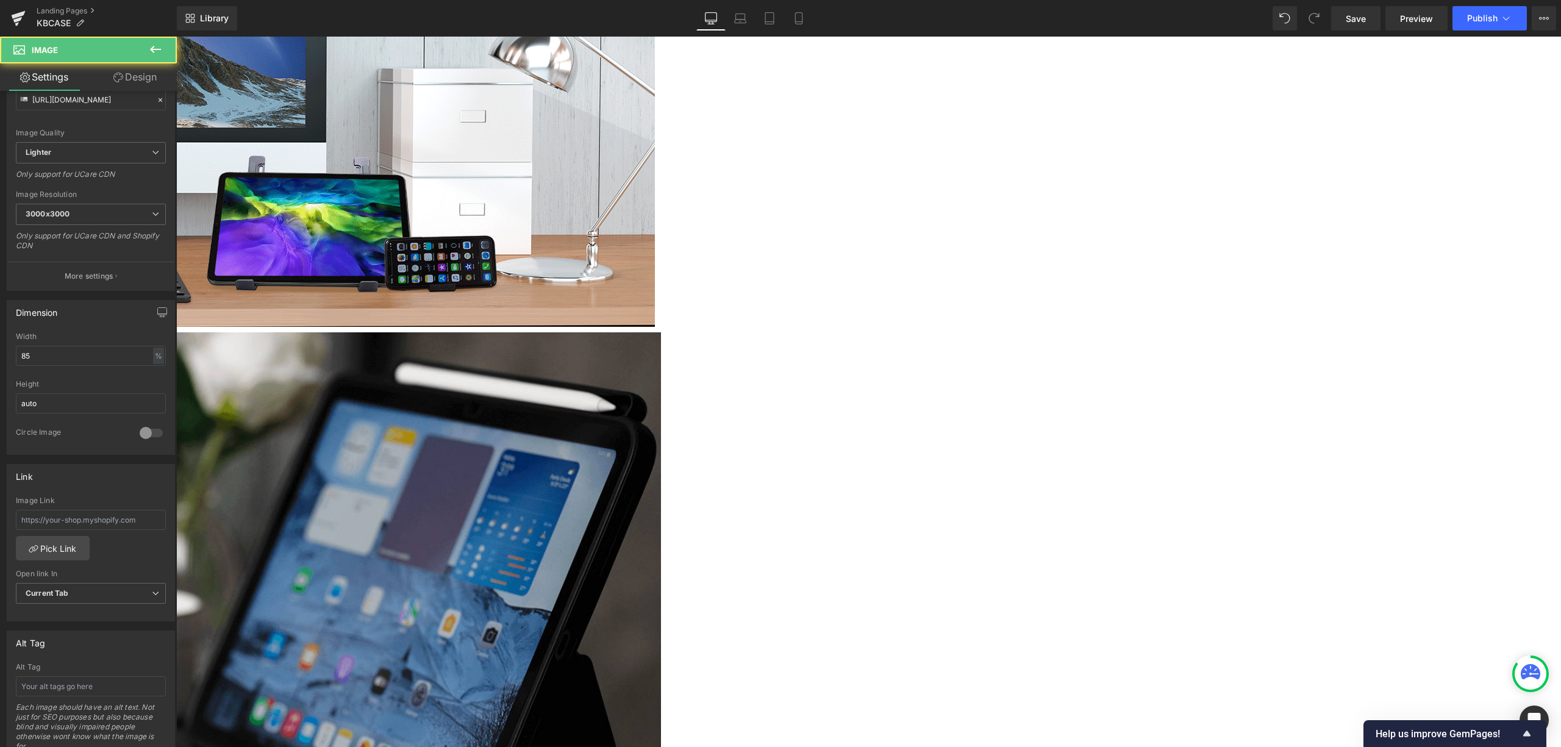
click at [243, 101] on div at bounding box center [176, 71] width 1385 height 516
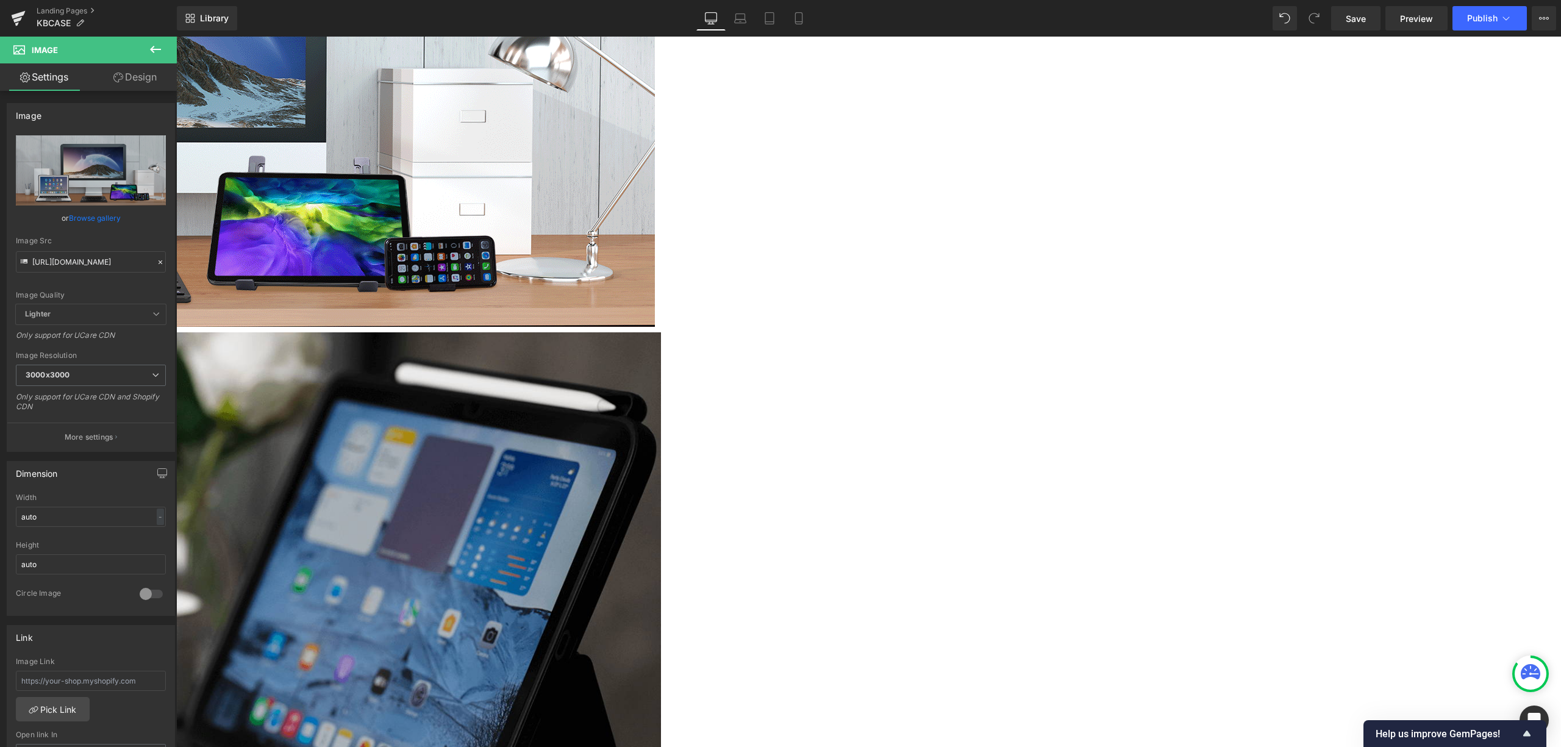
click at [221, 362] on div at bounding box center [176, 627] width 1385 height 591
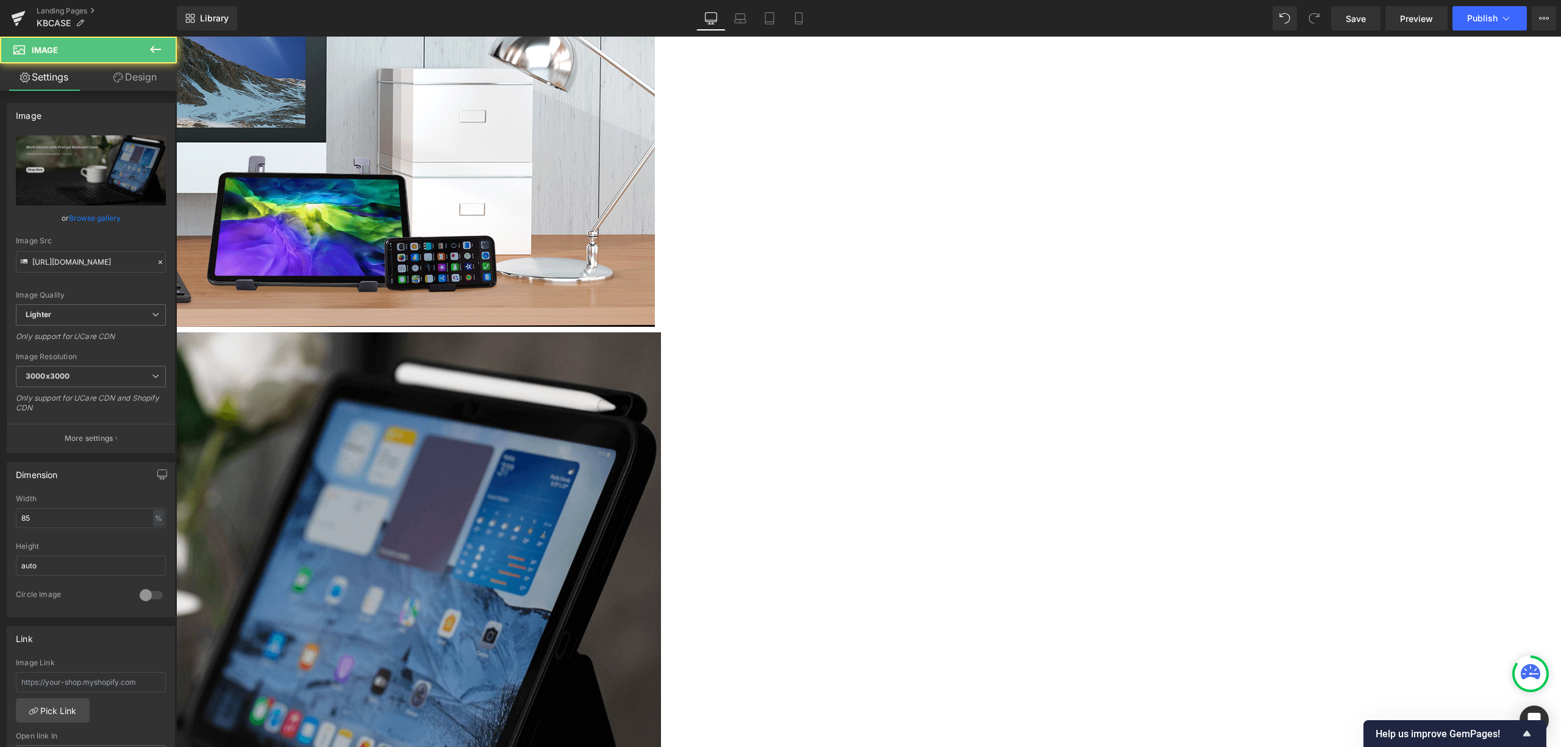
click at [228, 256] on div at bounding box center [176, 71] width 1385 height 516
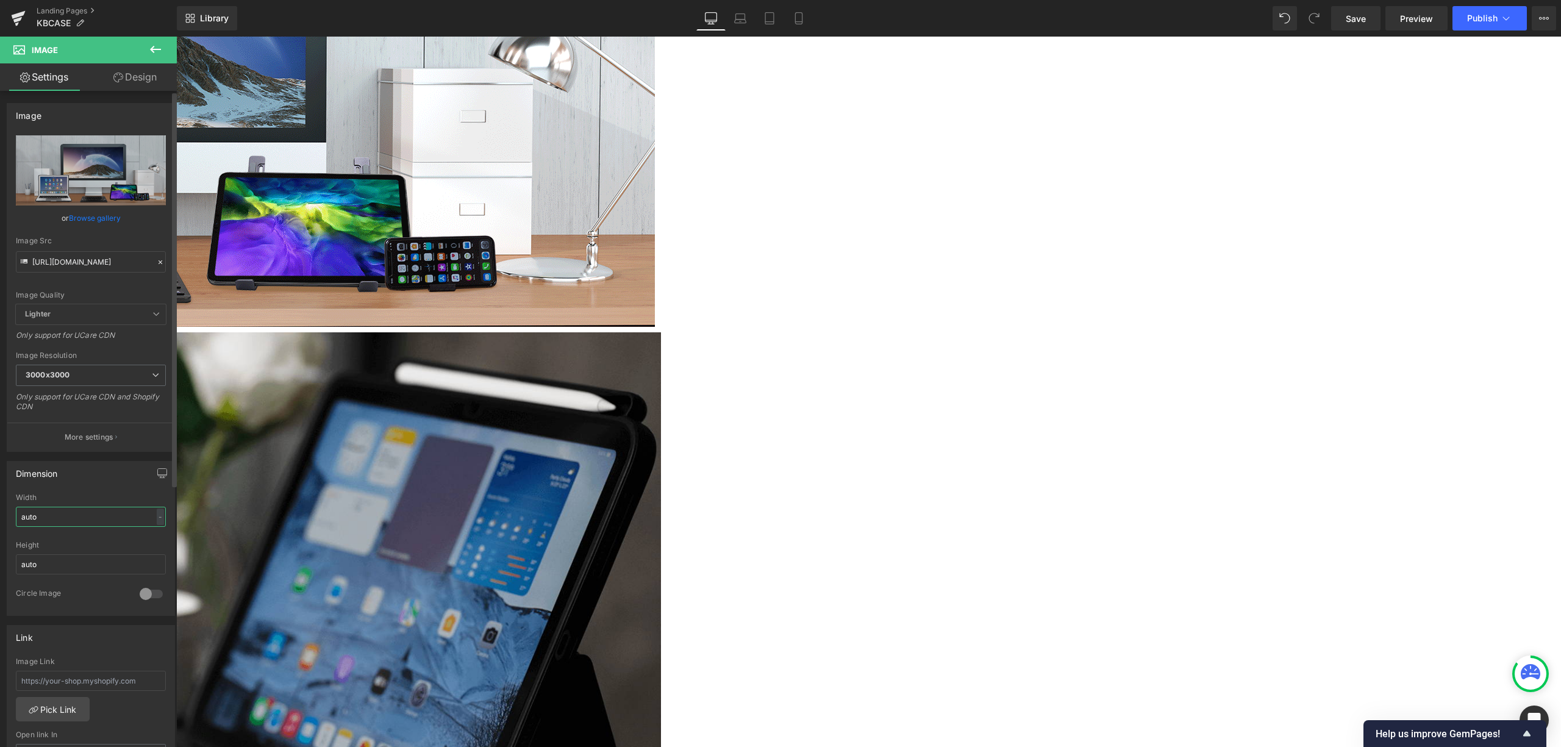
click at [149, 511] on input "auto" at bounding box center [91, 517] width 150 height 20
click at [246, 318] on div at bounding box center [176, 71] width 1385 height 516
click at [235, 404] on div at bounding box center [176, 627] width 1385 height 591
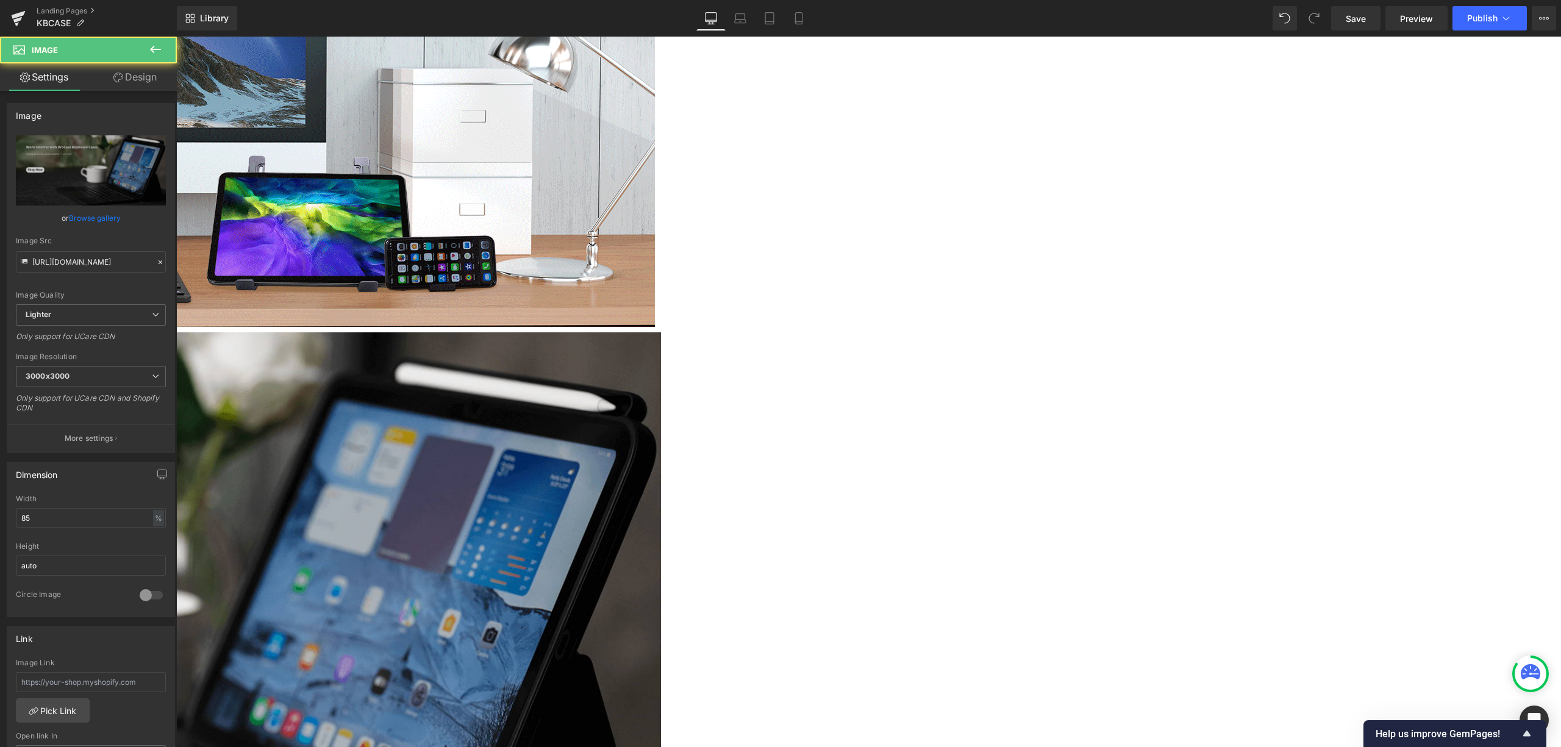
drag, startPoint x: 70, startPoint y: 525, endPoint x: -73, endPoint y: 545, distance: 143.5
click at [0, 545] on html "Image You are previewing how the will restyle your page. You can not edit Eleme…" at bounding box center [780, 373] width 1561 height 747
type input "a"
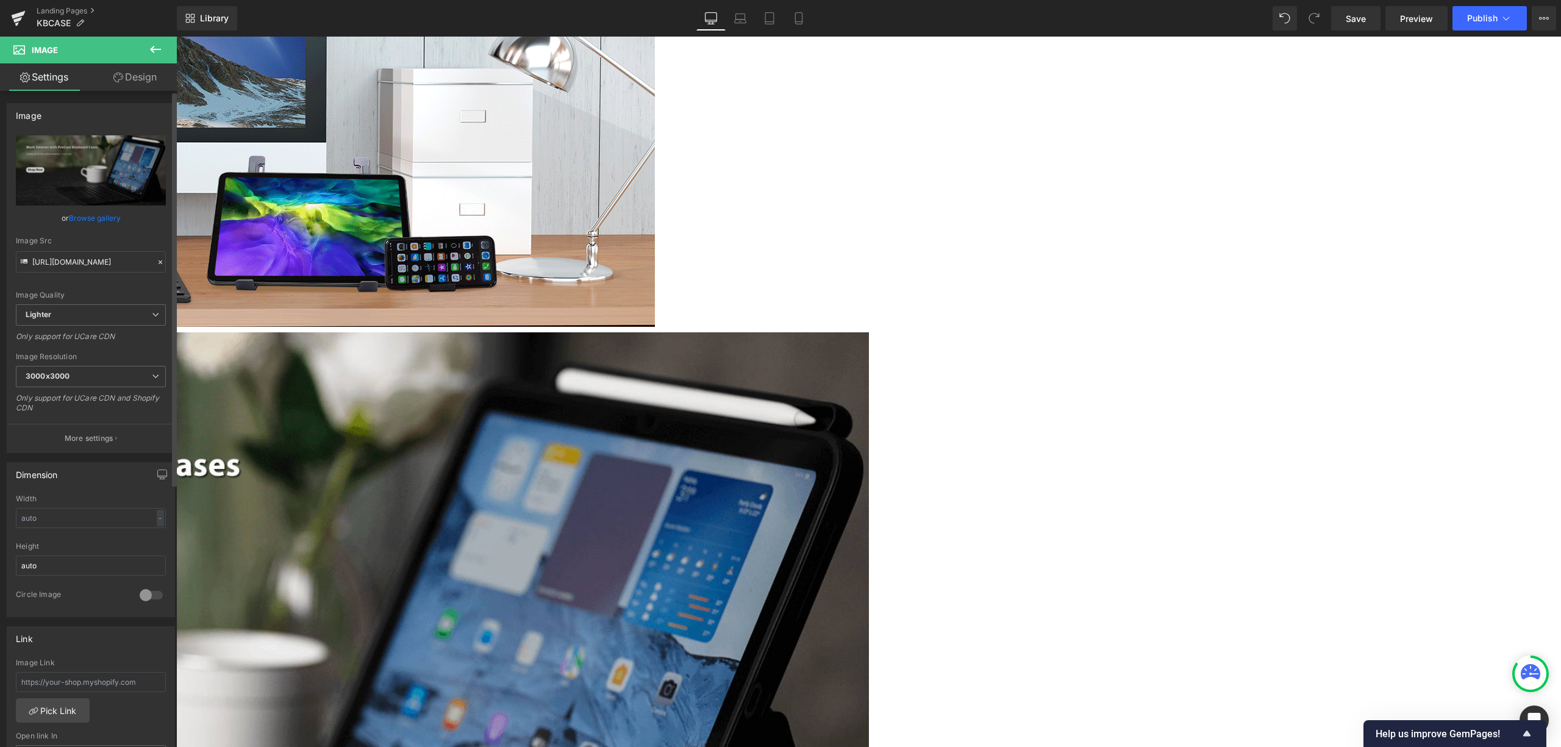
click at [41, 498] on div "Width" at bounding box center [91, 499] width 150 height 9
click at [52, 540] on div at bounding box center [91, 538] width 150 height 8
click at [68, 518] on input "text" at bounding box center [91, 518] width 150 height 20
type input "A"
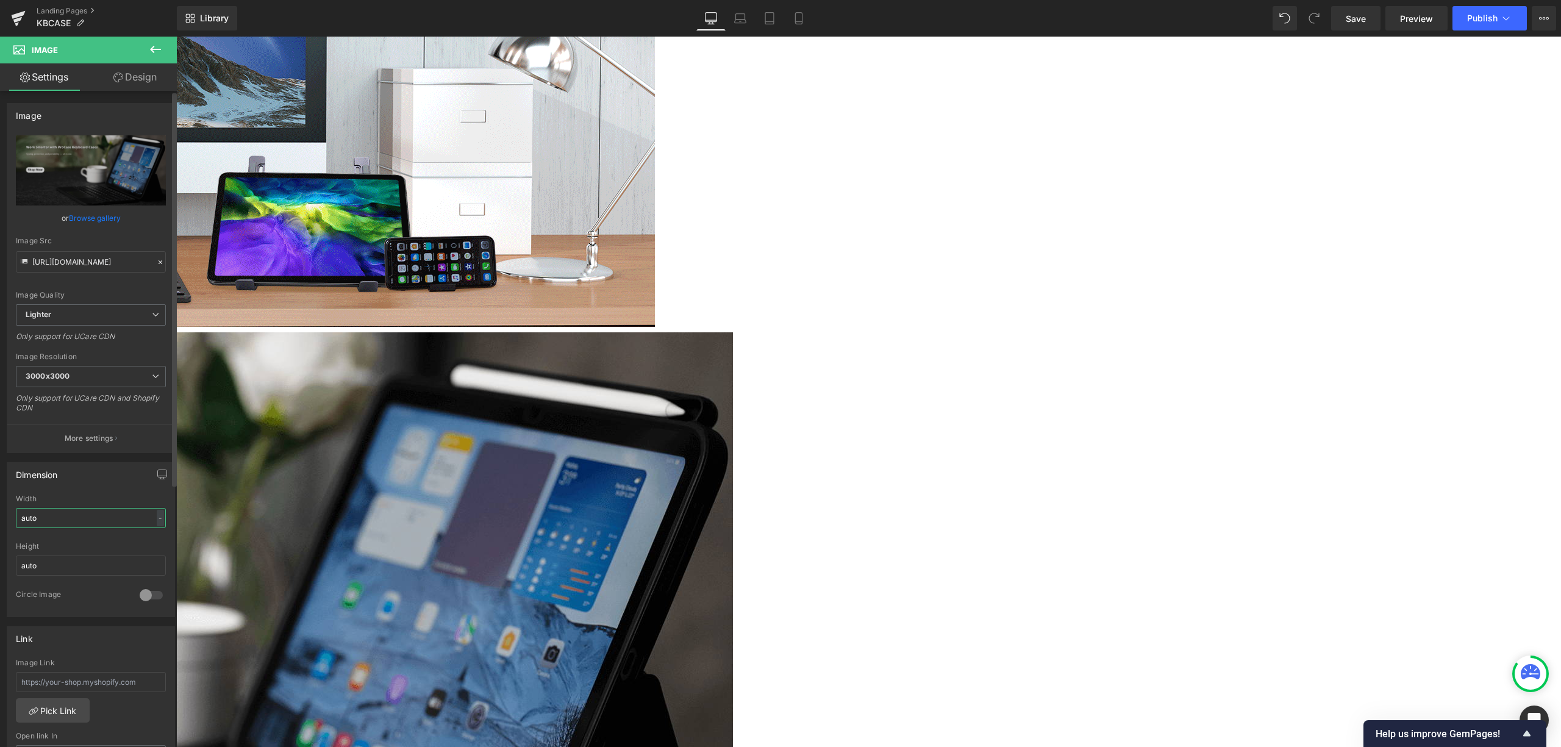
type input "auto"
click at [90, 421] on div "Only support for UCare CDN and Shopify CDN" at bounding box center [91, 406] width 150 height 27
click at [196, 462] on div at bounding box center [176, 645] width 1385 height 627
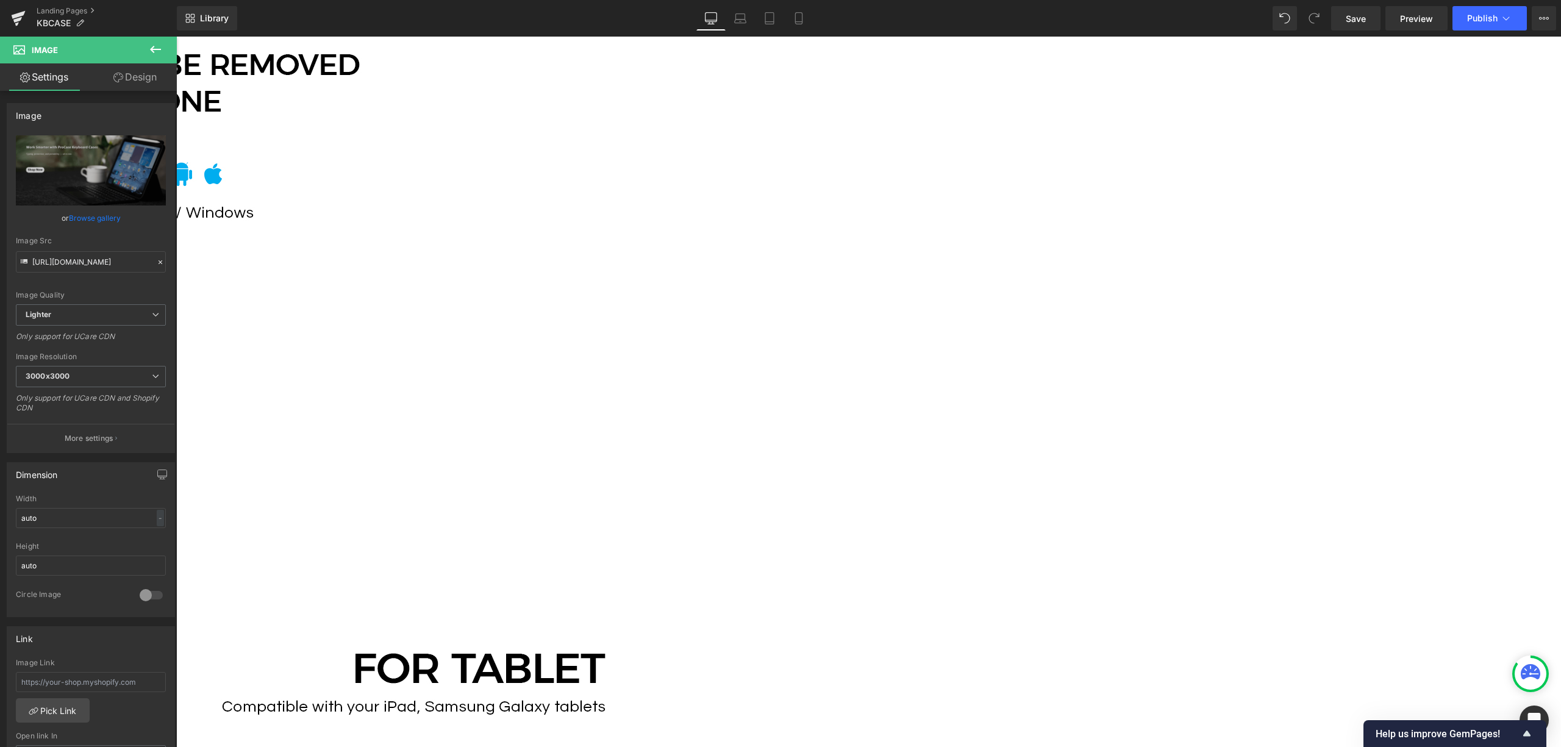
click at [505, 365] on img at bounding box center [69, 463] width 1171 height 952
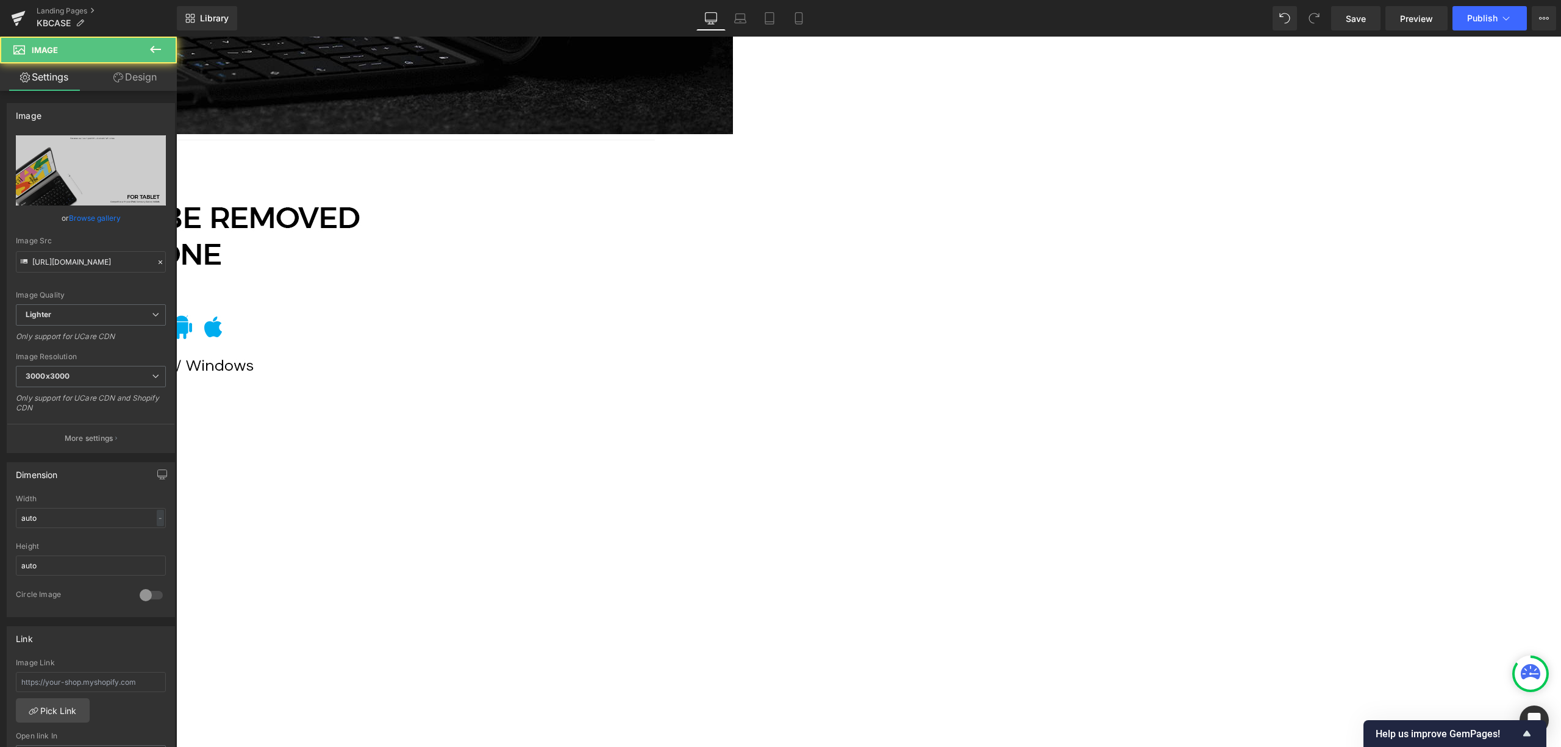
scroll to position [2928, 0]
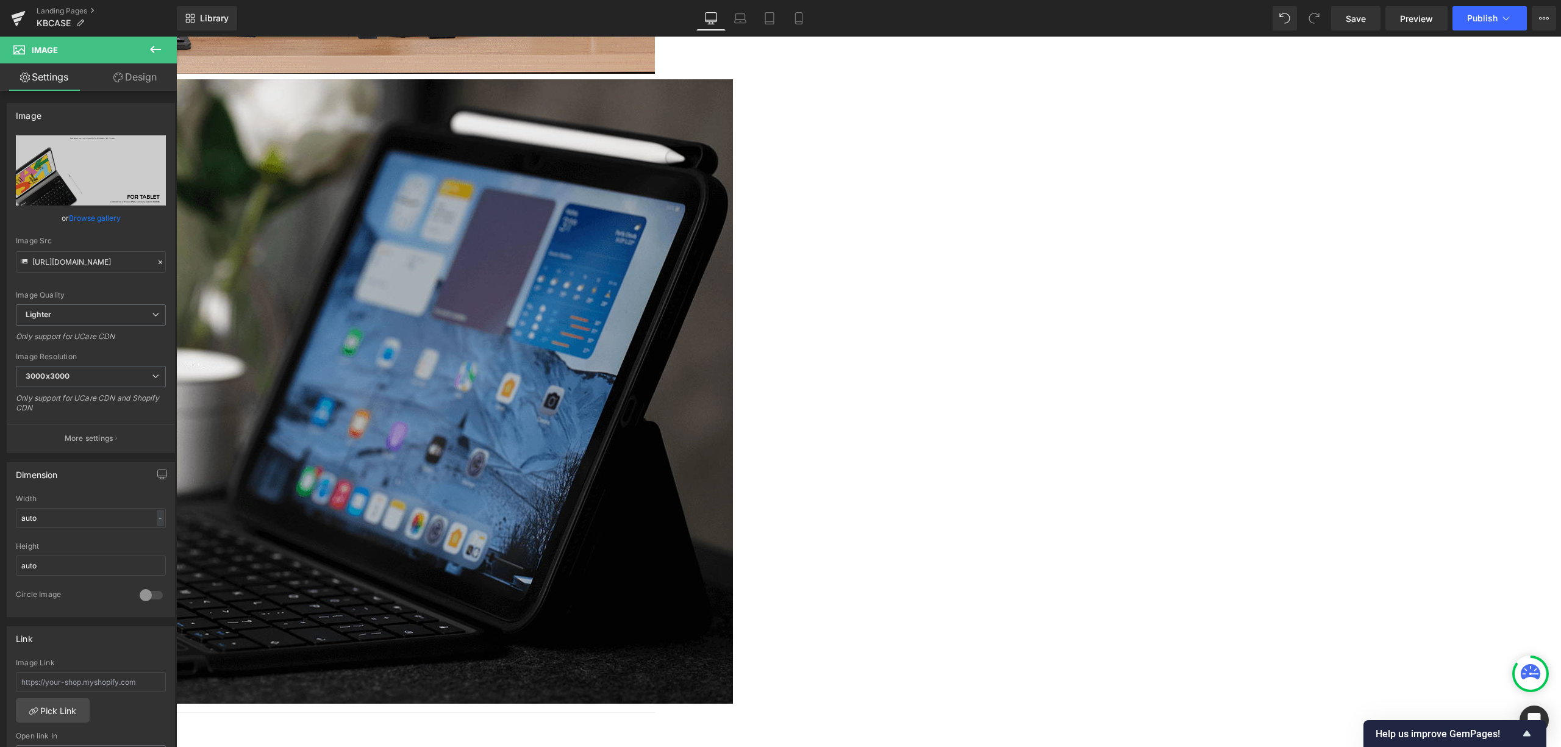
scroll to position [2521, 0]
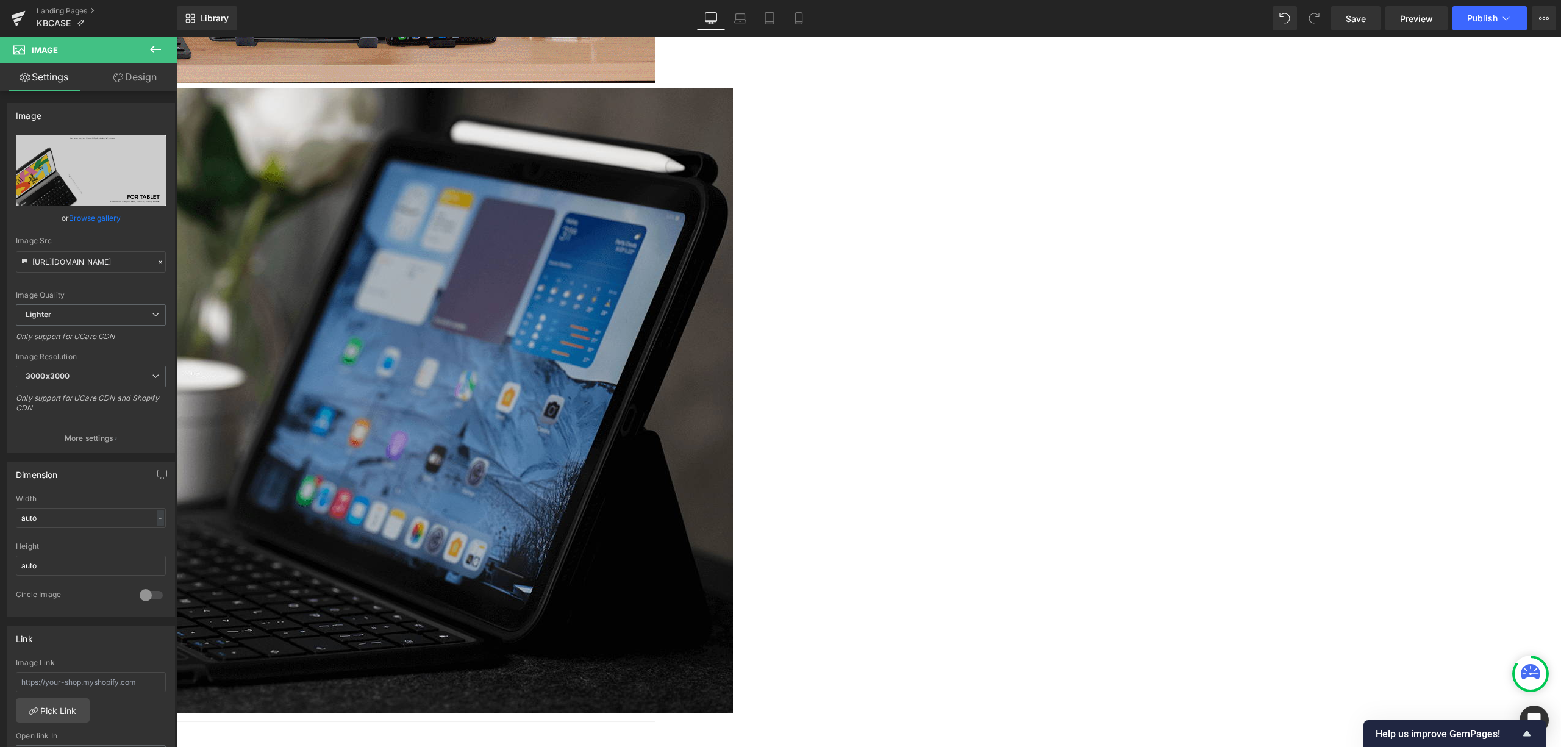
click at [481, 228] on img at bounding box center [108, 400] width 1249 height 625
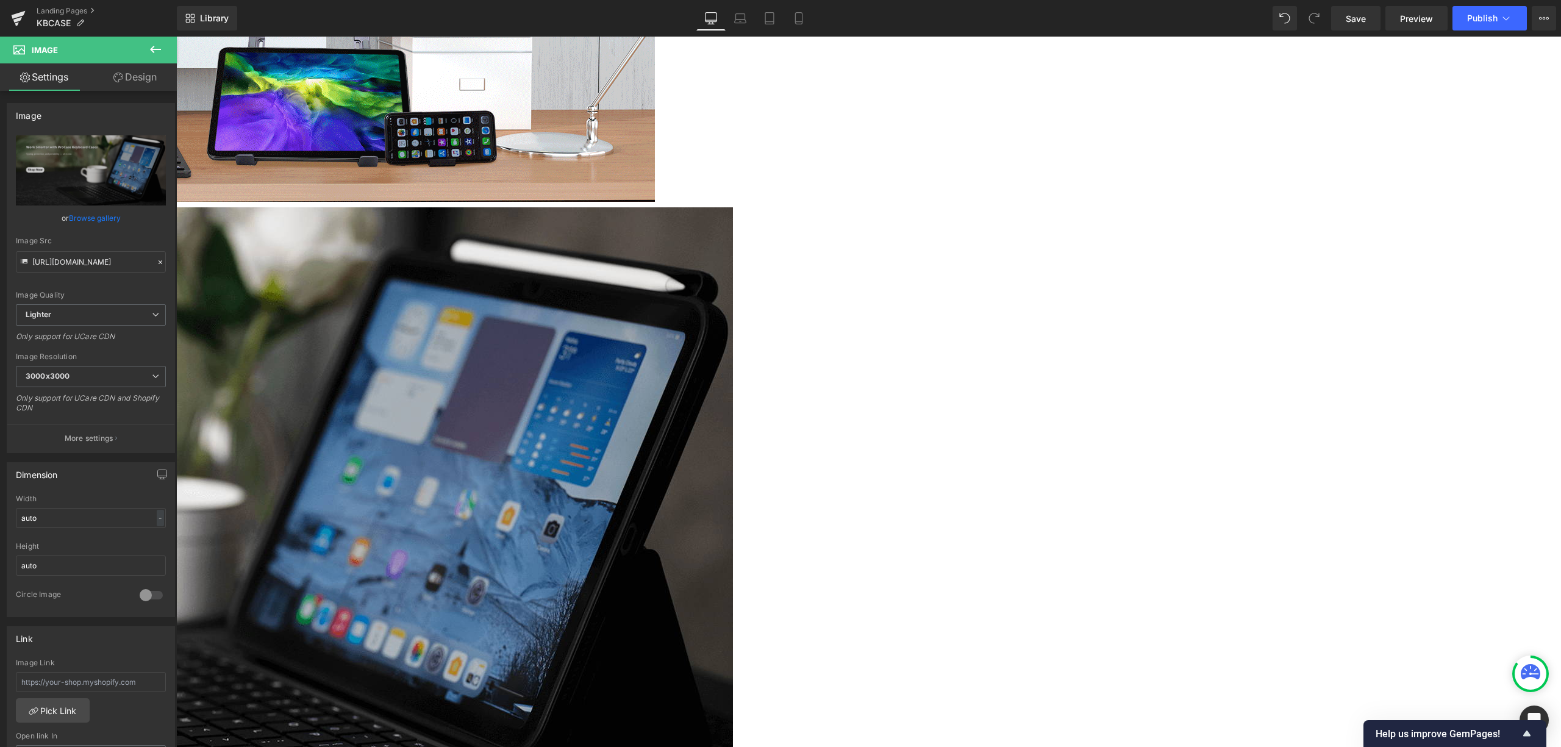
scroll to position [2196, 0]
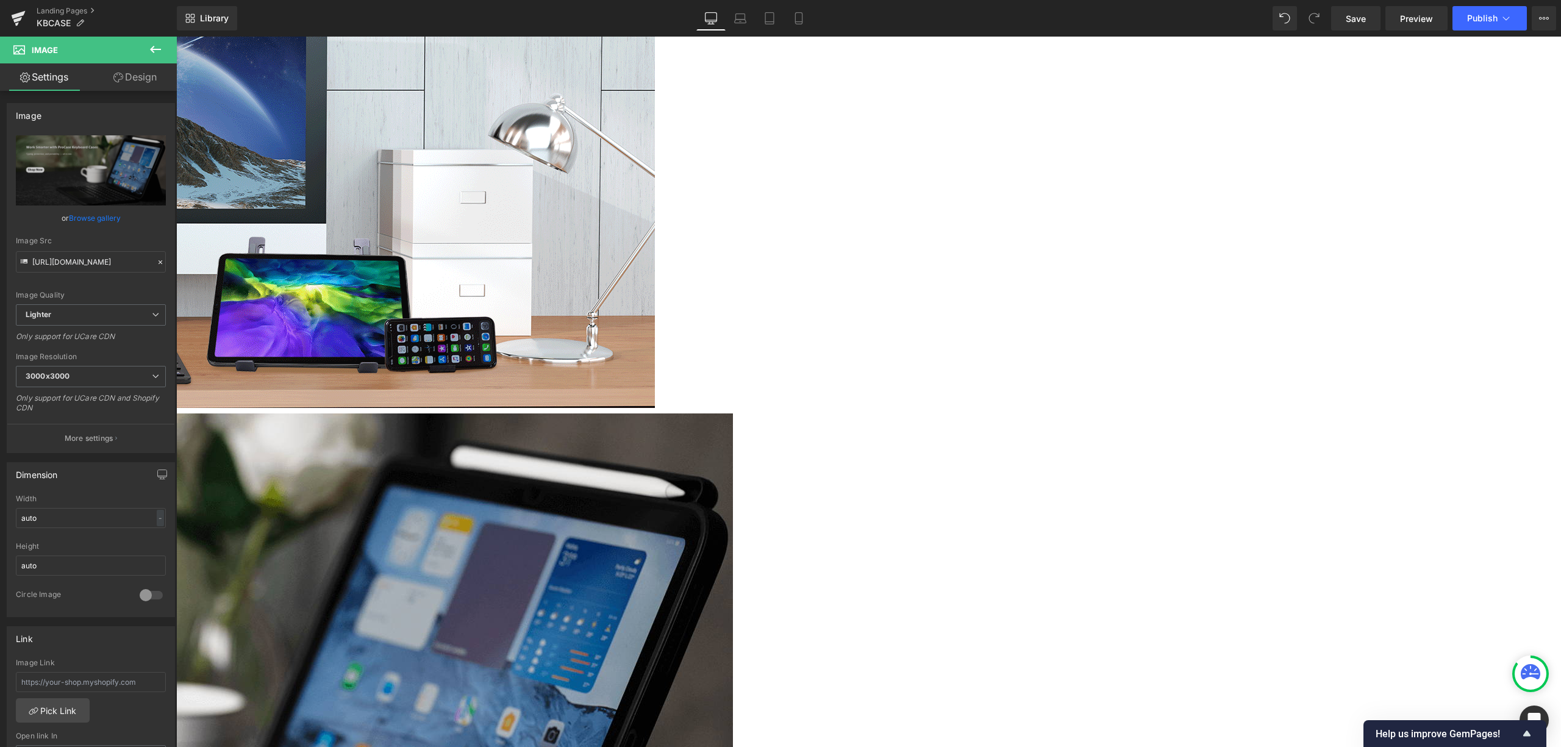
click at [655, 118] on img at bounding box center [69, 151] width 1171 height 514
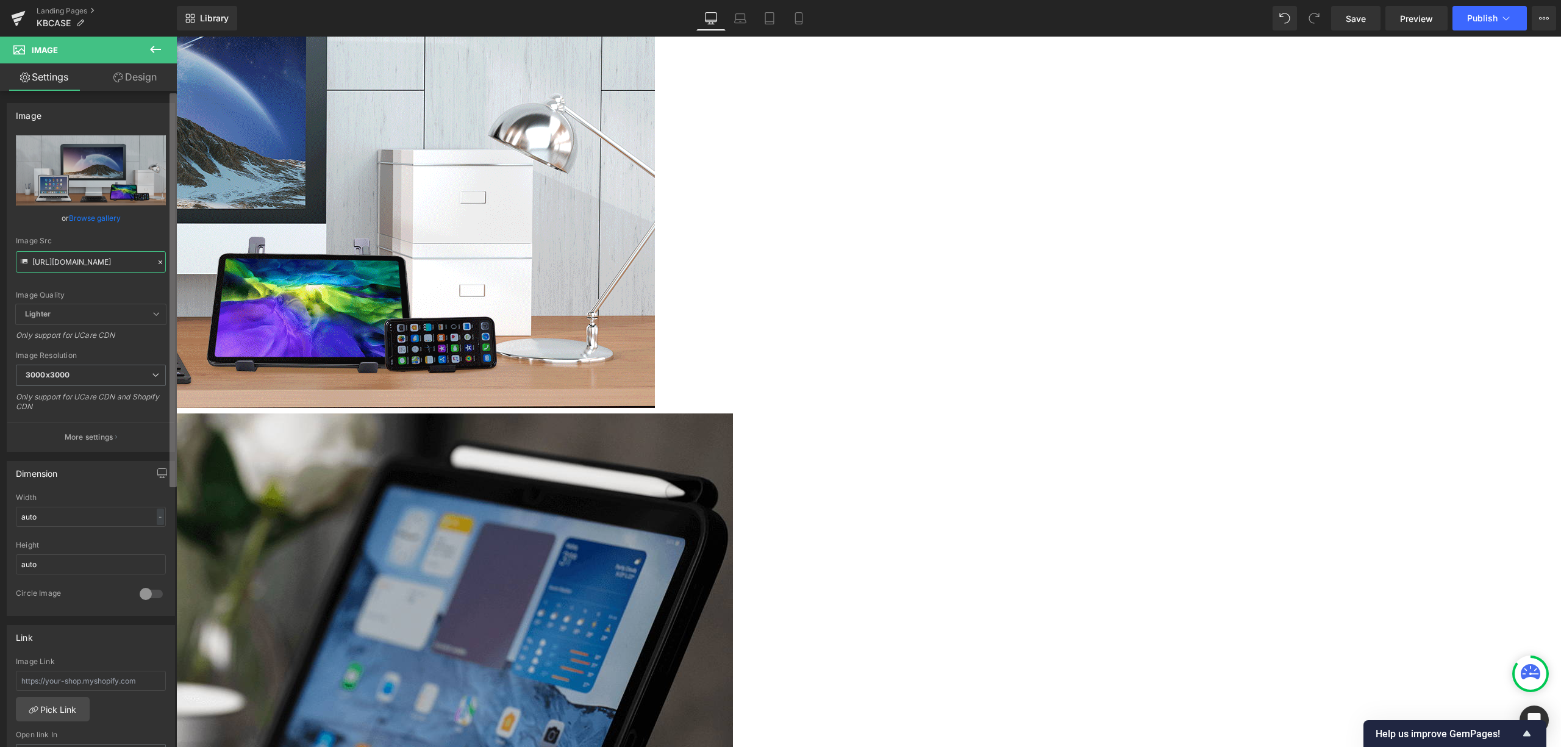
scroll to position [0, 123]
drag, startPoint x: 209, startPoint y: 298, endPoint x: 188, endPoint y: 249, distance: 53.3
click at [318, 473] on img at bounding box center [108, 726] width 1249 height 625
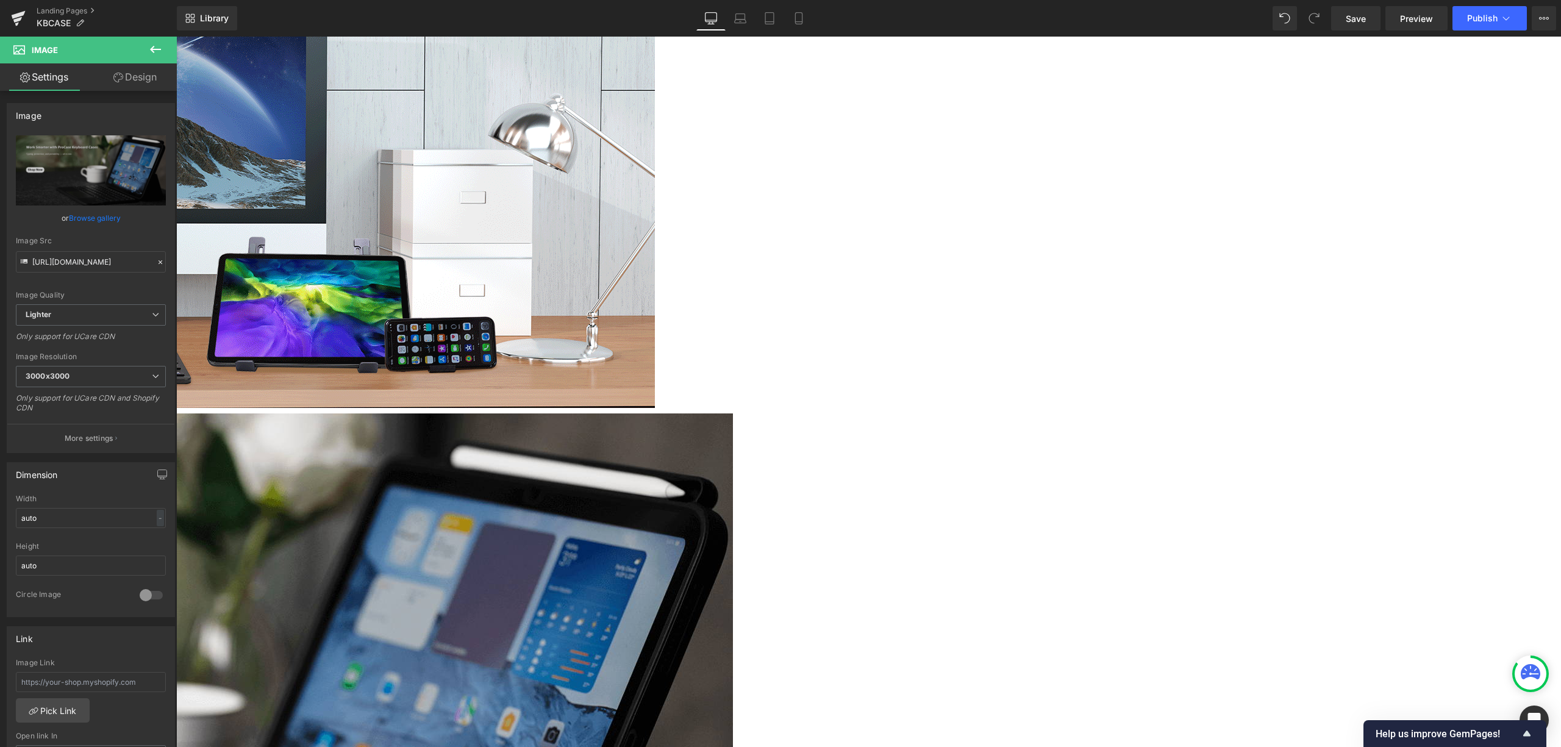
click at [733, 474] on img at bounding box center [108, 726] width 1249 height 625
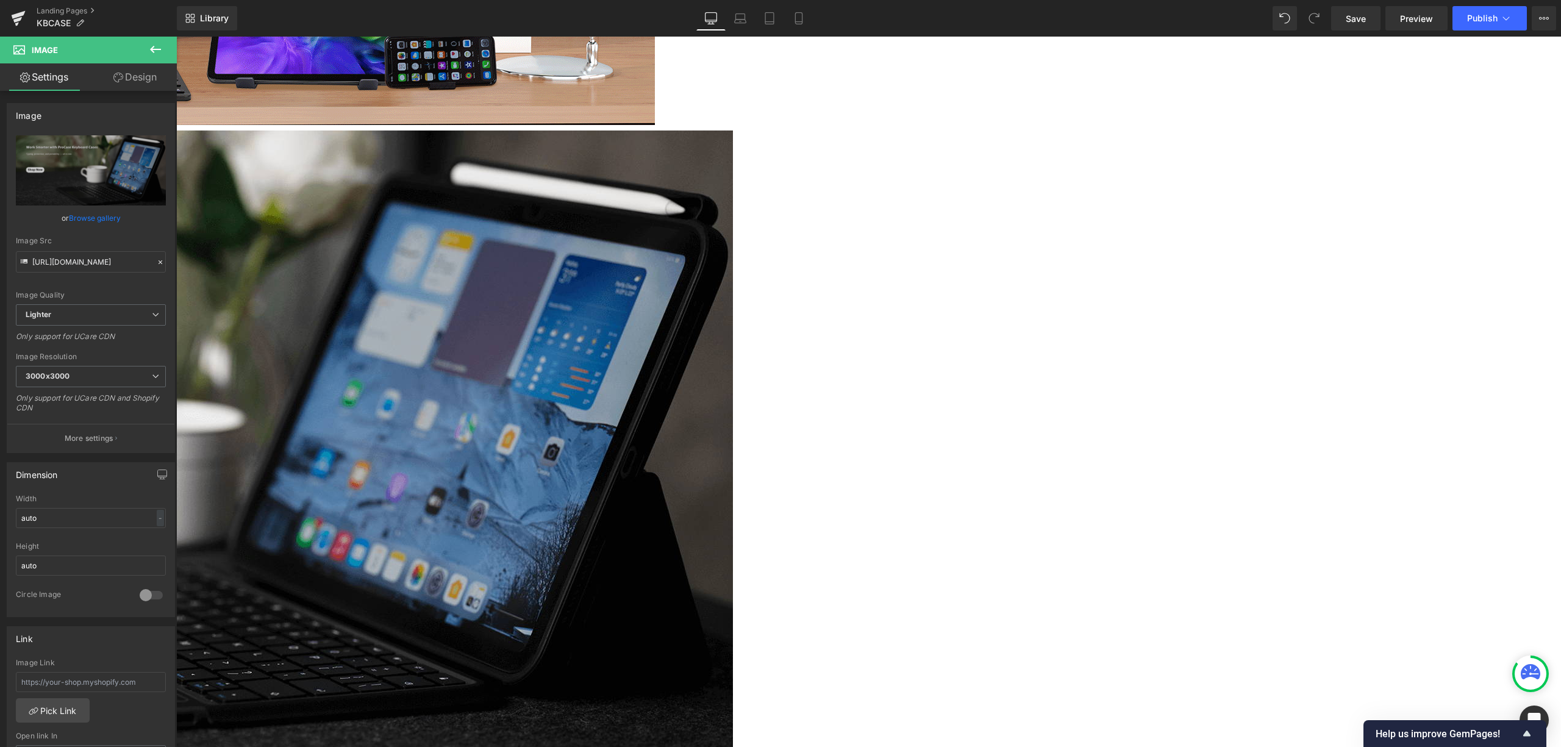
scroll to position [2602, 0]
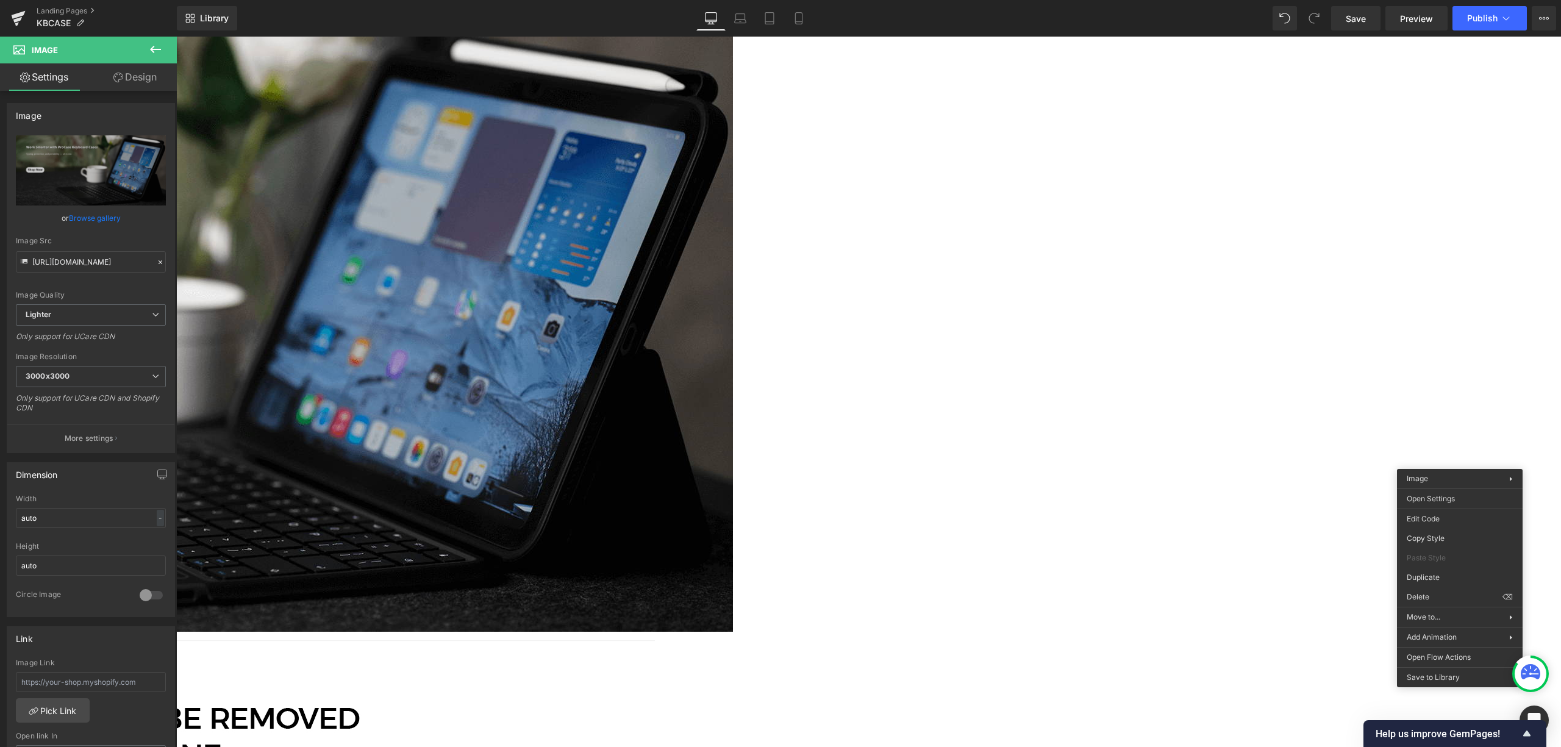
click at [733, 426] on img at bounding box center [108, 319] width 1249 height 625
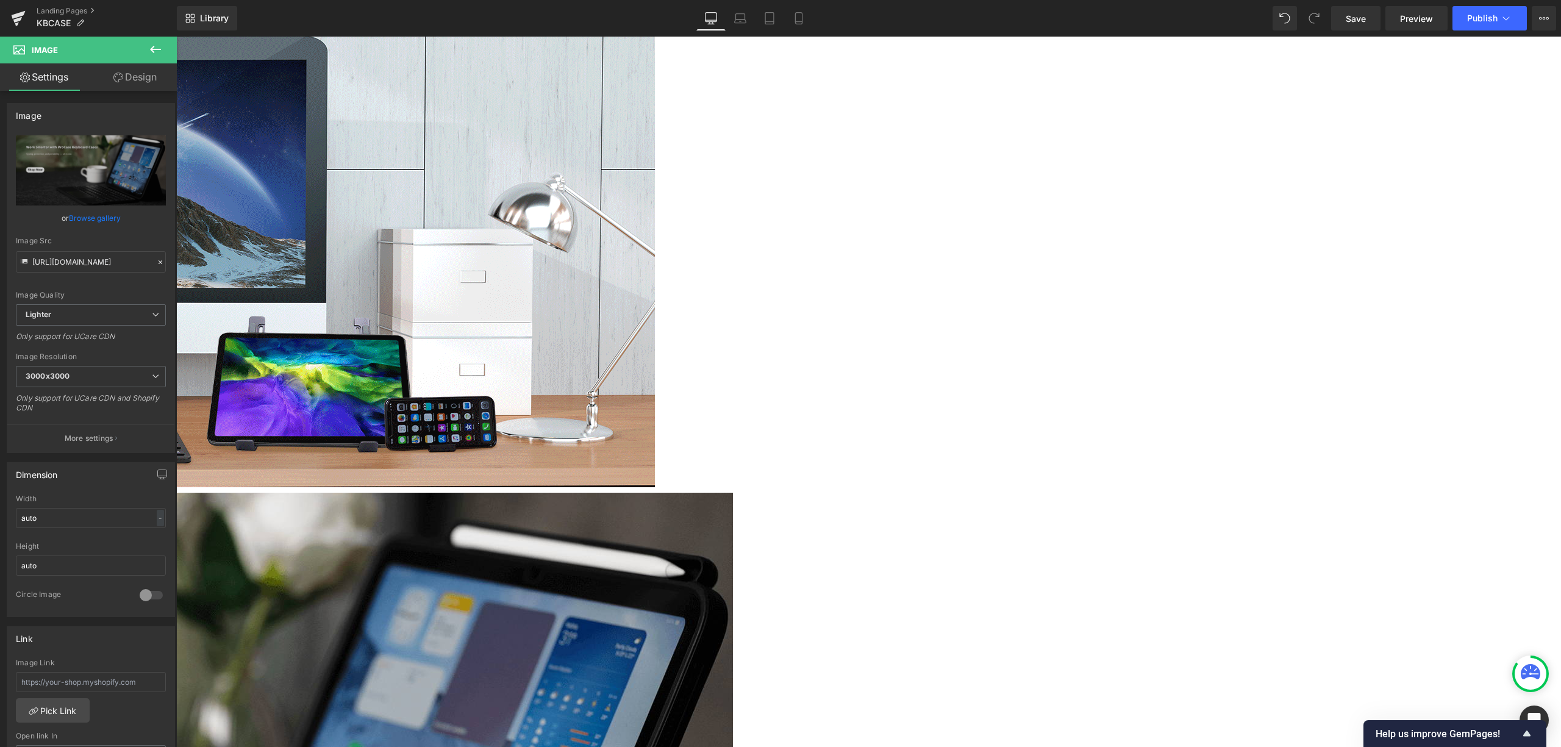
scroll to position [2114, 0]
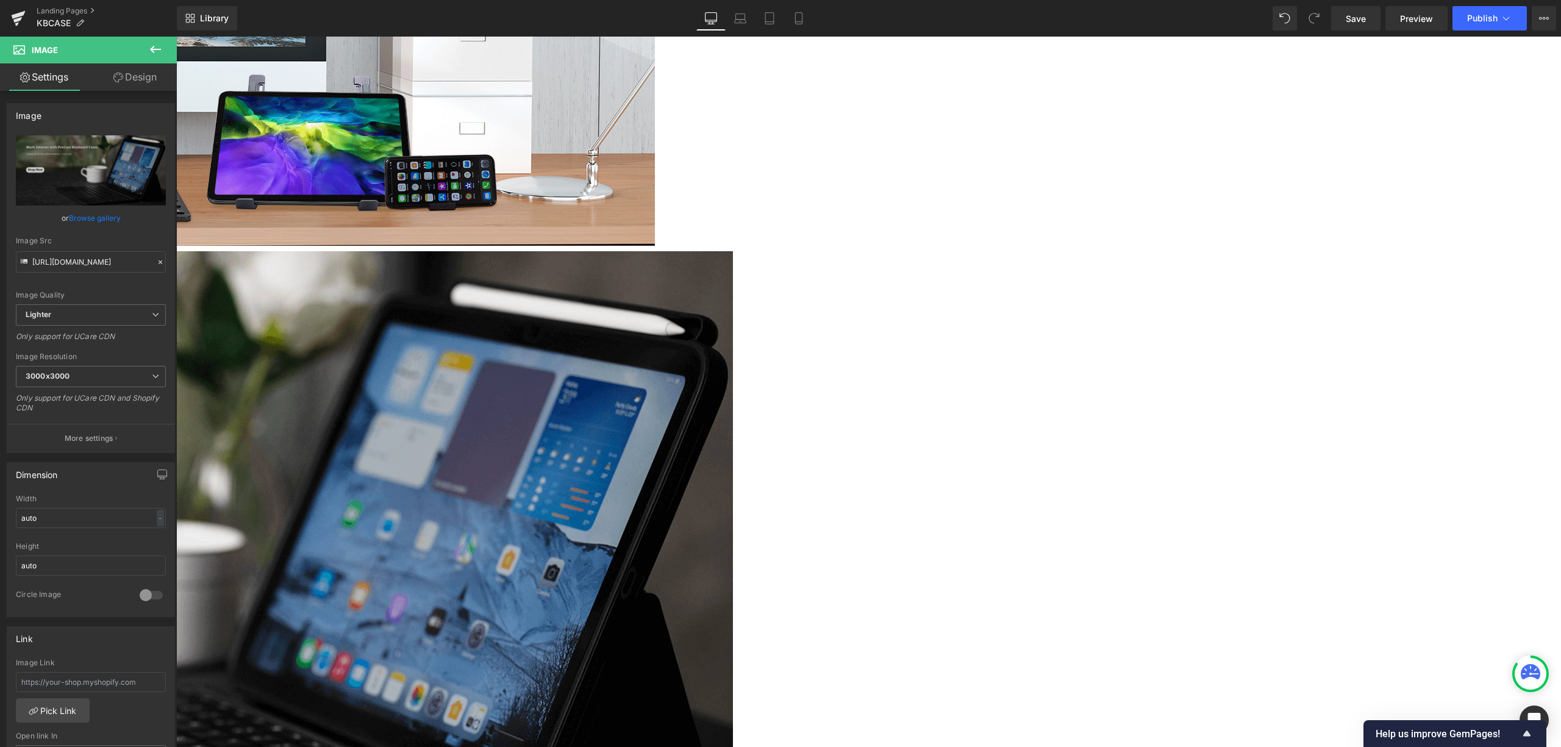
scroll to position [2440, 0]
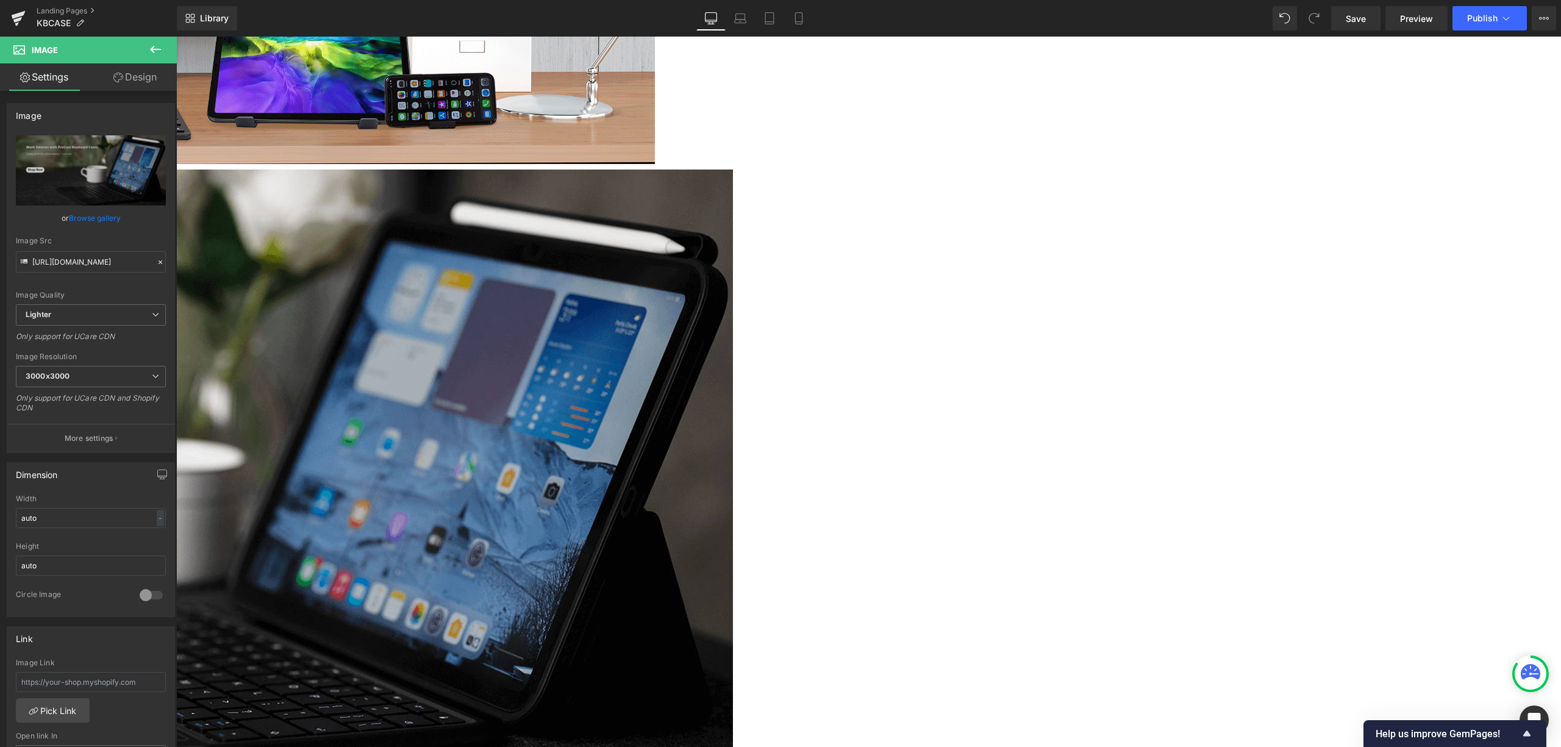
click at [176, 37] on icon at bounding box center [176, 37] width 0 height 0
click at [176, 37] on link at bounding box center [176, 37] width 0 height 0
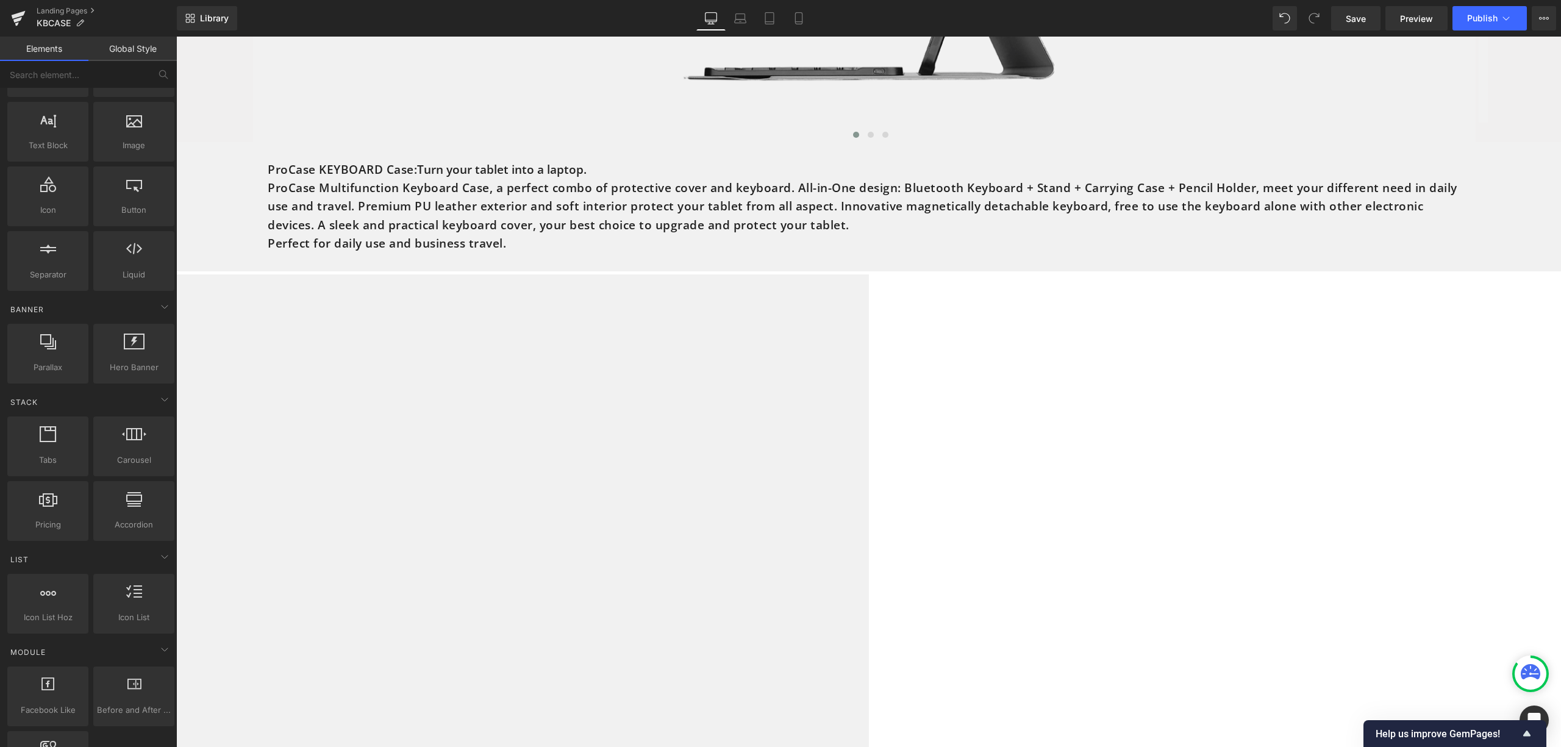
scroll to position [5855, 0]
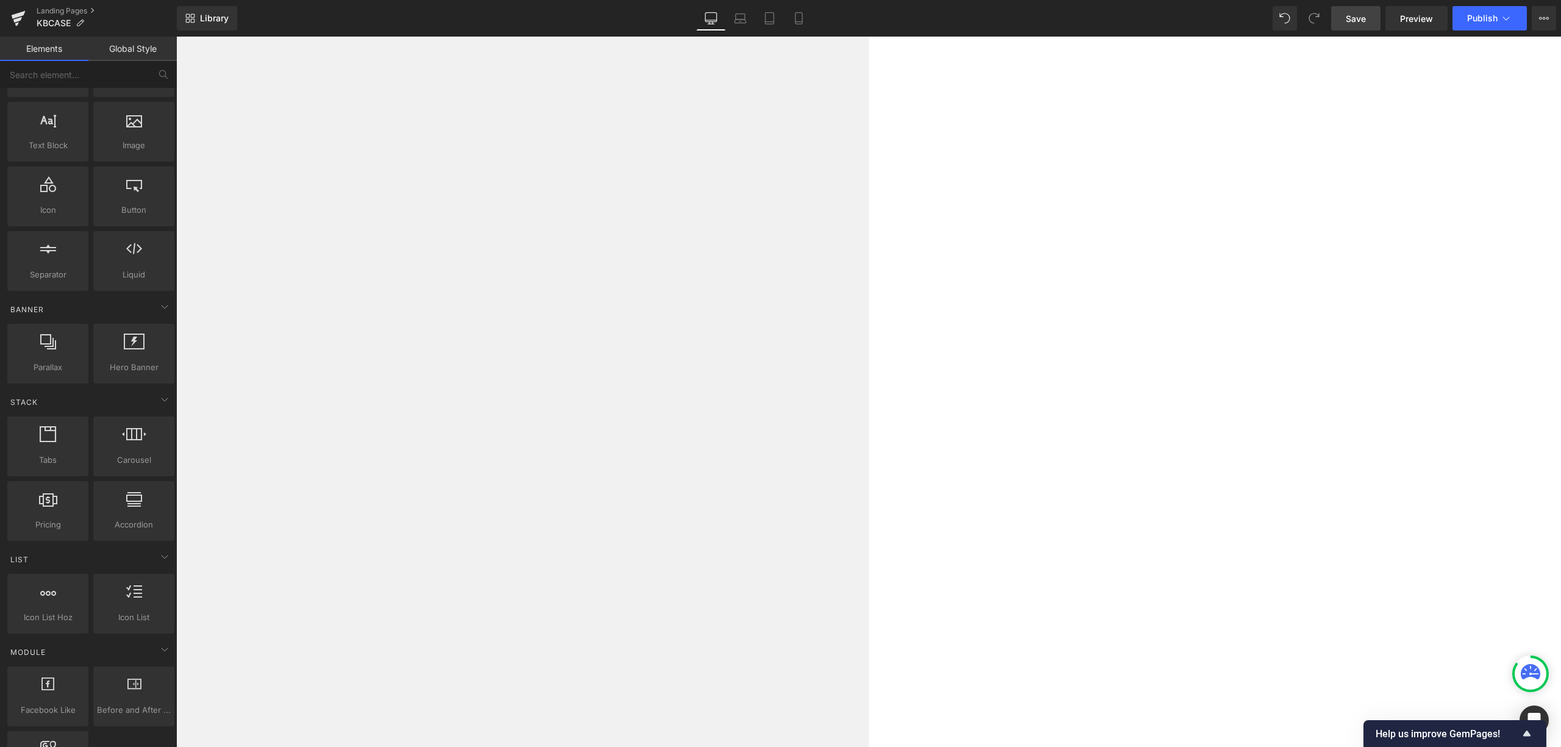
click at [1364, 16] on span "Save" at bounding box center [1356, 18] width 20 height 13
click at [1399, 34] on div "Library Desktop Desktop Laptop Tablet Mobile Save Preview Publish Scheduled Vie…" at bounding box center [869, 18] width 1385 height 37
click at [1408, 13] on span "Preview" at bounding box center [1416, 18] width 33 height 13
click at [1494, 26] on button "Publish" at bounding box center [1490, 18] width 74 height 24
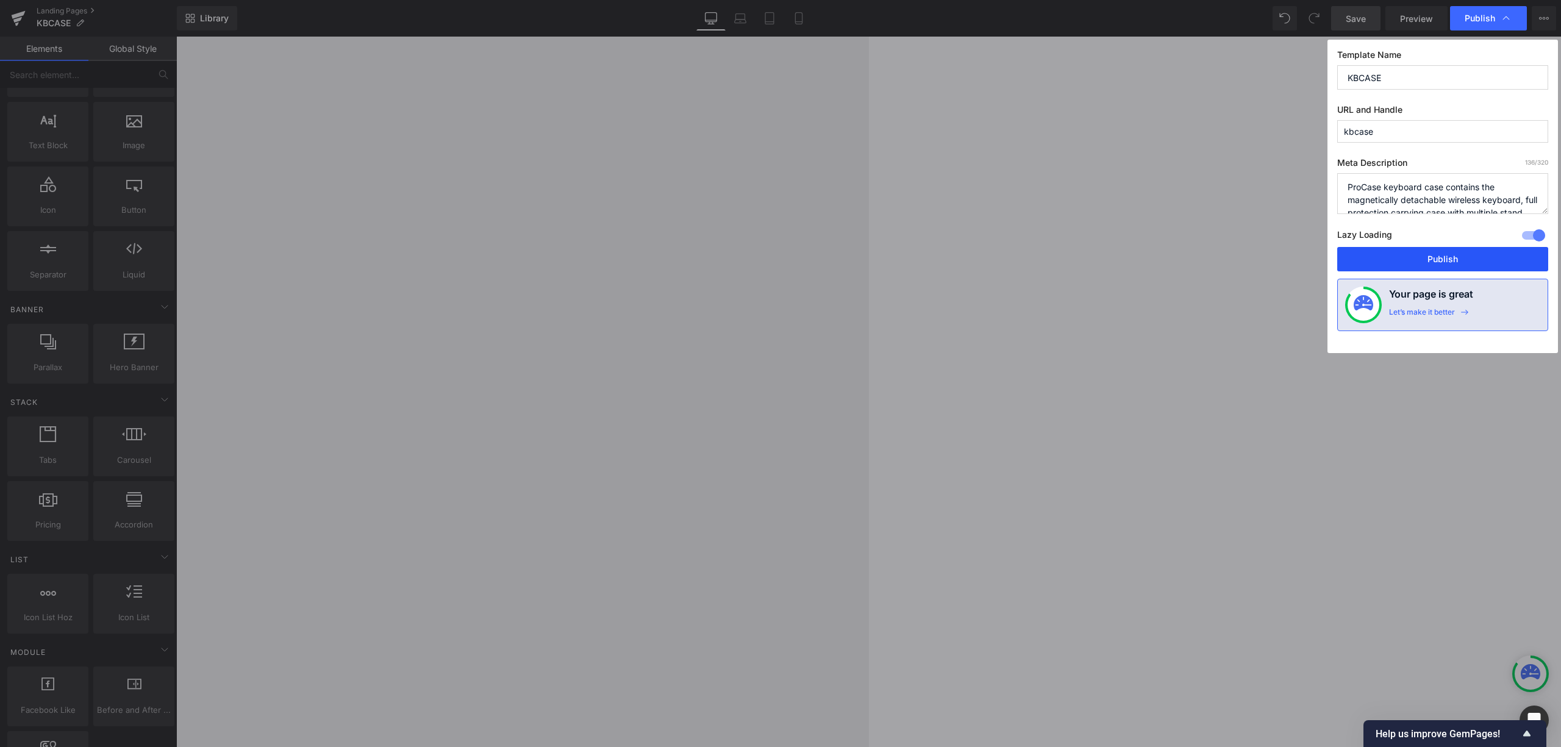
click at [1398, 260] on button "Publish" at bounding box center [1443, 259] width 211 height 24
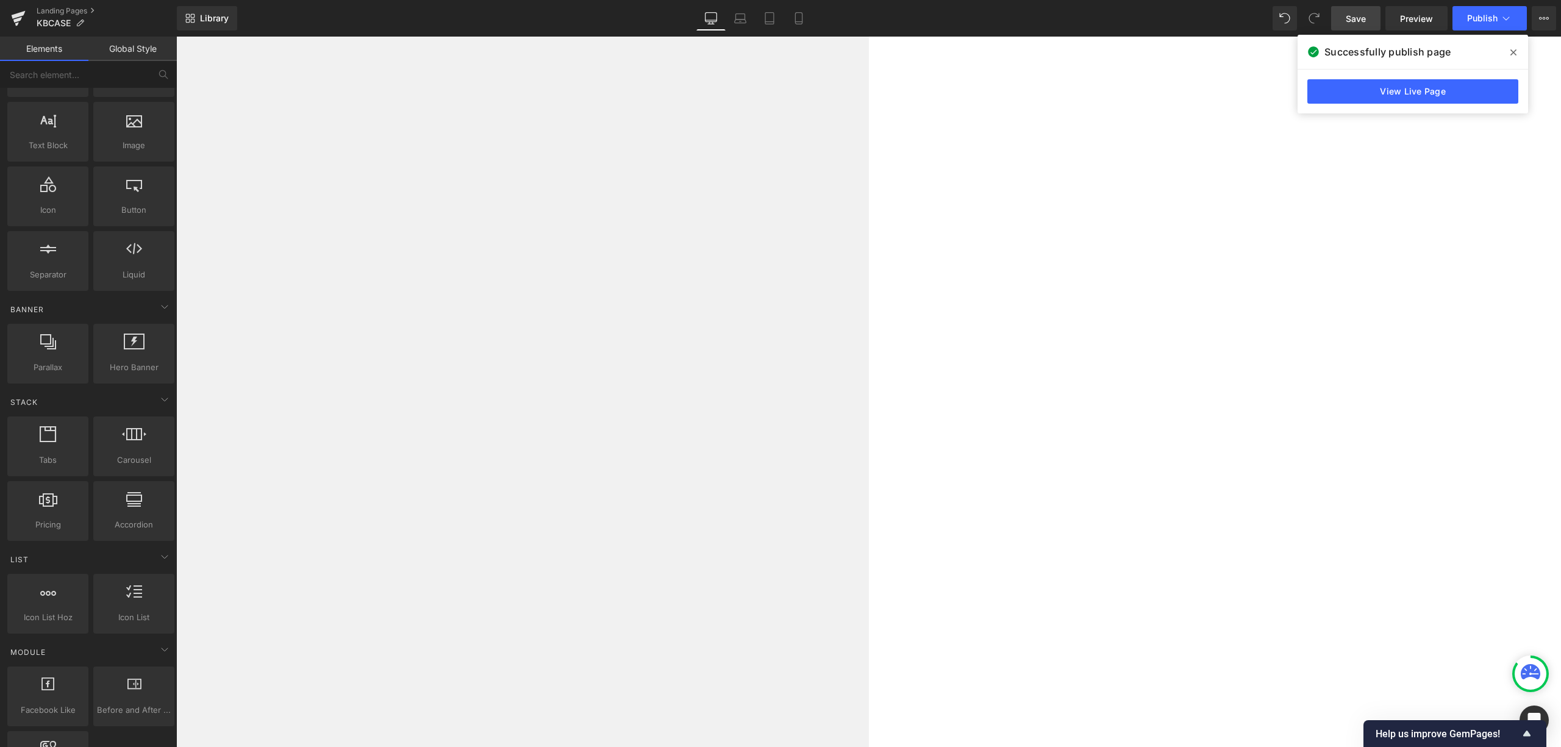
scroll to position [6262, 0]
click at [1, 21] on link at bounding box center [18, 18] width 37 height 37
